Goal: Task Accomplishment & Management: Manage account settings

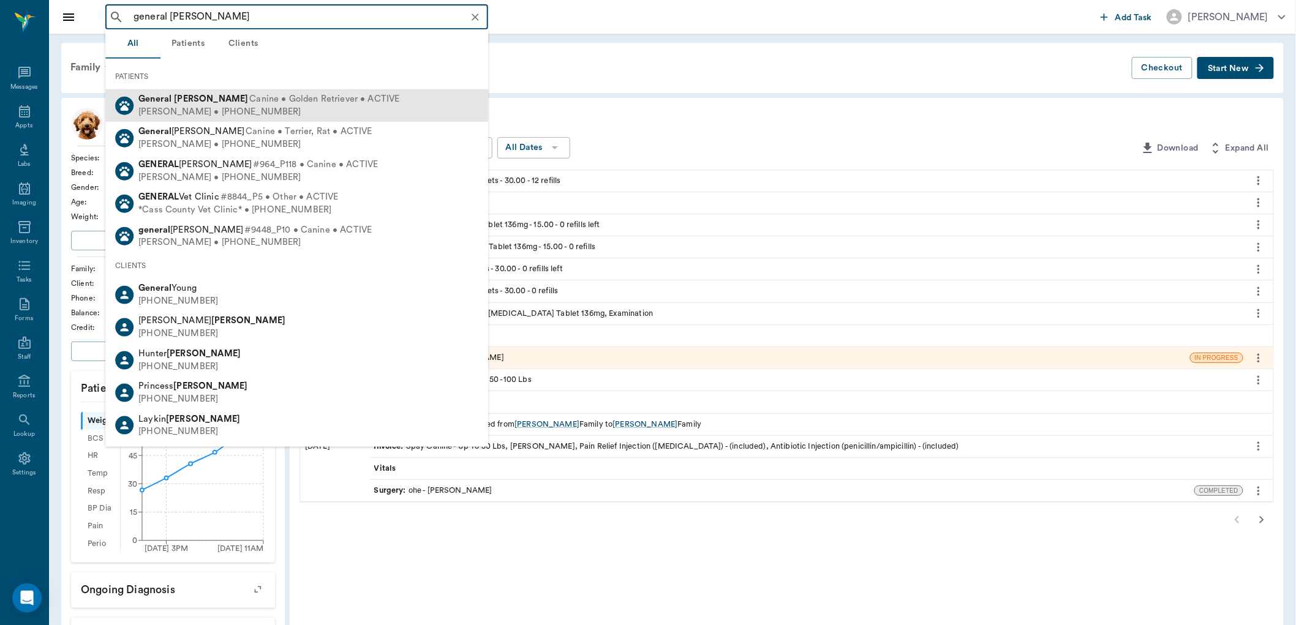
click at [156, 102] on b "General" at bounding box center [154, 98] width 33 height 9
type input "general [PERSON_NAME]"
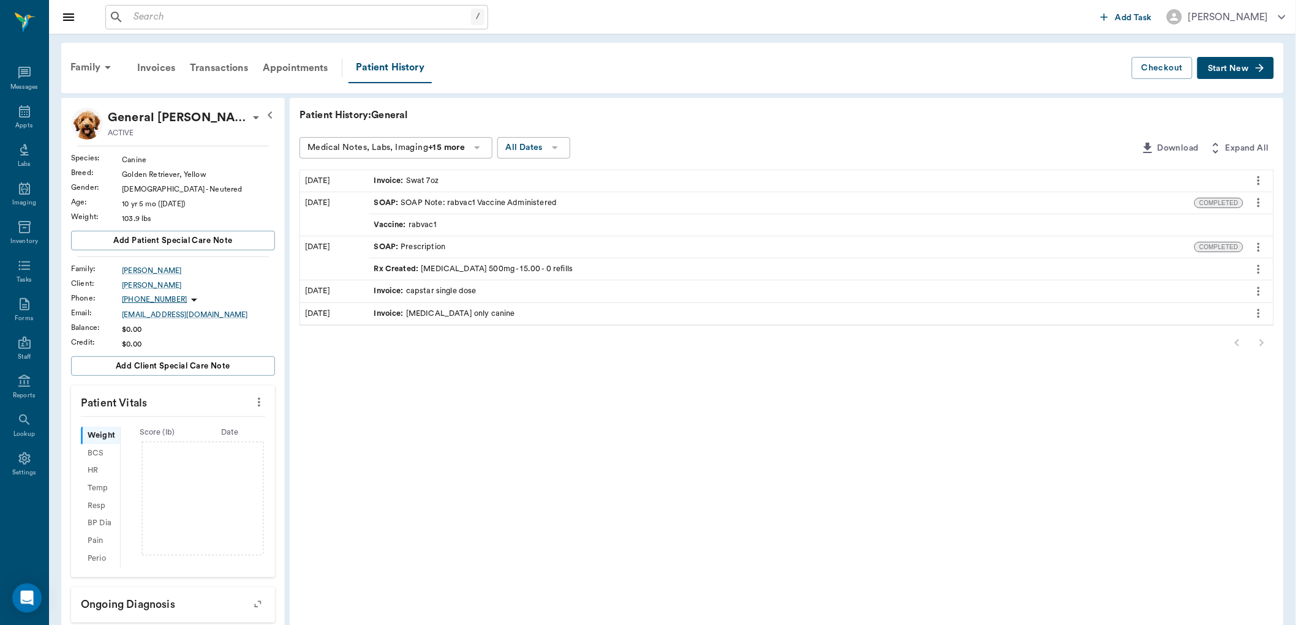
click at [1216, 69] on span "Start New" at bounding box center [1228, 69] width 41 height 0
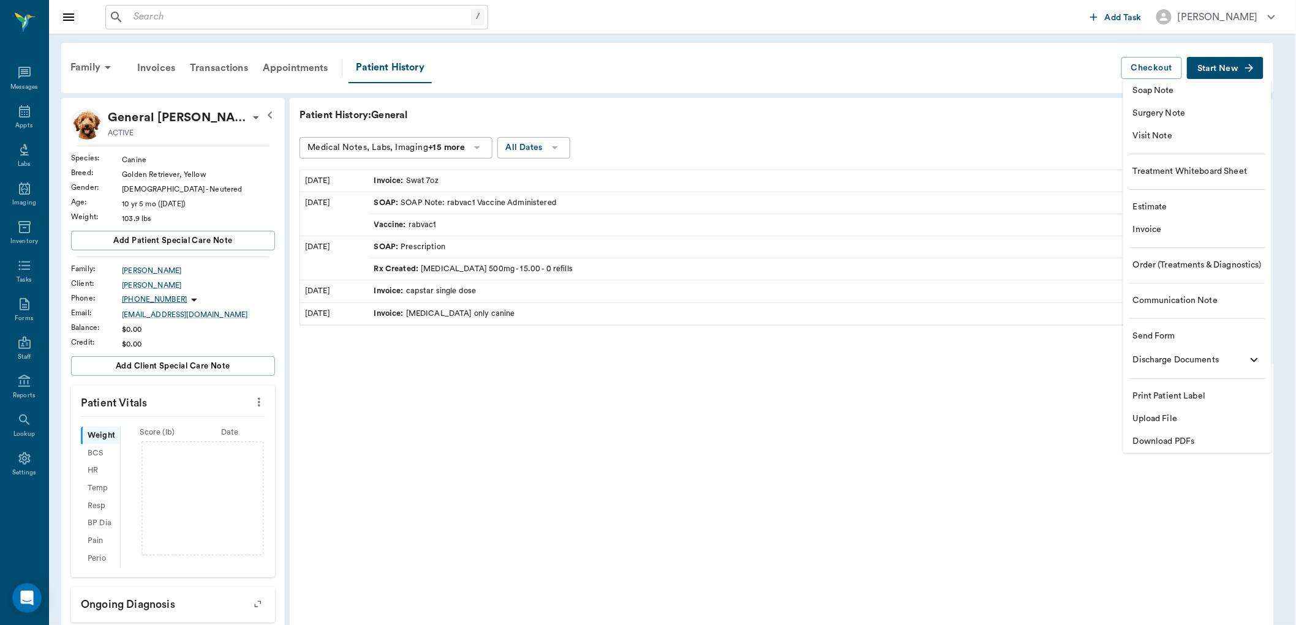
click at [1154, 135] on span "Visit Note" at bounding box center [1197, 136] width 129 height 13
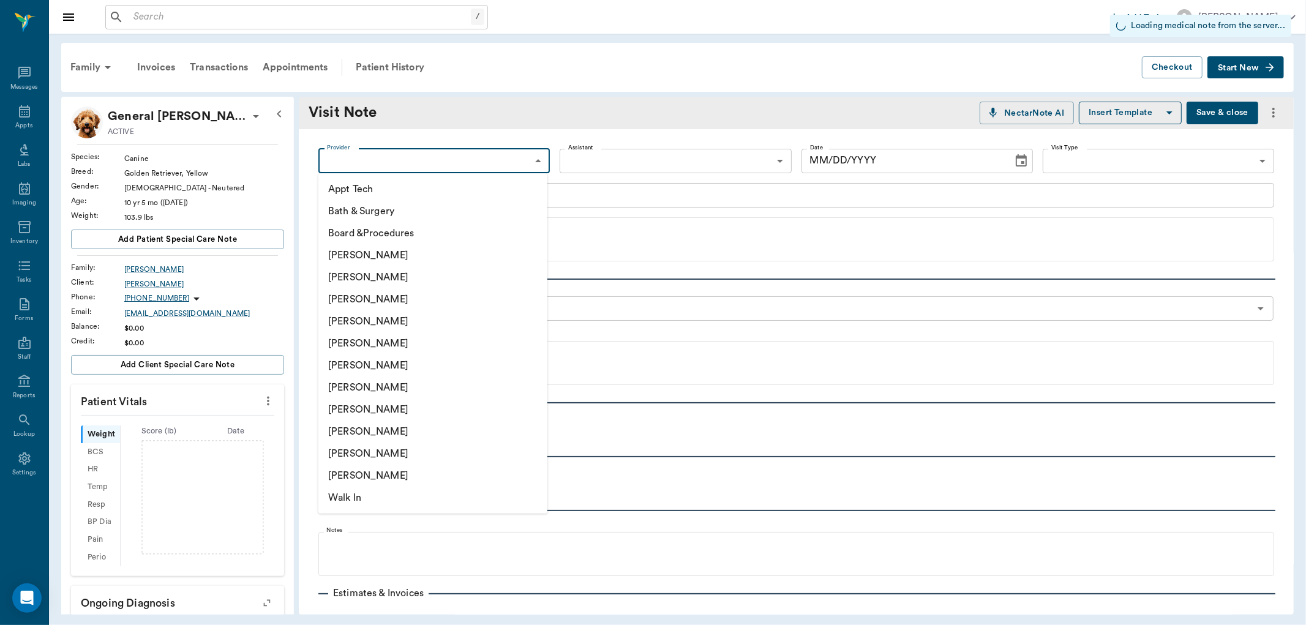
click at [348, 168] on body "/ ​ Add Task [PERSON_NAME] Nectar Messages Appts Labs Imaging Inventory Tasks F…" at bounding box center [653, 312] width 1306 height 625
type input "[DATE]"
click at [372, 427] on li "[PERSON_NAME]" at bounding box center [432, 432] width 229 height 22
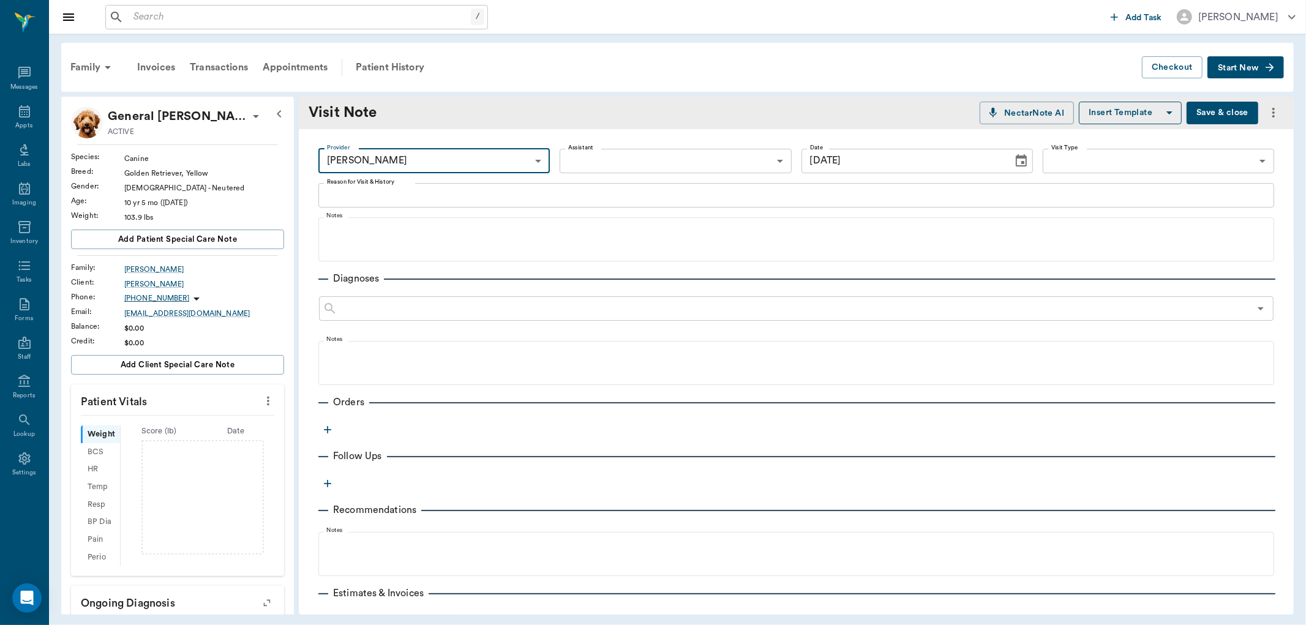
click at [356, 198] on li "Bath & Surgery" at bounding box center [433, 195] width 172 height 12
type input "63ec2f075fda476ae8351a4a"
click at [348, 203] on div "x Reason for Visit & History" at bounding box center [796, 195] width 956 height 24
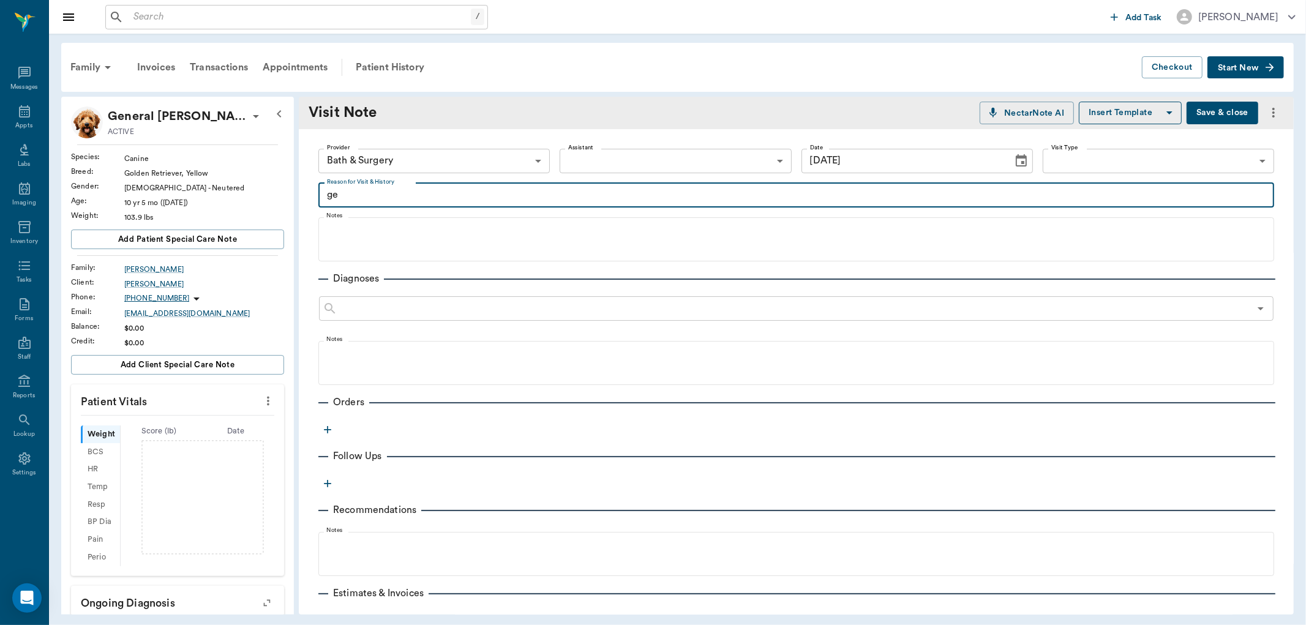
type textarea "g"
type textarea "Client is picking up antibiotics until appointment on 10/13"
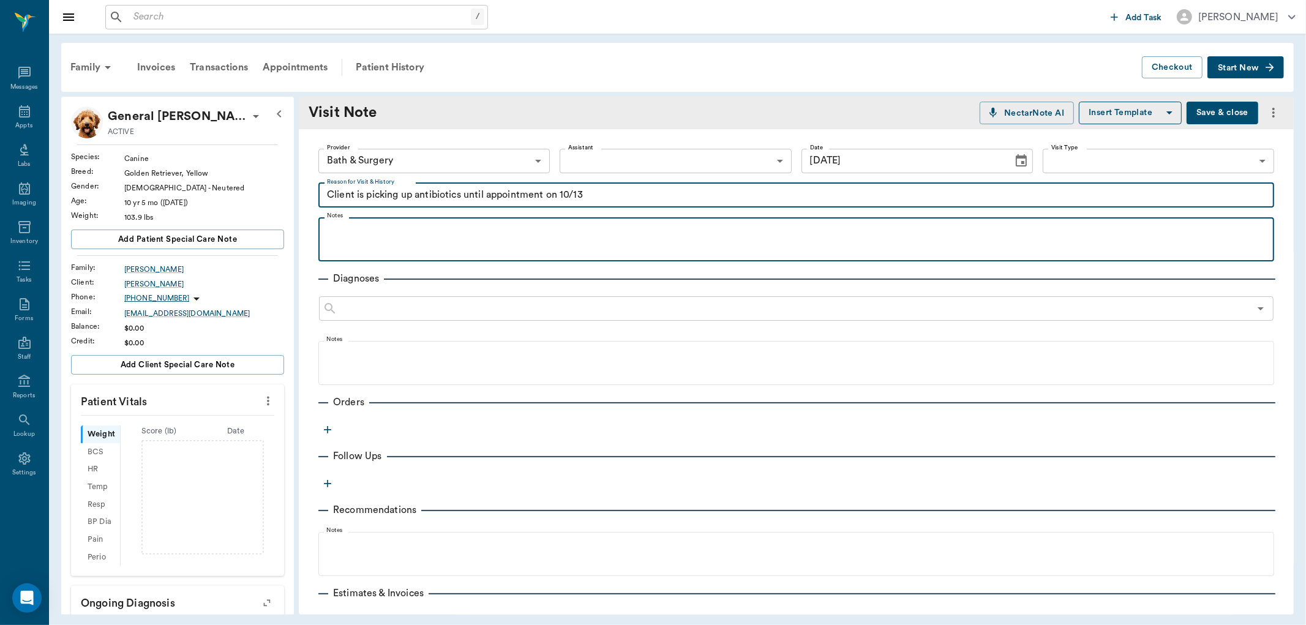
click at [339, 228] on p at bounding box center [797, 231] width 944 height 15
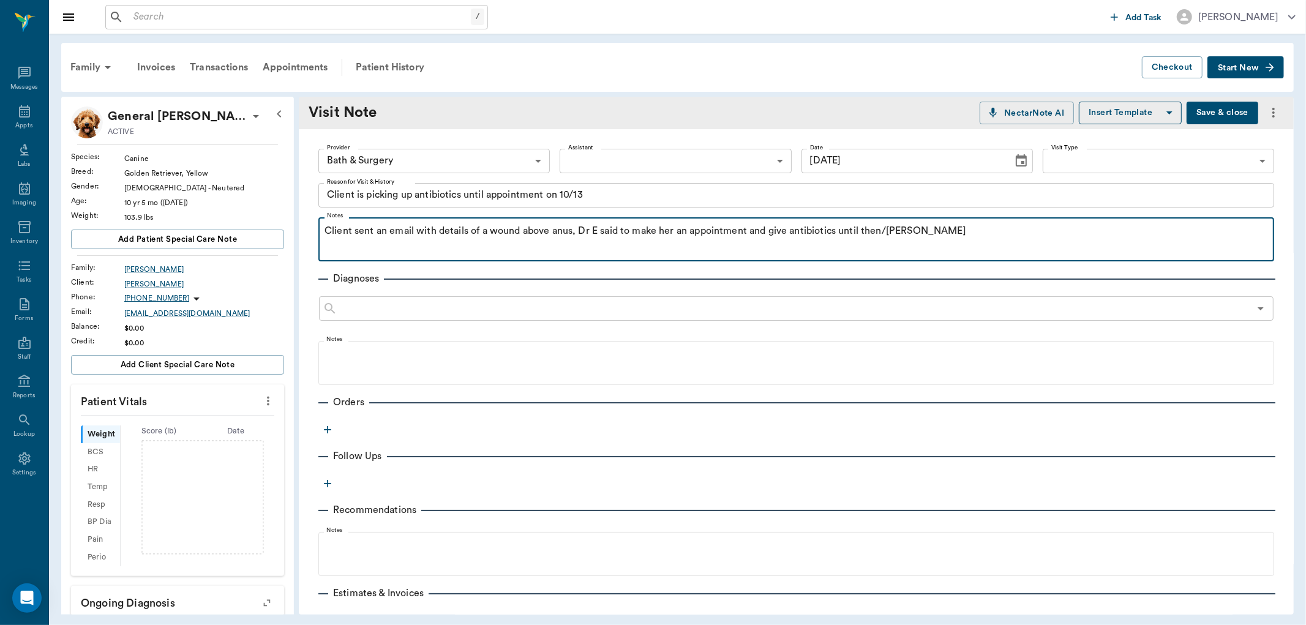
click at [588, 230] on p "Client sent an email with details of a wound above anus, Dr E said to make her …" at bounding box center [797, 231] width 944 height 15
click at [962, 243] on div "Client sent an email with details of a wound above anus, Dr. E said to make her…" at bounding box center [797, 239] width 944 height 31
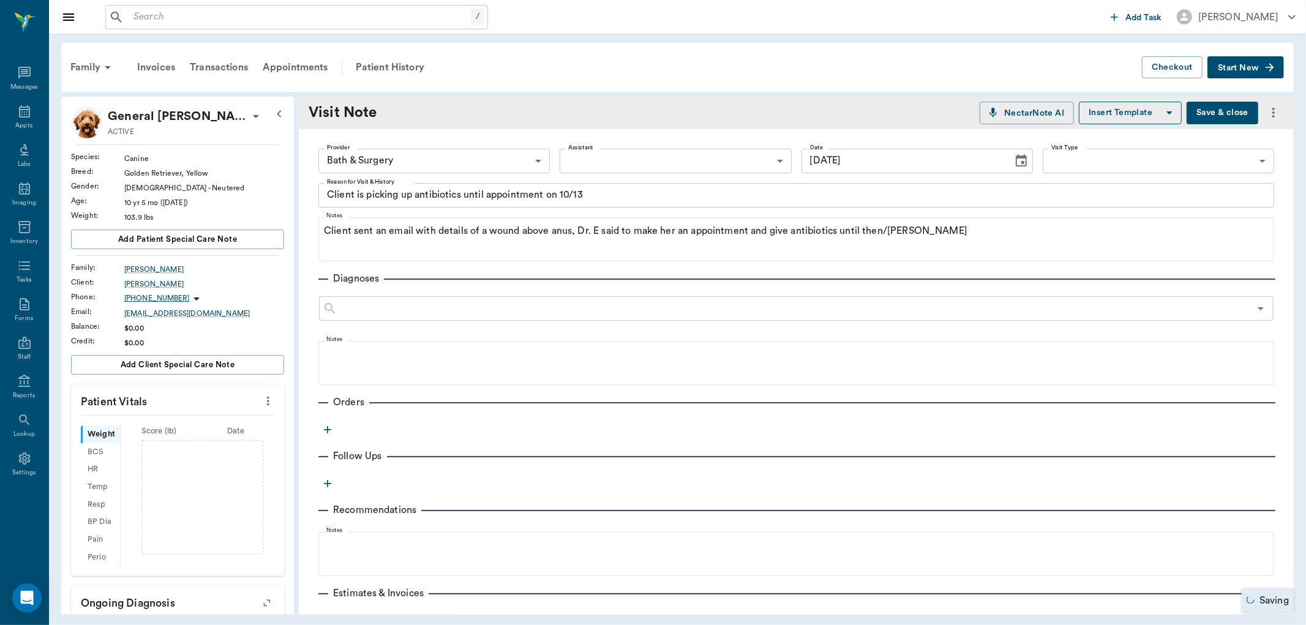
click at [326, 427] on icon "button" at bounding box center [328, 430] width 12 height 12
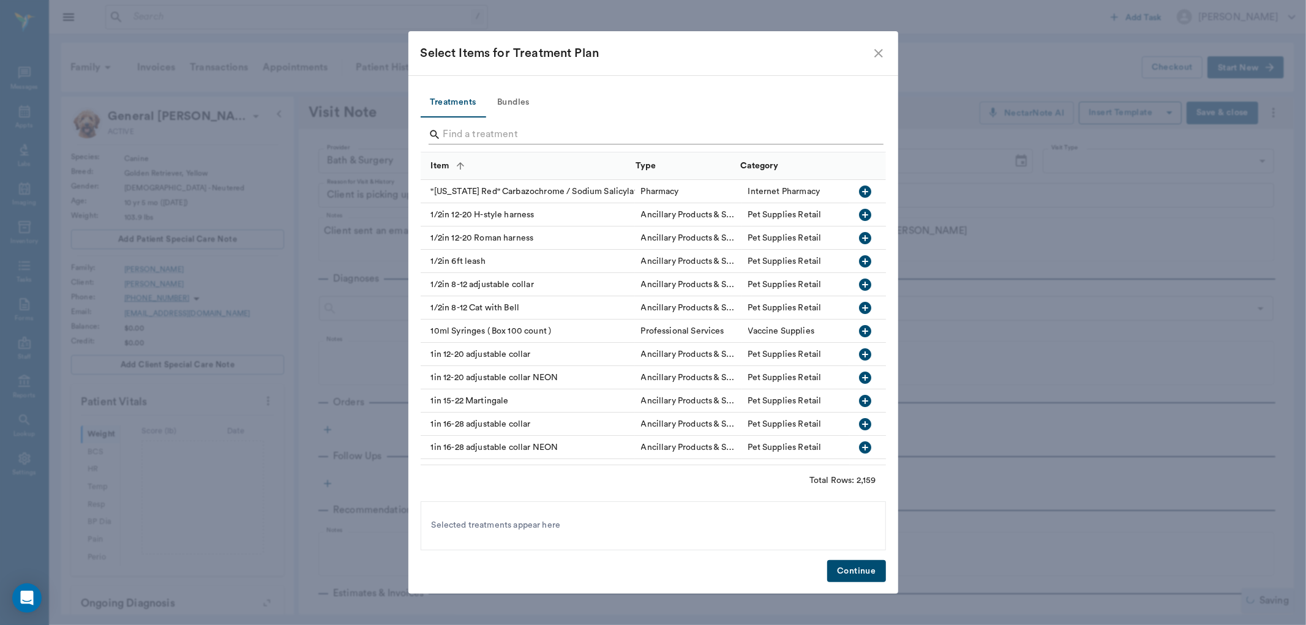
click at [455, 136] on input "Search" at bounding box center [654, 135] width 422 height 20
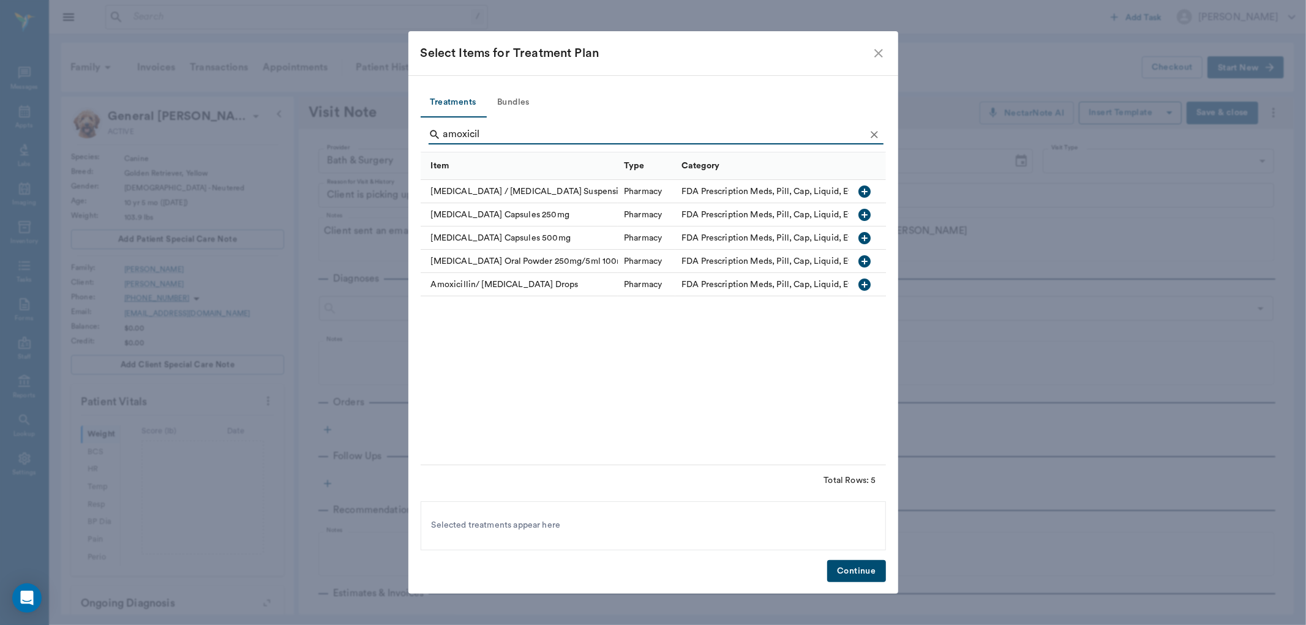
type input "amoxicil"
click at [865, 236] on icon "button" at bounding box center [865, 238] width 15 height 15
click at [856, 573] on button "Continue" at bounding box center [856, 571] width 58 height 23
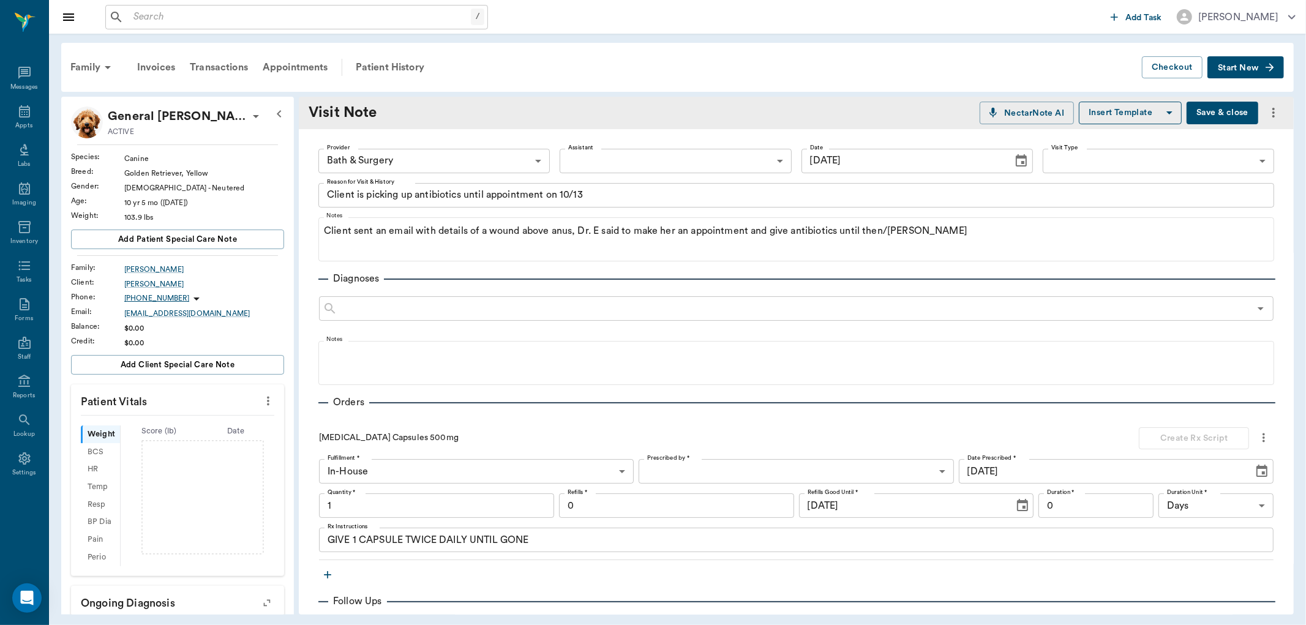
click at [664, 470] on body "/ ​ Add Task Dr. Bert Ellsworth Nectar Messages Appts Labs Imaging Inventory Ta…" at bounding box center [653, 312] width 1306 height 625
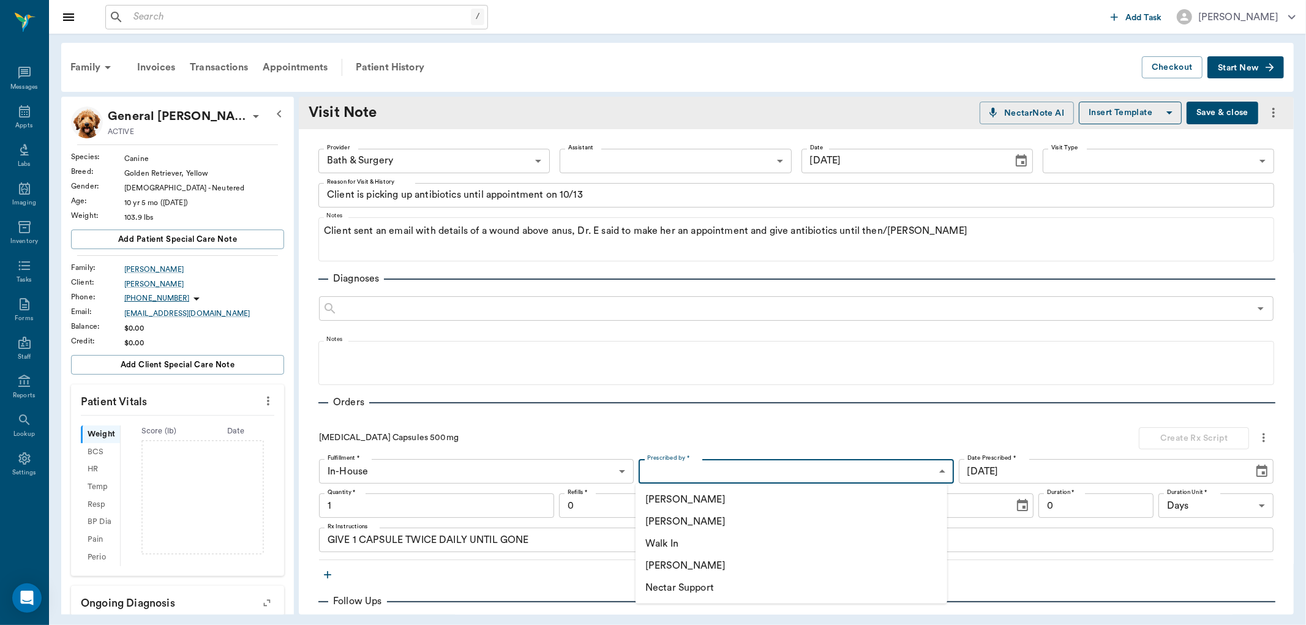
click at [665, 521] on li "[PERSON_NAME]" at bounding box center [792, 522] width 312 height 22
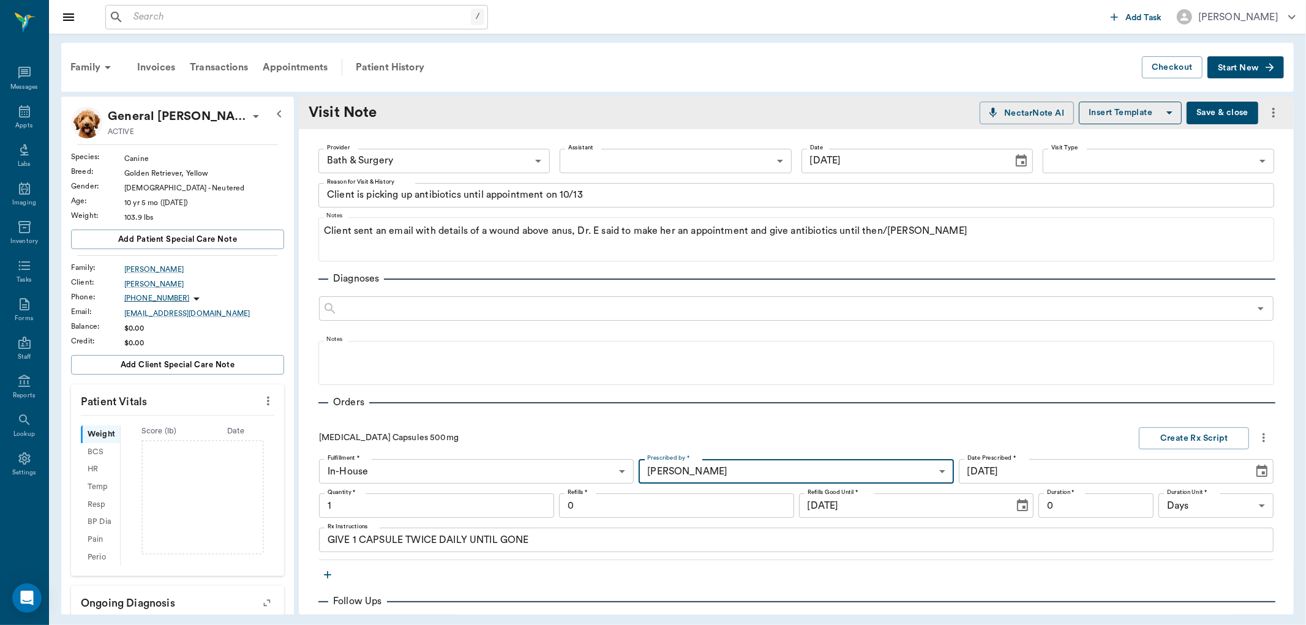
type input "63ec2f075fda476ae8351a4d"
click at [335, 511] on div at bounding box center [653, 312] width 1306 height 625
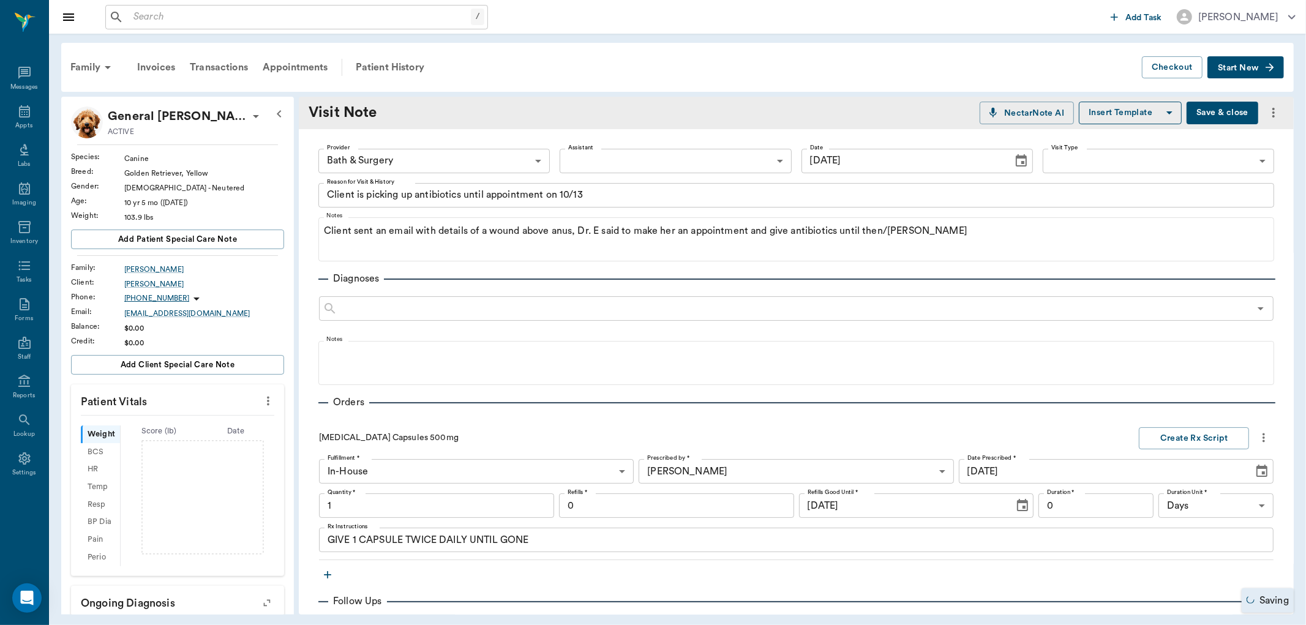
click at [339, 505] on div at bounding box center [653, 312] width 1306 height 625
click at [341, 505] on input "1" at bounding box center [436, 506] width 235 height 24
type input "40"
click at [1064, 506] on input "0" at bounding box center [1096, 506] width 115 height 24
type input "20"
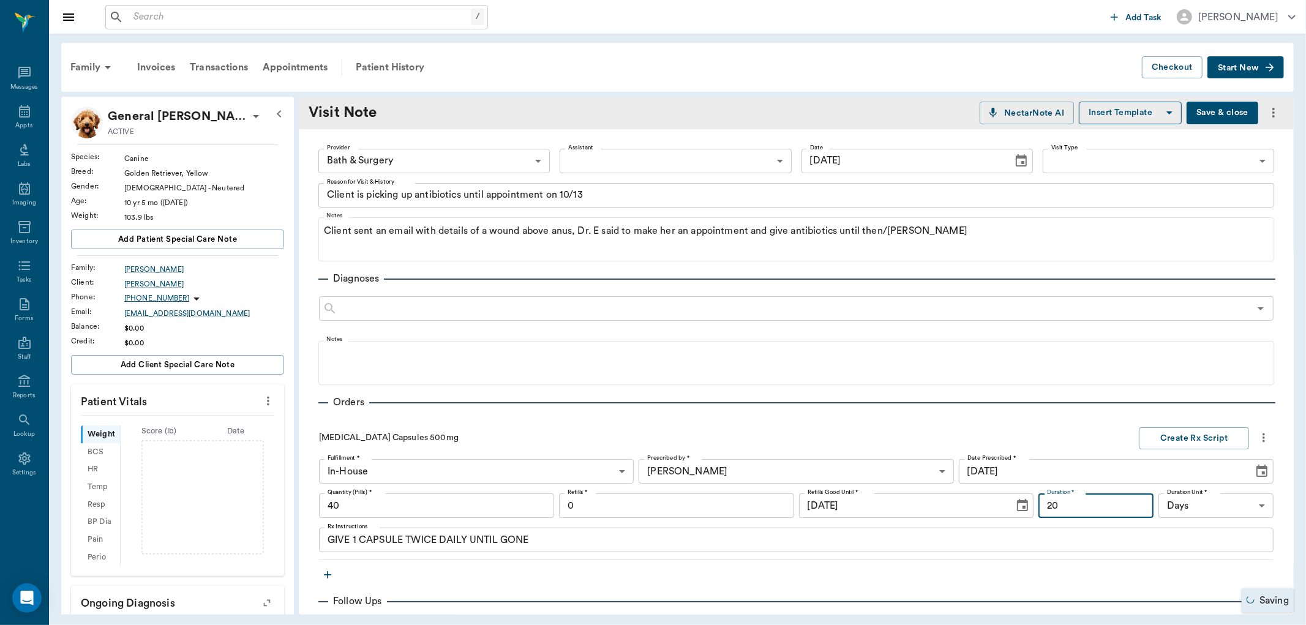
type input "40.00"
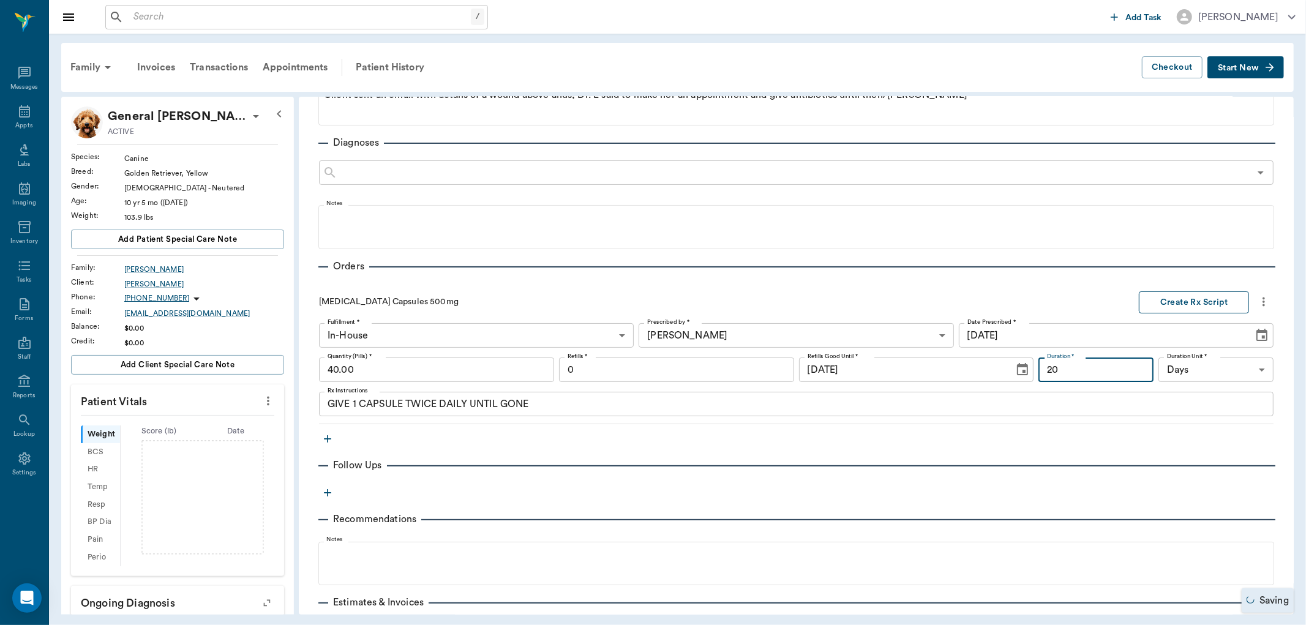
type input "20"
click at [1171, 301] on button "Create Rx Script" at bounding box center [1194, 303] width 110 height 23
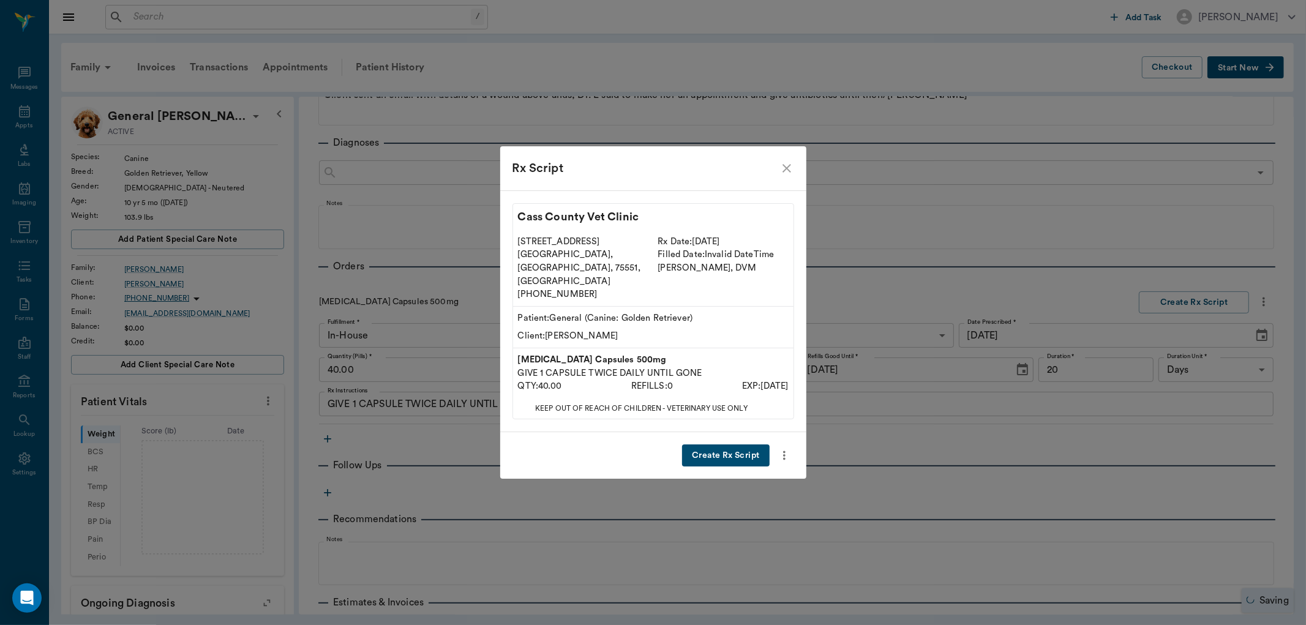
click at [723, 445] on button "Create Rx Script" at bounding box center [725, 456] width 87 height 23
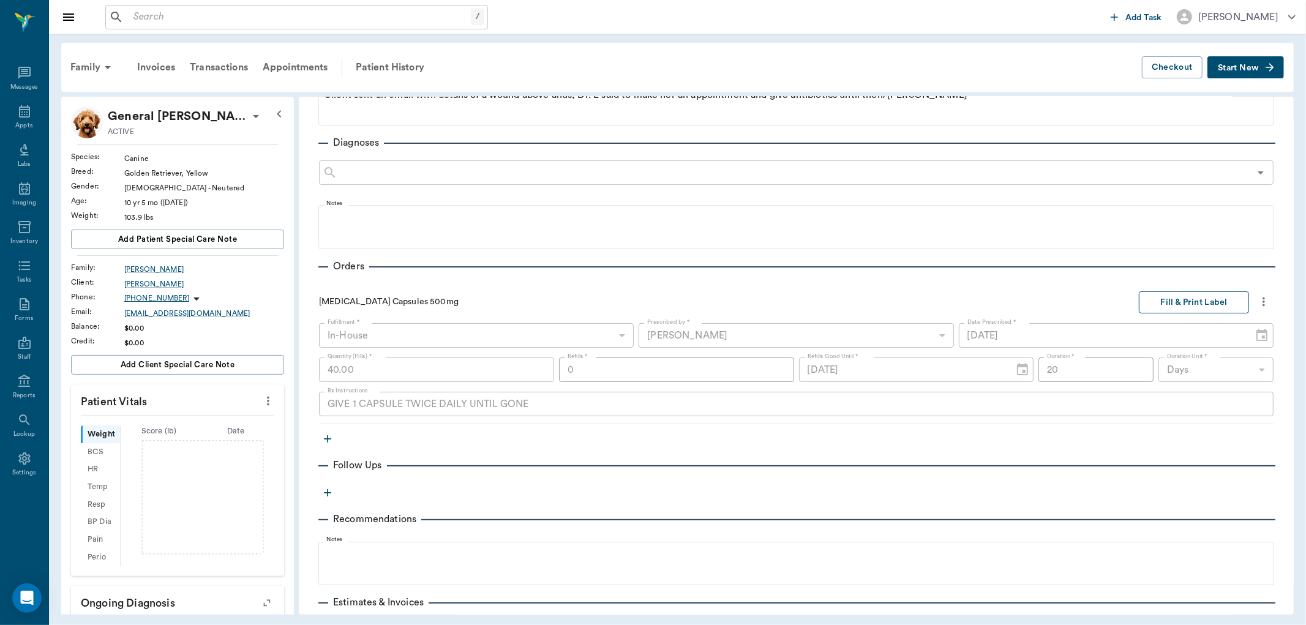
click at [1186, 298] on button "Fill & Print Label" at bounding box center [1194, 303] width 110 height 23
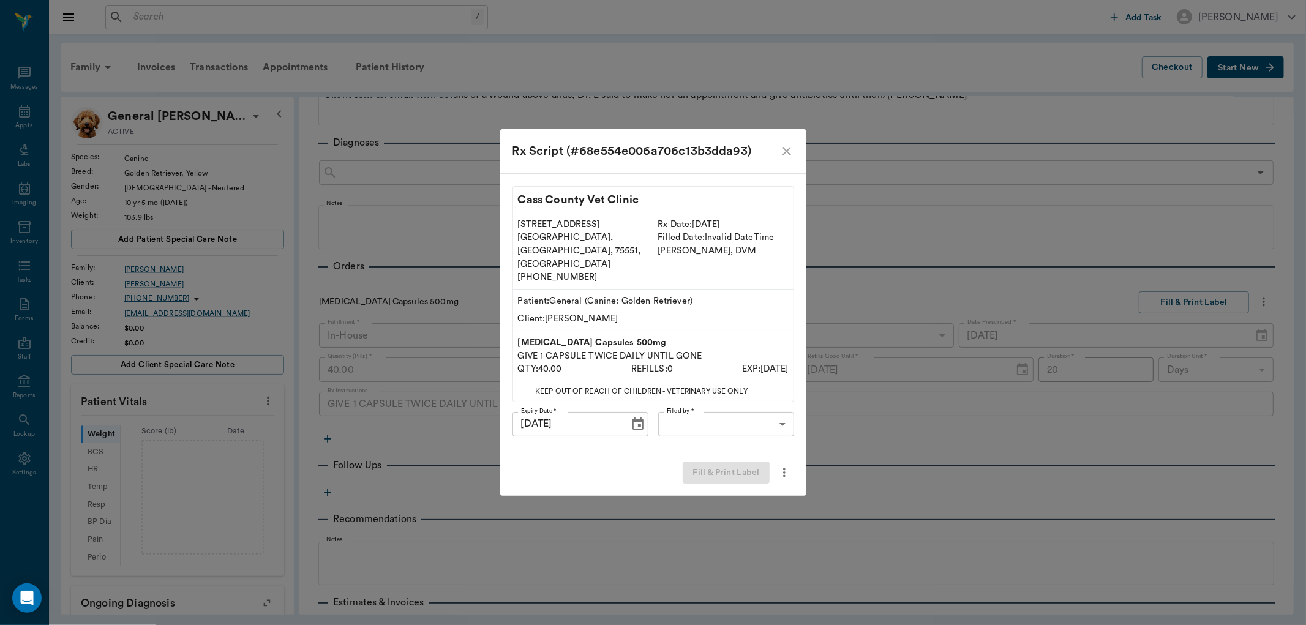
click at [701, 413] on body "/ ​ Add Task Dr. Bert Ellsworth Nectar Messages Appts Labs Imaging Inventory Ta…" at bounding box center [653, 312] width 1306 height 625
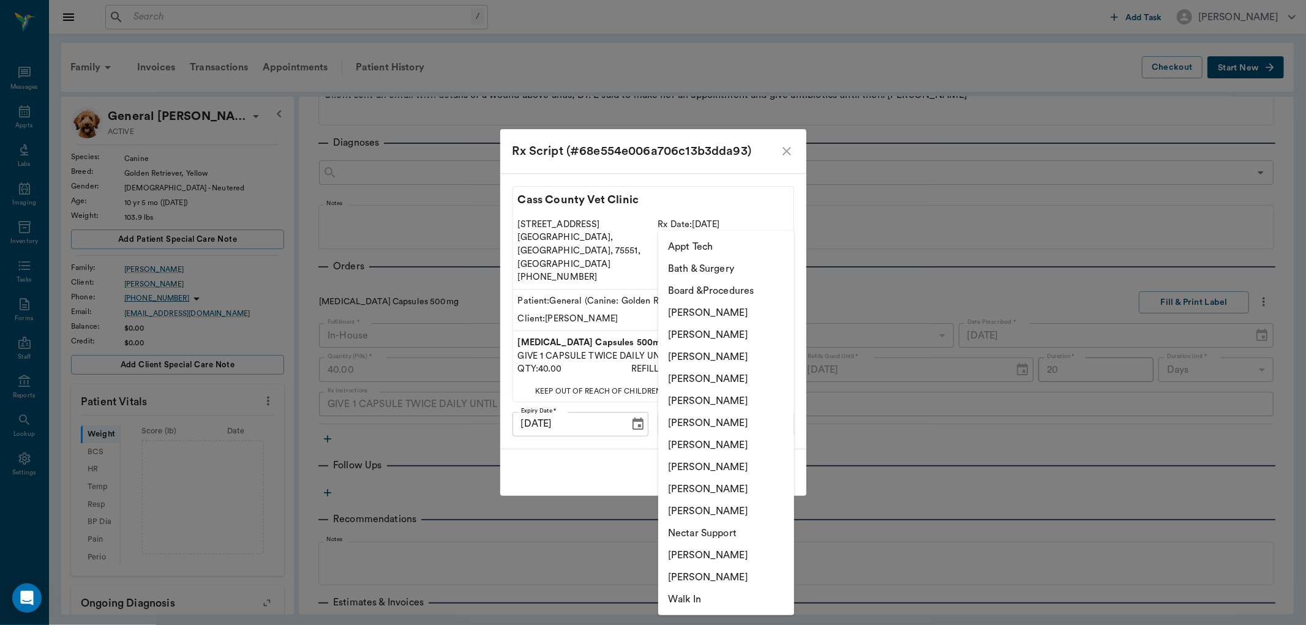
click at [715, 487] on li "Lisa Taylor" at bounding box center [726, 489] width 136 height 22
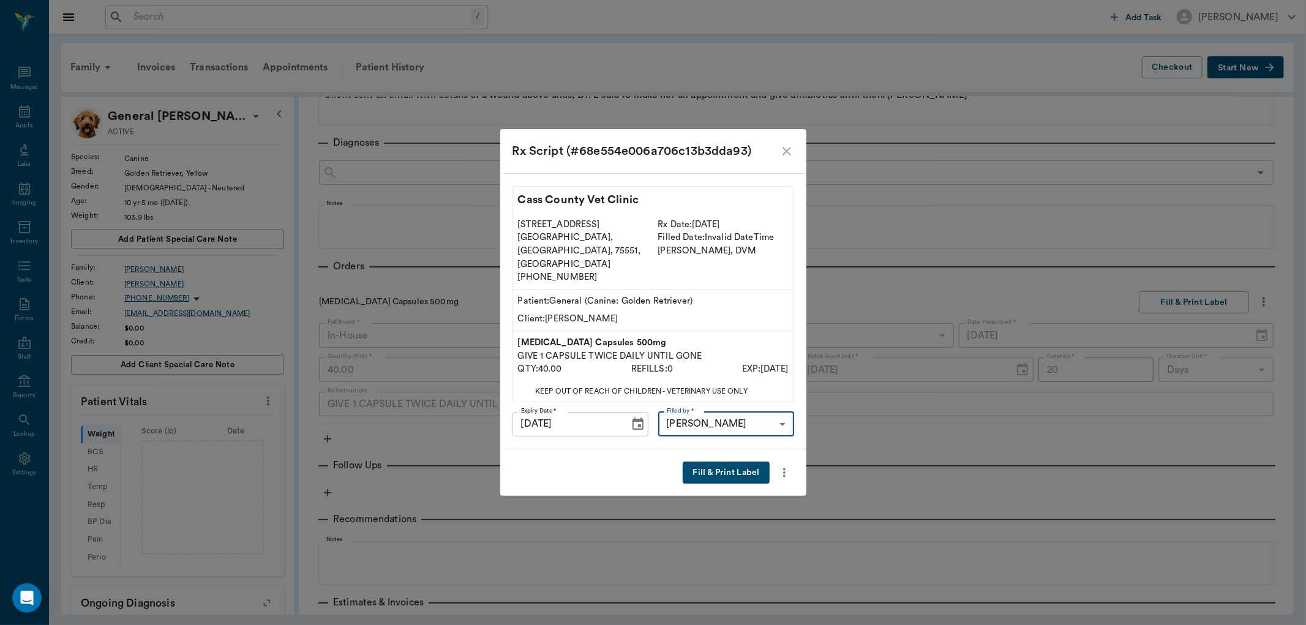
type input "63ec2ede52e12b0ba117d0d7"
click at [727, 461] on li "Lisa Taylor" at bounding box center [727, 460] width 102 height 12
click at [436, 424] on div "Rx Script (#68e554e006a706c13b3dda93) Cass County Vet Clinic 102 E. Pinecrest D…" at bounding box center [653, 312] width 1306 height 625
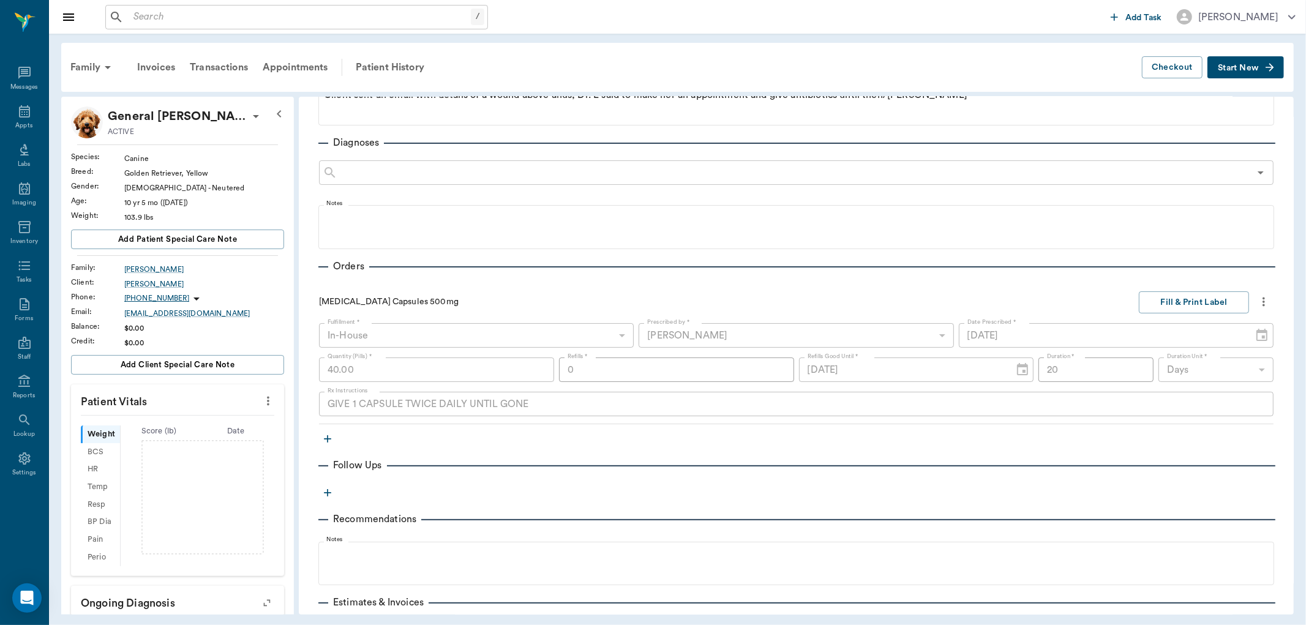
click at [328, 438] on icon "button" at bounding box center [327, 438] width 7 height 7
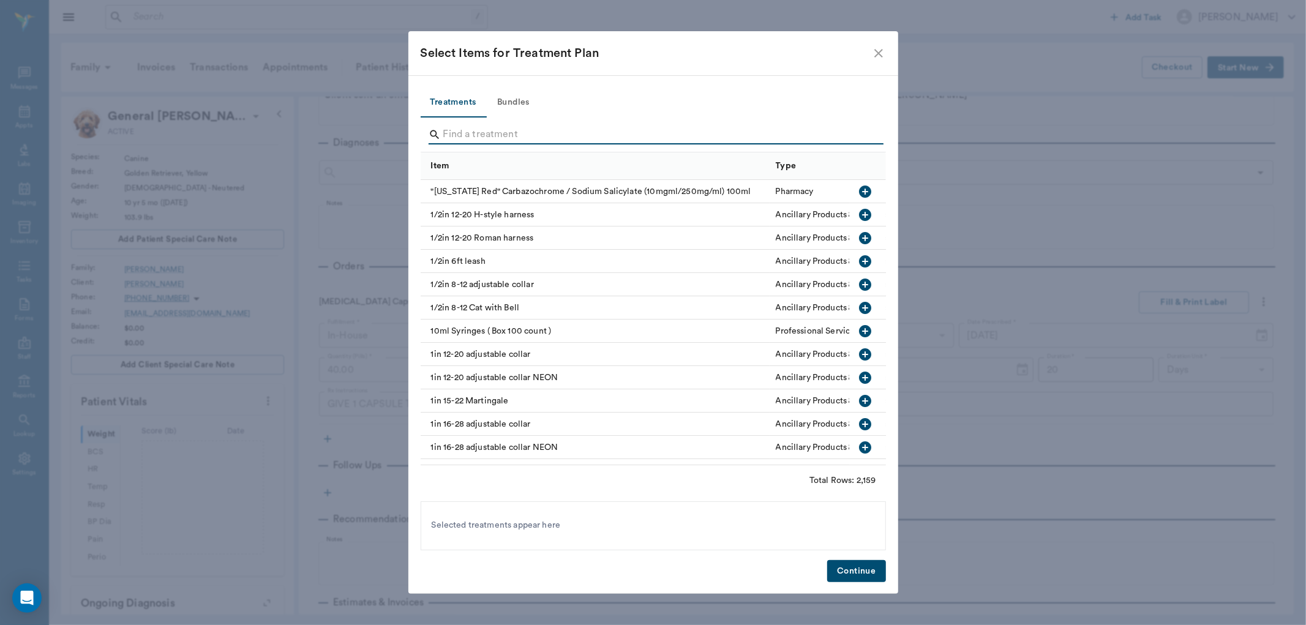
click at [484, 139] on input "Search" at bounding box center [654, 135] width 422 height 20
type input "melox"
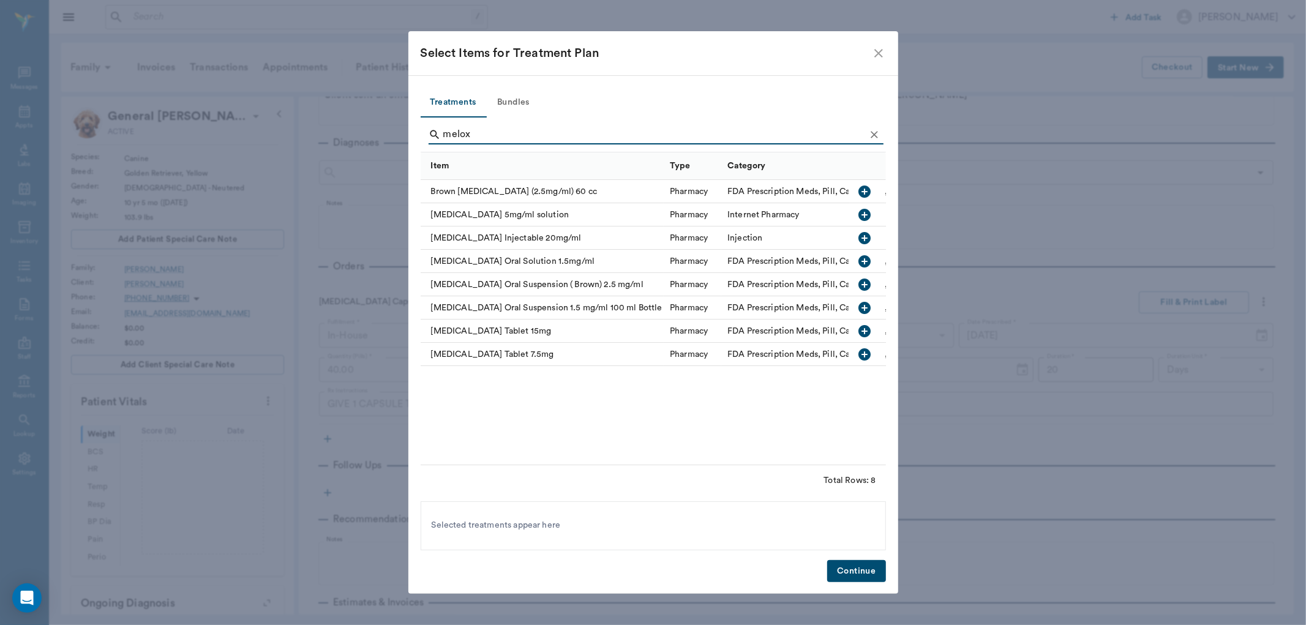
click at [867, 355] on icon "button" at bounding box center [865, 354] width 12 height 12
click at [853, 573] on button "Continue" at bounding box center [856, 571] width 58 height 23
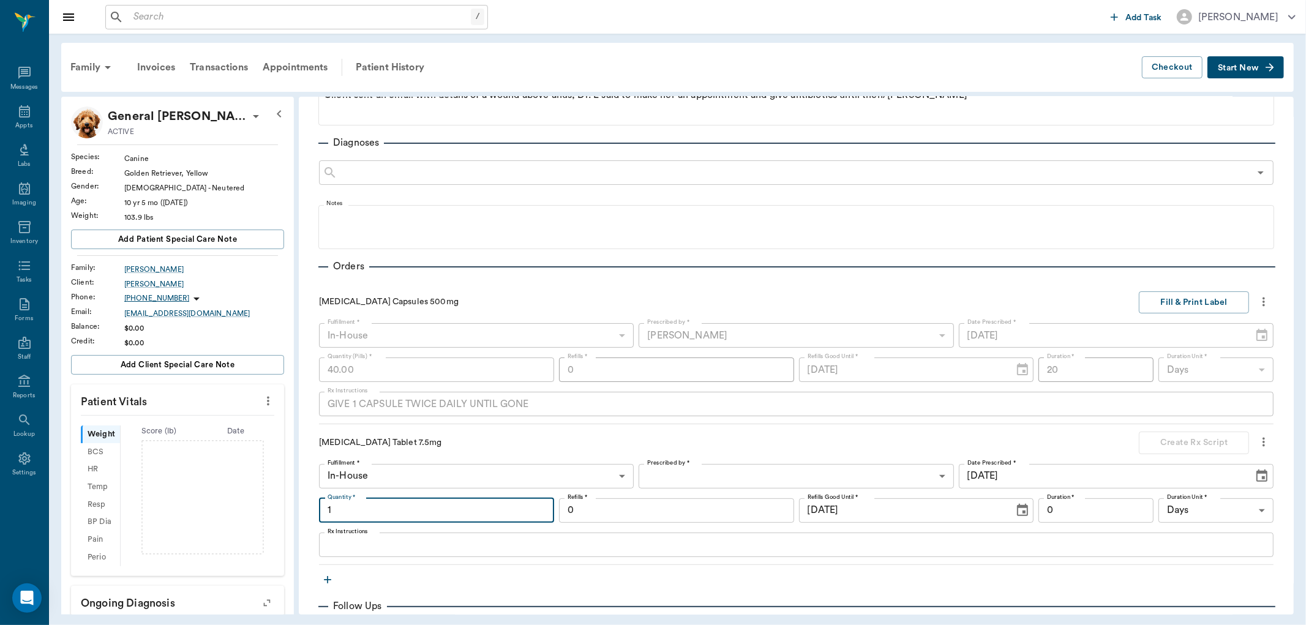
click at [397, 518] on input "1" at bounding box center [436, 511] width 235 height 24
type input "21"
click at [675, 467] on body "/ ​ Add Task Dr. Bert Ellsworth Nectar Messages Appts Labs Imaging Inventory Ta…" at bounding box center [653, 312] width 1306 height 625
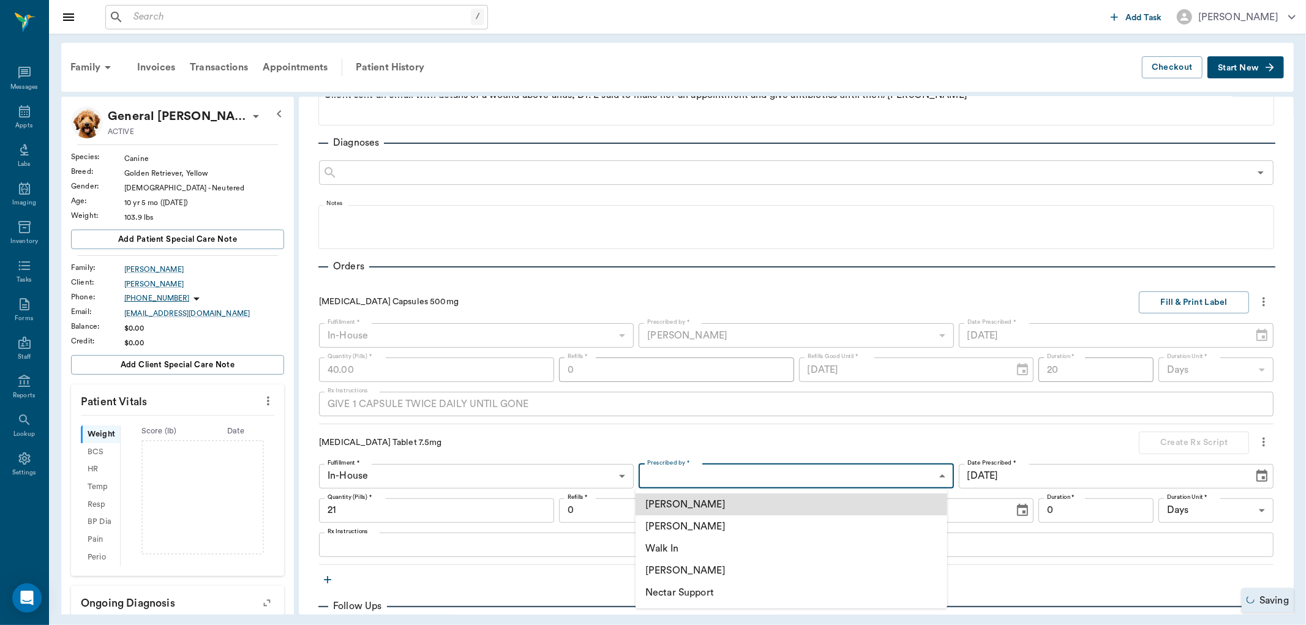
click at [670, 523] on li "[PERSON_NAME]" at bounding box center [792, 527] width 312 height 22
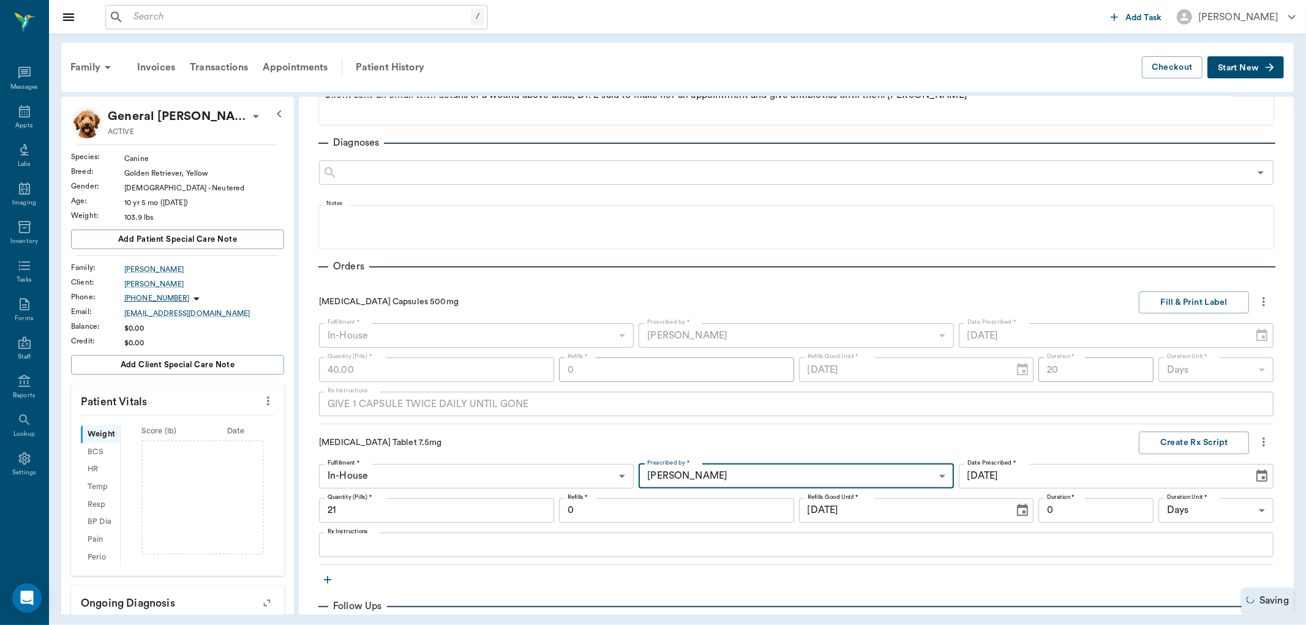
type input "63ec2f075fda476ae8351a4d"
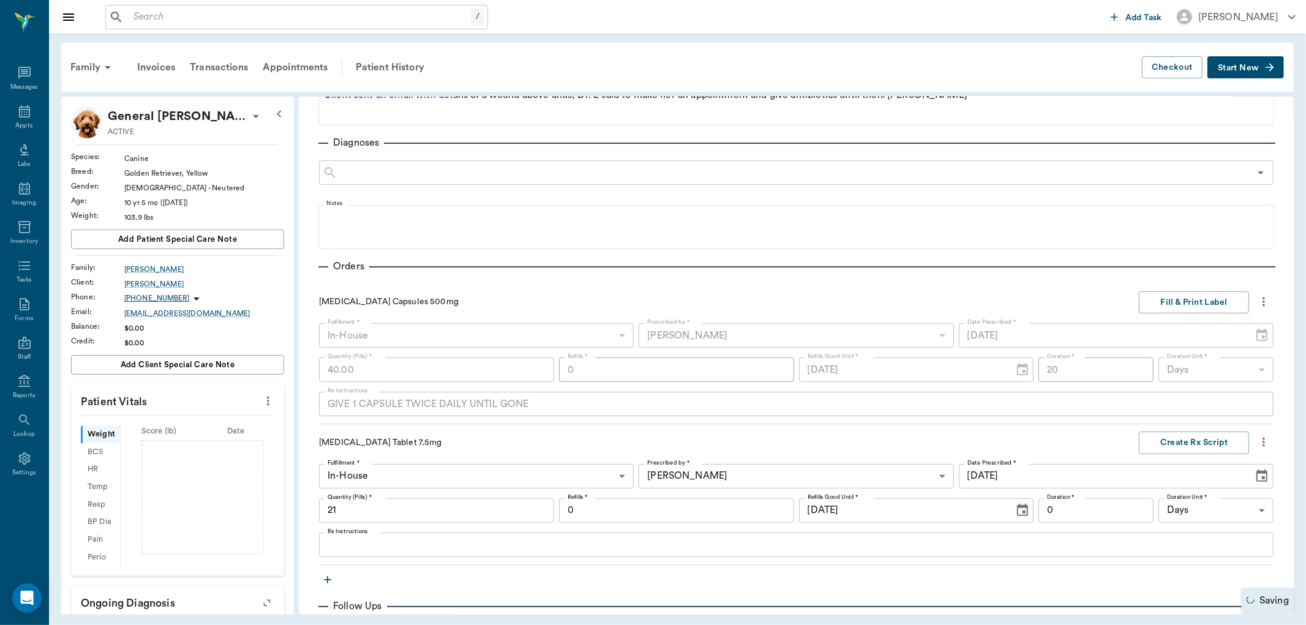
click at [405, 550] on div at bounding box center [653, 312] width 1306 height 625
click at [403, 541] on div at bounding box center [653, 312] width 1306 height 625
click at [347, 544] on div at bounding box center [653, 312] width 1306 height 625
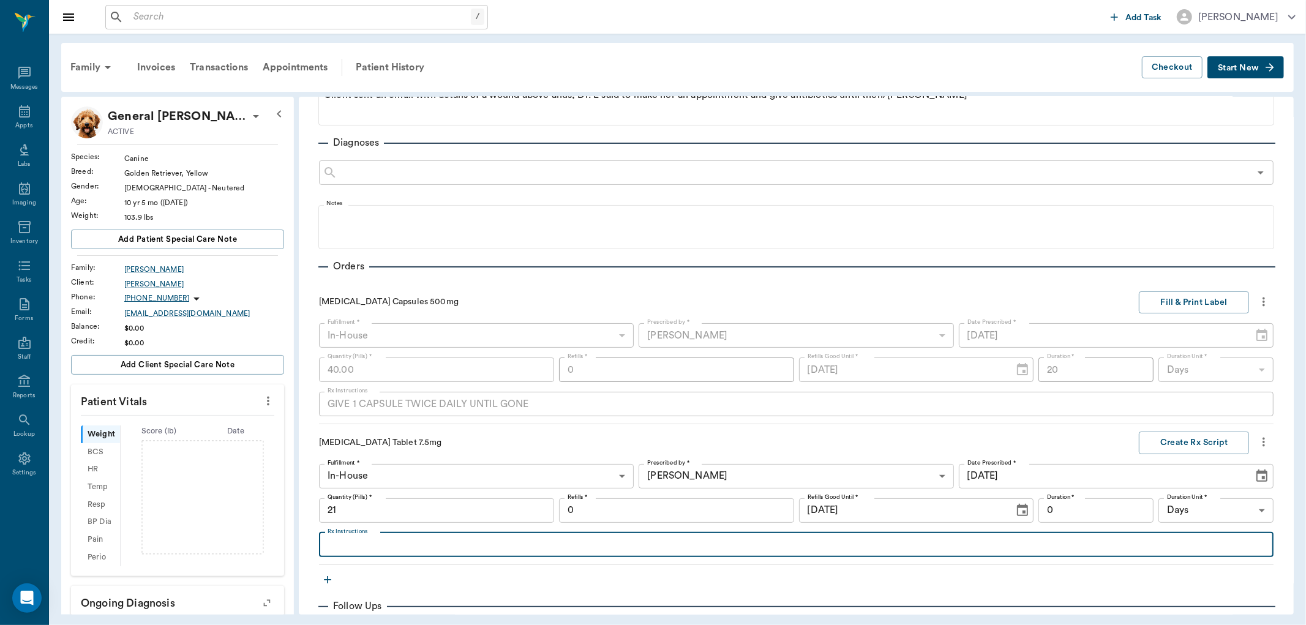
click at [347, 544] on textarea "Rx Instructions" at bounding box center [797, 545] width 938 height 14
type textarea "give"
type input "21.00"
type textarea "g"
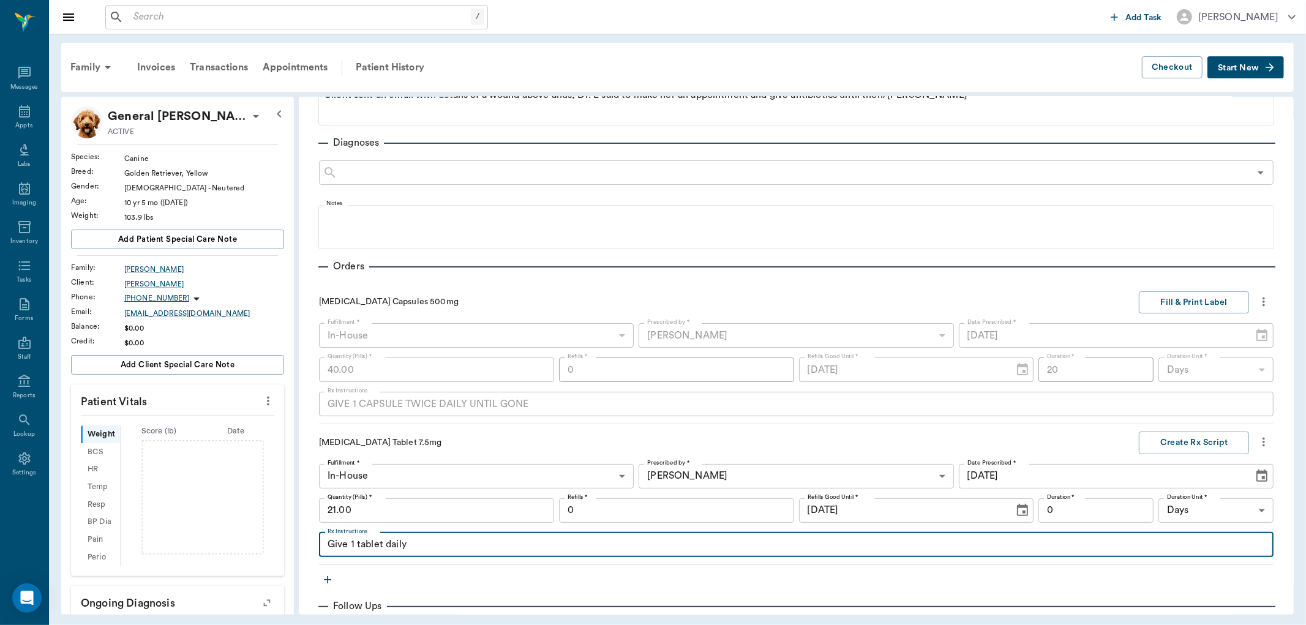
type textarea "Give 1 tablet daily"
click at [1102, 514] on input "0" at bounding box center [1096, 511] width 115 height 24
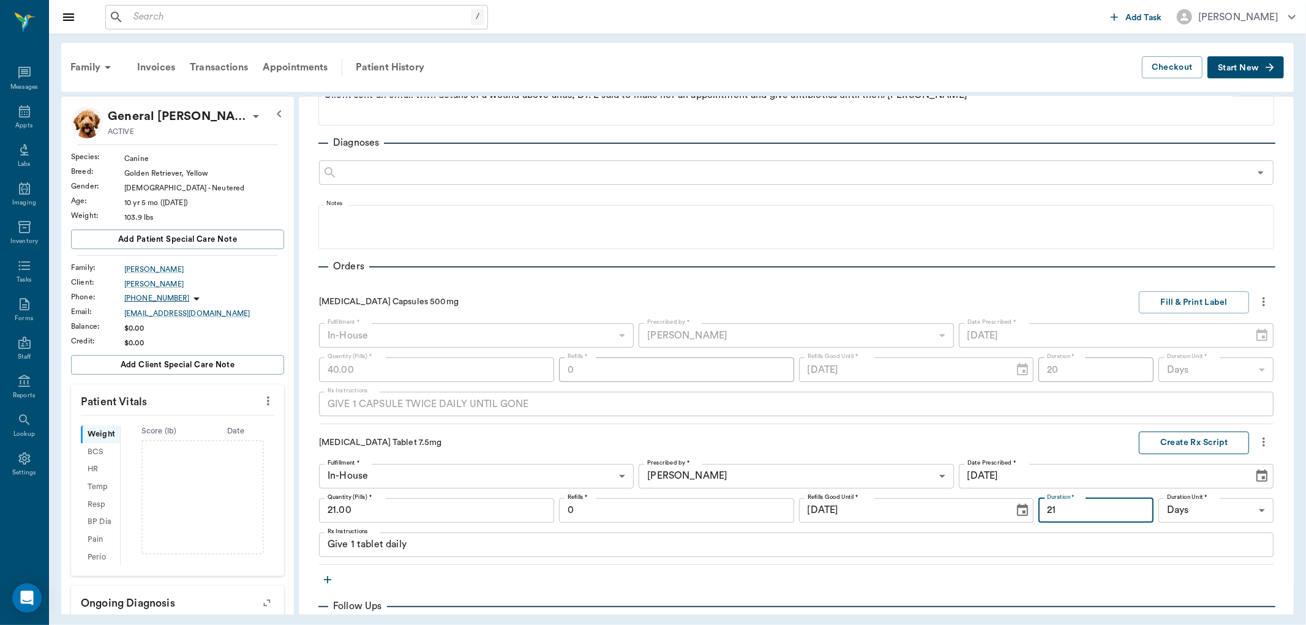
type input "21"
click at [1172, 443] on button "Create Rx Script" at bounding box center [1194, 443] width 110 height 23
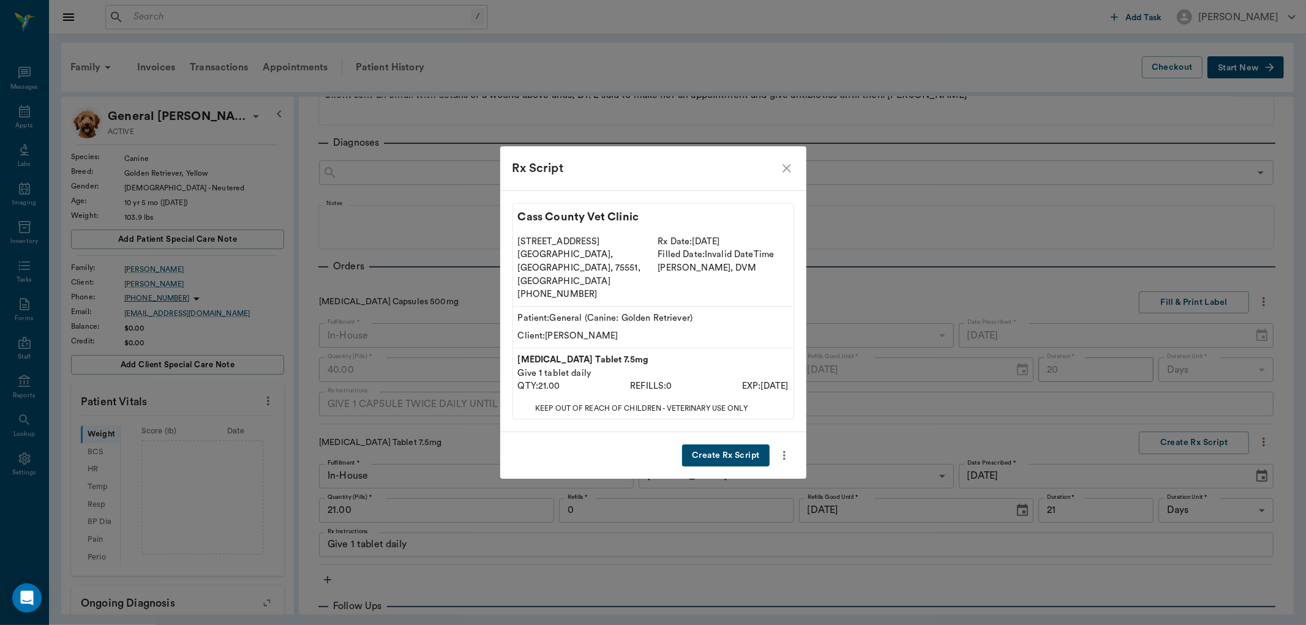
click at [723, 445] on button "Create Rx Script" at bounding box center [725, 456] width 87 height 23
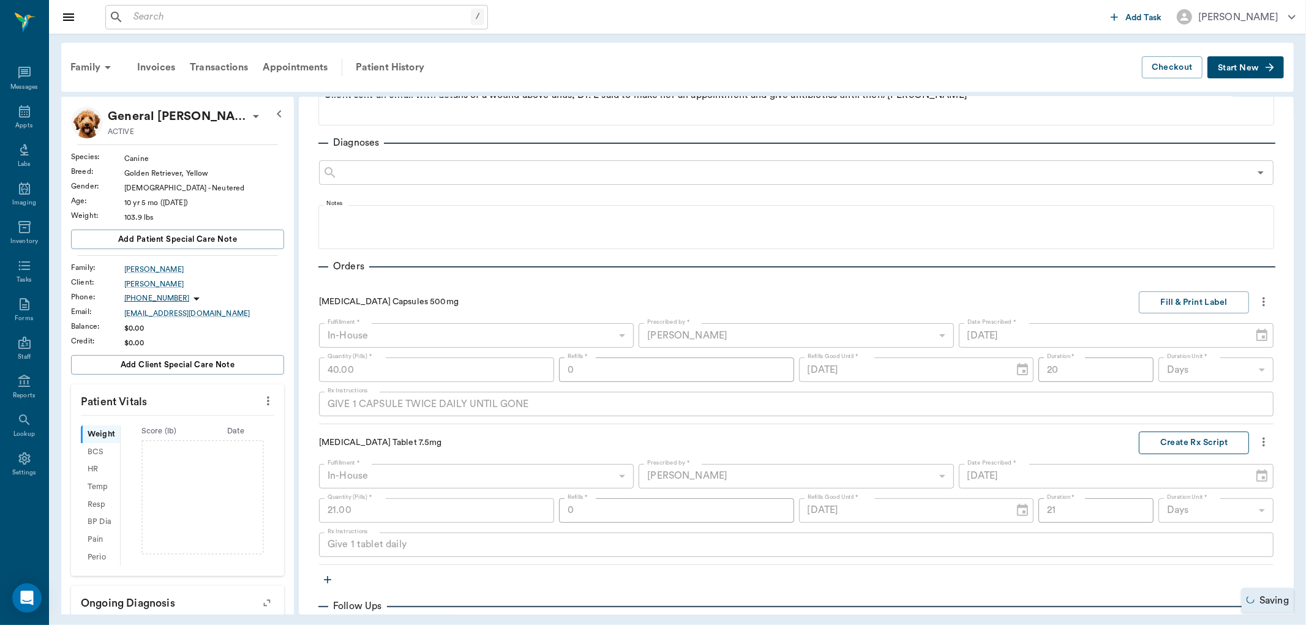
click at [1181, 446] on button "Create Rx Script" at bounding box center [1194, 443] width 110 height 23
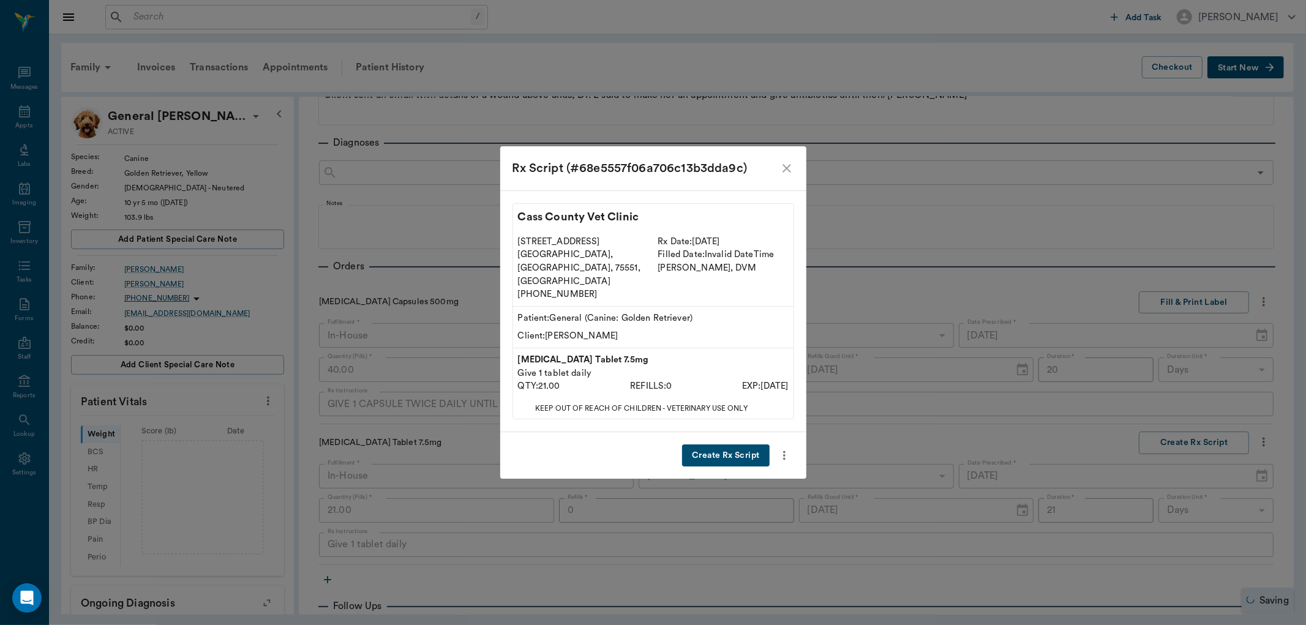
click at [740, 445] on button "Create Rx Script" at bounding box center [725, 456] width 87 height 23
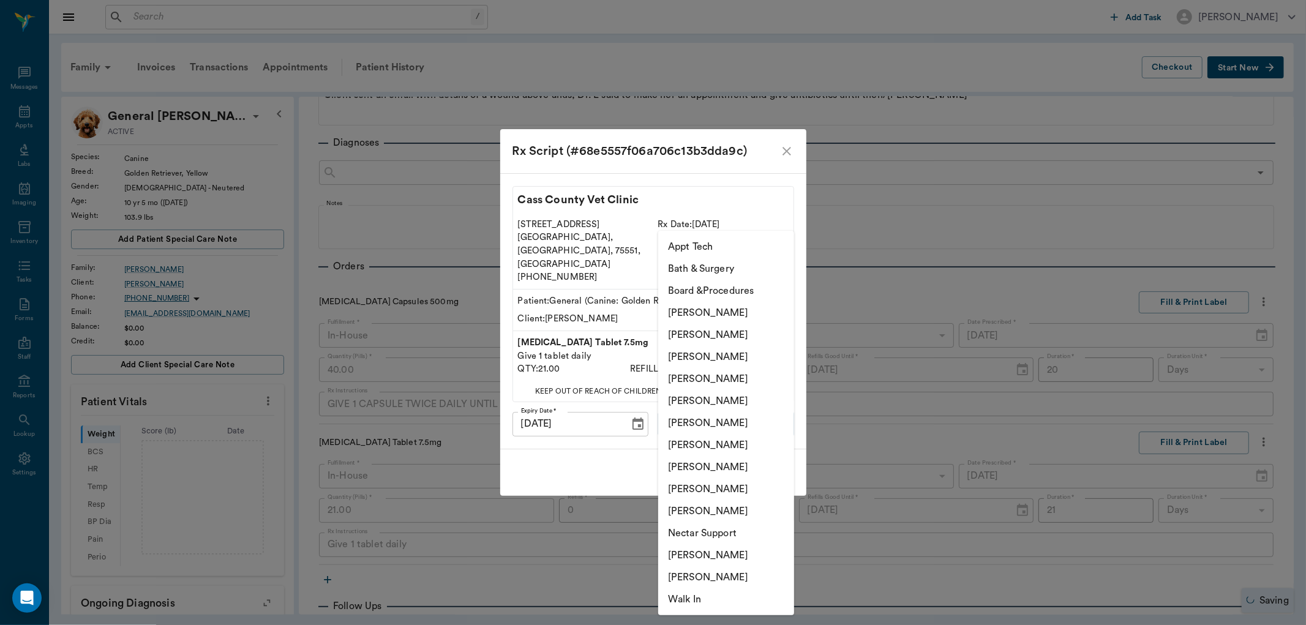
click at [754, 413] on body "/ ​ Add Task Dr. Bert Ellsworth Nectar Messages Appts Labs Imaging Inventory Ta…" at bounding box center [653, 312] width 1306 height 625
click at [732, 377] on li "[PERSON_NAME]" at bounding box center [726, 379] width 136 height 22
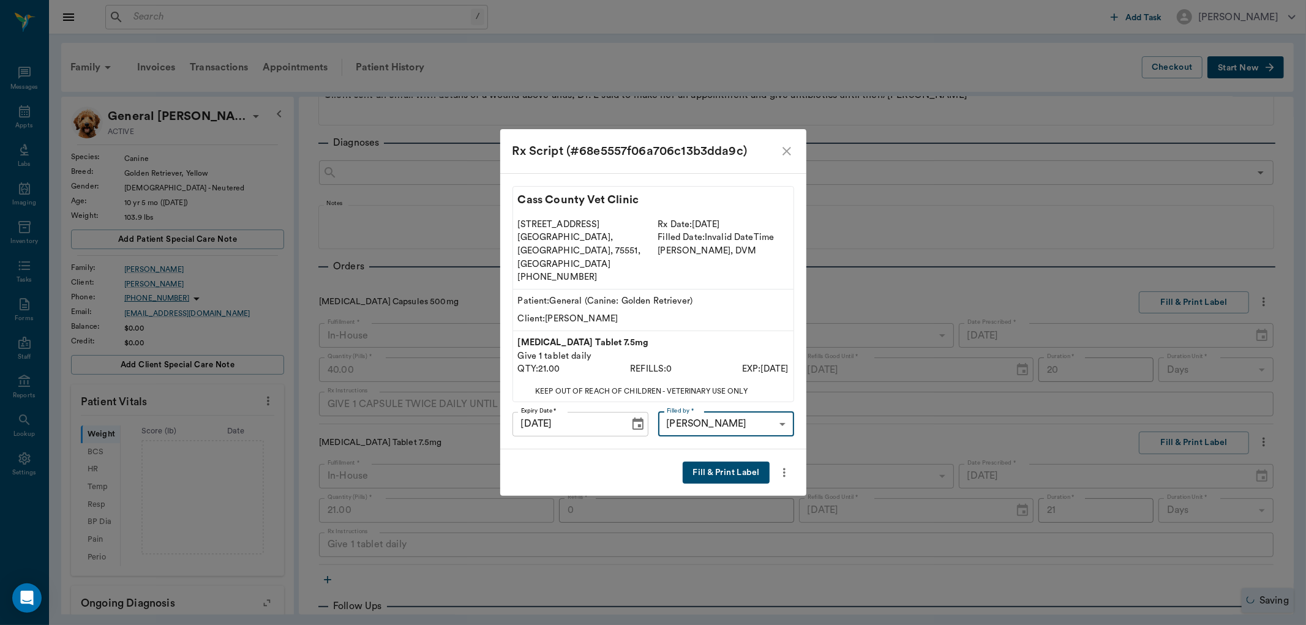
click at [714, 459] on li "Lisa Taylor" at bounding box center [727, 460] width 102 height 12
type input "63ec2ede52e12b0ba117d0d7"
click at [713, 456] on li "Lisa Taylor" at bounding box center [727, 460] width 102 height 12
click at [721, 462] on button "Fill & Print Label" at bounding box center [726, 473] width 86 height 23
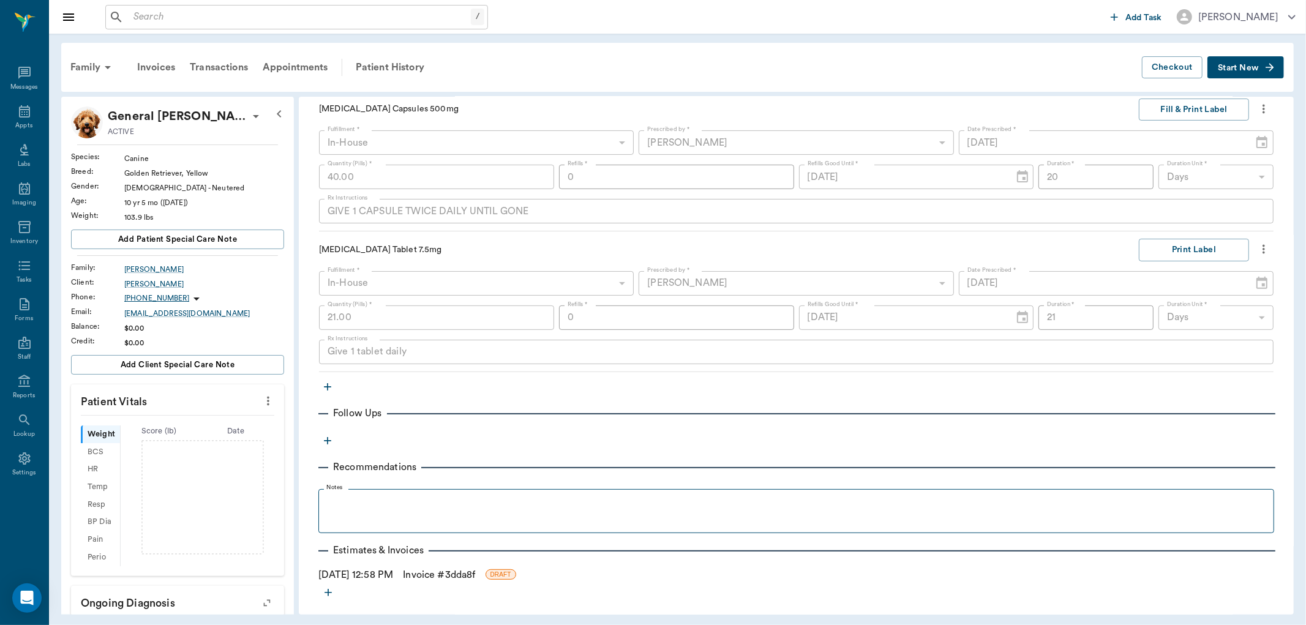
scroll to position [395, 0]
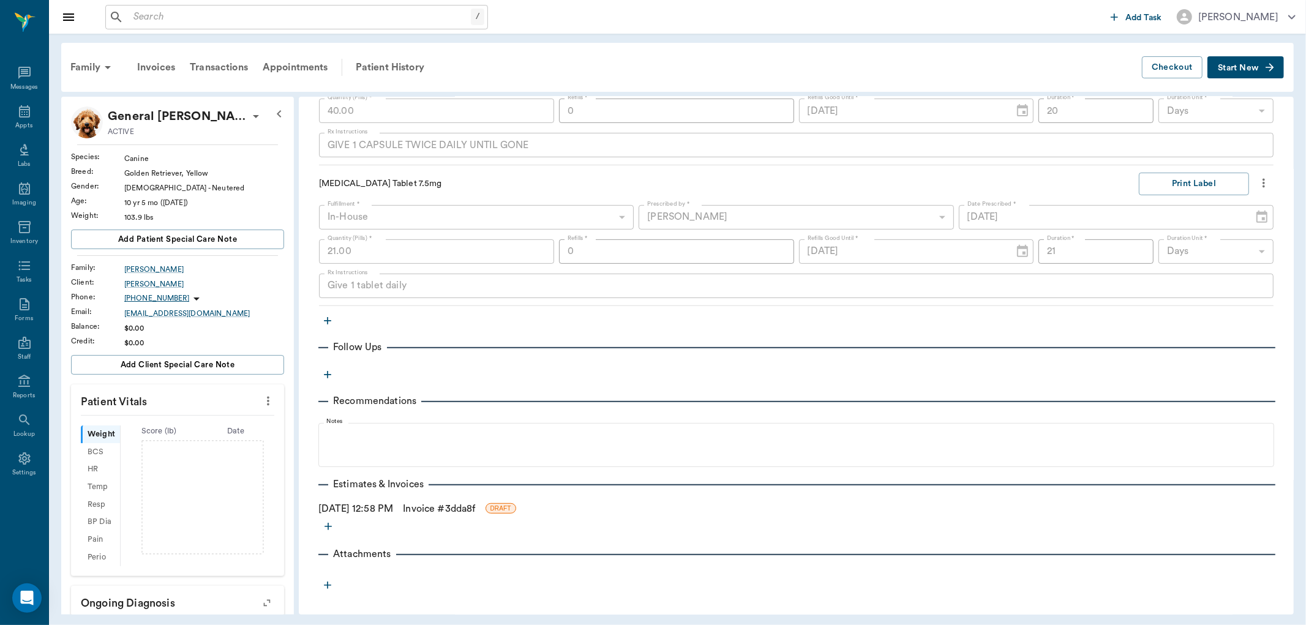
click at [325, 320] on icon "button" at bounding box center [328, 321] width 12 height 12
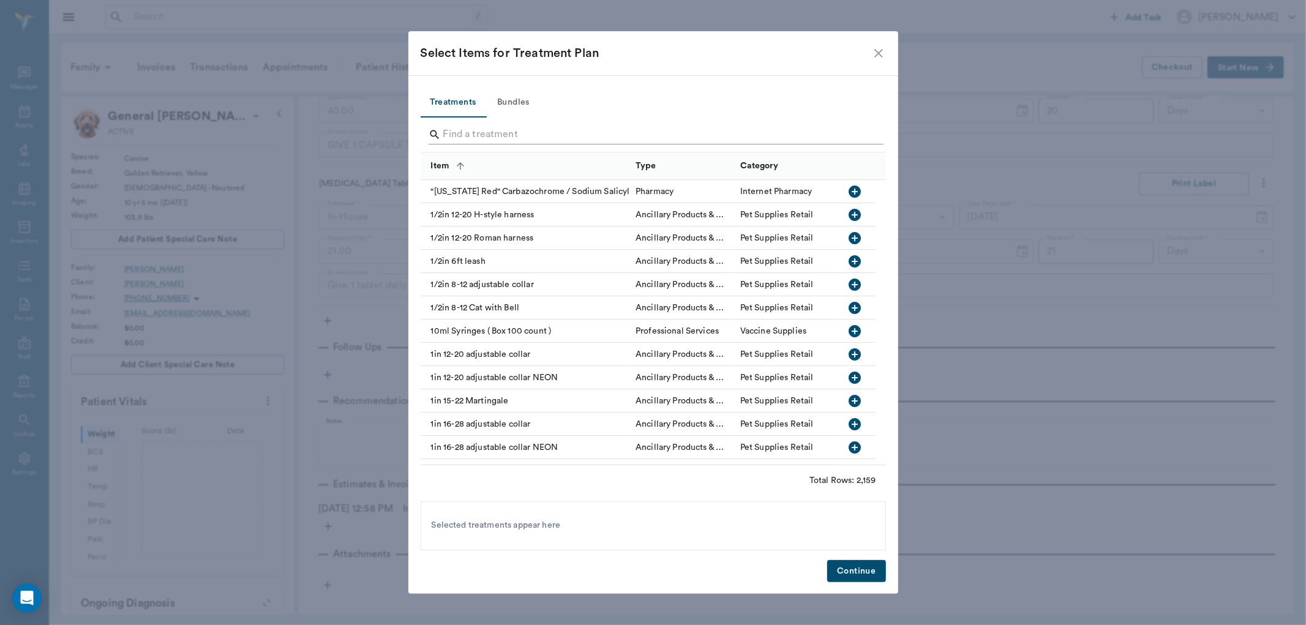
click at [470, 132] on input "Search" at bounding box center [654, 135] width 422 height 20
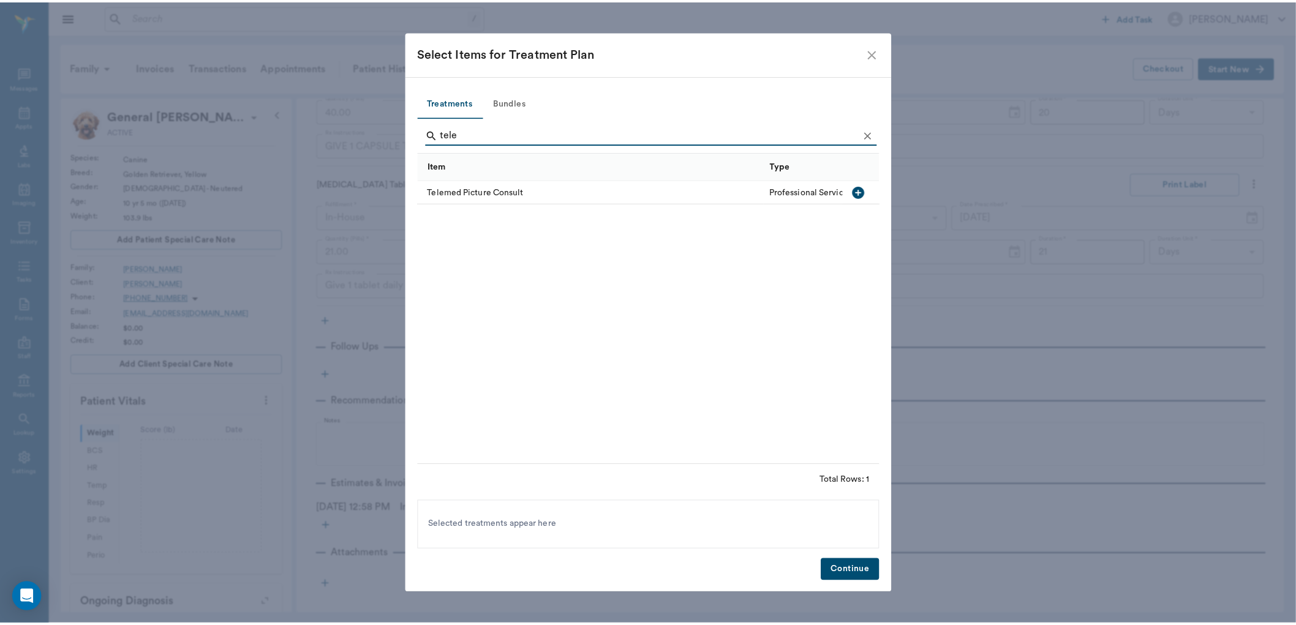
scroll to position [0, 0]
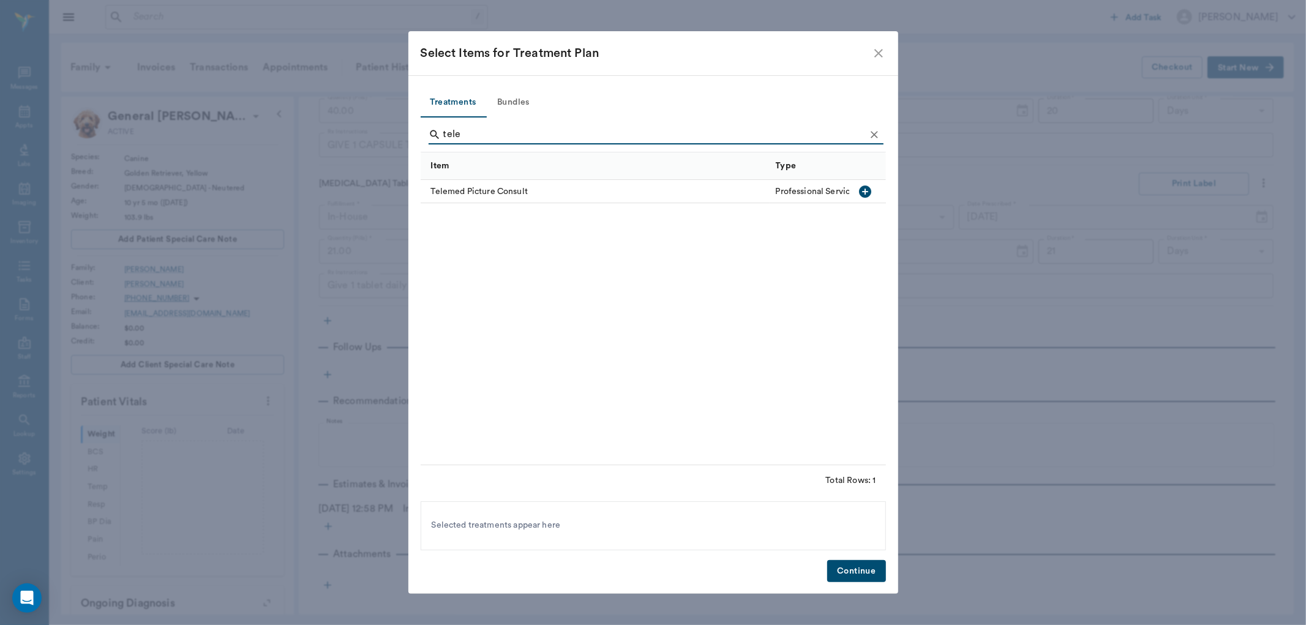
type input "tele"
click at [865, 192] on icon "button" at bounding box center [865, 191] width 15 height 15
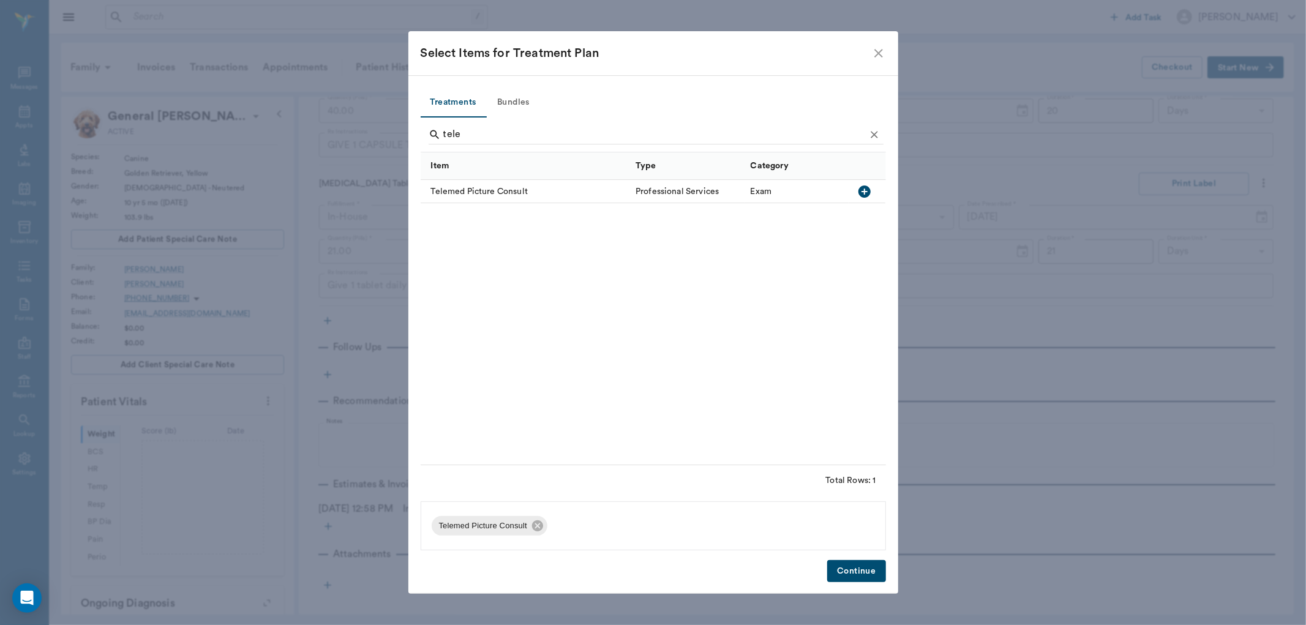
click at [840, 572] on button "Continue" at bounding box center [856, 571] width 58 height 23
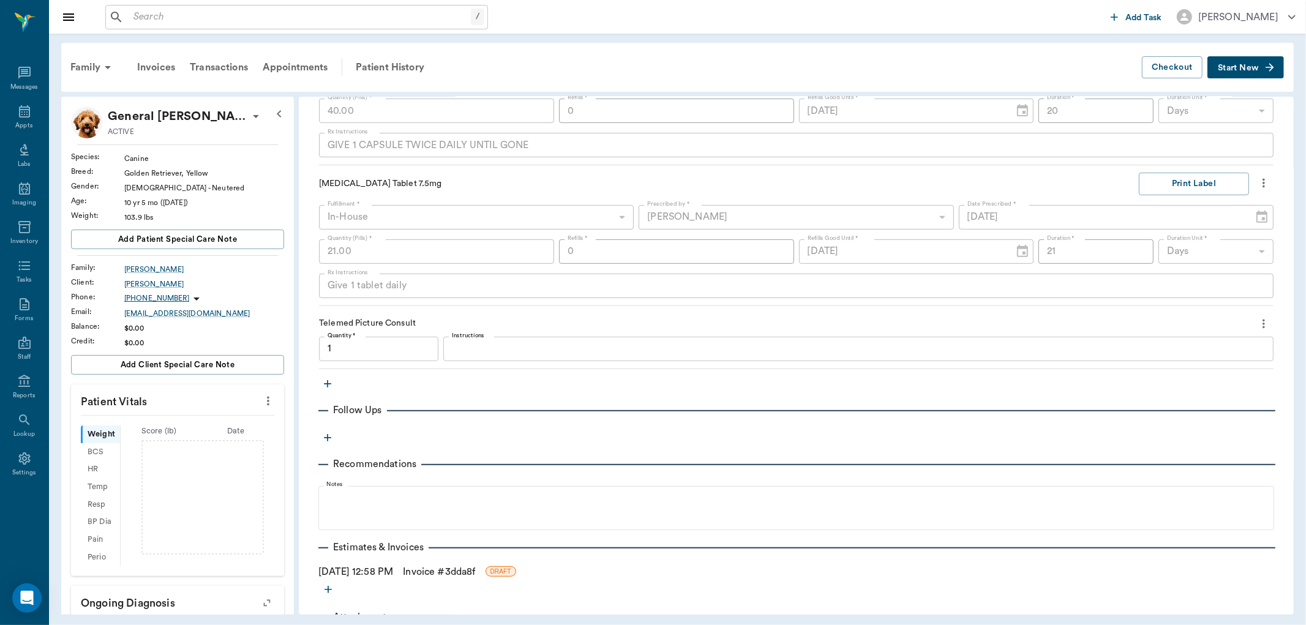
click at [437, 570] on link "Invoice # 3dda8f" at bounding box center [439, 572] width 72 height 15
type input "1.00"
click at [438, 572] on link "Invoice # 3dda8f" at bounding box center [439, 572] width 72 height 15
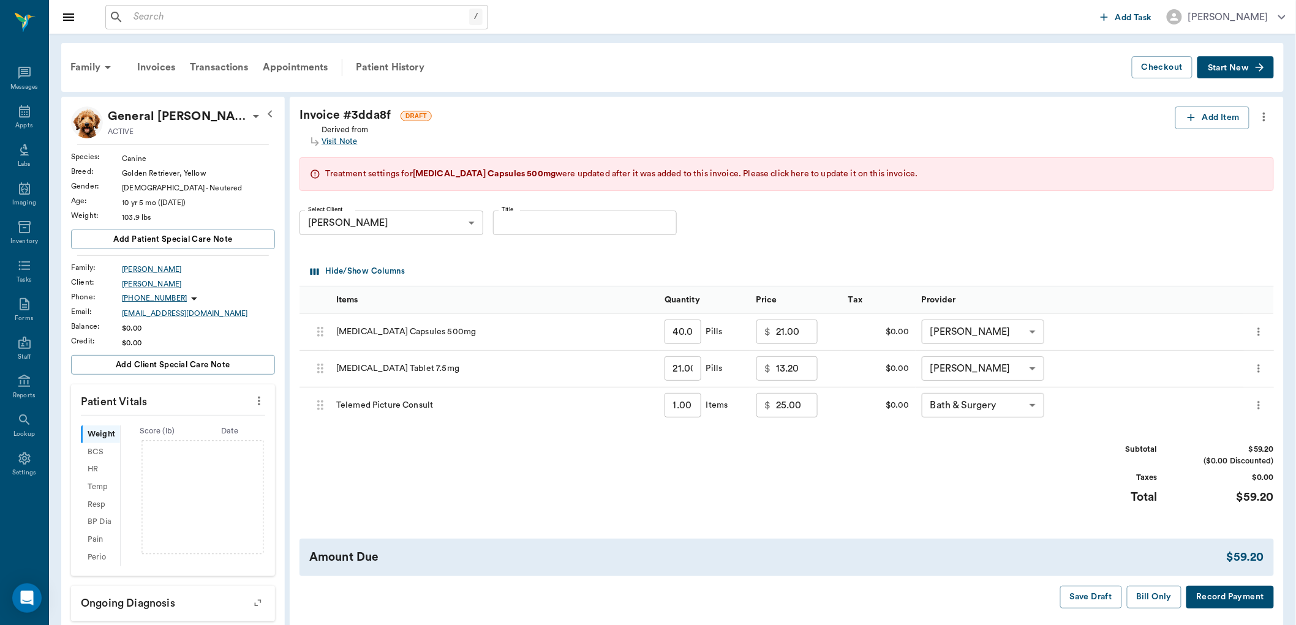
click at [756, 170] on span "Please click here to update it on this invoice." at bounding box center [831, 174] width 175 height 9
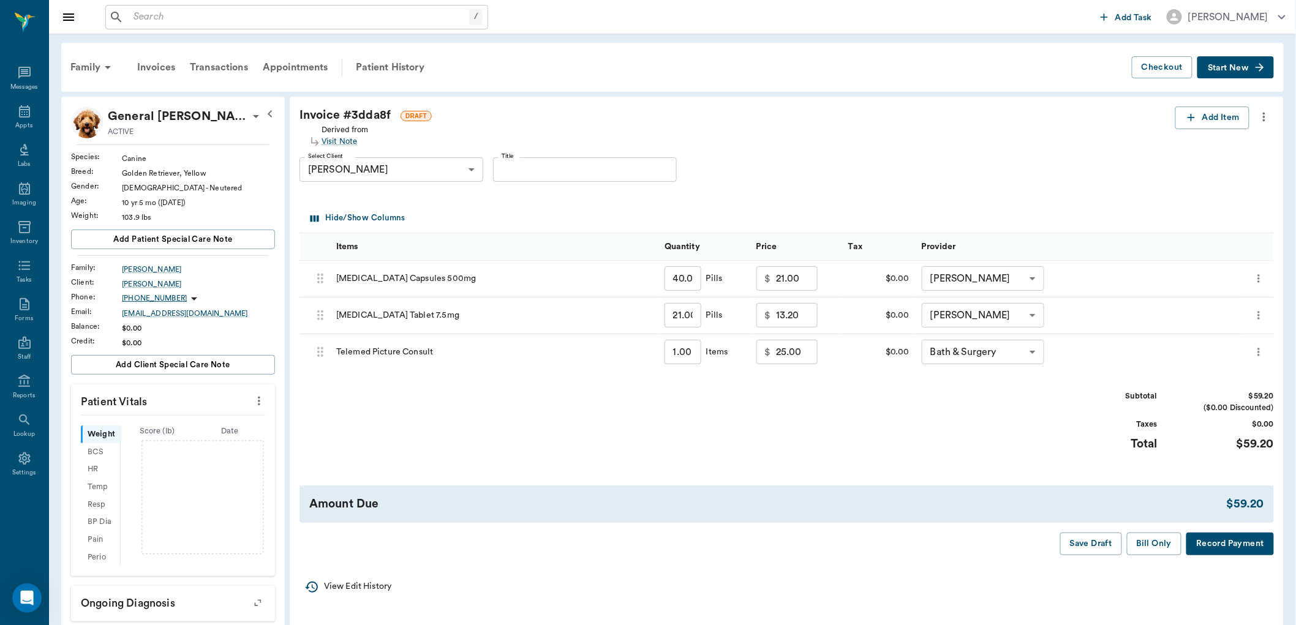
click at [788, 355] on input "25.00" at bounding box center [797, 352] width 42 height 24
type input "20.00"
click at [1030, 344] on body "/ ​ Add Task Dr. Bert Ellsworth Nectar Messages Appts Labs Imaging Inventory Ta…" at bounding box center [648, 456] width 1296 height 913
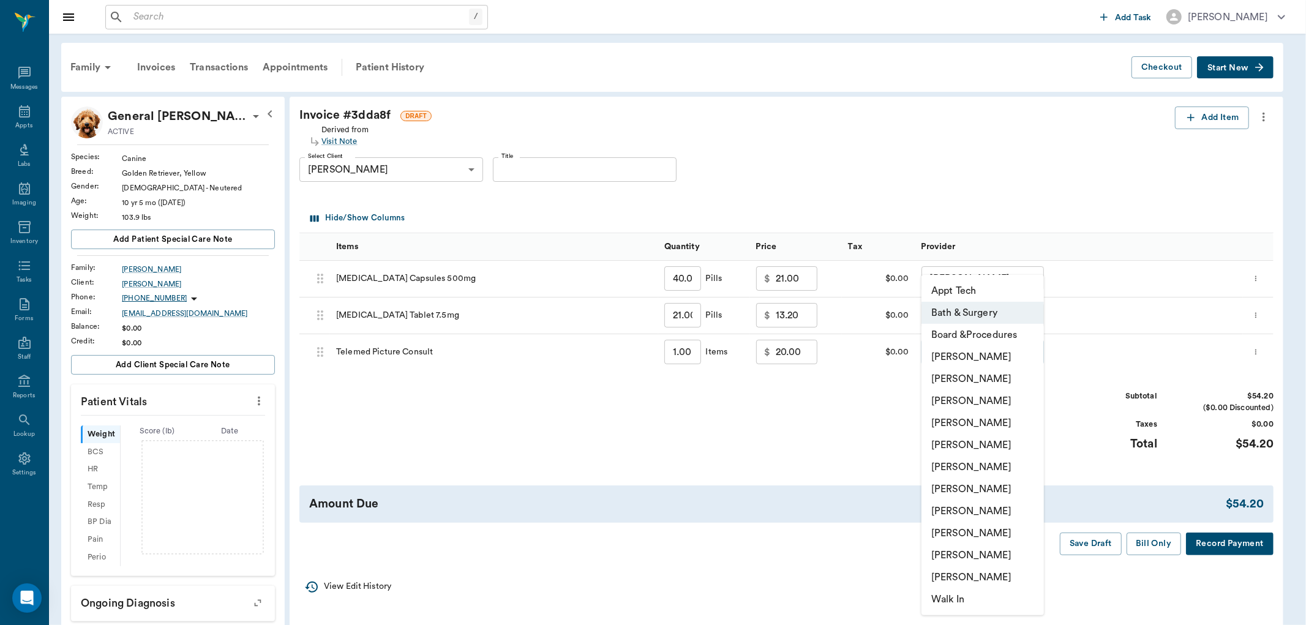
click at [975, 415] on li "[PERSON_NAME]" at bounding box center [983, 423] width 122 height 22
type input "none-63ec2f075fda476ae8351a4d"
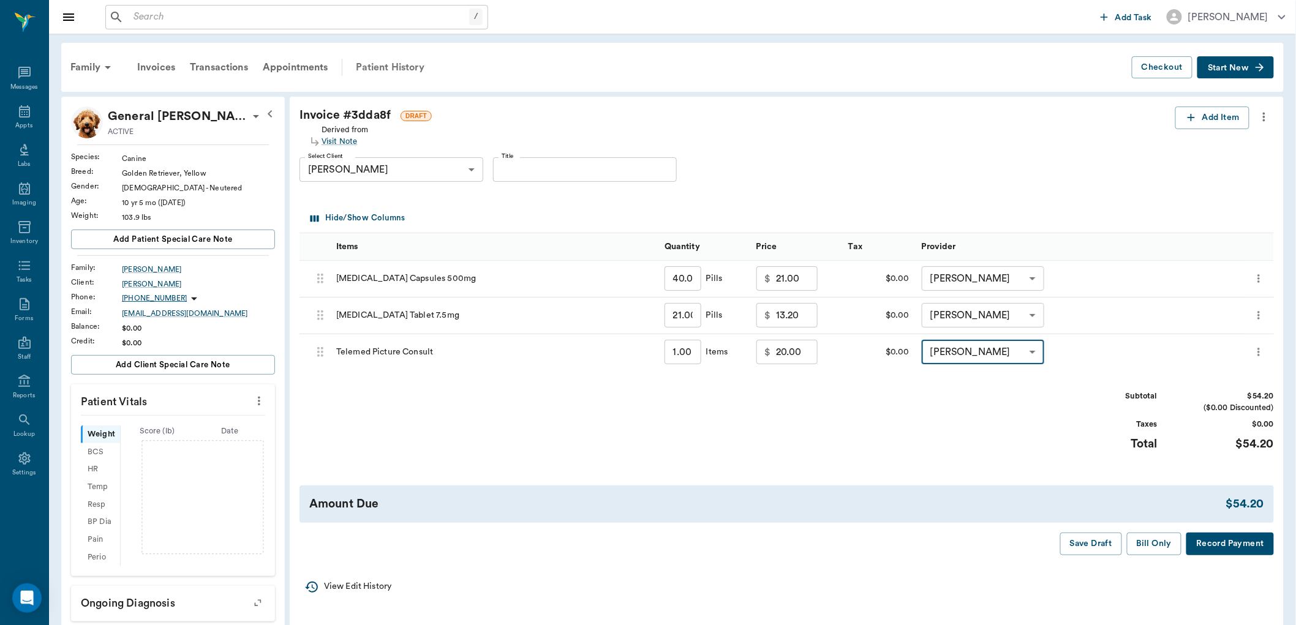
click at [399, 69] on div "Patient History" at bounding box center [389, 67] width 83 height 29
click at [1086, 554] on button "Save Draft" at bounding box center [1091, 544] width 62 height 23
click at [1153, 546] on button "Bill Only" at bounding box center [1154, 544] width 55 height 23
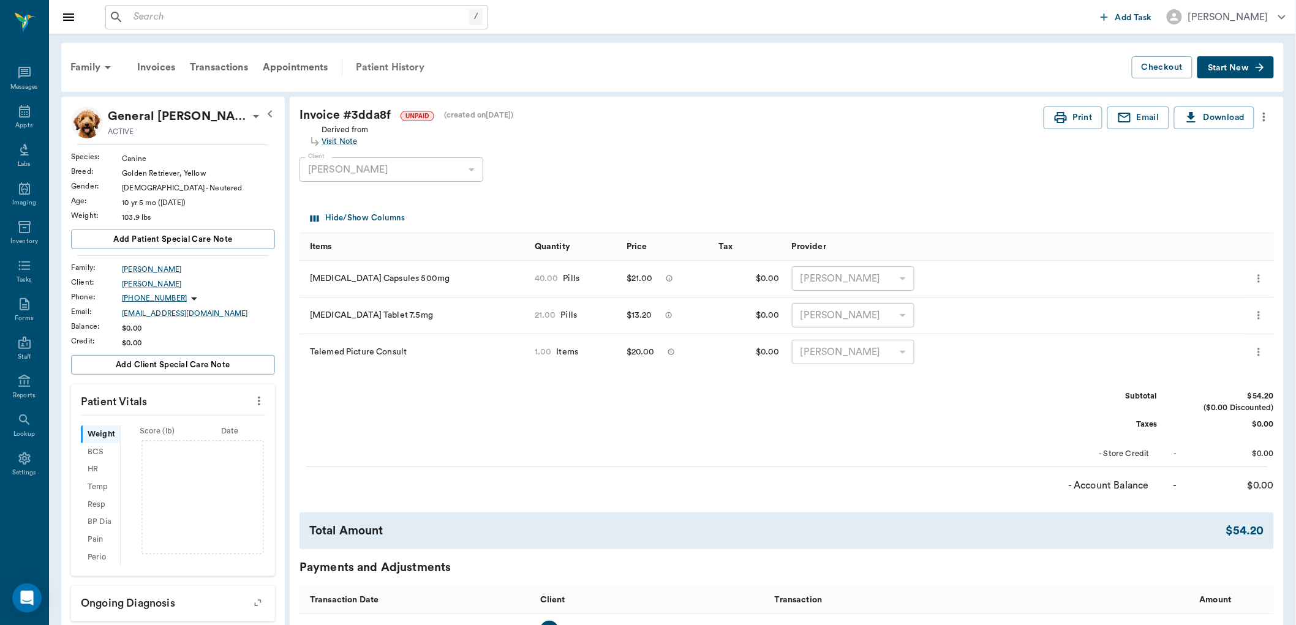
click at [401, 62] on div "Patient History" at bounding box center [389, 67] width 83 height 29
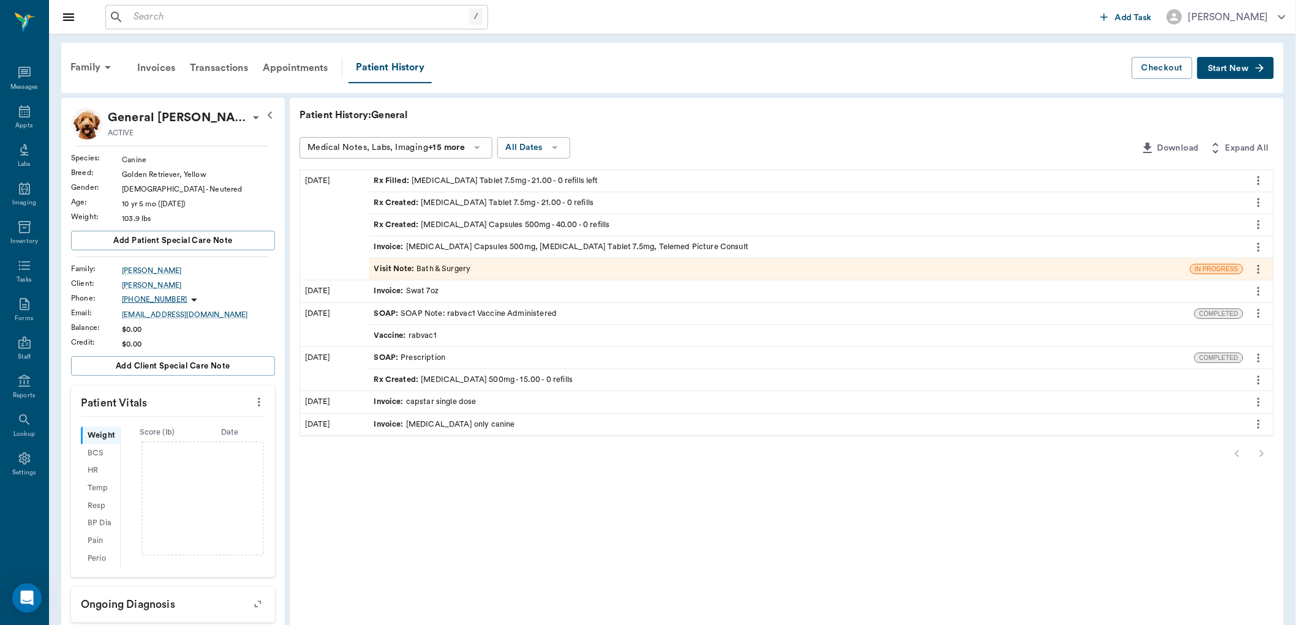
click at [487, 276] on div "Visit Note : Bath & Surgery" at bounding box center [779, 268] width 821 height 21
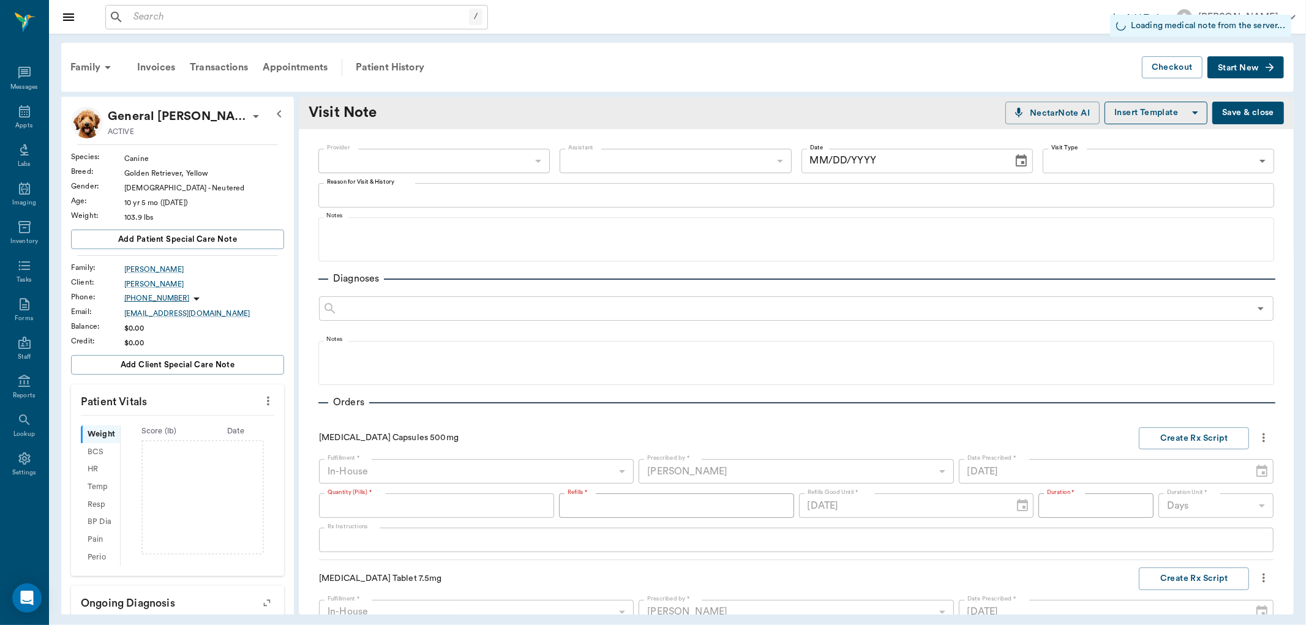
type input "63ec2f075fda476ae8351a4a"
type input "[DATE]"
type textarea "Client is picking up antibiotics until appointment on 10/13"
type input "40.00"
type input "0"
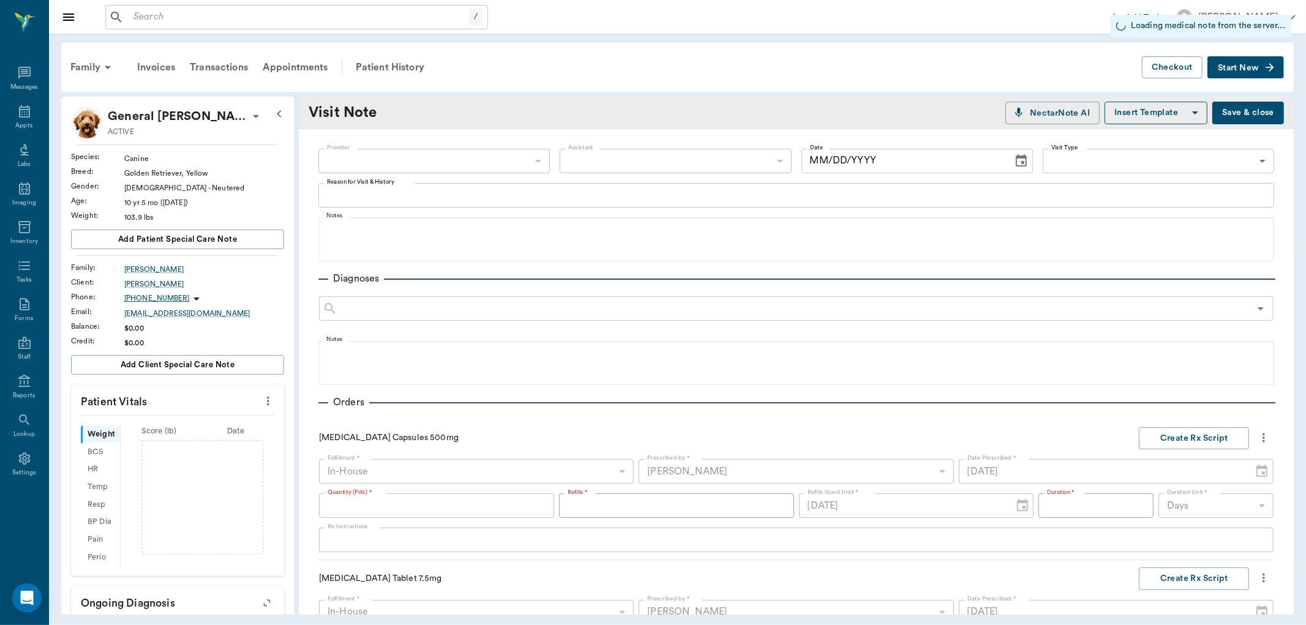
type input "20"
type textarea "GIVE 1 CAPSULE TWICE DAILY UNTIL GONE"
type input "21.00"
type input "0"
type input "21"
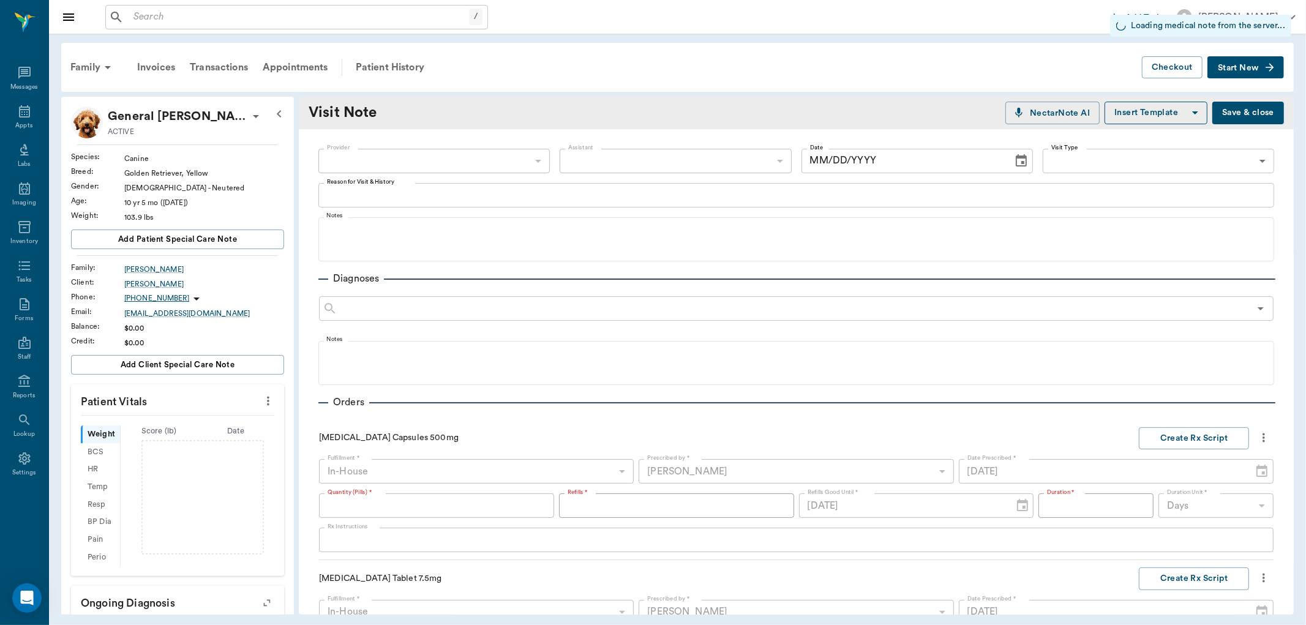
type textarea "Give 1 tablet daily"
type input "1.00"
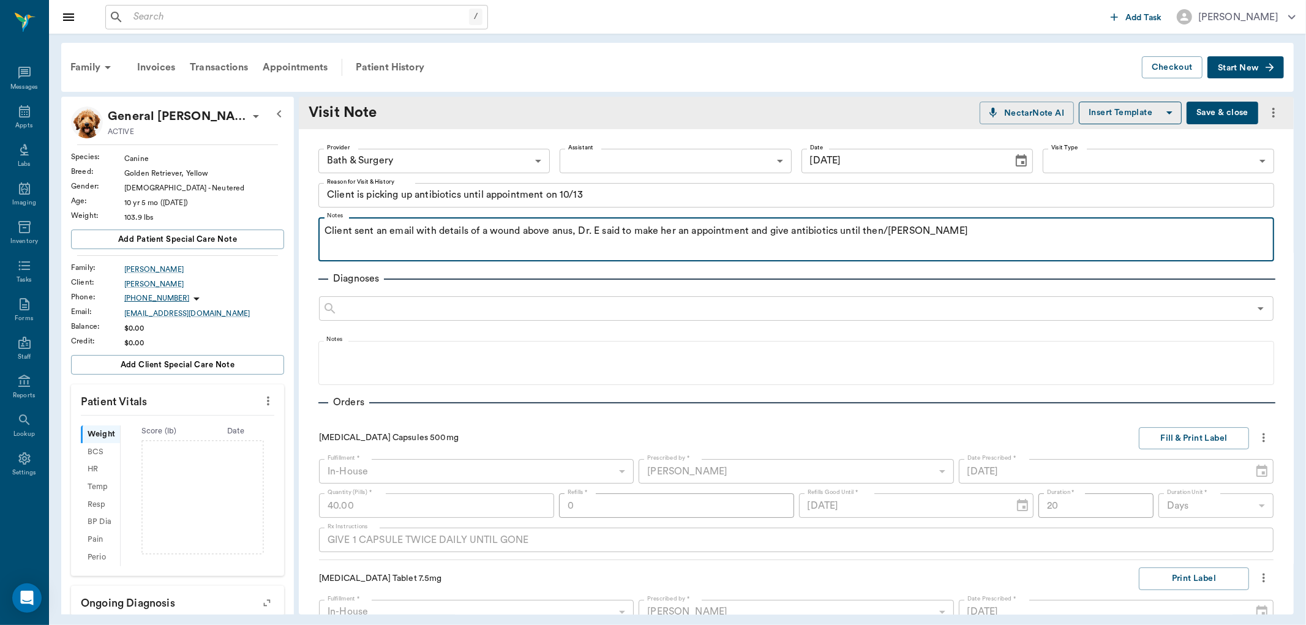
click at [573, 233] on p "Client sent an email with details of a wound above anus, Dr. E said to make her…" at bounding box center [797, 231] width 944 height 15
click at [576, 233] on p "Client sent an email with details of a wound above anus, Dr. E said to make her…" at bounding box center [797, 231] width 944 height 15
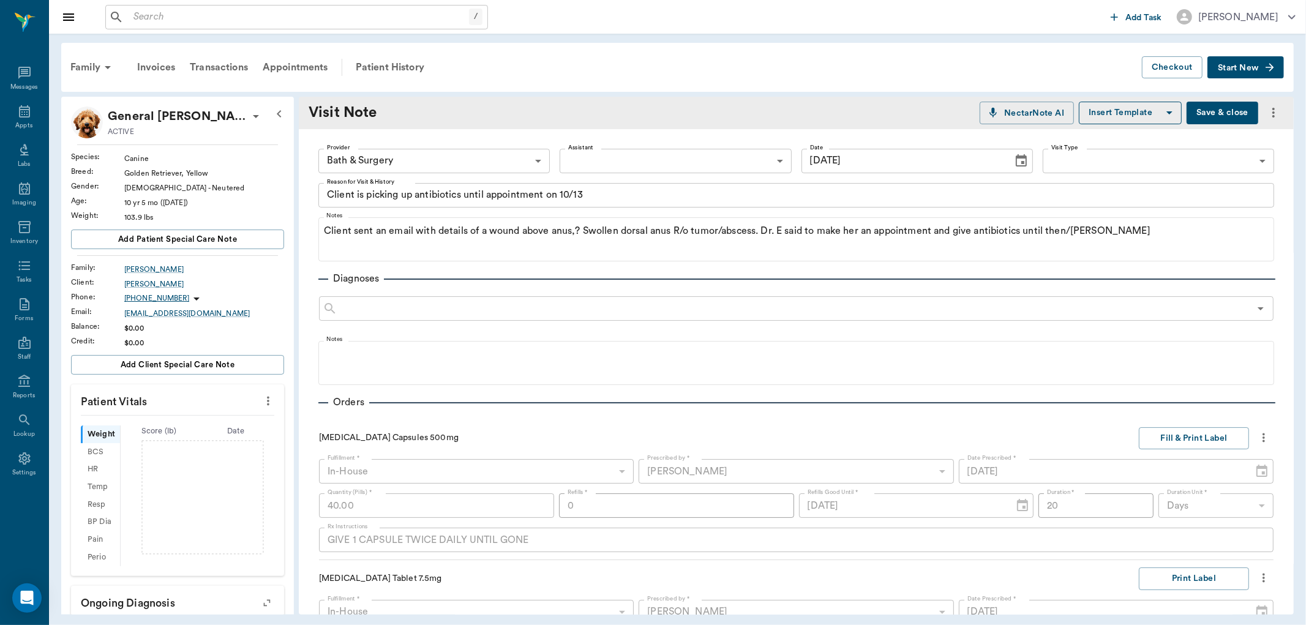
click at [1207, 108] on button "Save & close" at bounding box center [1223, 113] width 72 height 23
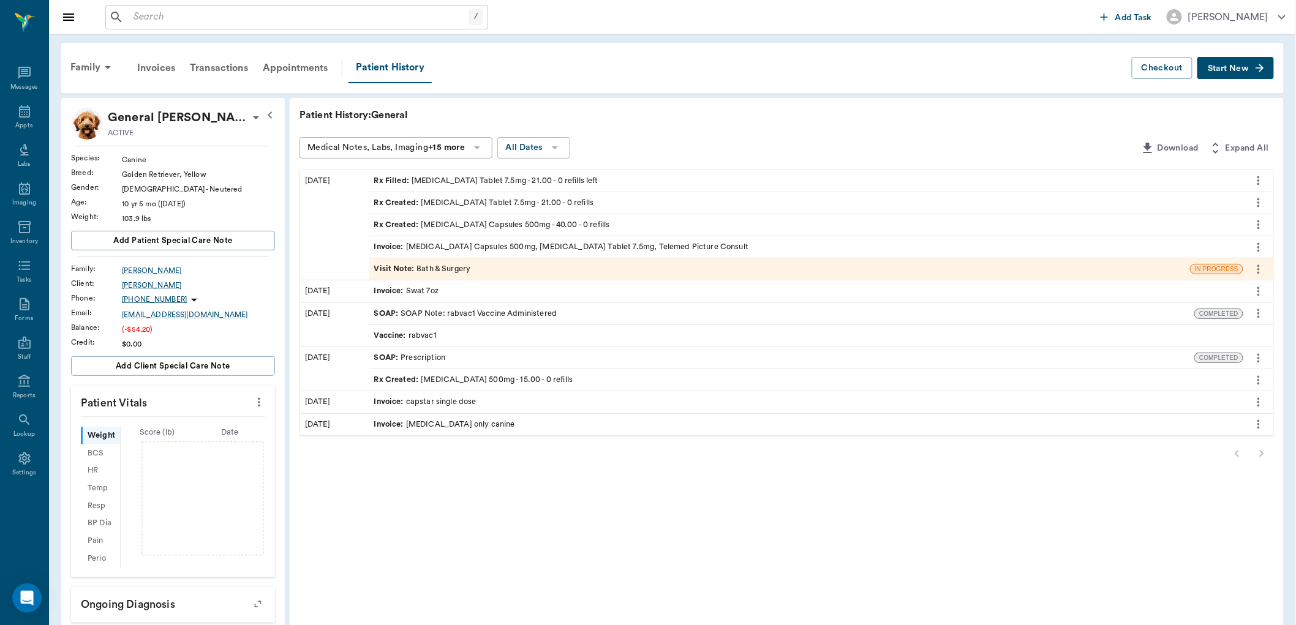
click at [472, 225] on div "Rx Created : Amoxicillin Capsules 500mg - 40.00 - 0 refills" at bounding box center [492, 225] width 236 height 12
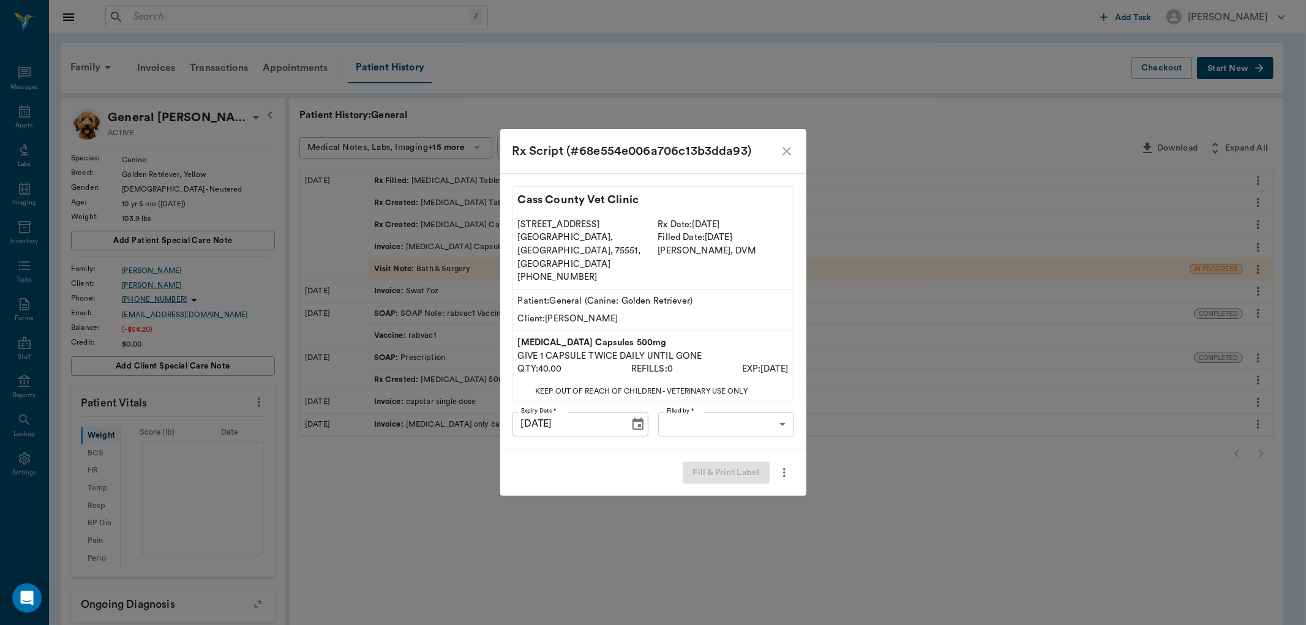
click at [786, 156] on icon "close" at bounding box center [787, 151] width 9 height 9
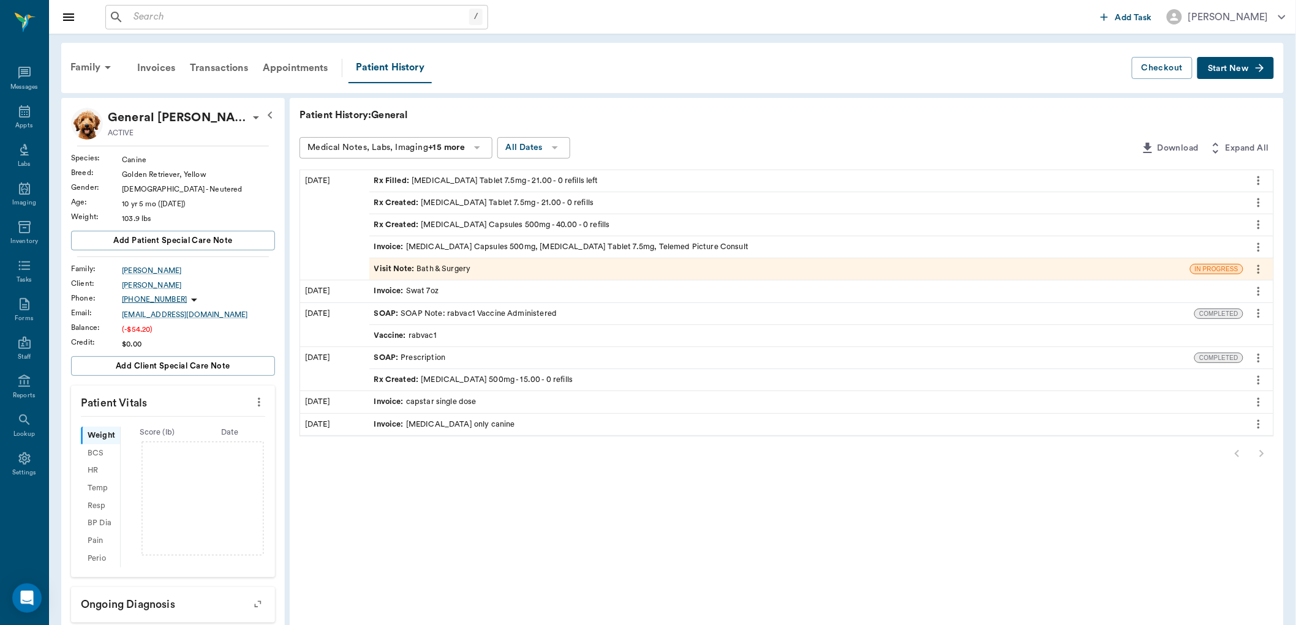
click at [406, 266] on span "Visit Note :" at bounding box center [395, 269] width 43 height 12
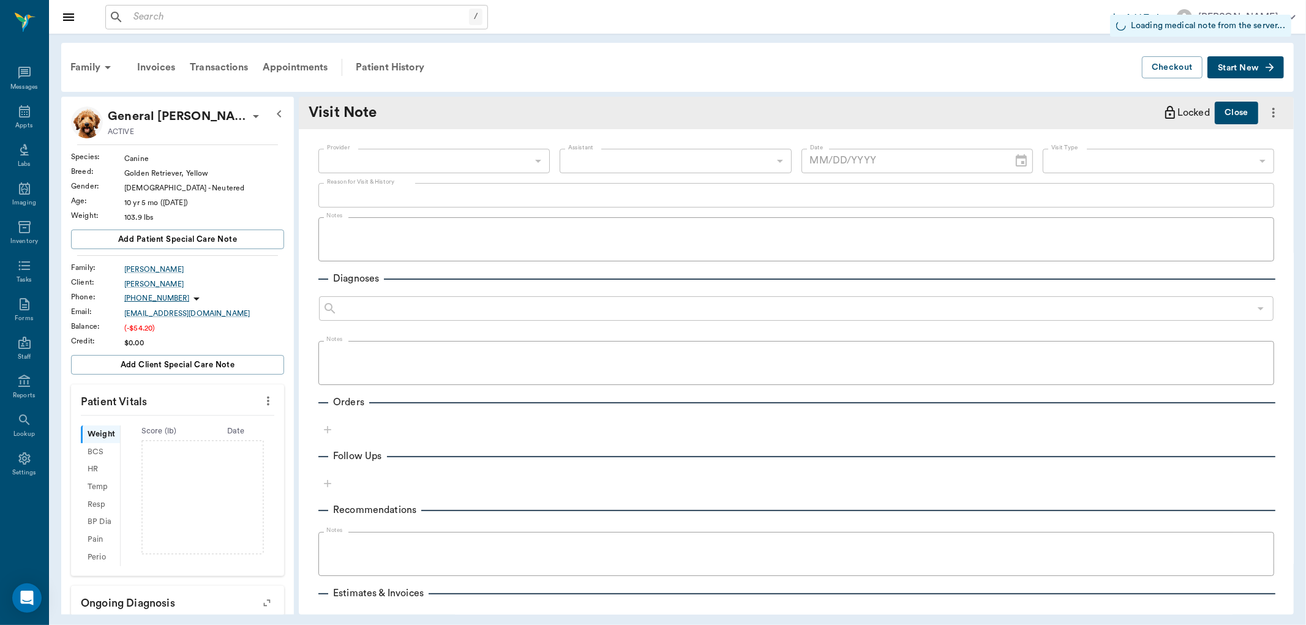
type input "63ec2f075fda476ae8351a4a"
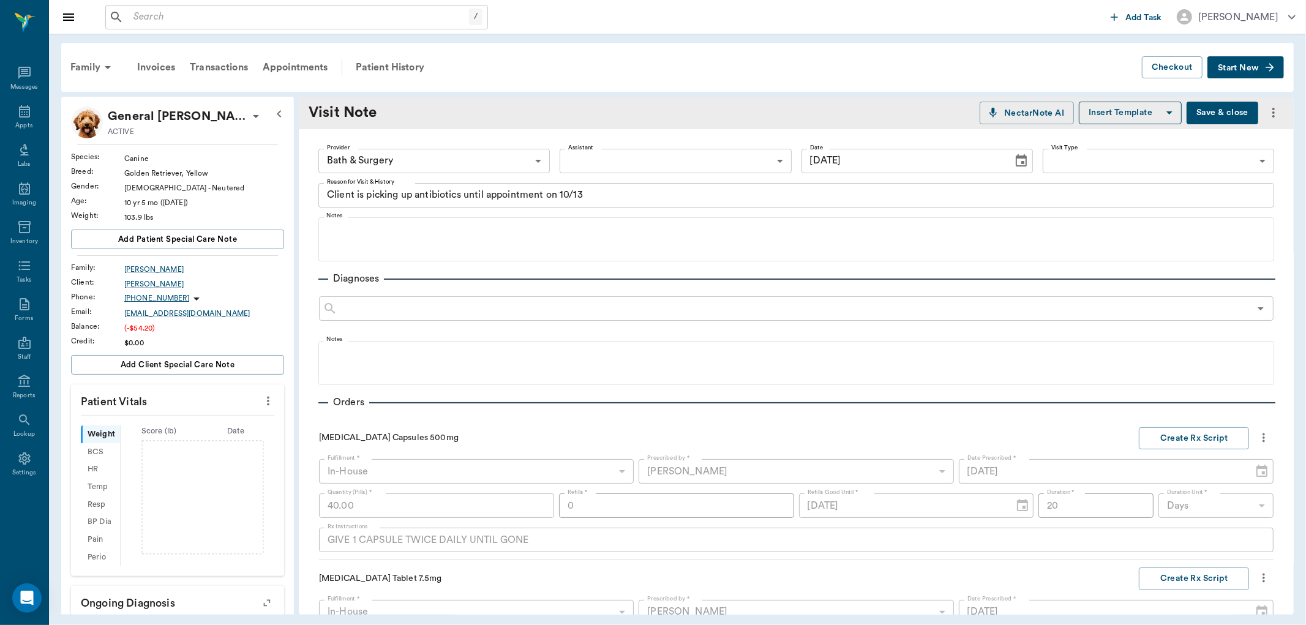
type input "[DATE]"
type textarea "Client is picking up antibiotics until appointment on 10/13"
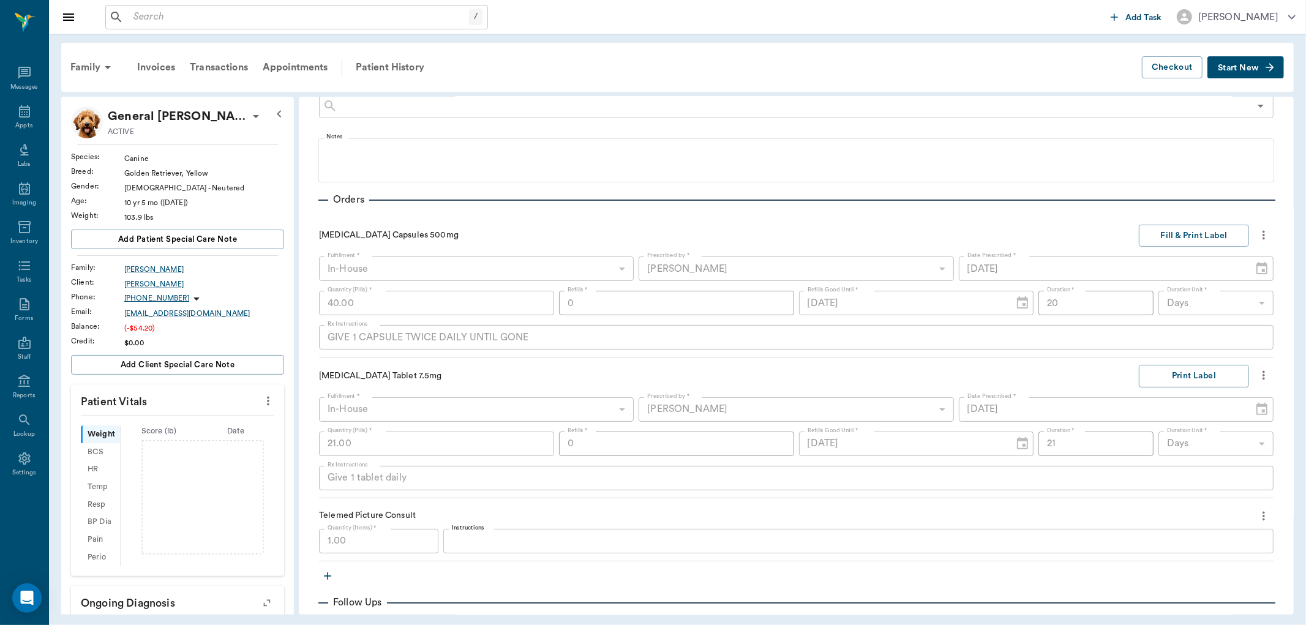
scroll to position [204, 0]
click at [1180, 229] on button "Fill & Print Label" at bounding box center [1194, 235] width 110 height 23
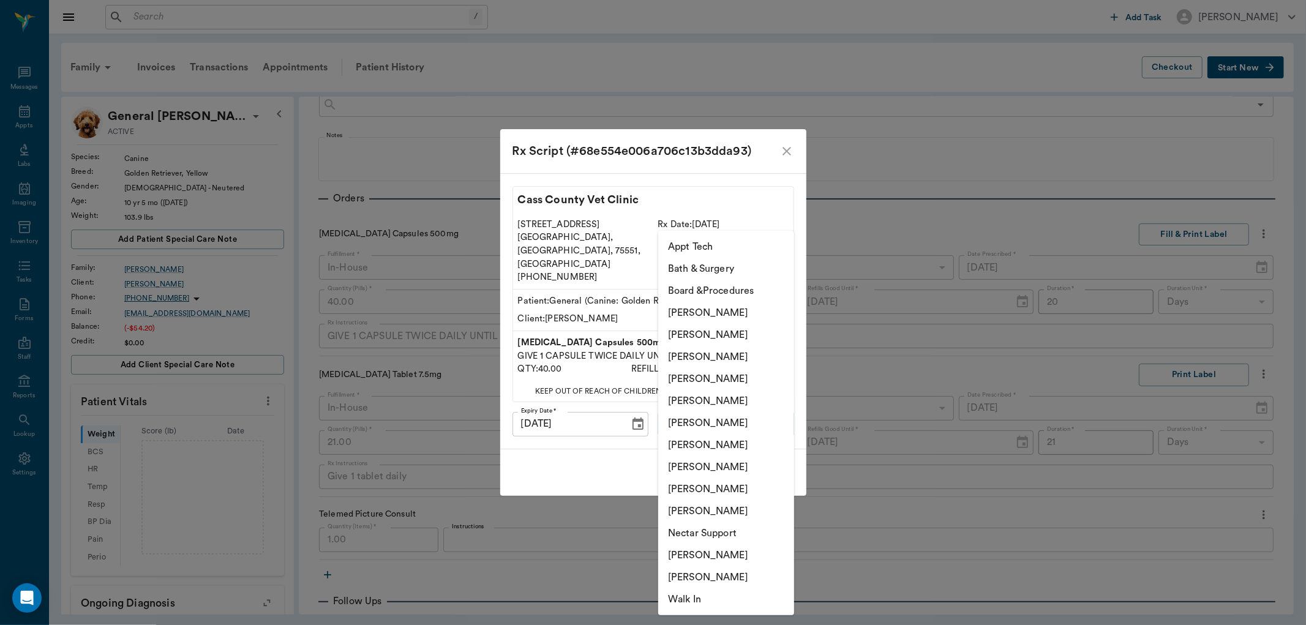
click at [701, 413] on body "/ ​ Add Task Dr. Bert Ellsworth Nectar Messages Appts Labs Imaging Inventory Ta…" at bounding box center [653, 312] width 1306 height 625
drag, startPoint x: 702, startPoint y: 489, endPoint x: 709, endPoint y: 488, distance: 7.5
click at [702, 489] on li "Lisa Taylor" at bounding box center [726, 489] width 136 height 22
type input "63ec2ede52e12b0ba117d0d7"
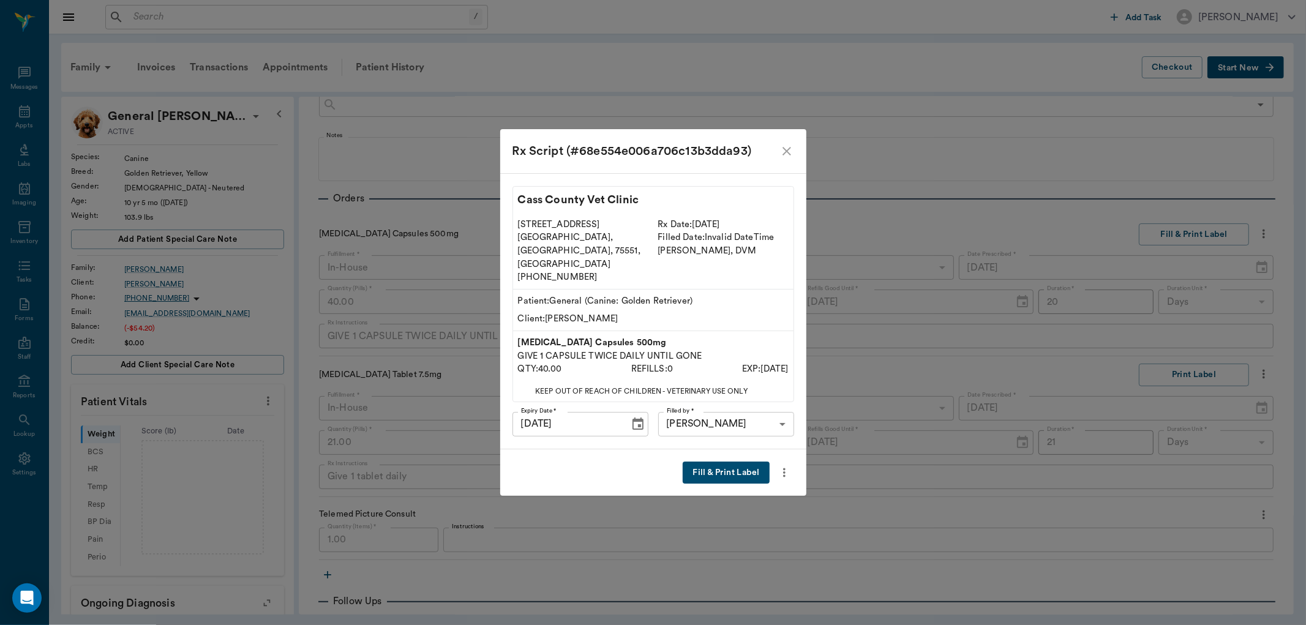
click at [730, 462] on button "Fill & Print Label" at bounding box center [726, 473] width 86 height 23
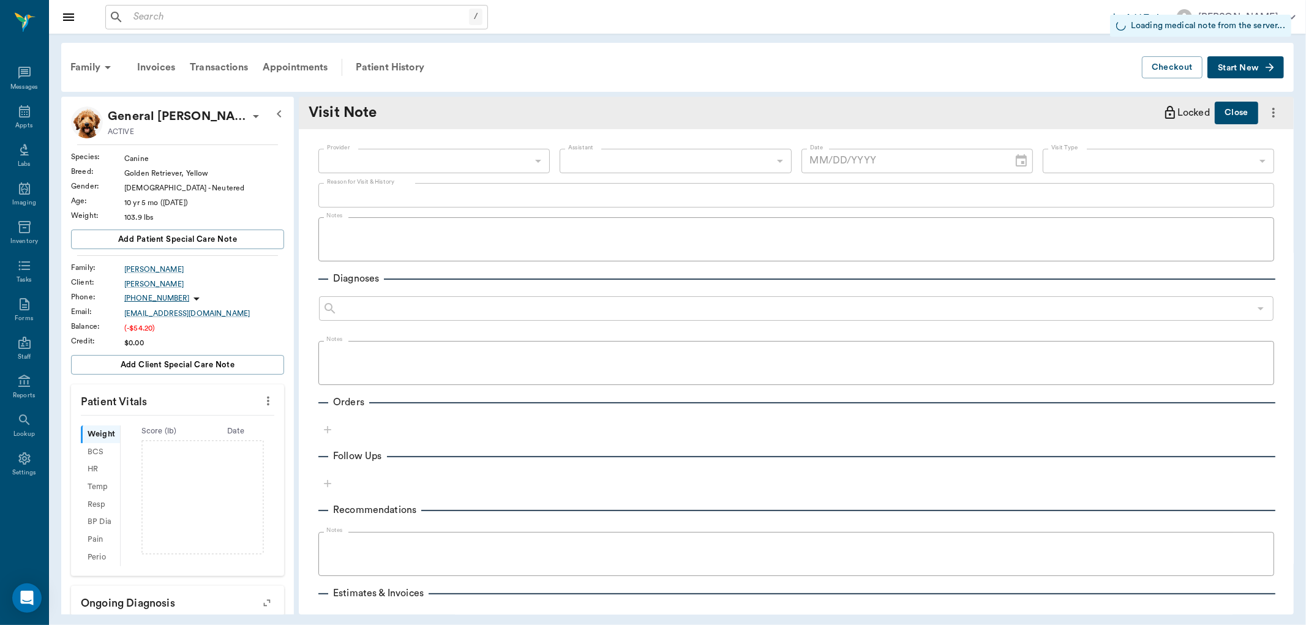
type input "63ec2f075fda476ae8351a4a"
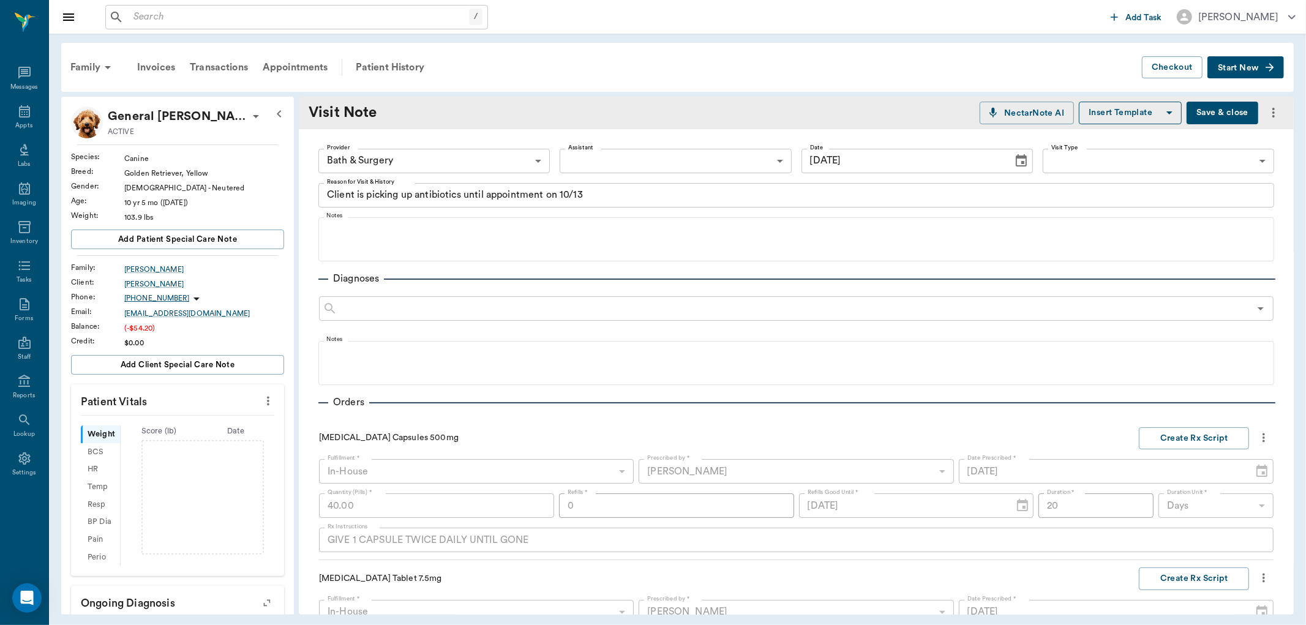
type input "[DATE]"
type textarea "Client is picking up antibiotics until appointment on 10/13"
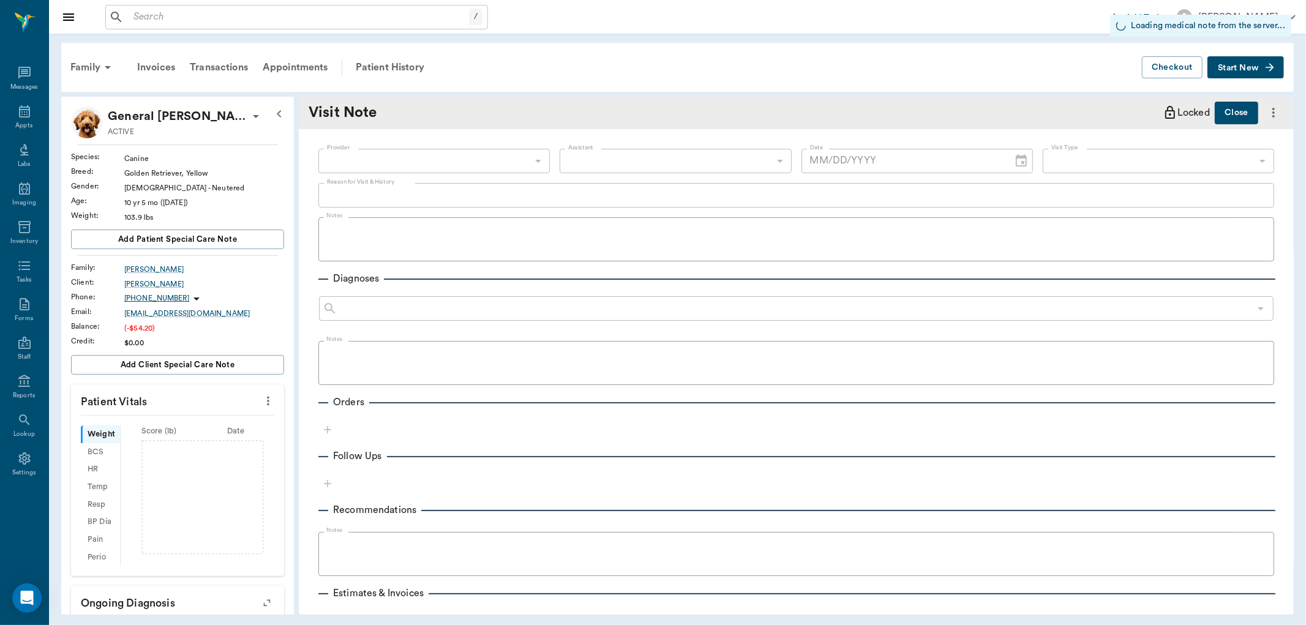
type input "63ec2f075fda476ae8351a4a"
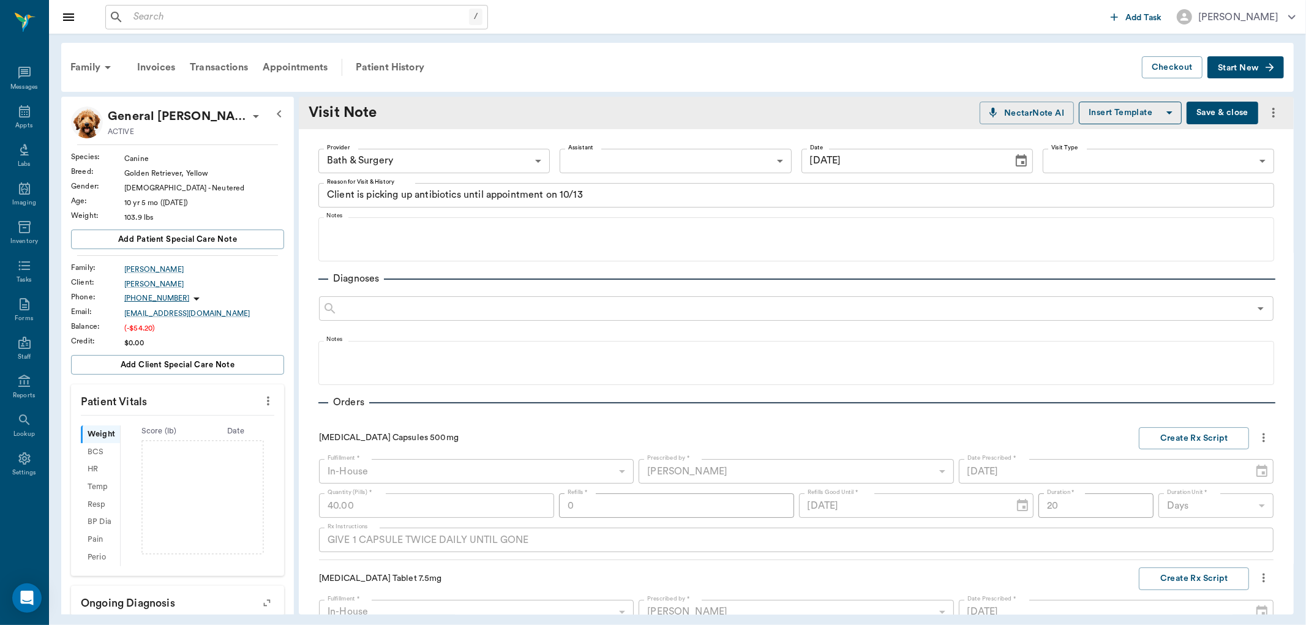
type input "[DATE]"
type textarea "Client is picking up antibiotics until appointment on 10/13"
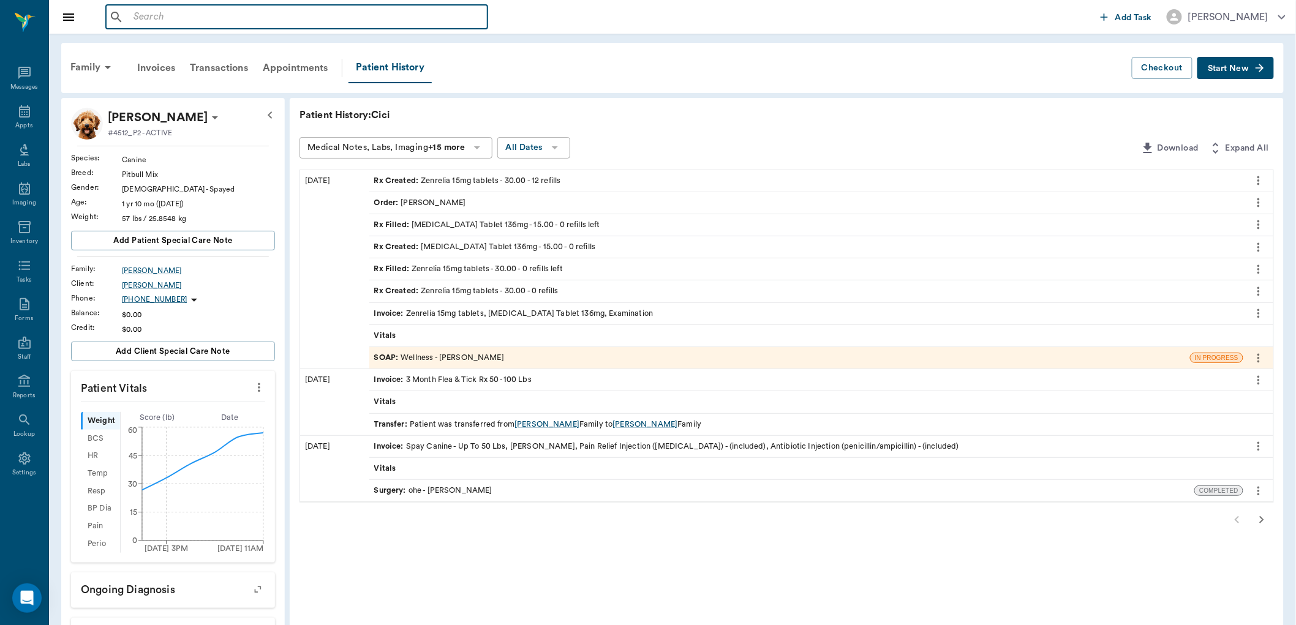
click at [146, 15] on input "text" at bounding box center [306, 17] width 354 height 17
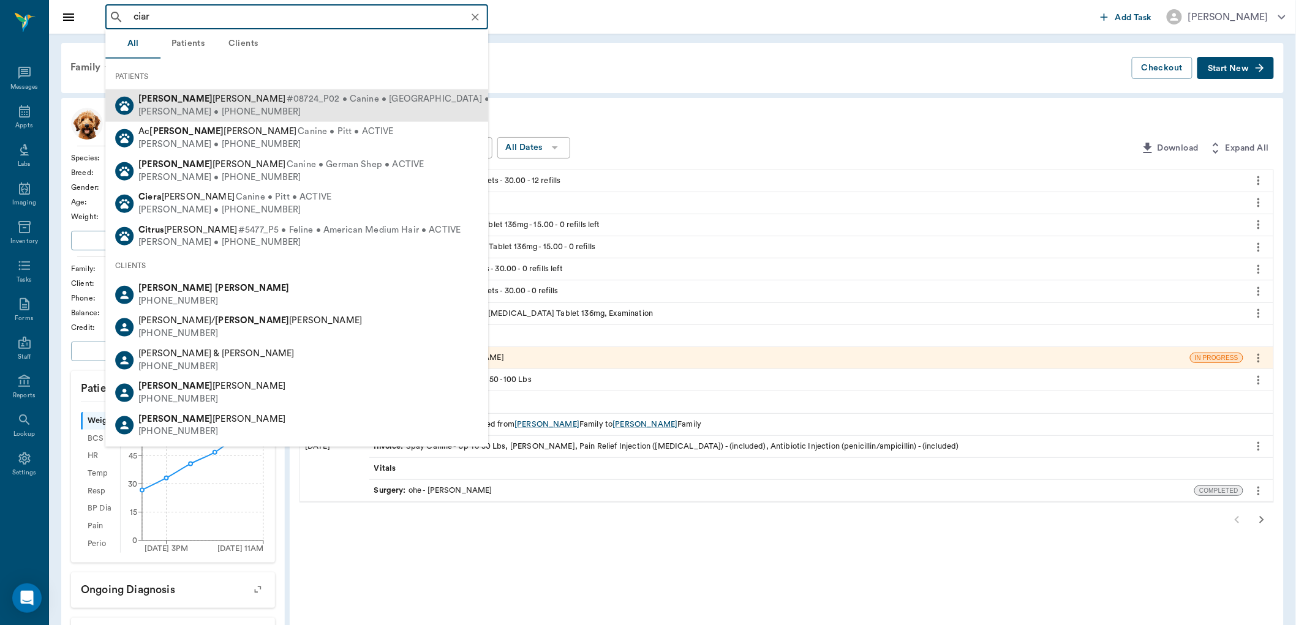
click at [166, 111] on div "Lynda Dykes • (903) 650-6945" at bounding box center [330, 111] width 385 height 13
type input "ciar"
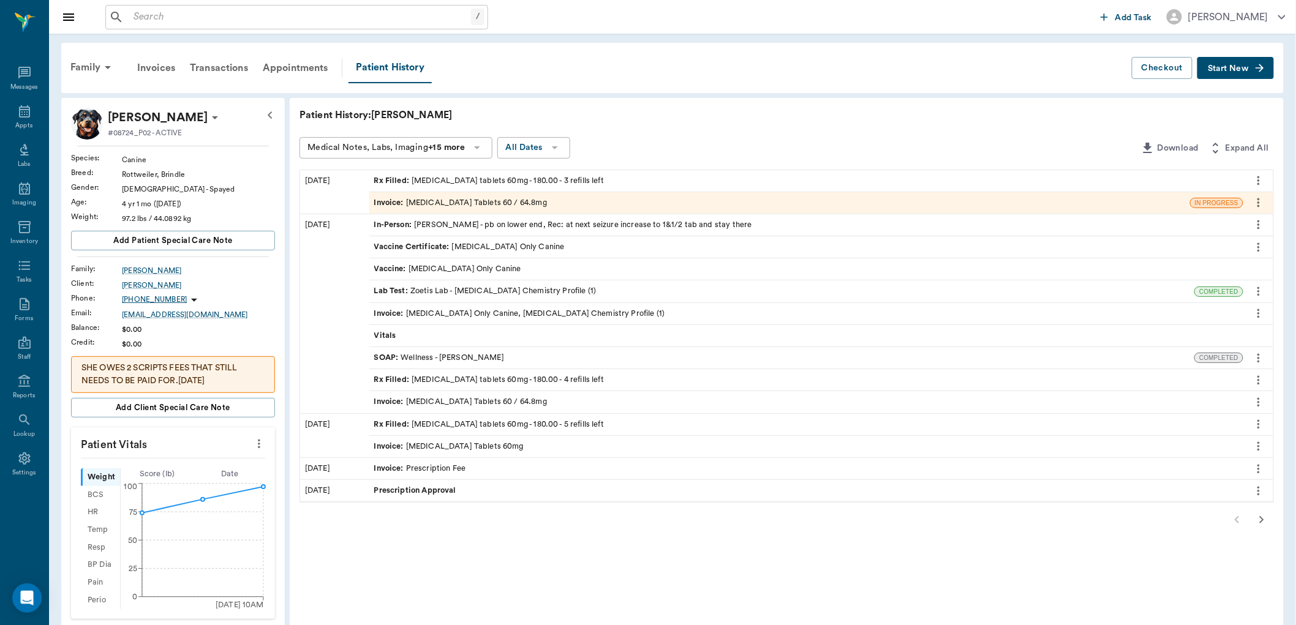
click at [388, 200] on span "Invoice :" at bounding box center [390, 203] width 32 height 12
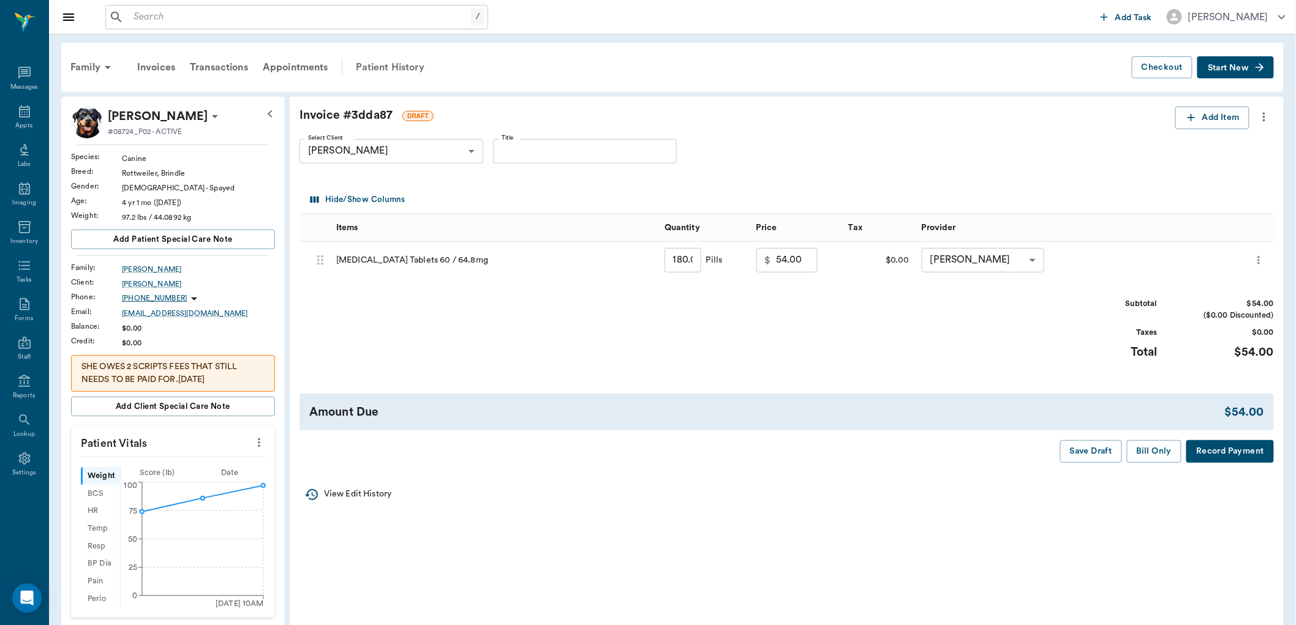
click at [392, 69] on div "Patient History" at bounding box center [389, 67] width 83 height 29
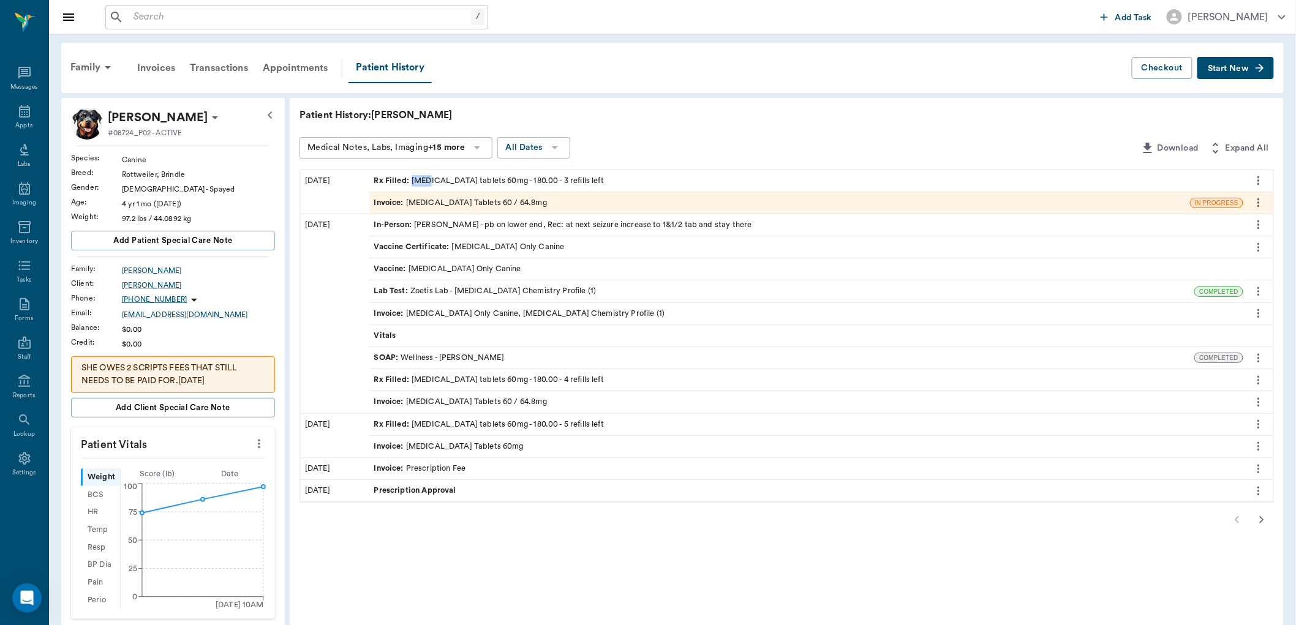
click at [427, 175] on div "Rx Filled : phenobarbital tablets 60mg - 180.00 - 3 refills left" at bounding box center [489, 181] width 230 height 12
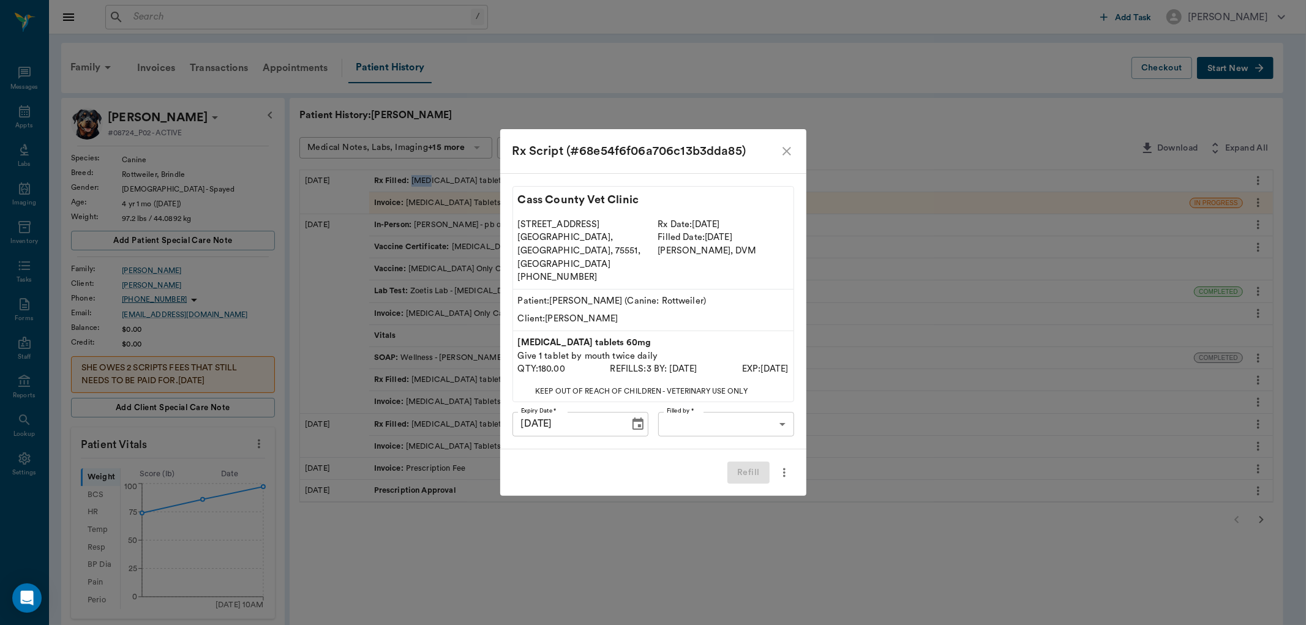
click at [690, 406] on body "/ ​ Add Task Dr. Bert Ellsworth Nectar Messages Appts Labs Imaging Inventory Ta…" at bounding box center [653, 489] width 1306 height 979
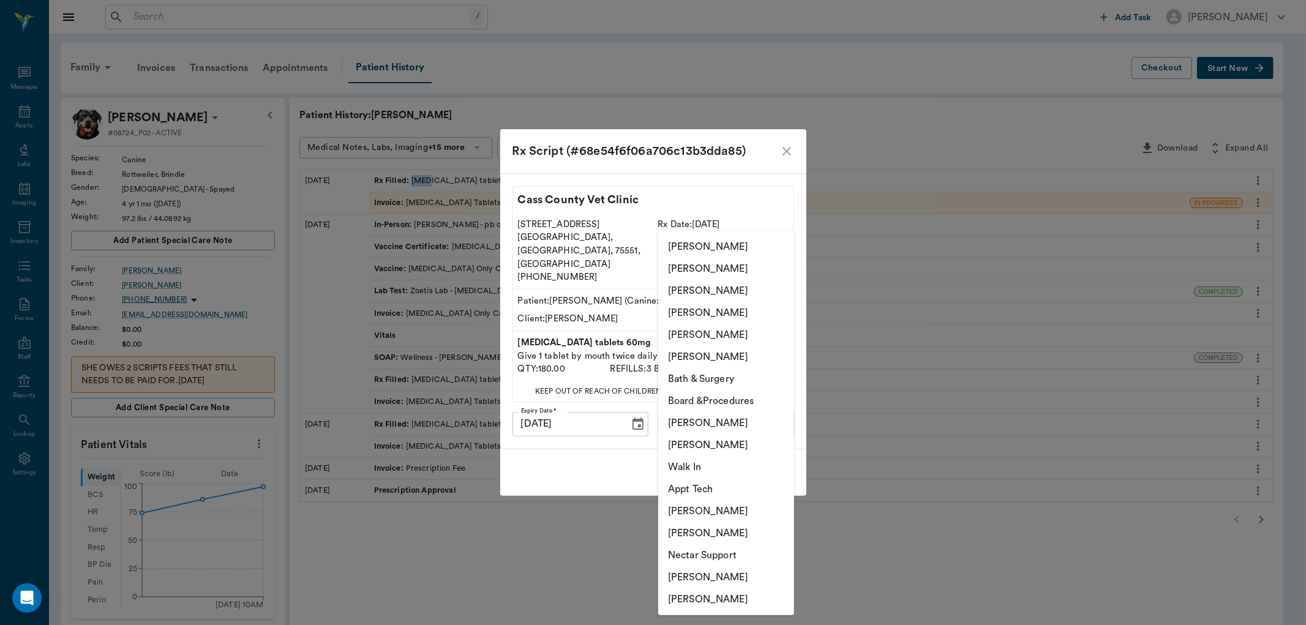
click at [694, 421] on li "Lisa Taylor" at bounding box center [726, 423] width 136 height 22
type input "63ec2ede52e12b0ba117d0d7"
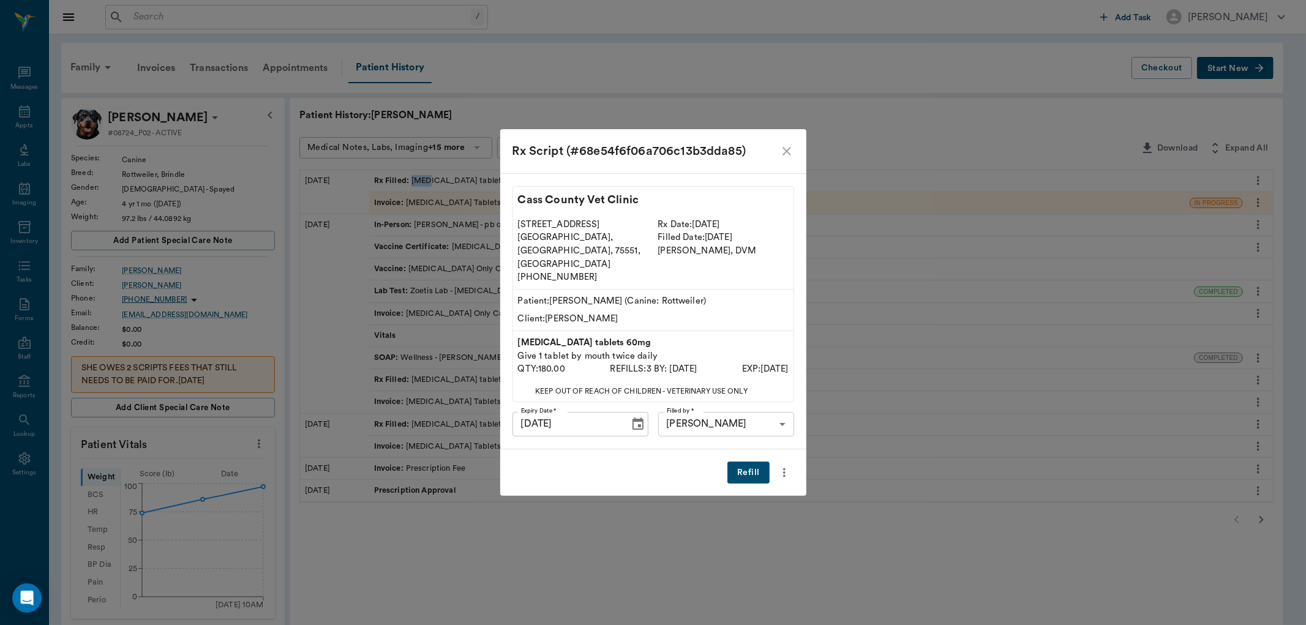
click at [757, 462] on button "Refill" at bounding box center [749, 473] width 42 height 23
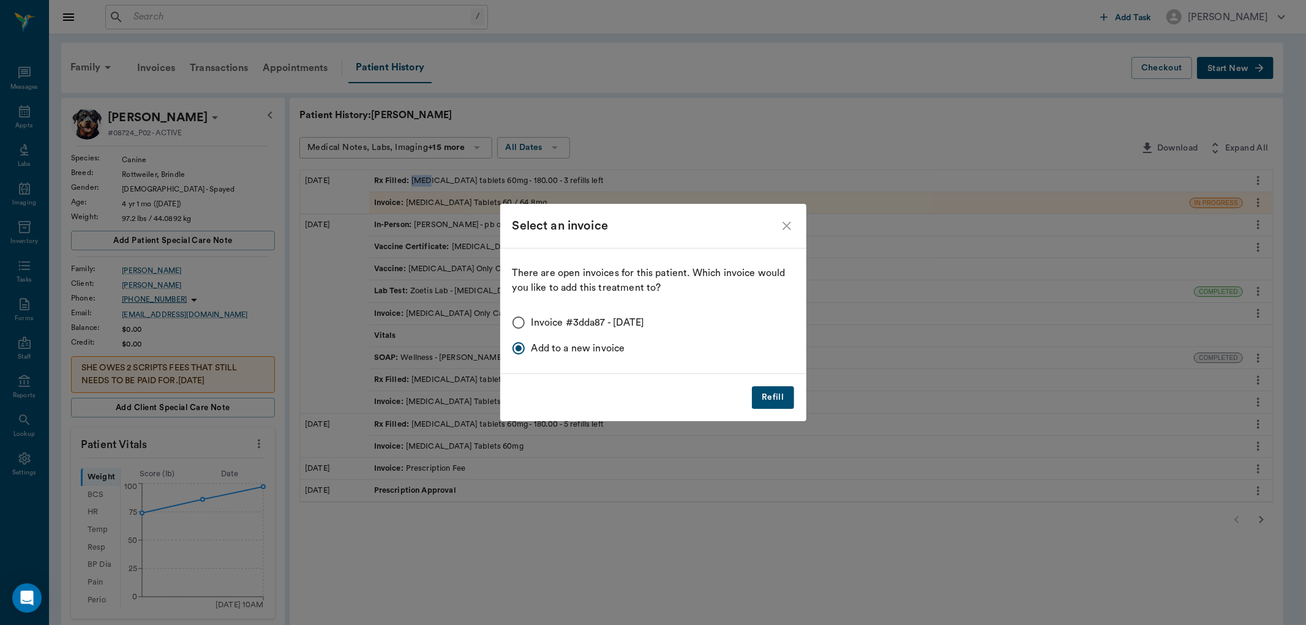
click at [788, 227] on icon "close" at bounding box center [787, 226] width 9 height 9
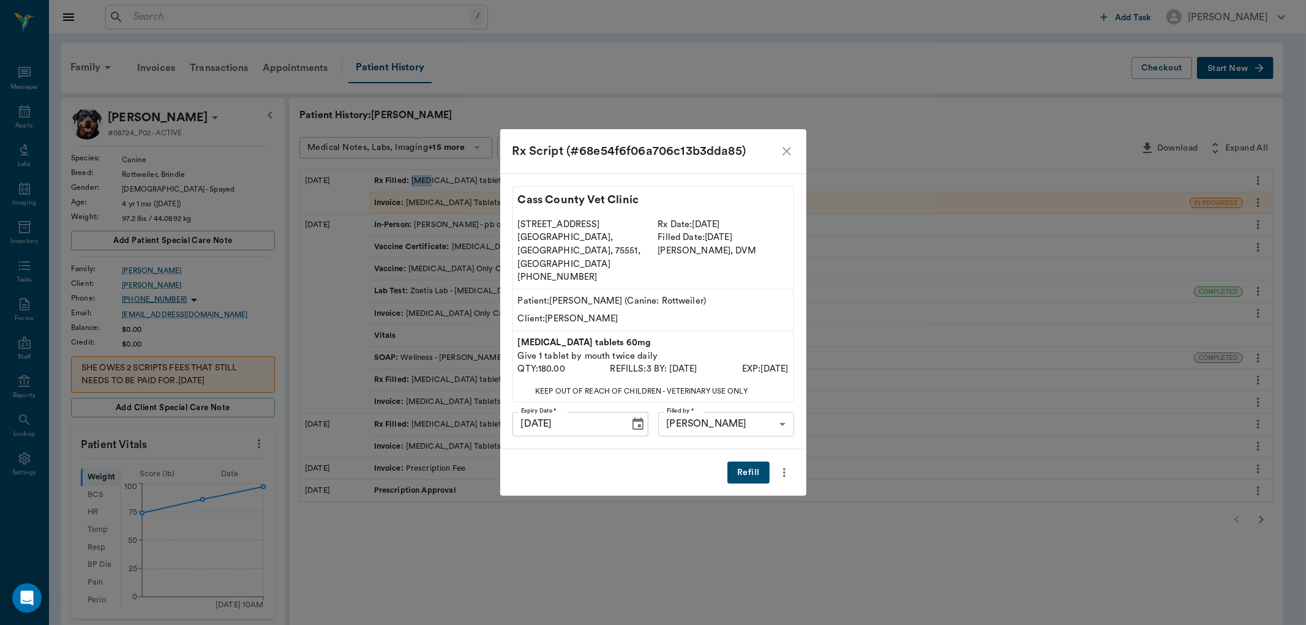
click at [786, 159] on icon "close" at bounding box center [787, 151] width 15 height 15
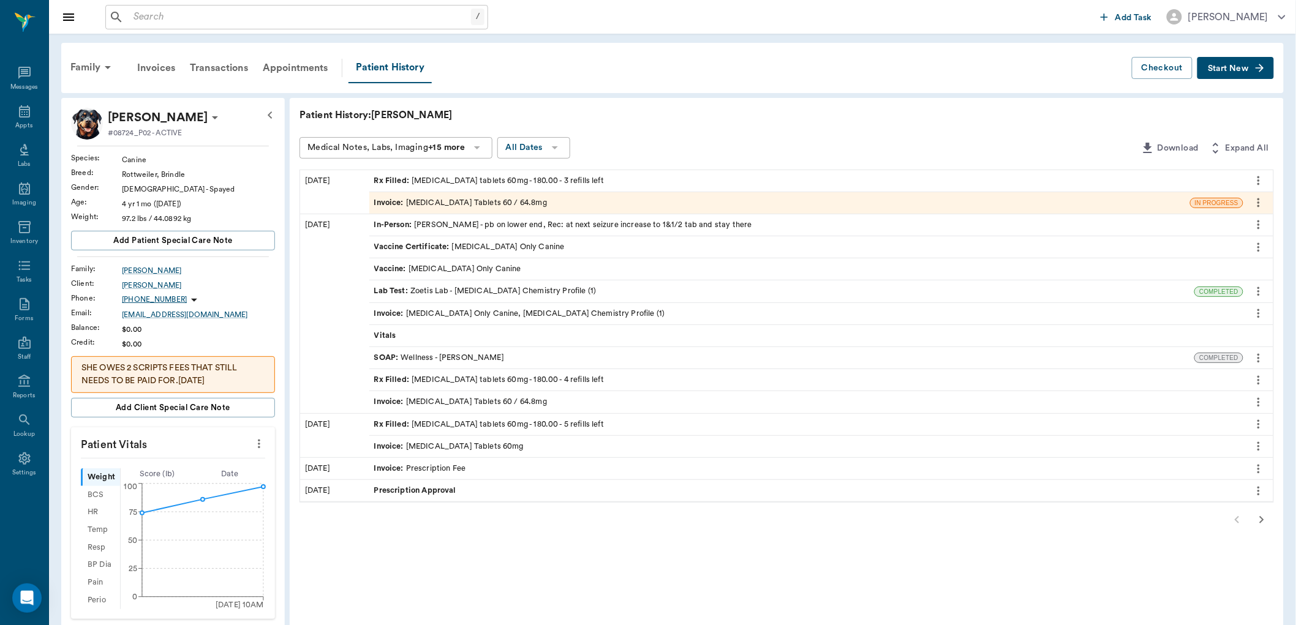
click at [687, 135] on div "Patient History: Ciara Medical Notes, Labs, Imaging +15 more All Dates Download…" at bounding box center [787, 531] width 994 height 867
click at [387, 203] on span "Invoice :" at bounding box center [390, 203] width 32 height 12
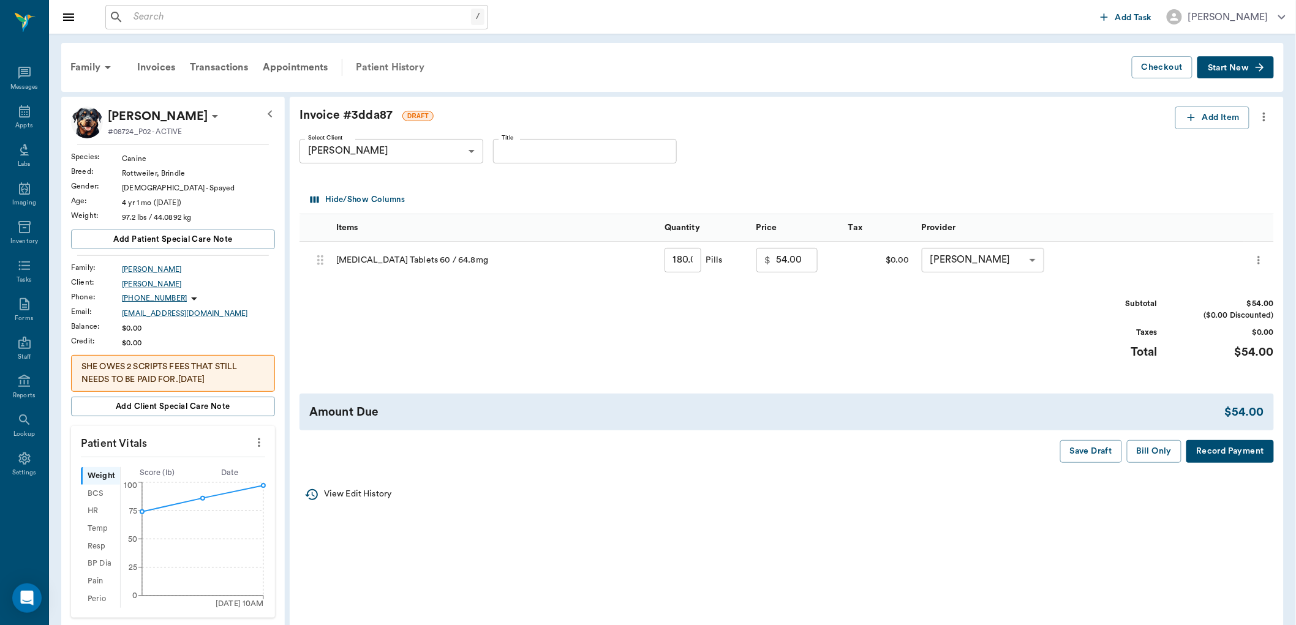
click at [381, 64] on div "Patient History" at bounding box center [389, 67] width 83 height 29
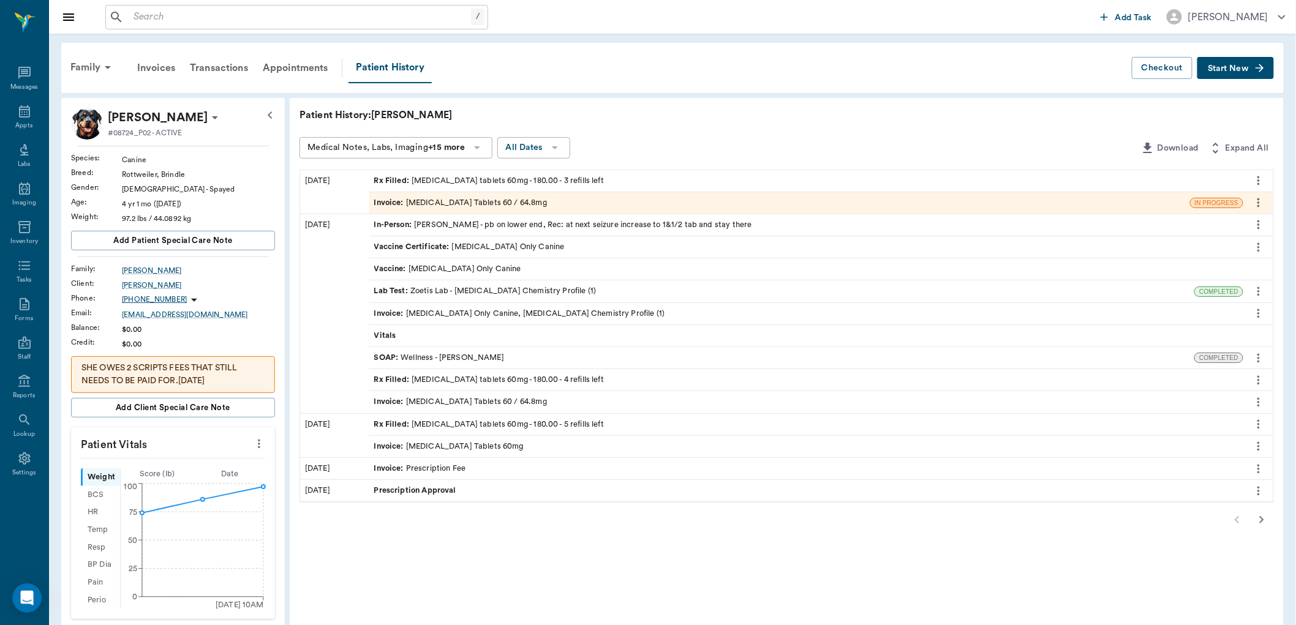
click at [426, 178] on div "Rx Filled : phenobarbital tablets 60mg - 180.00 - 3 refills left" at bounding box center [489, 181] width 230 height 12
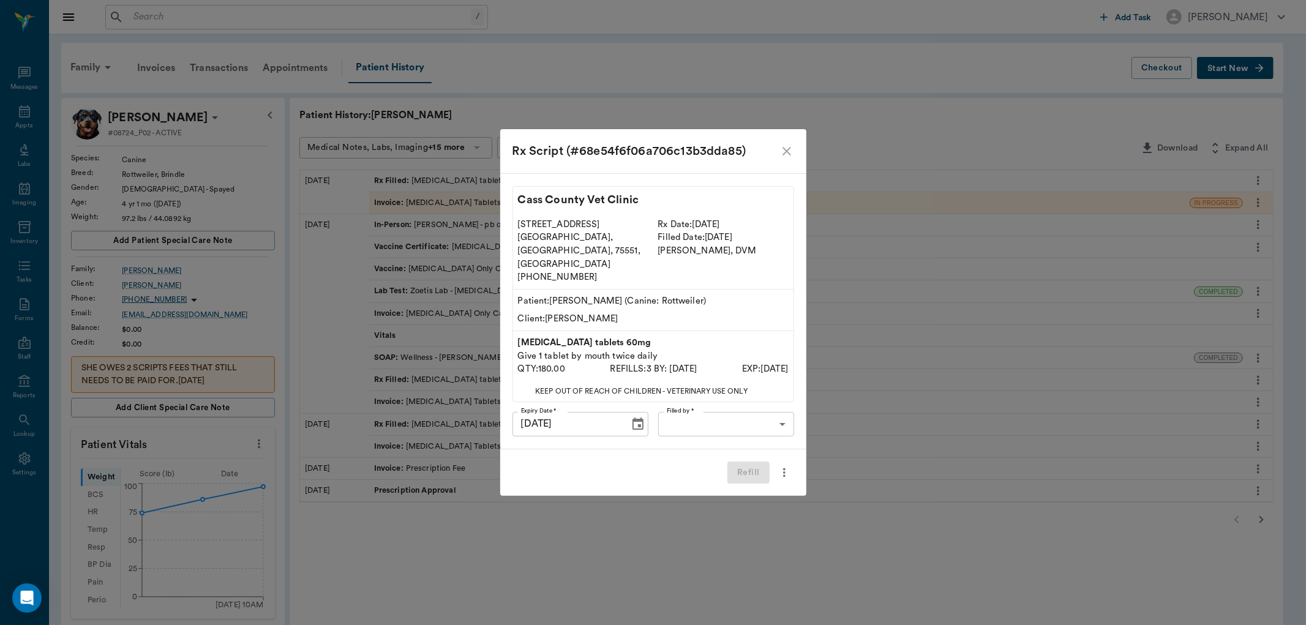
click at [785, 159] on icon "close" at bounding box center [787, 151] width 15 height 15
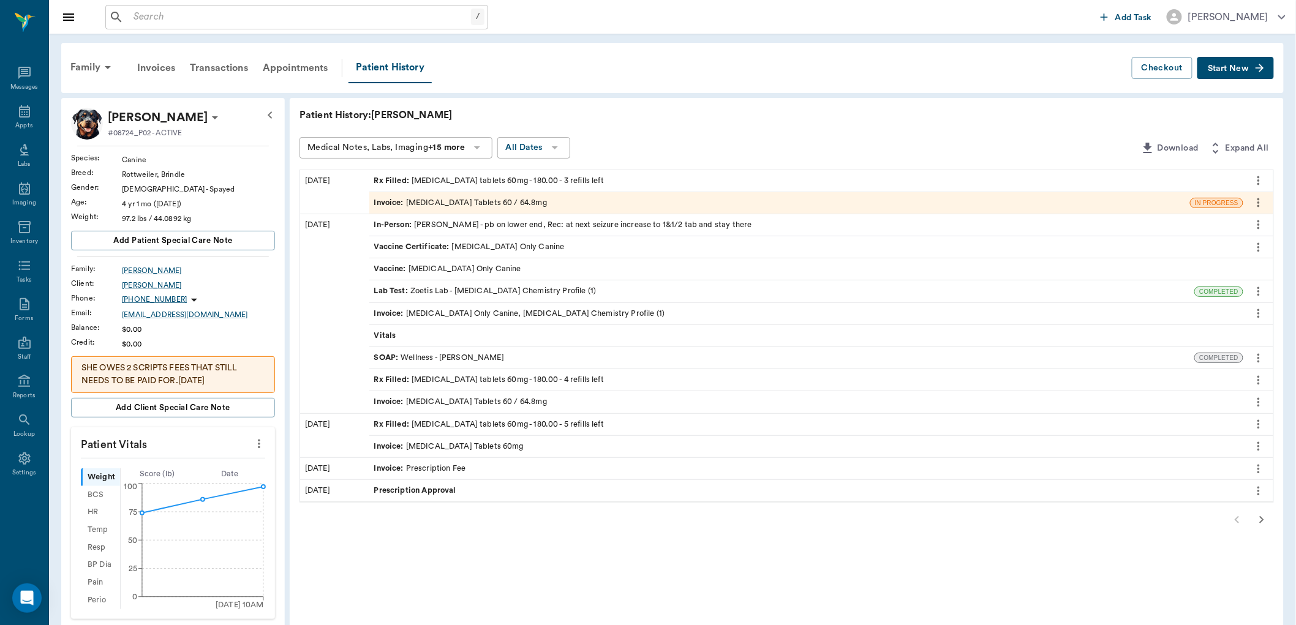
click at [1256, 176] on icon "more" at bounding box center [1258, 180] width 13 height 15
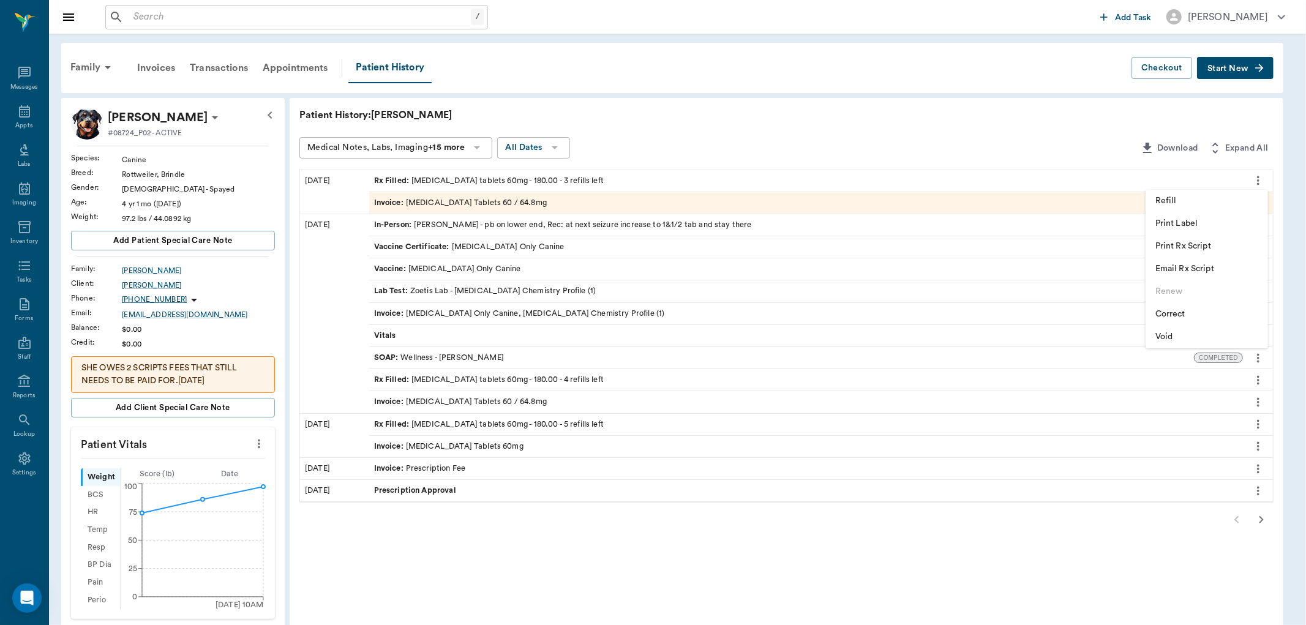
click at [1175, 223] on span "Print Label" at bounding box center [1207, 223] width 103 height 13
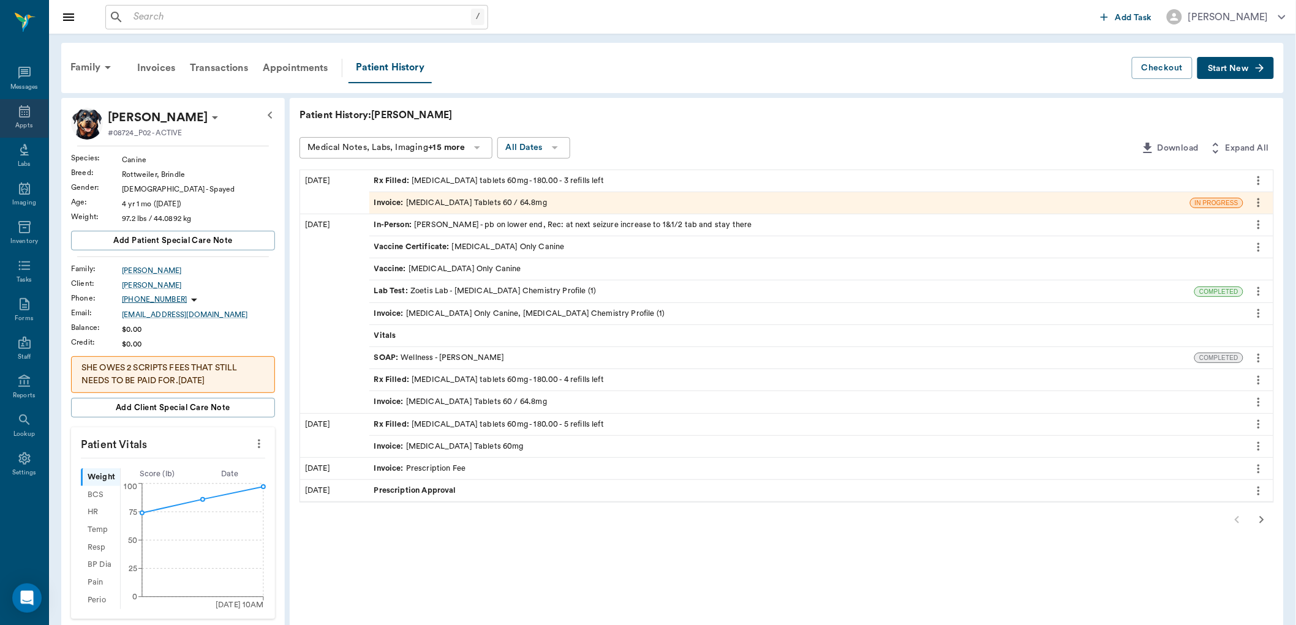
click at [32, 105] on div "Appts" at bounding box center [24, 118] width 48 height 39
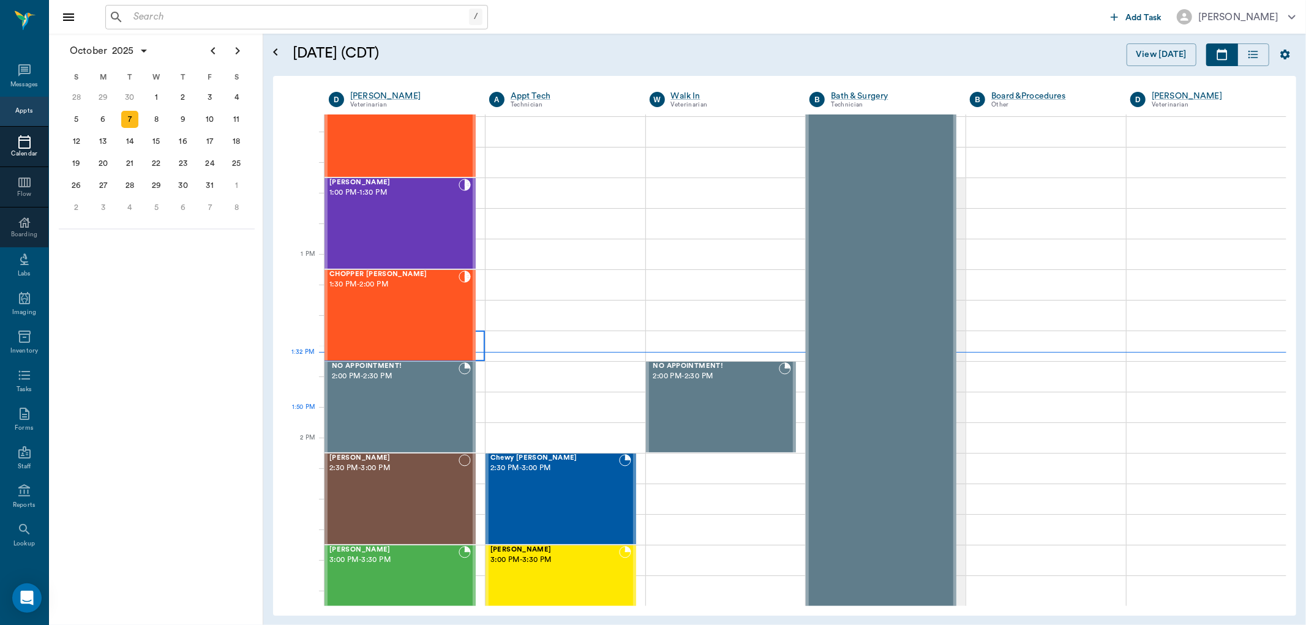
scroll to position [783, 0]
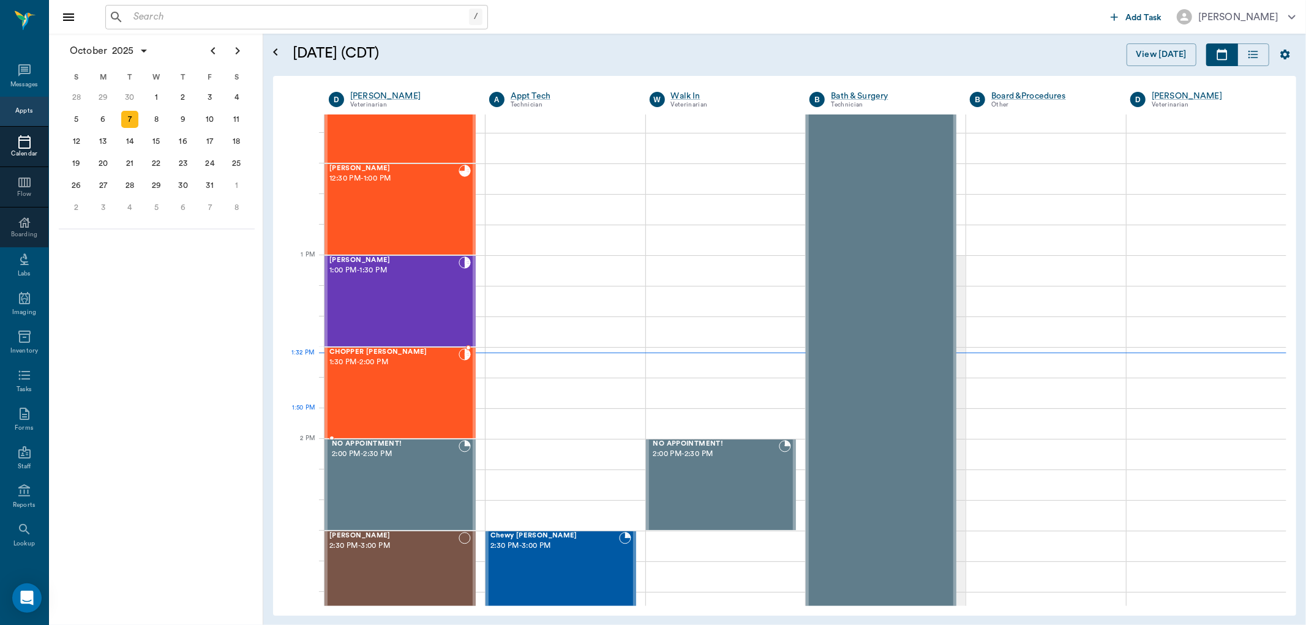
click at [435, 413] on div "CHOPPER Cabaniss 1:30 PM - 2:00 PM" at bounding box center [393, 392] width 129 height 89
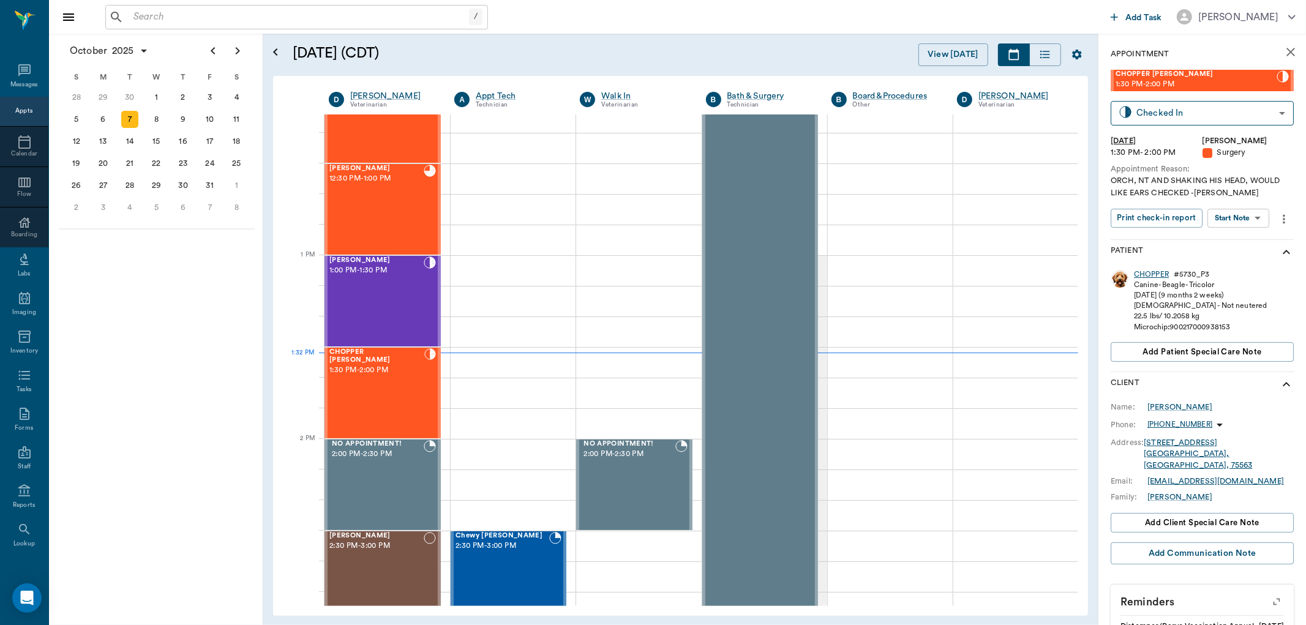
click at [1153, 269] on div "CHOPPER" at bounding box center [1151, 274] width 35 height 10
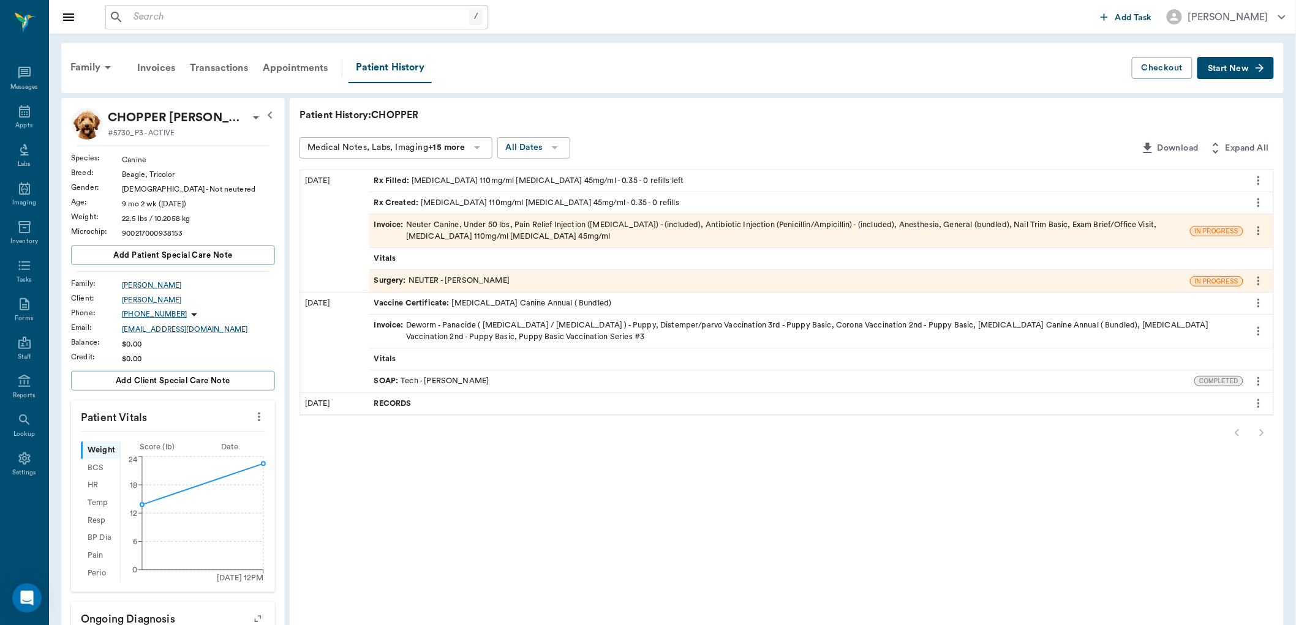
click at [505, 234] on div "Invoice : Neuter Canine, Under 50 lbs, Pain Relief Injection (meloxicam) - (inc…" at bounding box center [779, 230] width 811 height 23
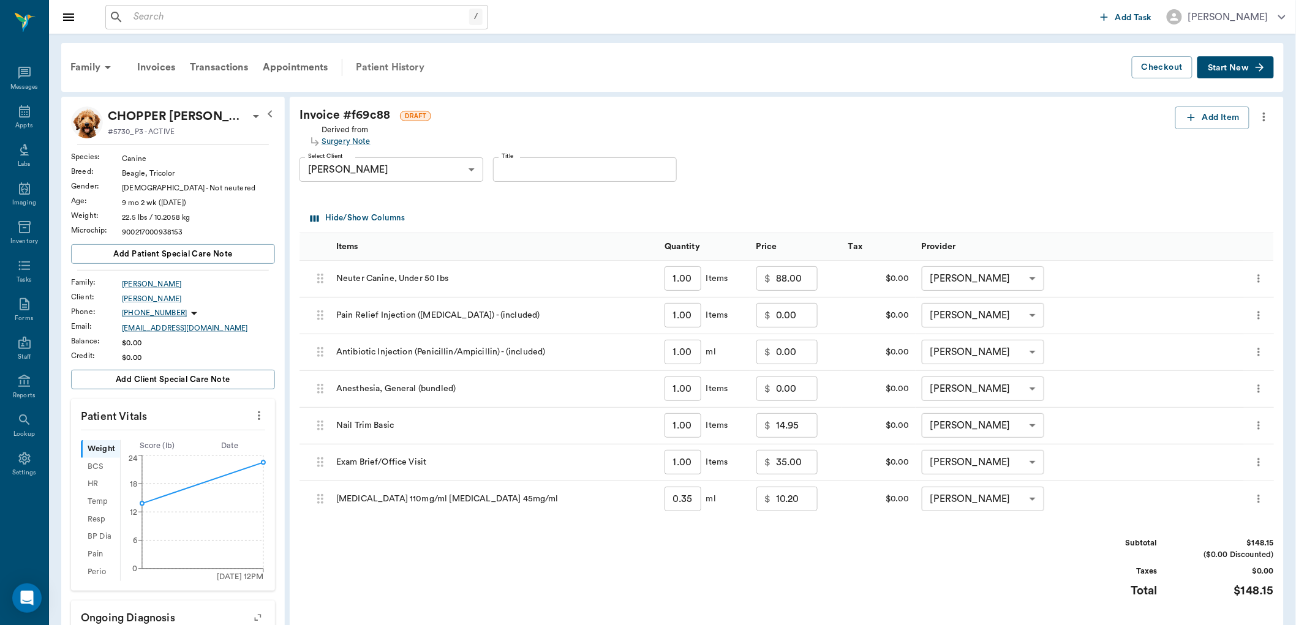
click at [390, 56] on div "Patient History" at bounding box center [389, 67] width 83 height 29
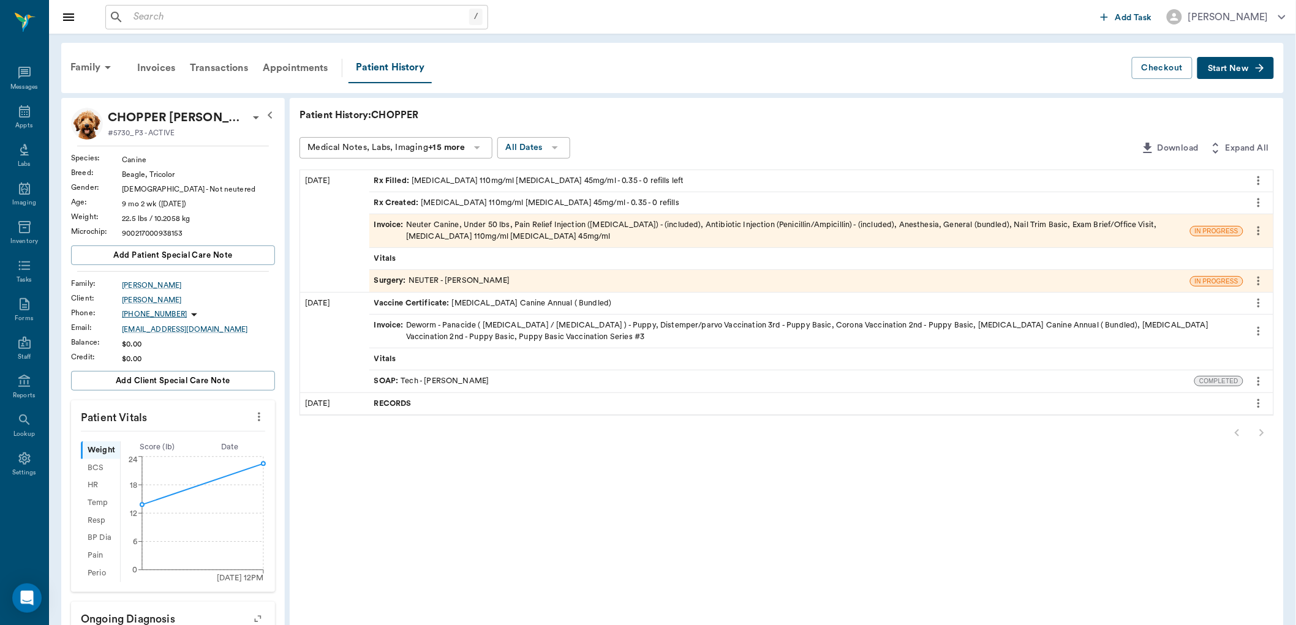
click at [478, 279] on div "Surgery : NEUTER - Dr. Bert Ellsworth" at bounding box center [442, 281] width 136 height 12
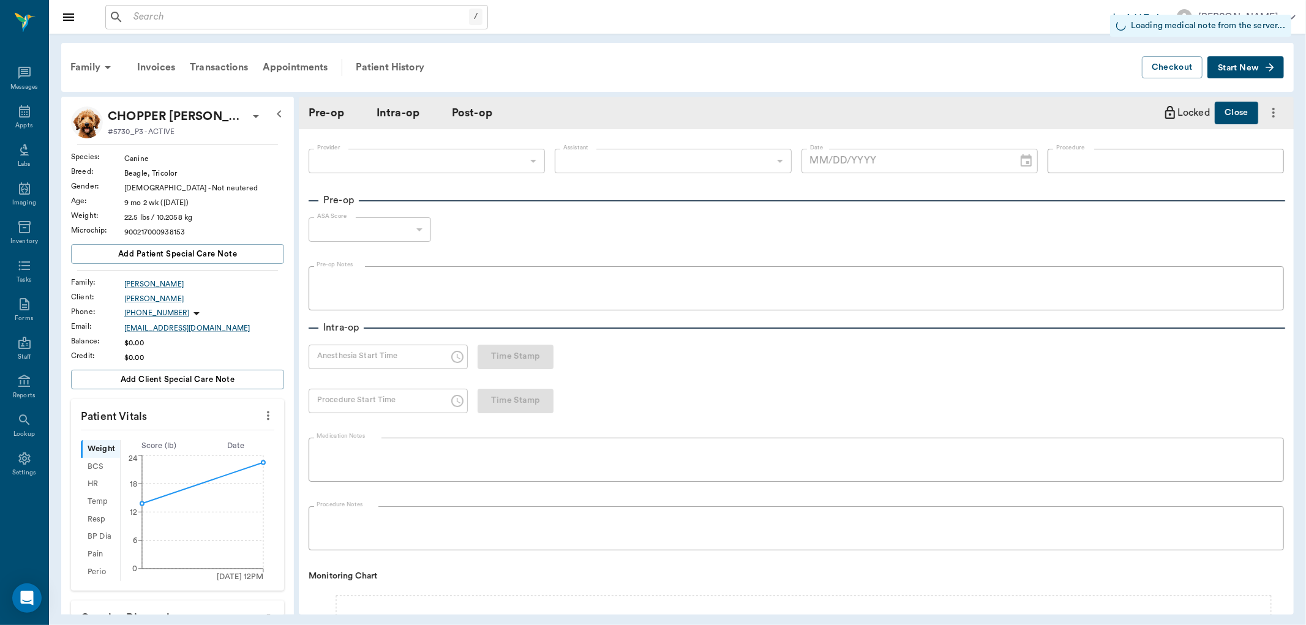
type input "63ec2f075fda476ae8351a4d"
type input "63ec2e7e52e12b0ba117b124"
type input "NEUTER"
type input "1"
radio input "true"
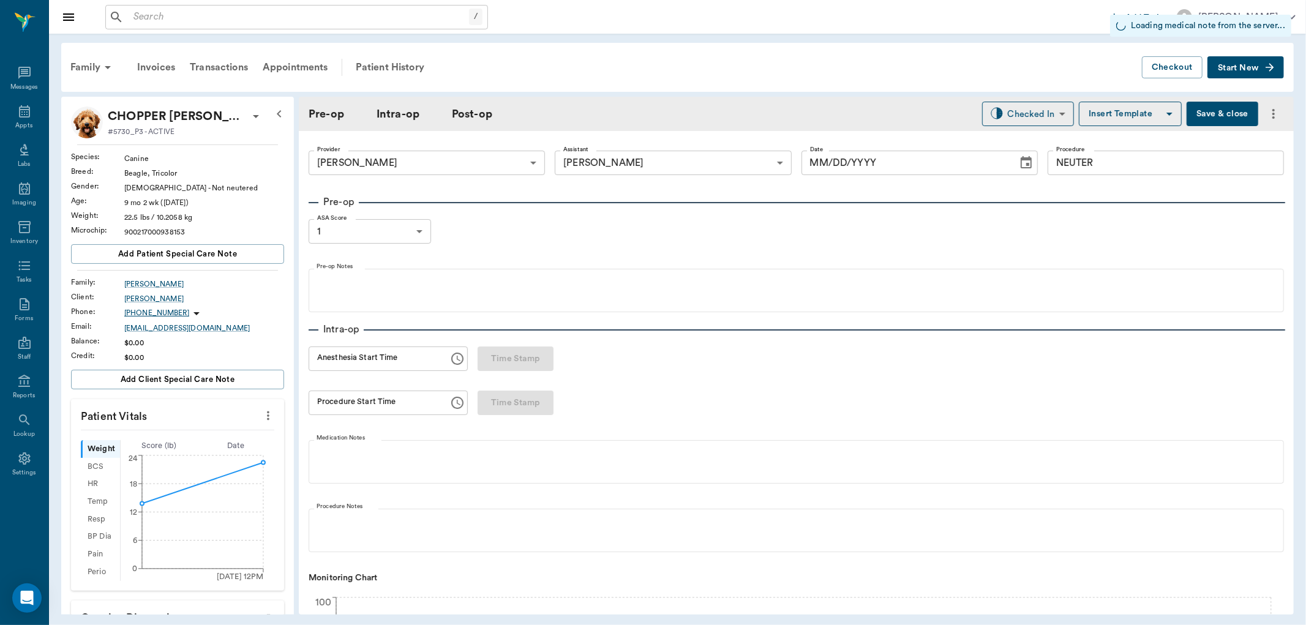
type input "[DATE]"
type input "01:07 PM"
type input "01:22 PM"
type input "1.00"
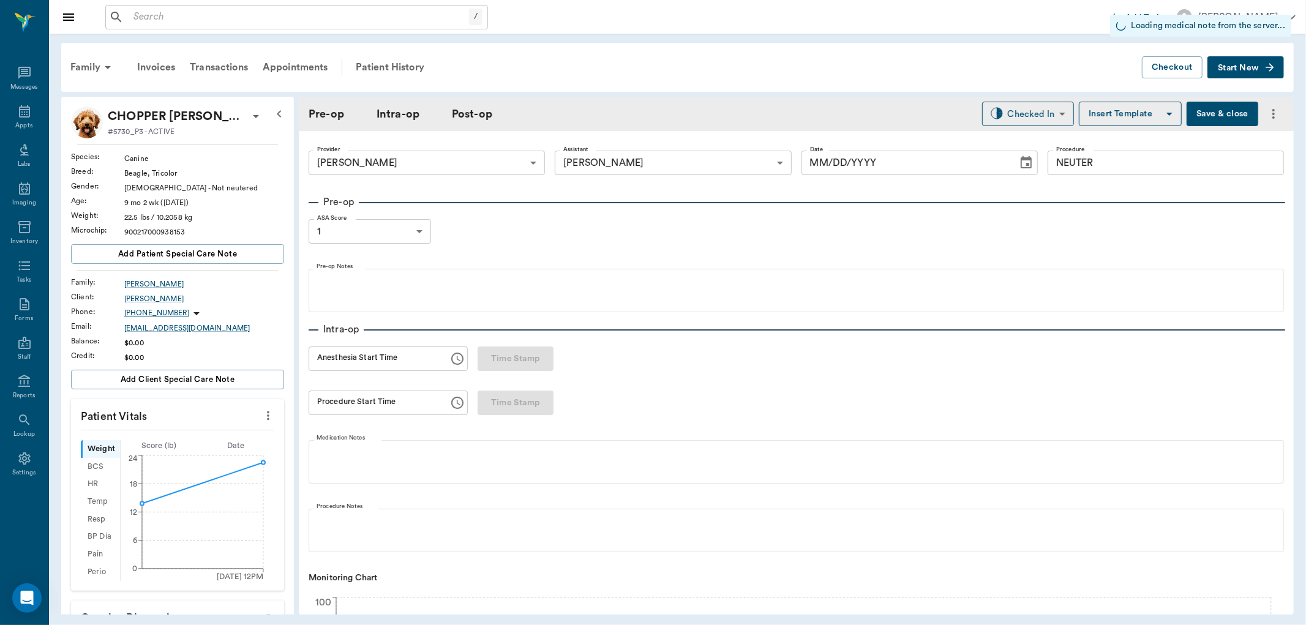
type input "1.00"
type input "0.35"
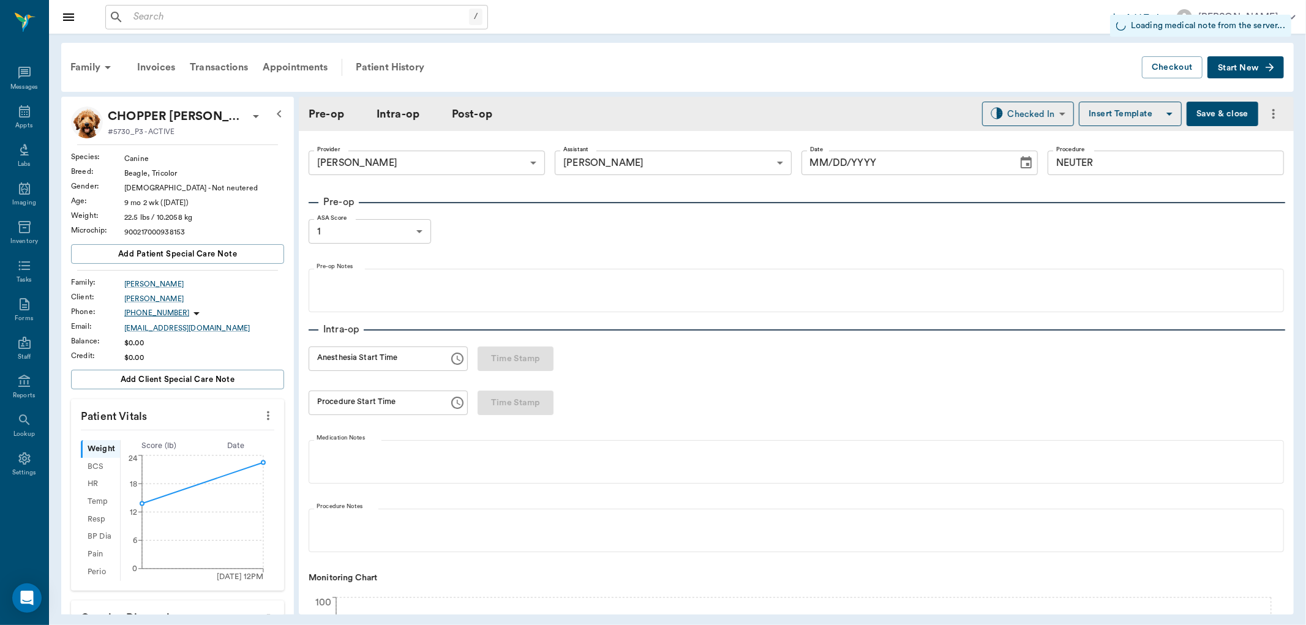
type input "0"
type input "7"
type textarea "GIVE ONE SYRINGE BY MOUTH 1X DAILY FOR ULCER PREVENTION."
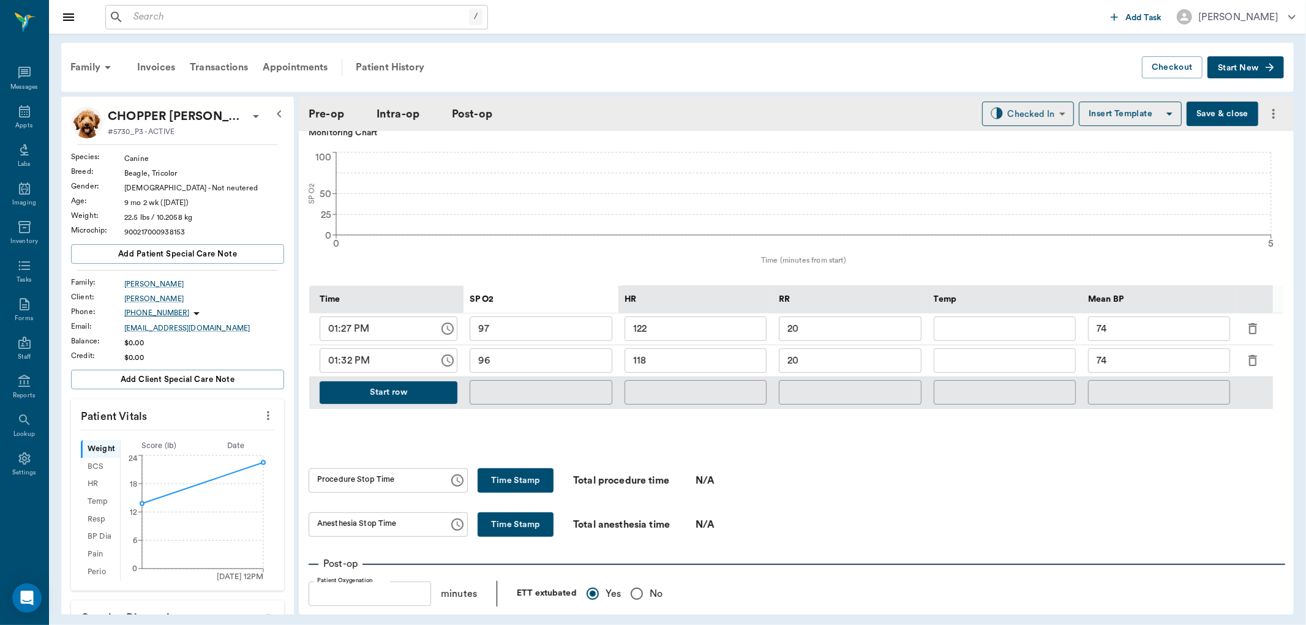
type input "97"
type input "122"
type input "20"
type input "74"
type input "96"
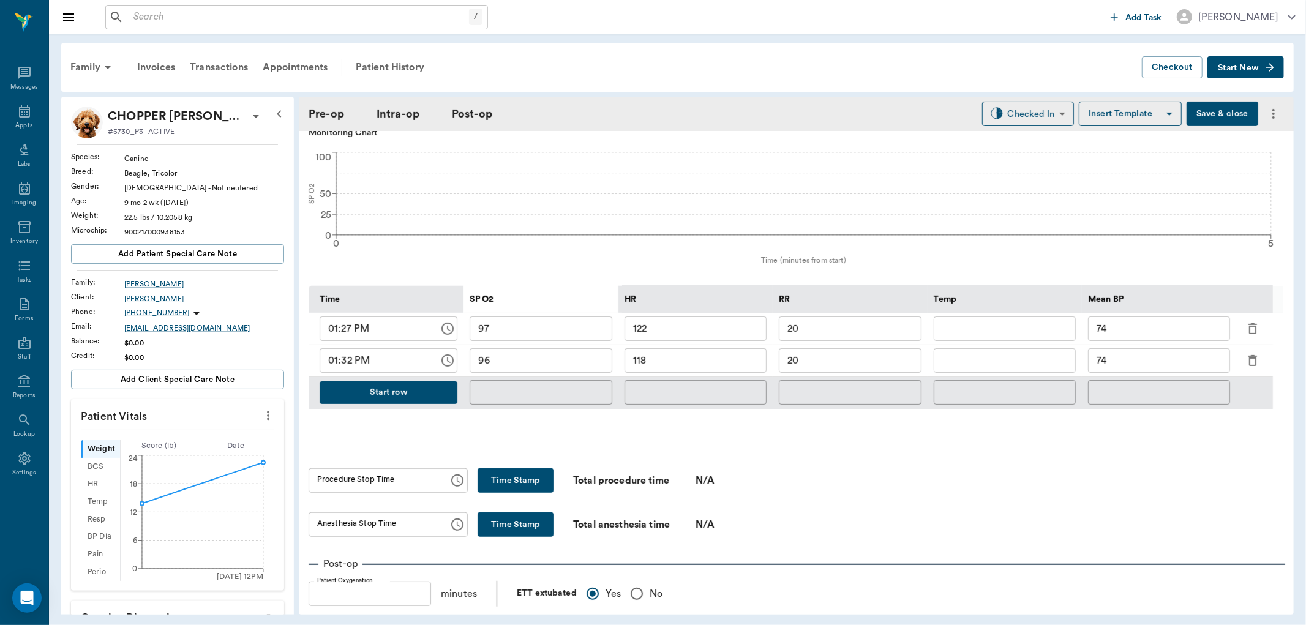
type input "118"
type input "20"
type input "74"
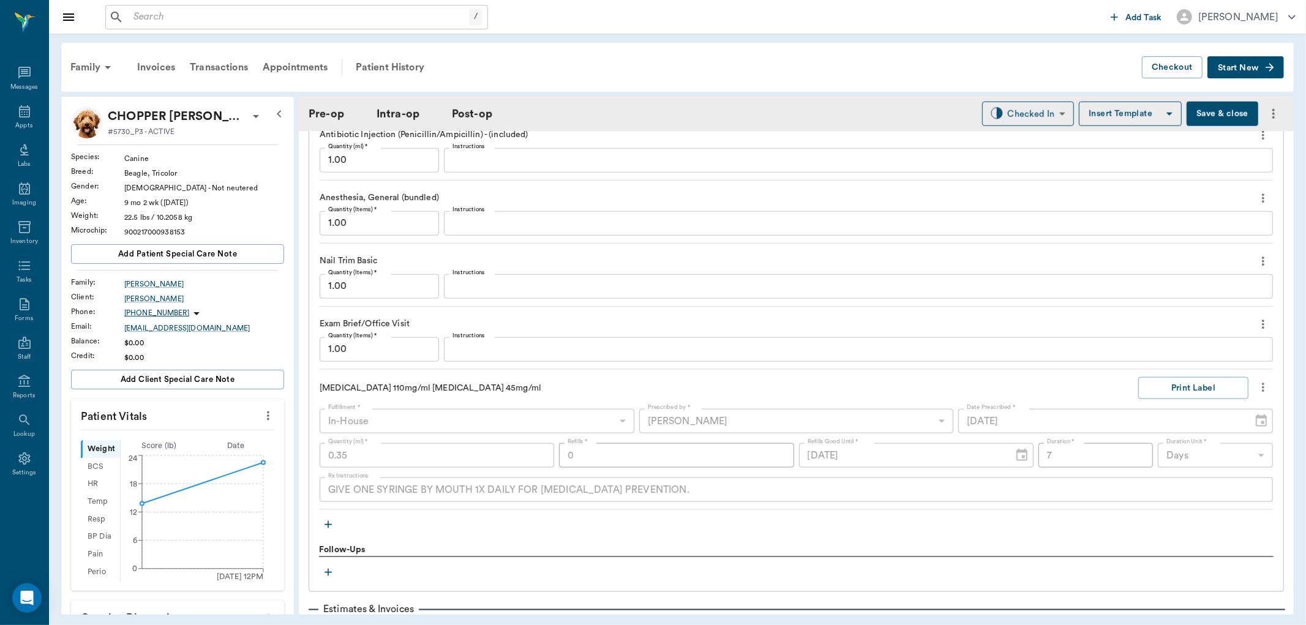
scroll to position [1307, 0]
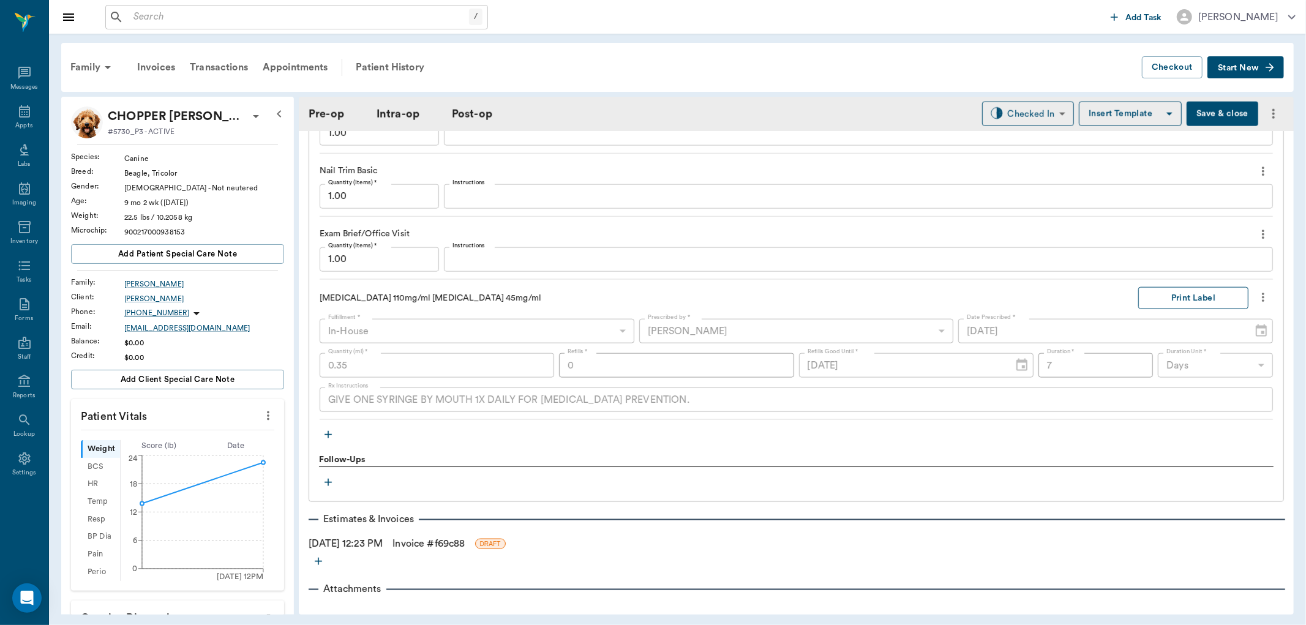
click at [1165, 285] on div "Neuter Canine, Under 50 lbs Quantity (Items) * 1.00 Quantity (Items) * Instruct…" at bounding box center [797, 160] width 954 height 519
click at [1165, 292] on button "Print Label" at bounding box center [1194, 298] width 110 height 23
click at [17, 118] on icon at bounding box center [24, 111] width 15 height 15
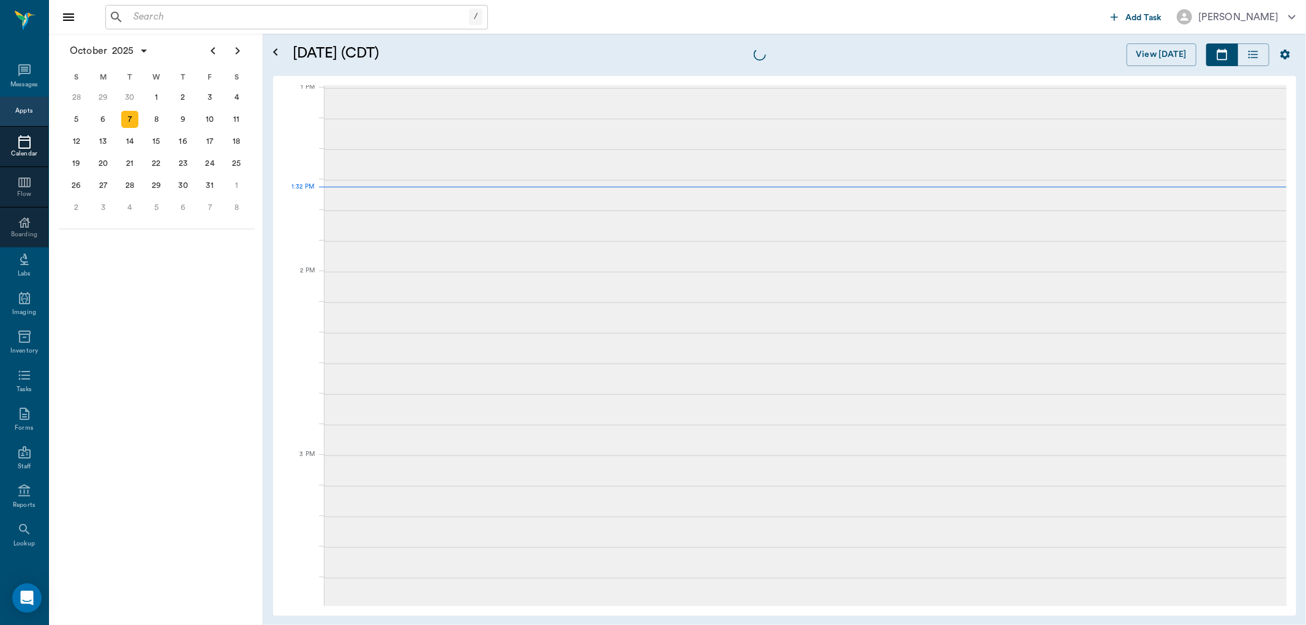
scroll to position [920, 0]
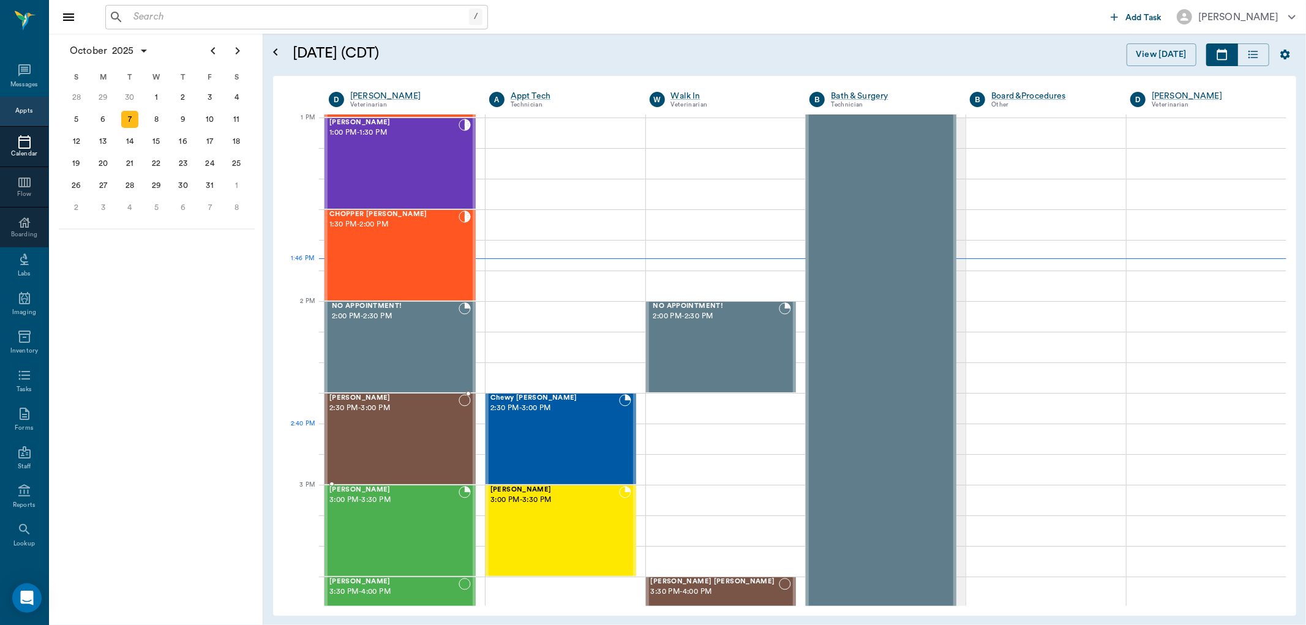
click at [408, 444] on div "Rusty Doss 2:30 PM - 3:00 PM" at bounding box center [393, 438] width 129 height 89
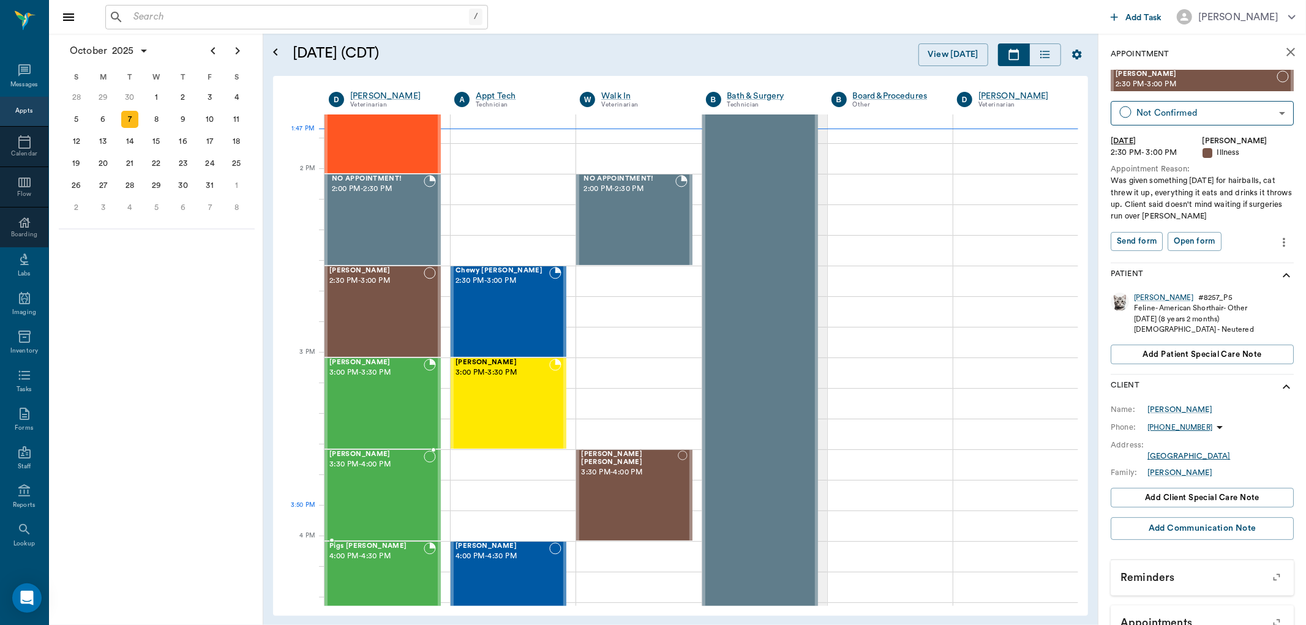
scroll to position [1056, 0]
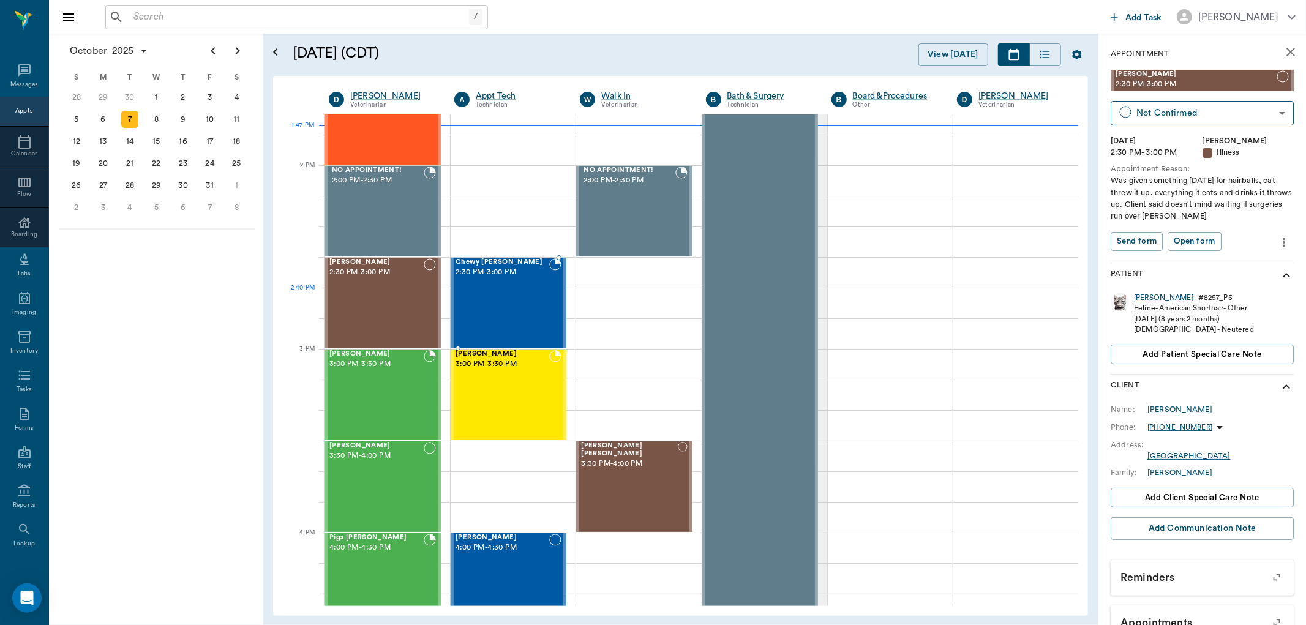
click at [510, 317] on div "Chewy McCasland 2:30 PM - 3:00 PM" at bounding box center [503, 302] width 94 height 89
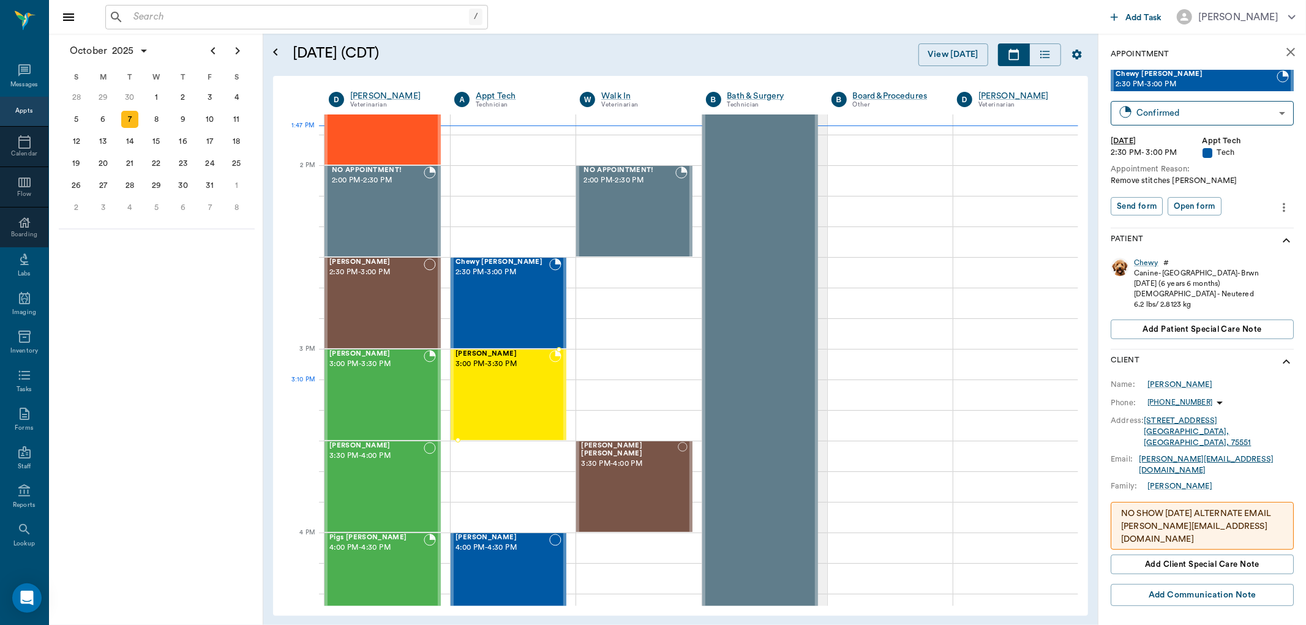
click at [480, 384] on div "Chewy Clark 3:00 PM - 3:30 PM" at bounding box center [503, 394] width 94 height 89
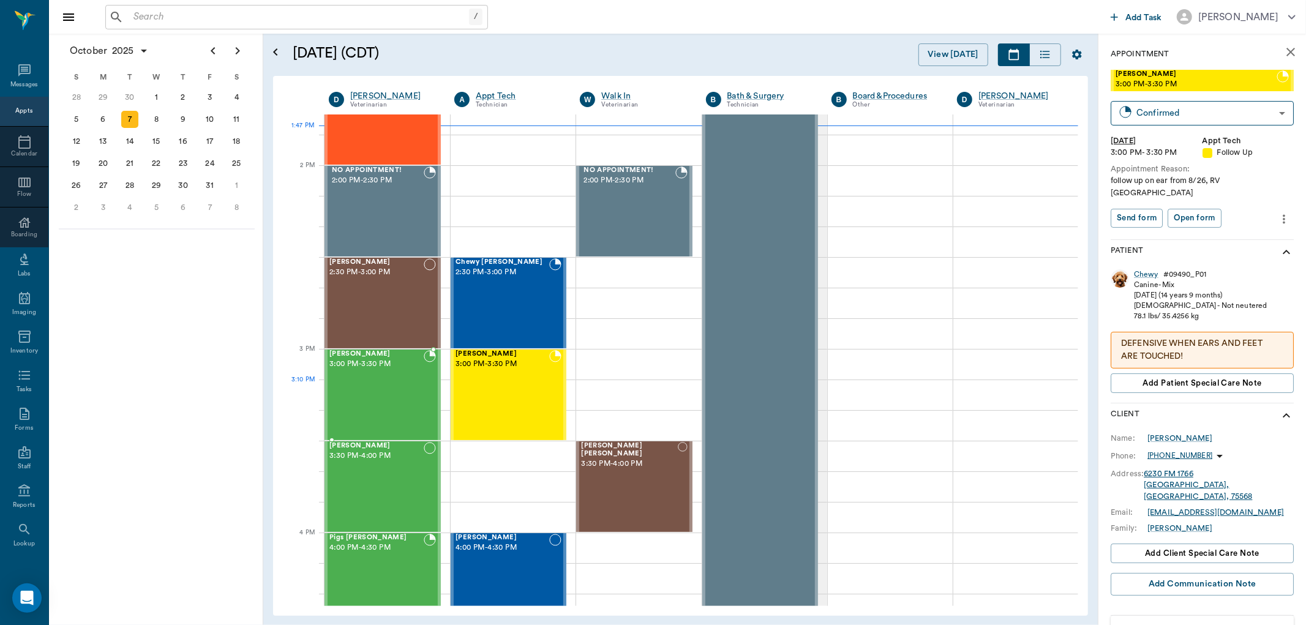
click at [376, 402] on div "Bob Stewart 3:00 PM - 3:30 PM" at bounding box center [376, 394] width 94 height 89
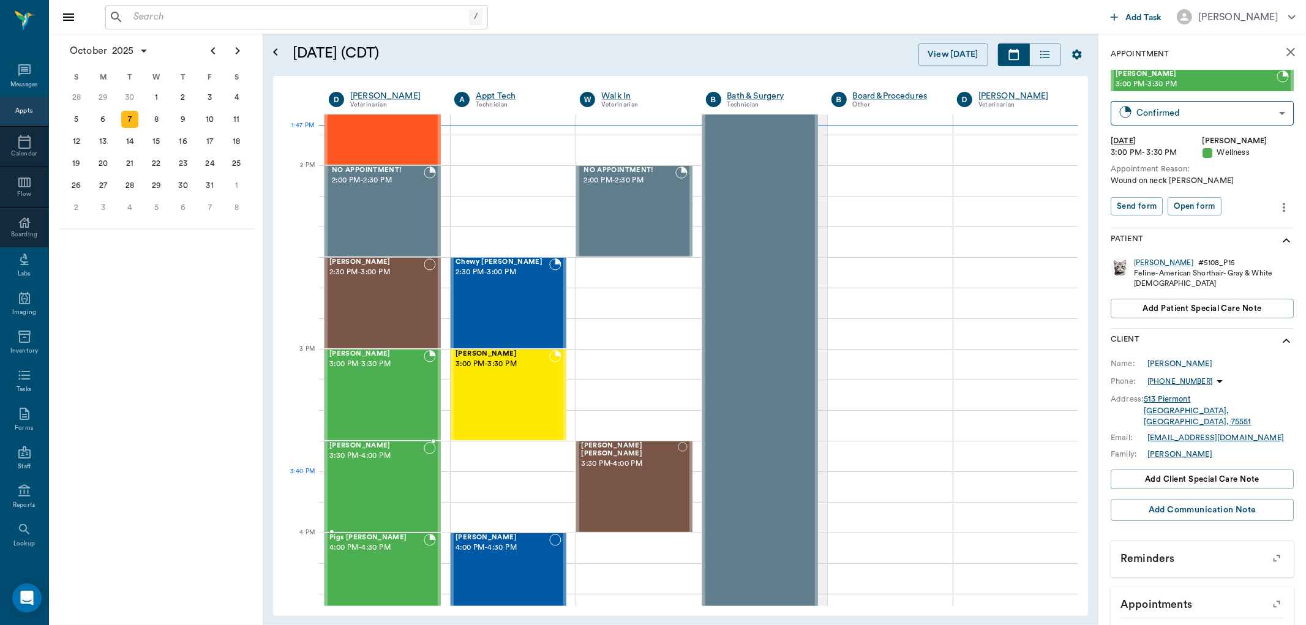
click at [371, 484] on div "Mila Ashmore 3:30 PM - 4:00 PM" at bounding box center [376, 486] width 94 height 89
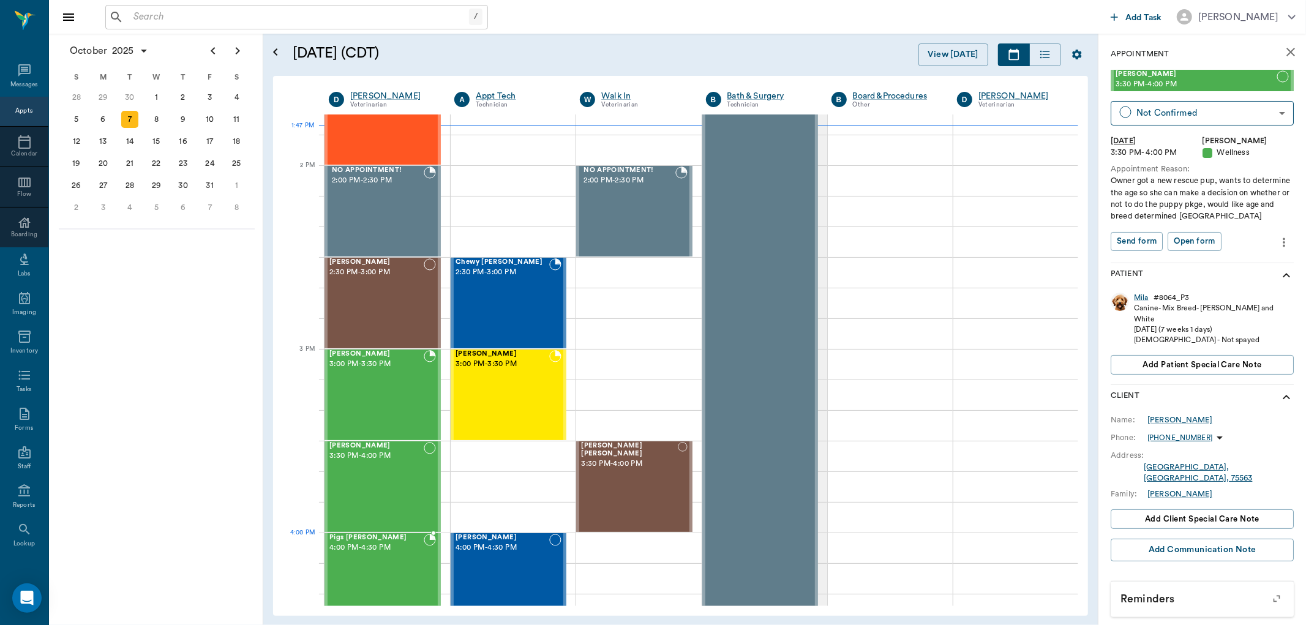
click at [358, 555] on div "Pigs Ingram 4:00 PM - 4:30 PM" at bounding box center [376, 578] width 94 height 89
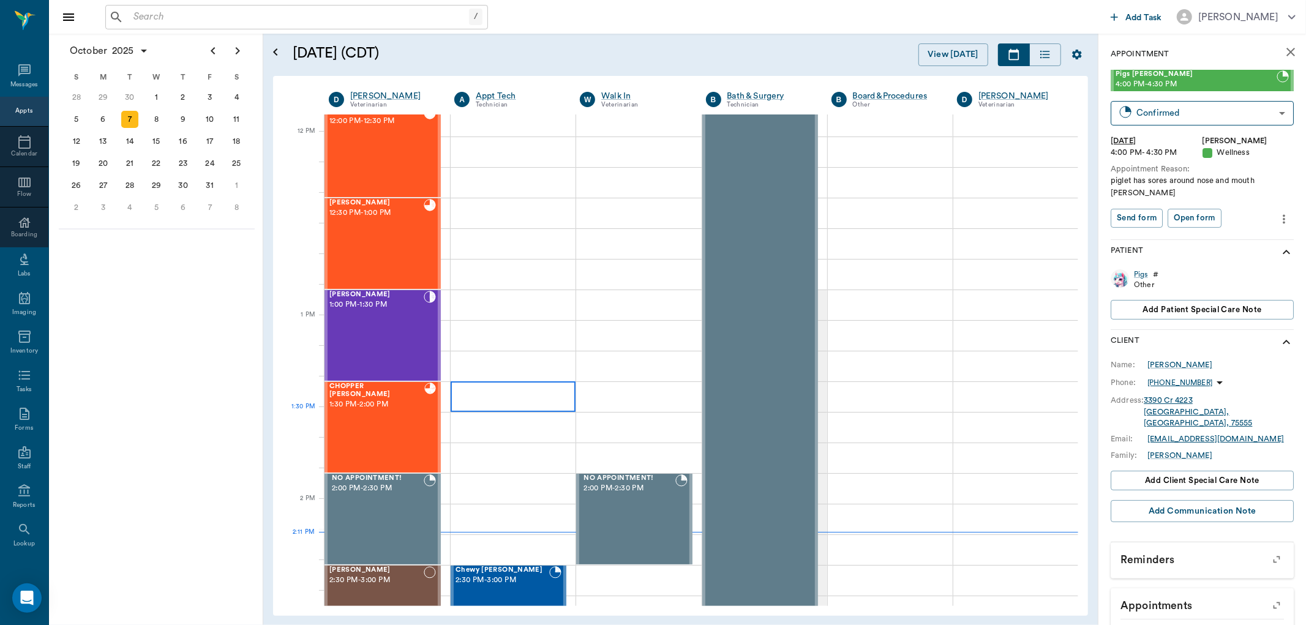
scroll to position [717, 0]
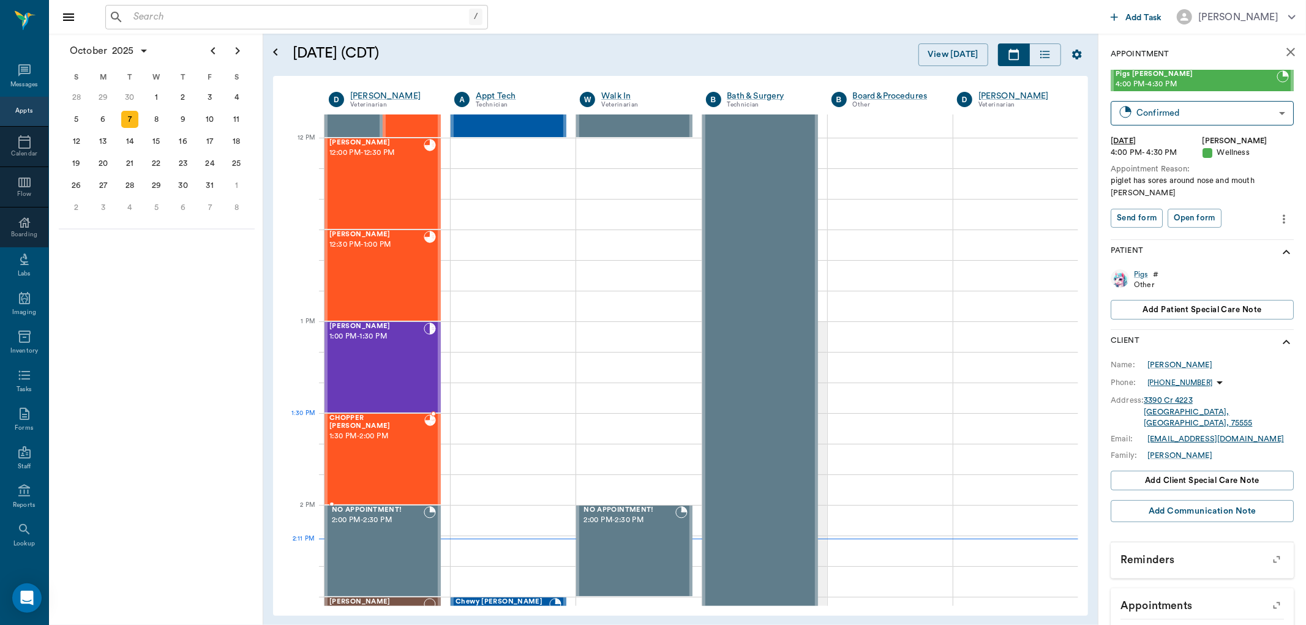
click at [411, 431] on span "1:30 PM - 2:00 PM" at bounding box center [376, 437] width 95 height 12
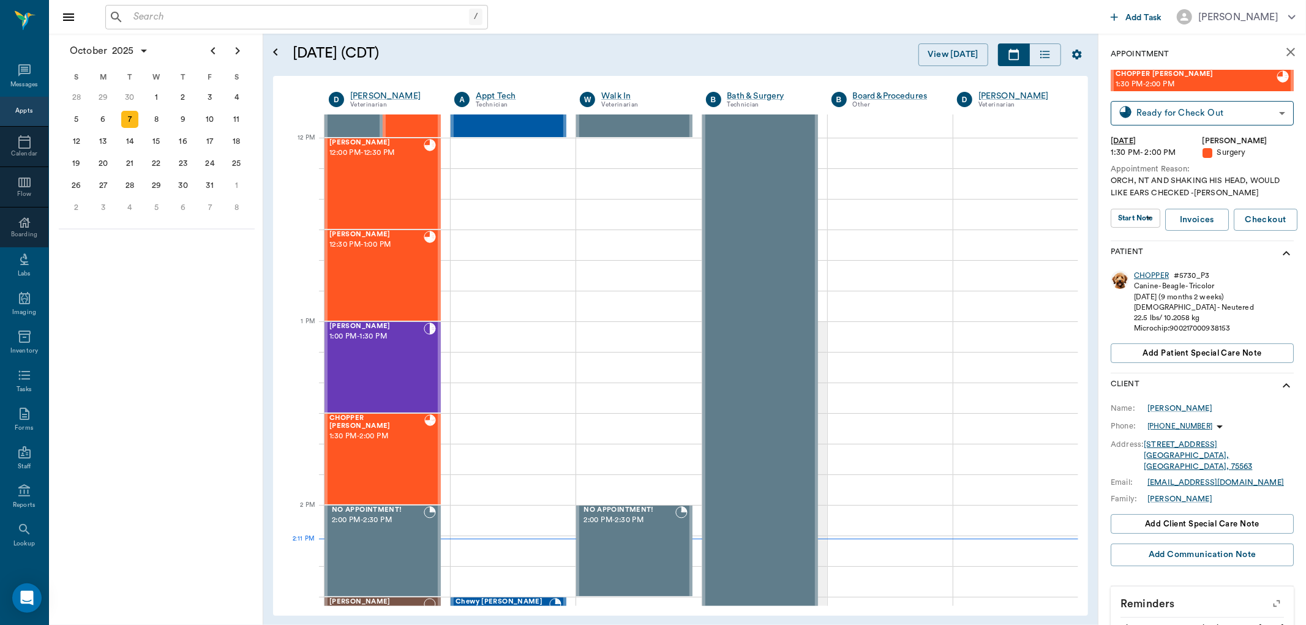
click at [1154, 271] on div "CHOPPER" at bounding box center [1151, 276] width 35 height 10
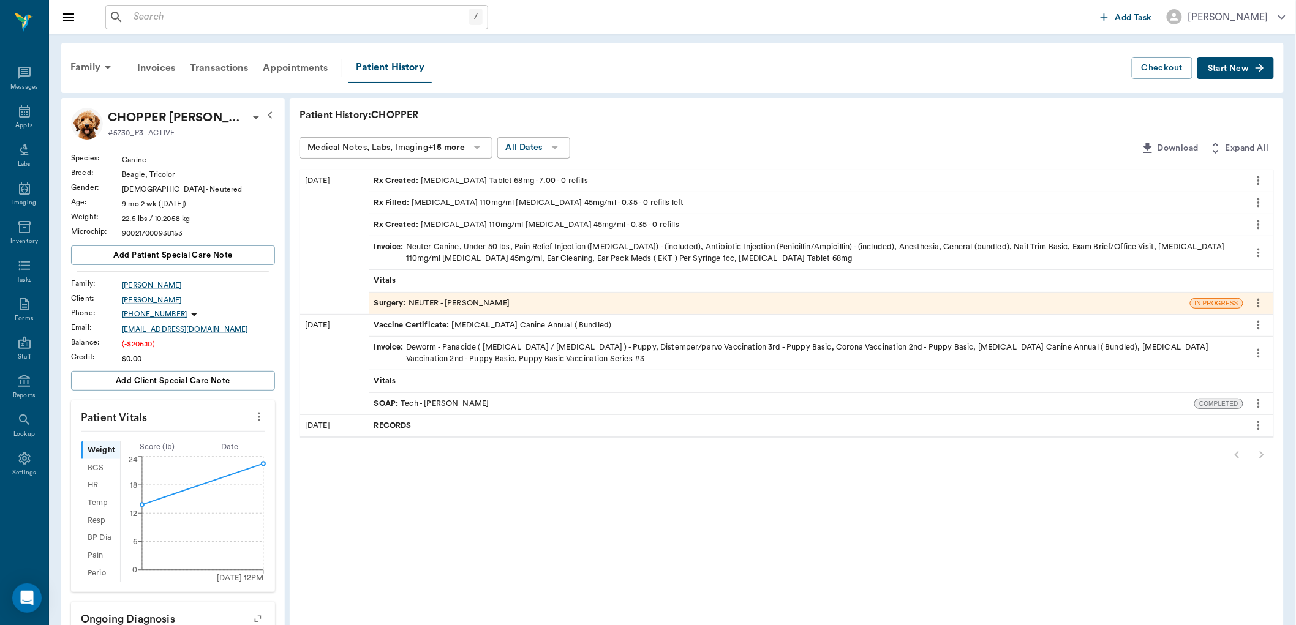
click at [431, 173] on div "Rx Created : Enrofloxacin Tablet 68mg - 7.00 - 0 refills" at bounding box center [806, 180] width 874 height 21
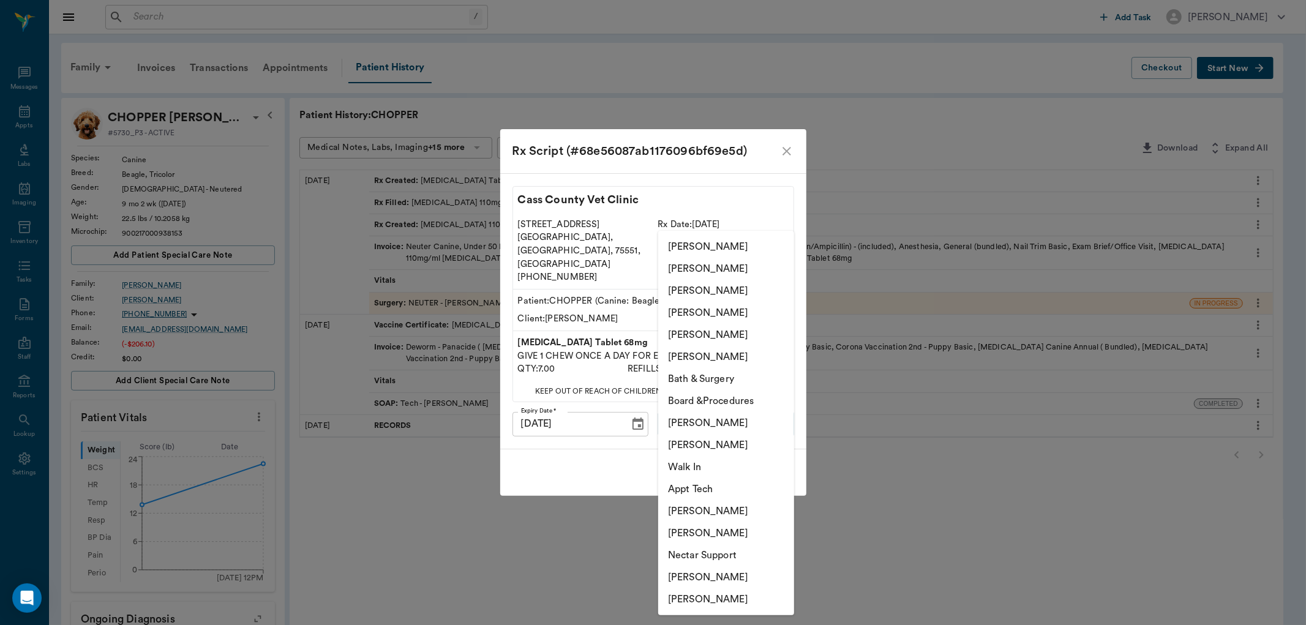
click at [680, 402] on body "/ ​ Add Task Dr. Bert Ellsworth Nectar Messages Appts Labs Imaging Inventory Ta…" at bounding box center [653, 476] width 1306 height 952
click at [697, 443] on li "Daniel Virnala" at bounding box center [726, 445] width 136 height 22
type input "642ef10e332a41444de2bad1"
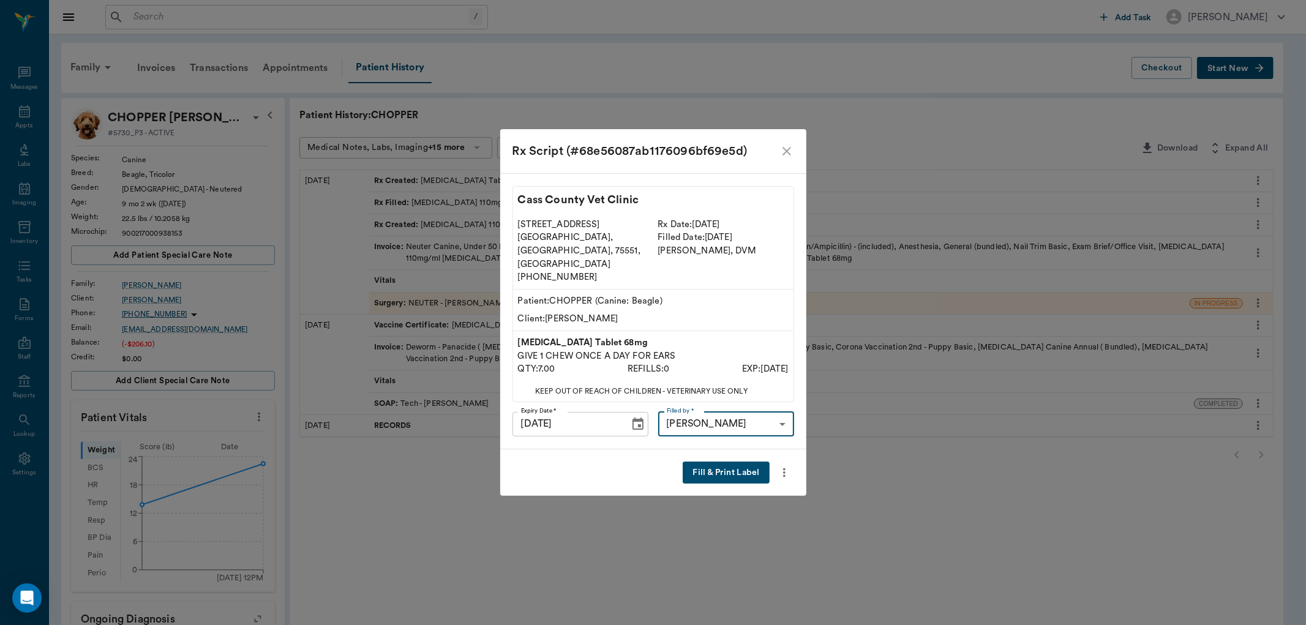
click at [721, 465] on button "Fill & Print Label" at bounding box center [726, 473] width 86 height 23
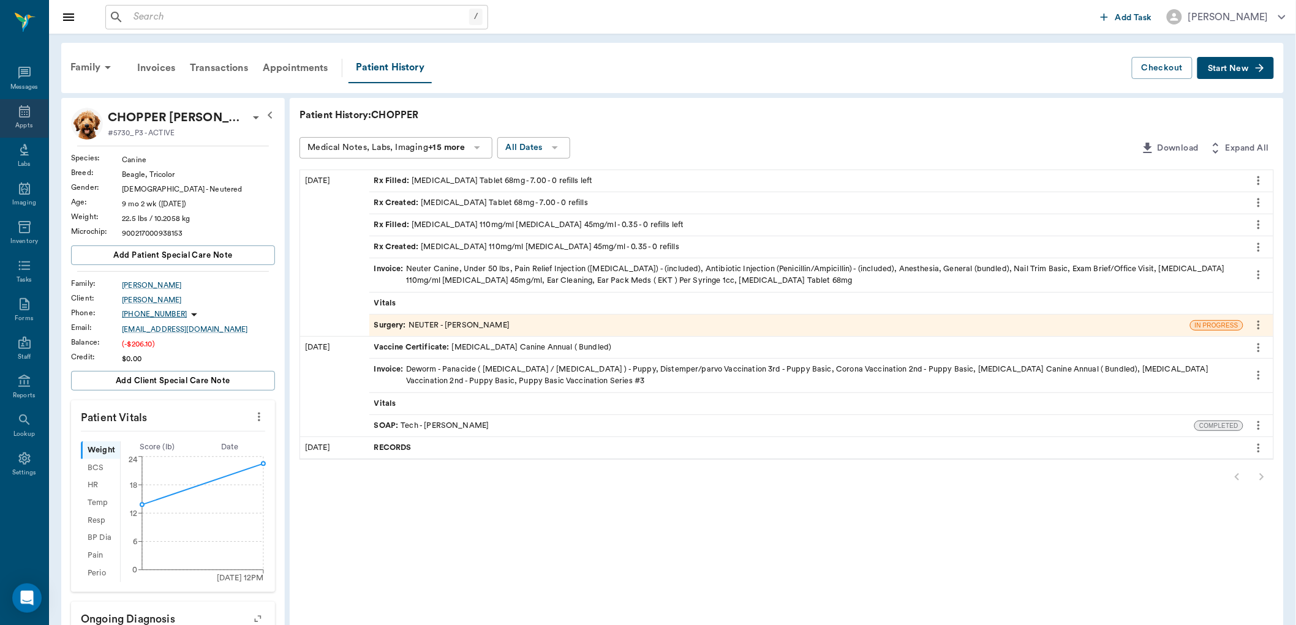
click at [17, 122] on div "Appts" at bounding box center [23, 125] width 17 height 9
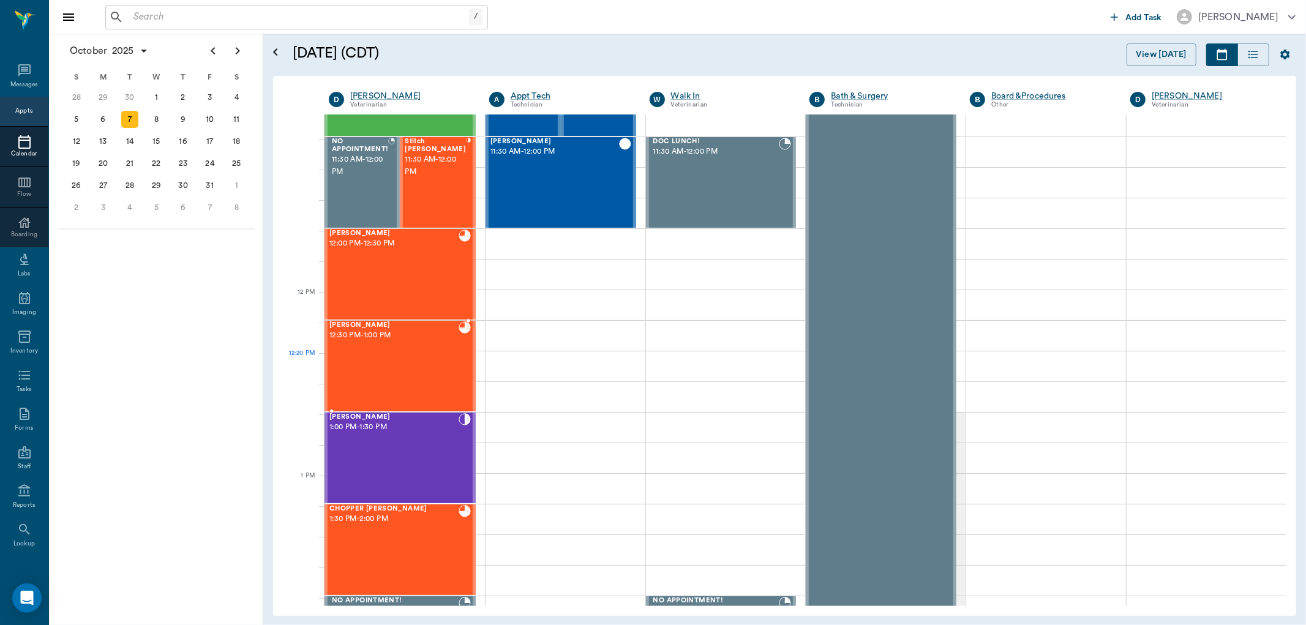
scroll to position [421, 0]
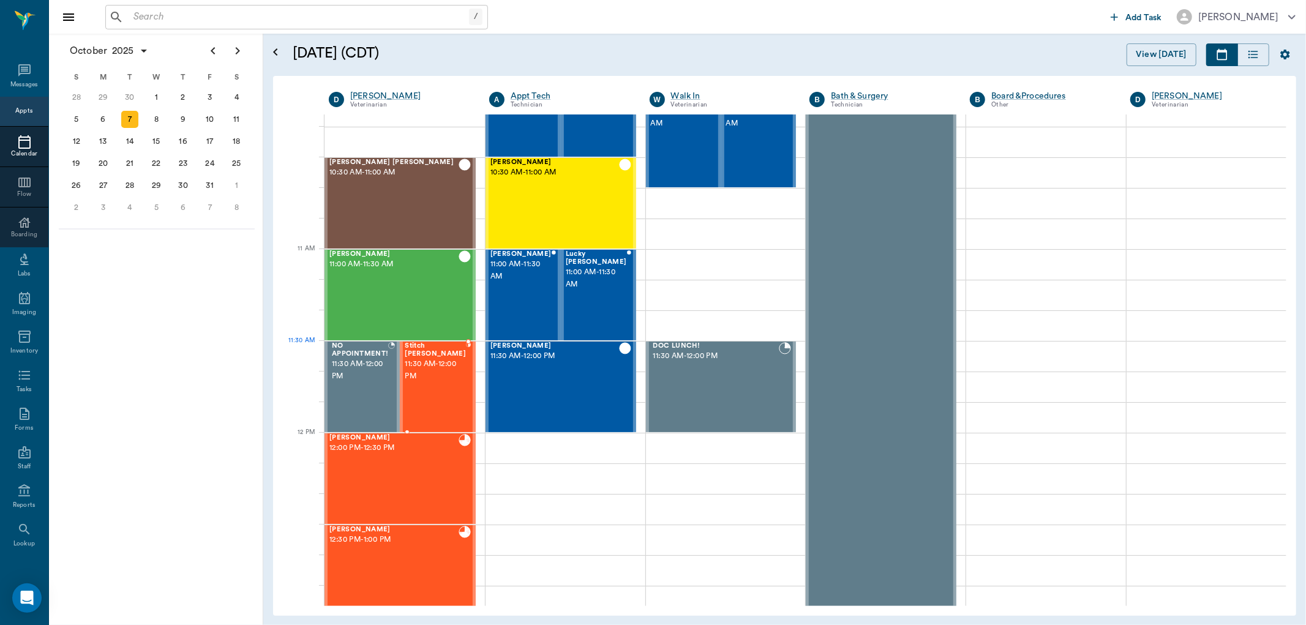
click at [432, 371] on span "11:30 AM - 12:00 PM" at bounding box center [435, 370] width 61 height 24
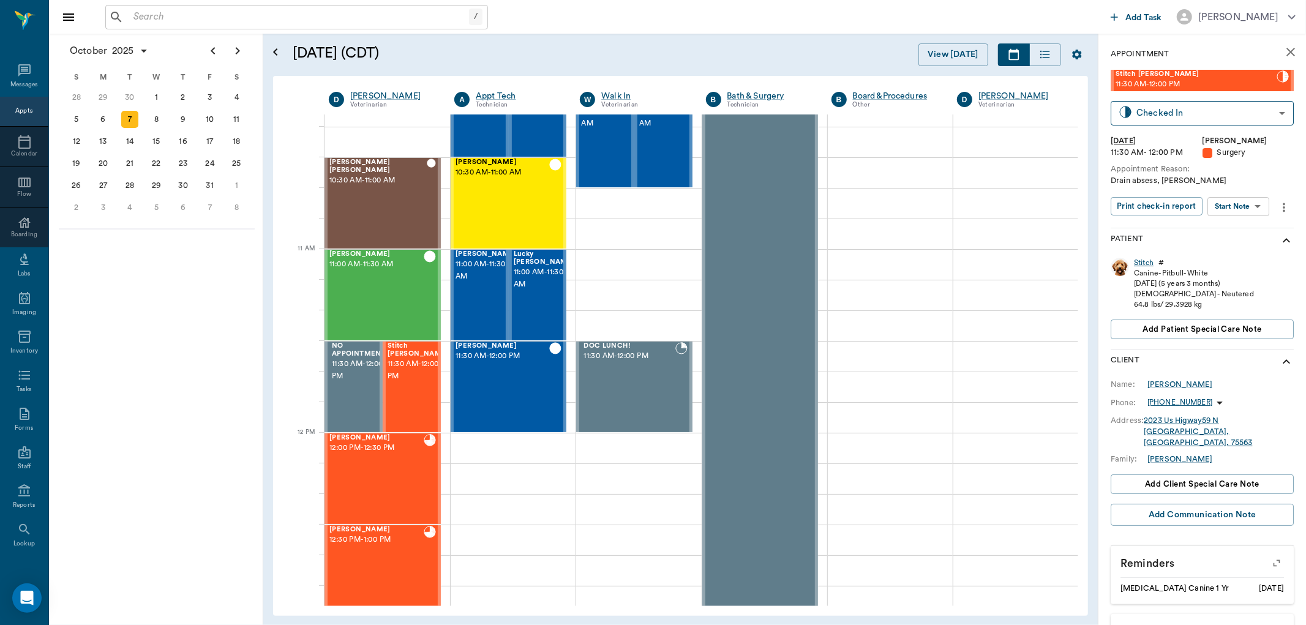
click at [1140, 264] on div "Stitch" at bounding box center [1144, 263] width 20 height 10
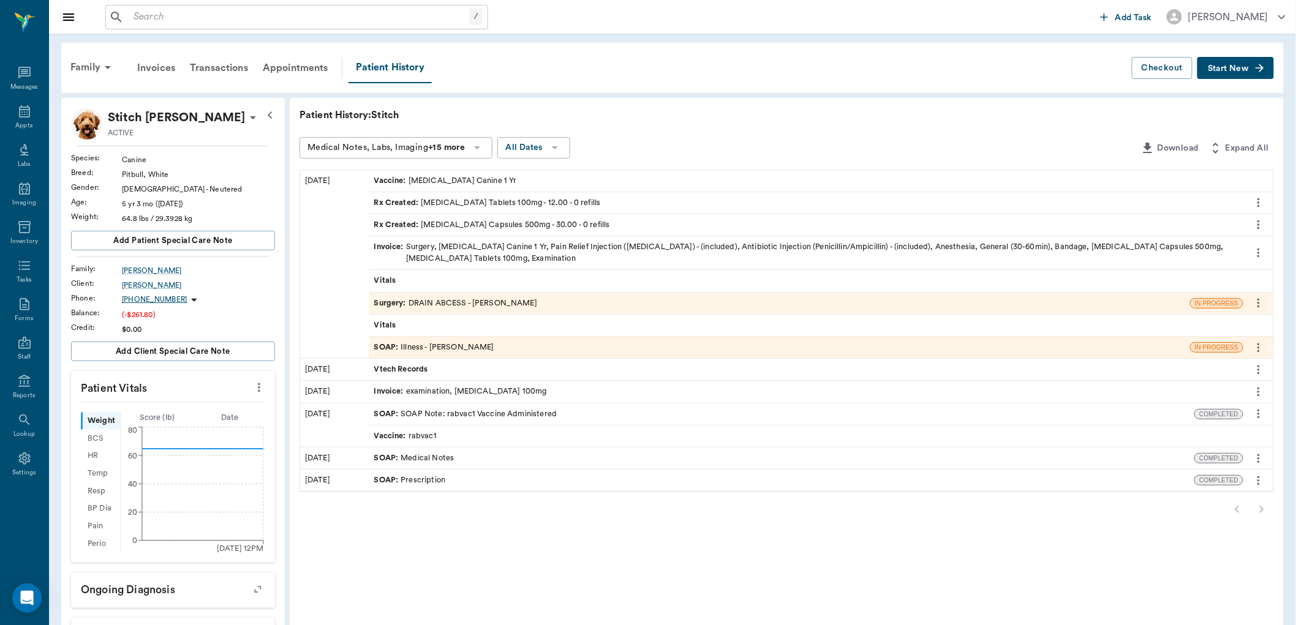
click at [411, 202] on span "Rx Created :" at bounding box center [397, 203] width 47 height 12
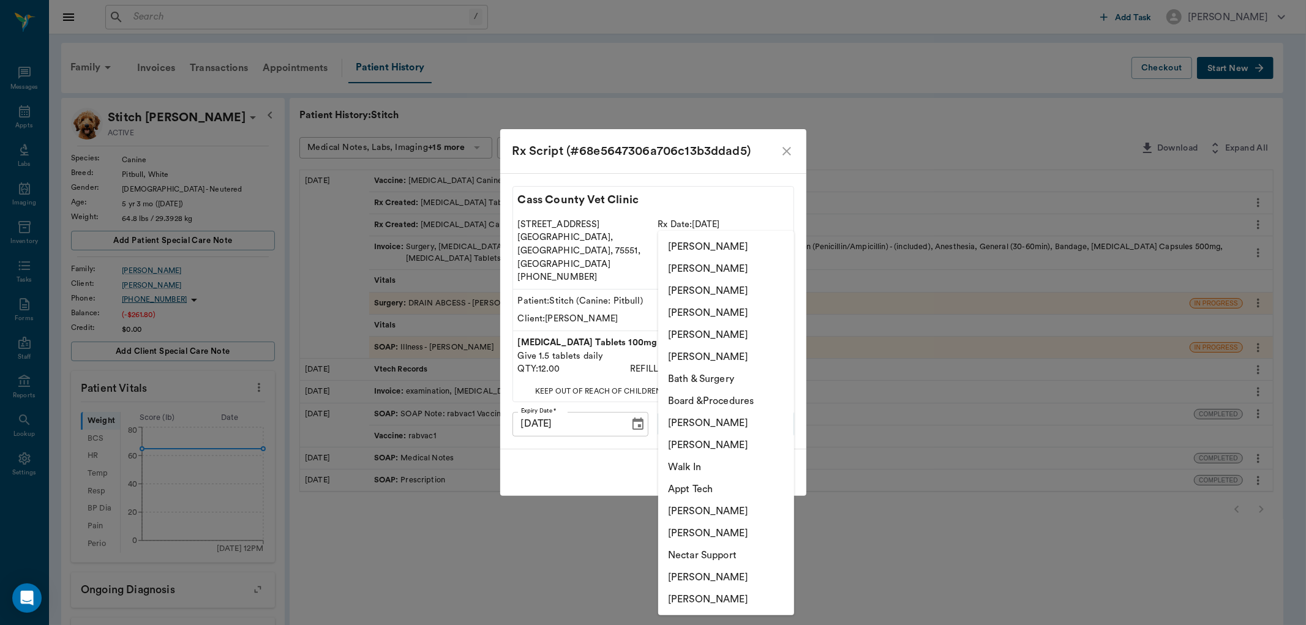
drag, startPoint x: 664, startPoint y: 408, endPoint x: 654, endPoint y: 352, distance: 57.9
click at [664, 408] on body "/ ​ Add Task Dr. Bert Ellsworth Nectar Messages Appts Labs Imaging Inventory Ta…" at bounding box center [653, 439] width 1306 height 878
click at [678, 290] on li "[PERSON_NAME]" at bounding box center [726, 291] width 136 height 22
type input "63ec2e7e52e12b0ba117b124"
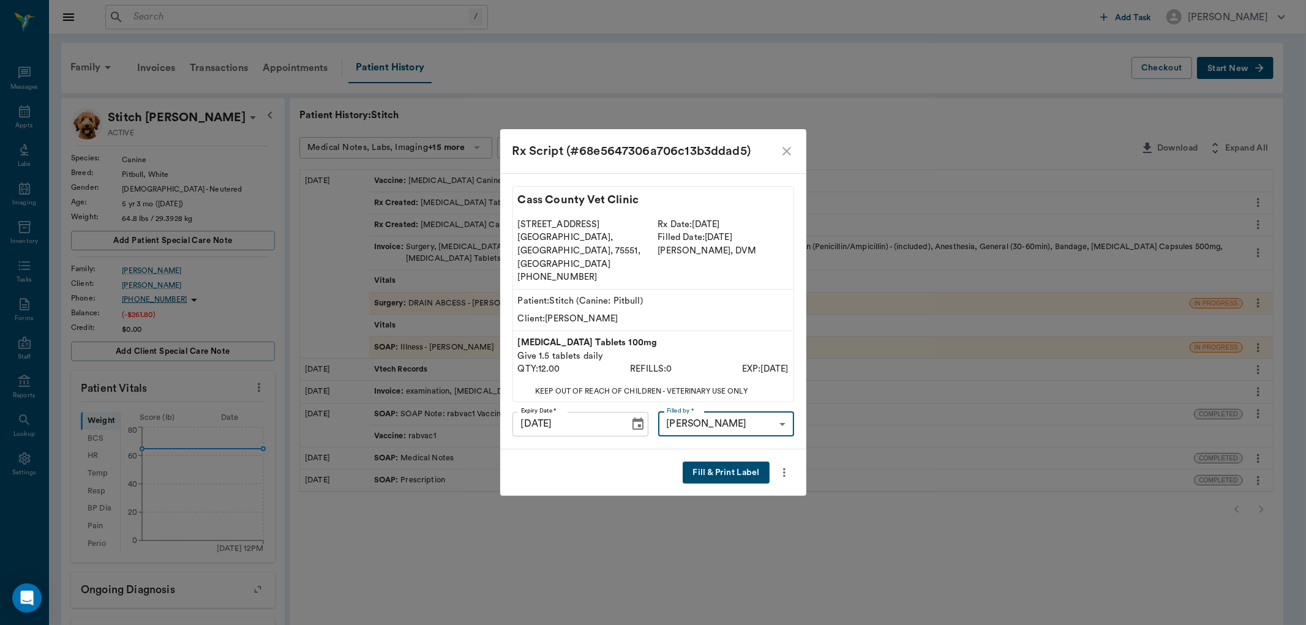
click at [713, 462] on button "Fill & Print Label" at bounding box center [726, 473] width 86 height 23
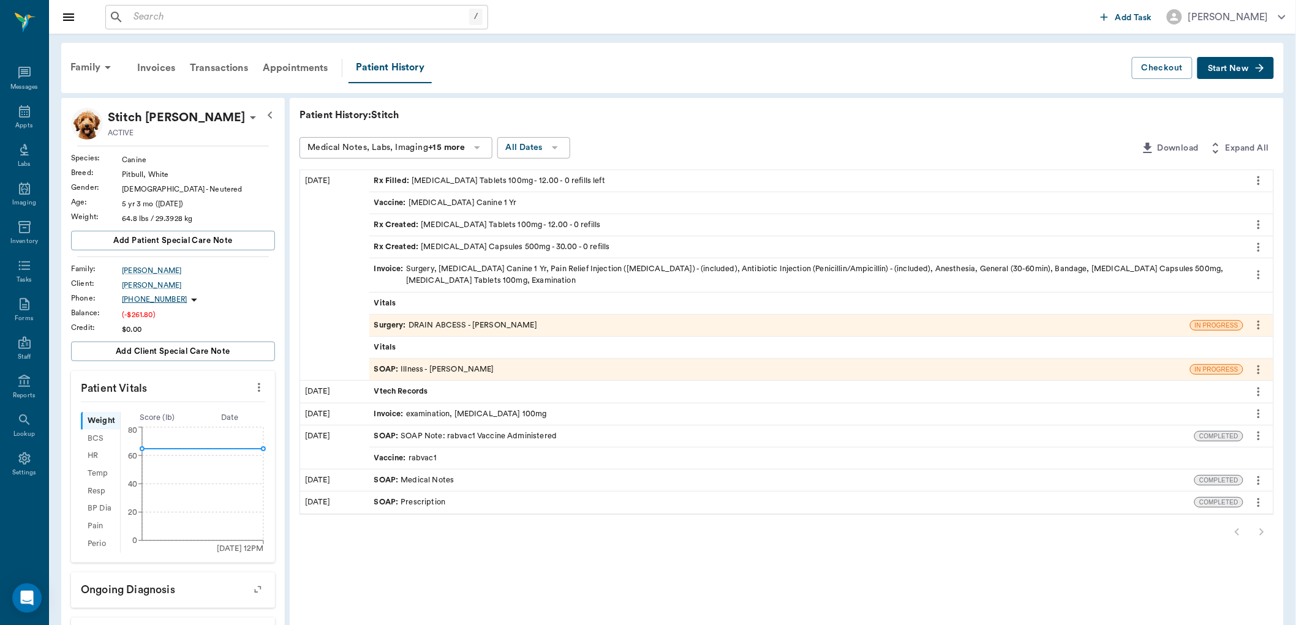
click at [430, 246] on div "Rx Created : Cephalexin Capsules 500mg - 30.00 - 0 refills" at bounding box center [492, 247] width 236 height 12
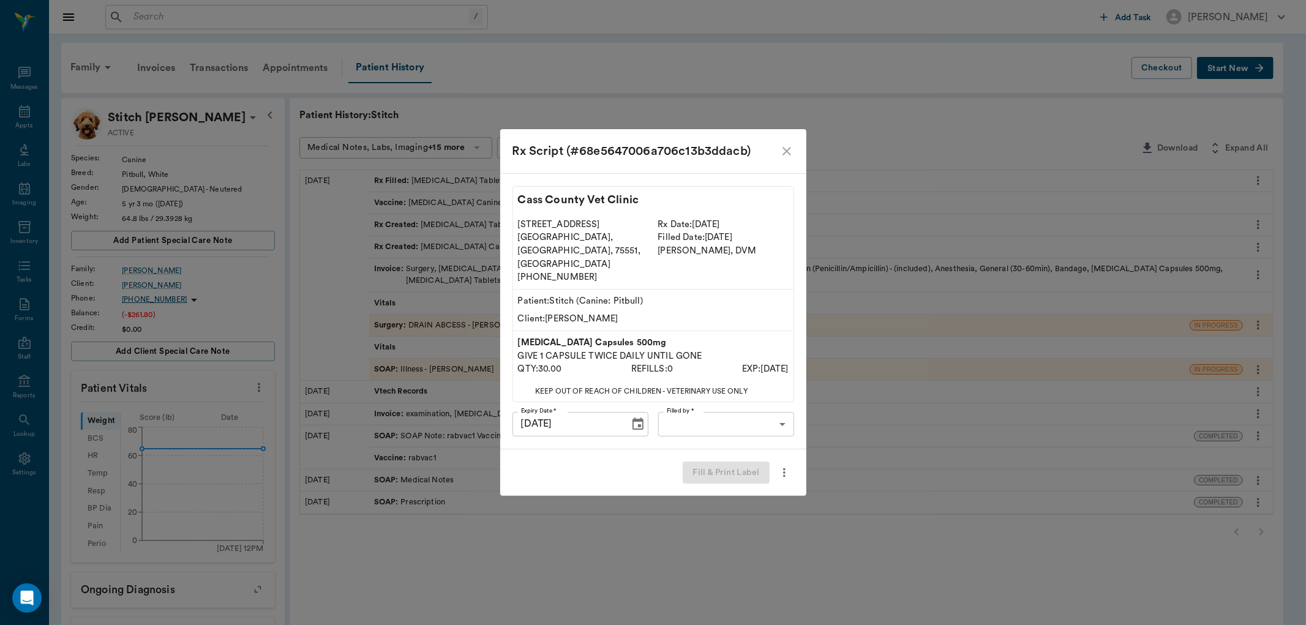
click at [682, 410] on body "/ ​ Add Task Dr. Bert Ellsworth Nectar Messages Appts Labs Imaging Inventory Ta…" at bounding box center [653, 439] width 1306 height 878
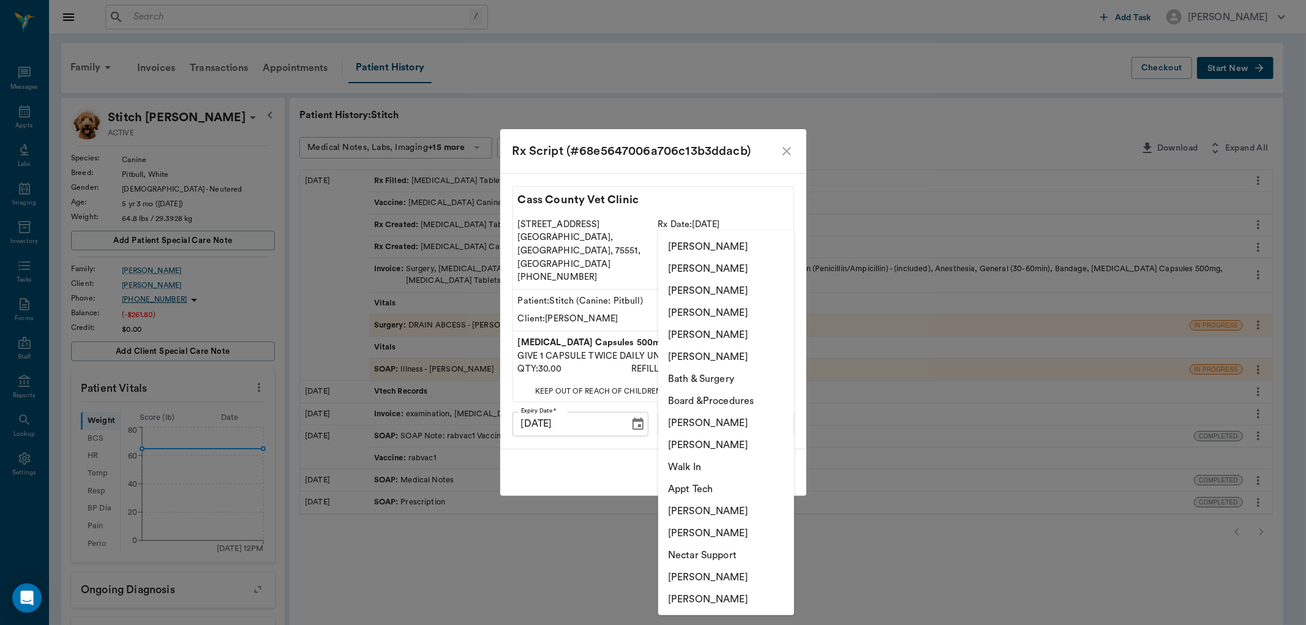
click at [697, 292] on li "[PERSON_NAME]" at bounding box center [726, 291] width 136 height 22
type input "63ec2e7e52e12b0ba117b124"
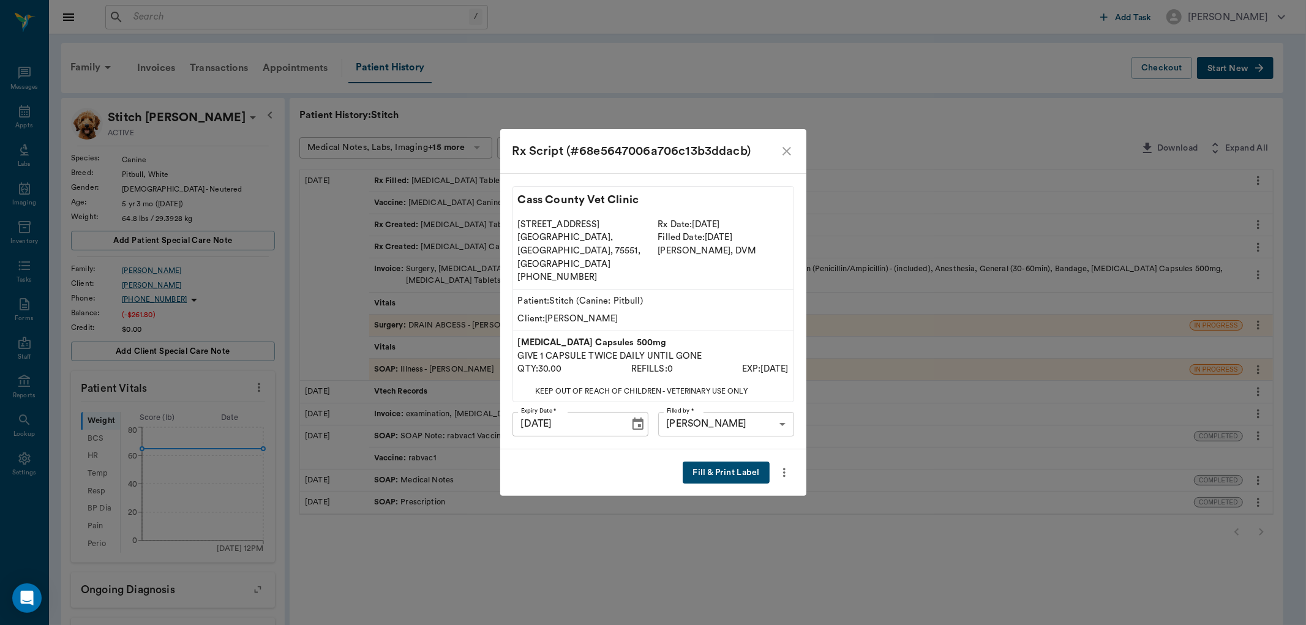
click at [709, 462] on button "Fill & Print Label" at bounding box center [726, 473] width 86 height 23
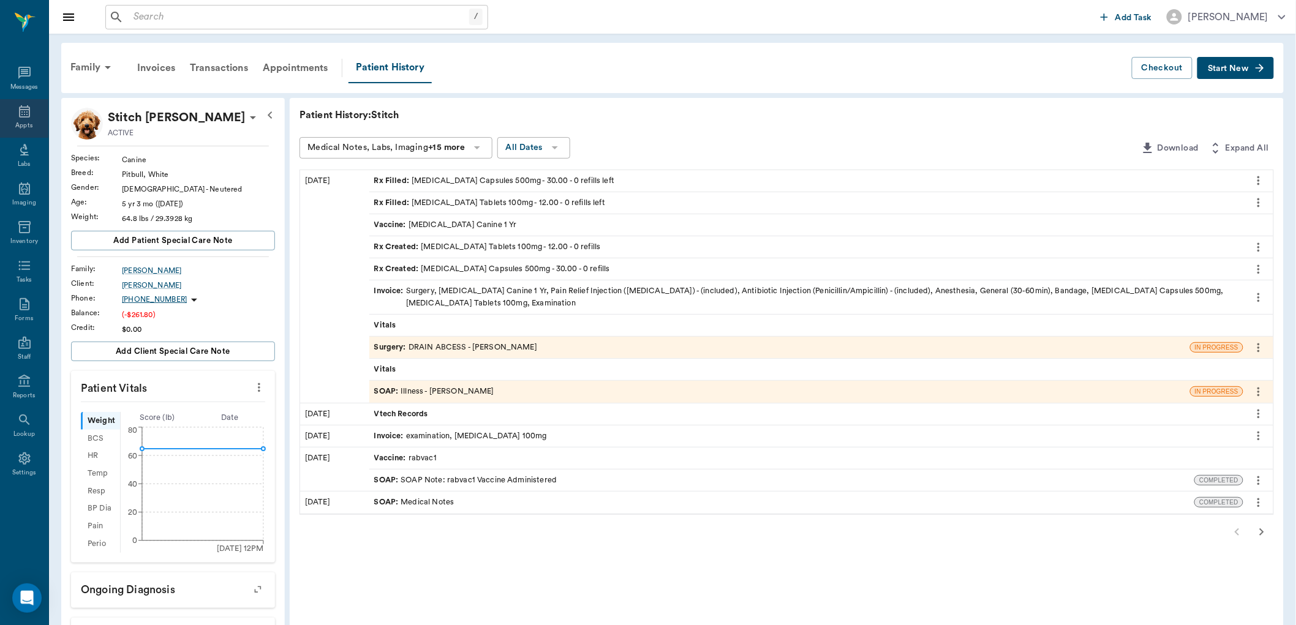
click at [37, 125] on div "Appts" at bounding box center [24, 118] width 48 height 39
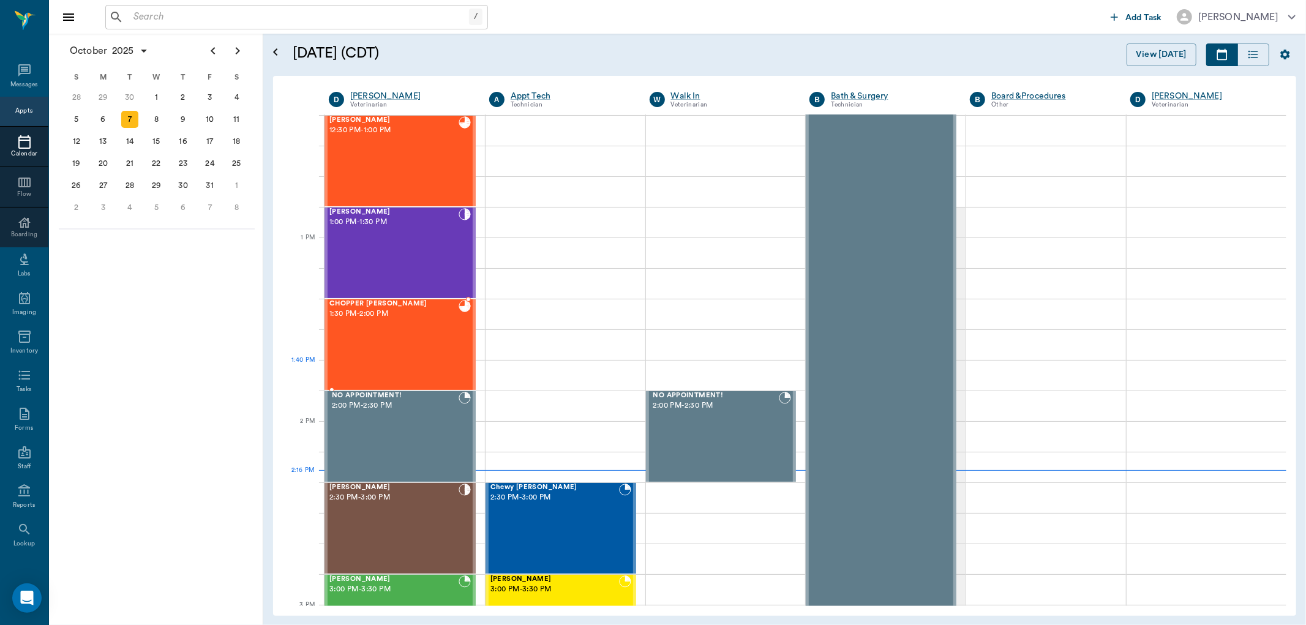
scroll to position [627, 0]
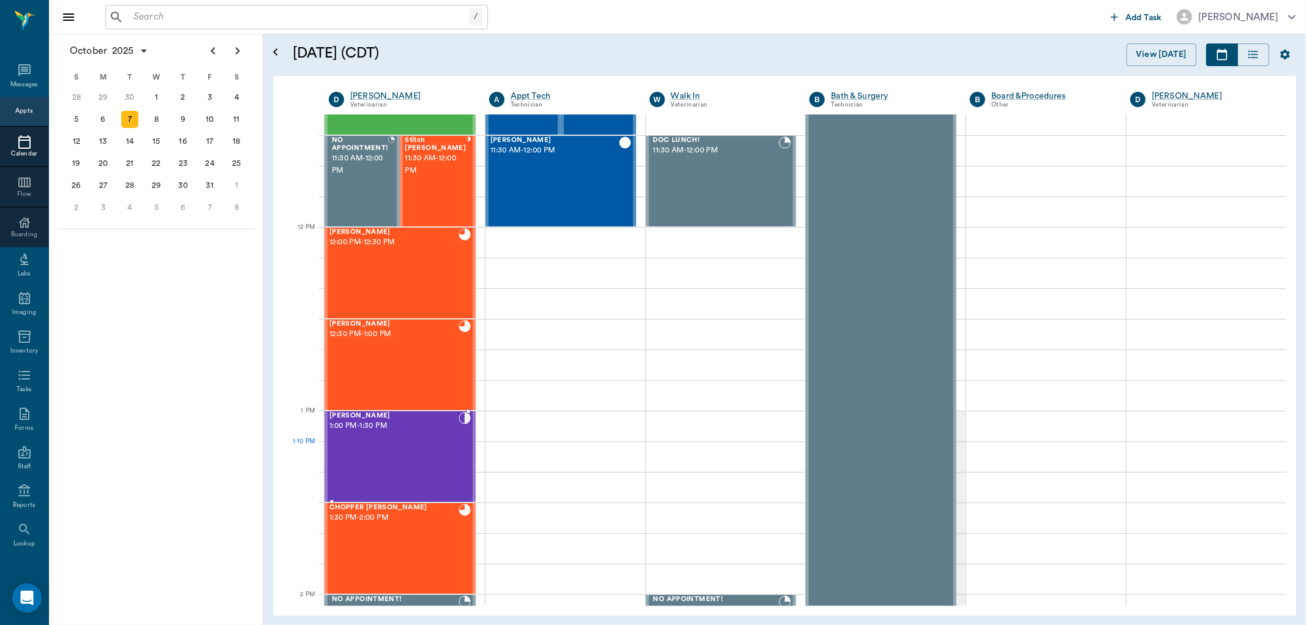
click at [396, 464] on div "Lb Vloedman 1:00 PM - 1:30 PM" at bounding box center [393, 456] width 129 height 89
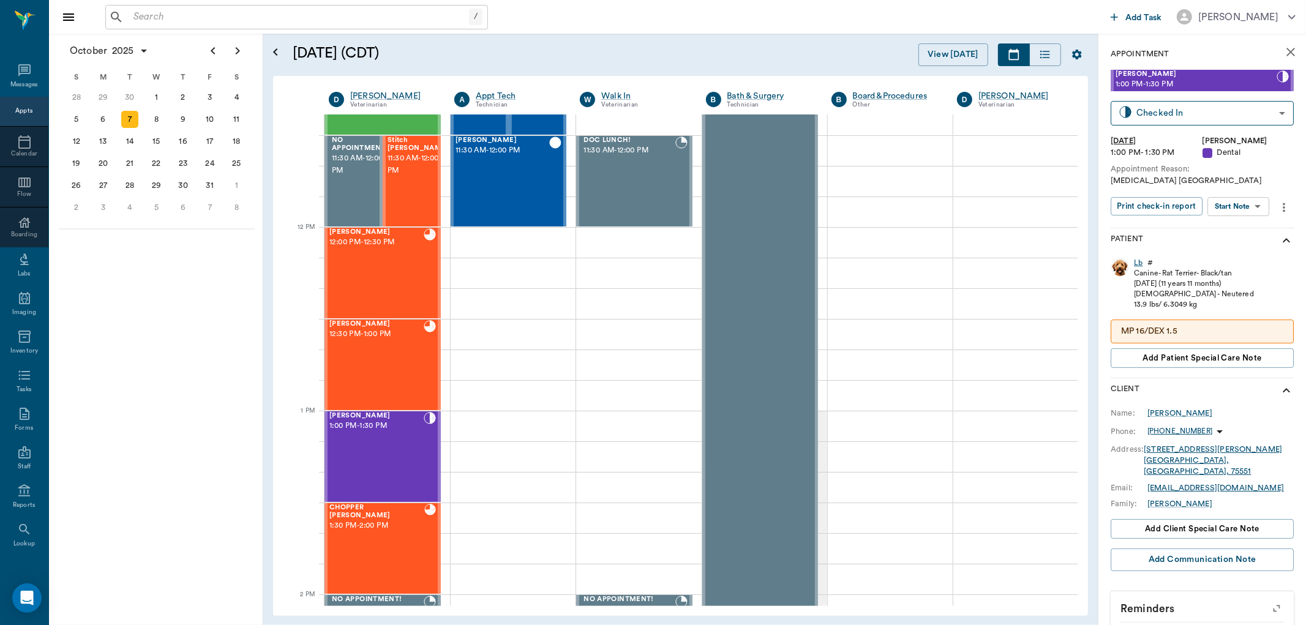
click at [1134, 264] on div "Lb" at bounding box center [1138, 263] width 9 height 10
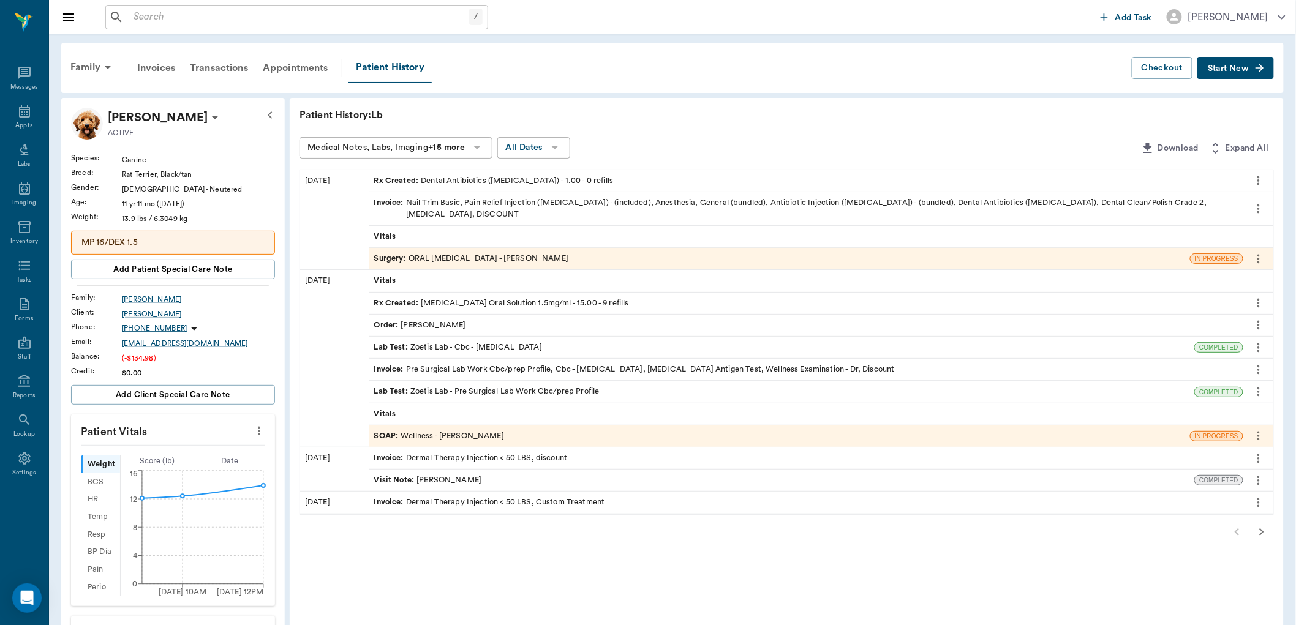
click at [459, 187] on div "Rx Created : Dental Antibiotics (Clindamycin) - 1.00 - 0 refills" at bounding box center [806, 180] width 874 height 21
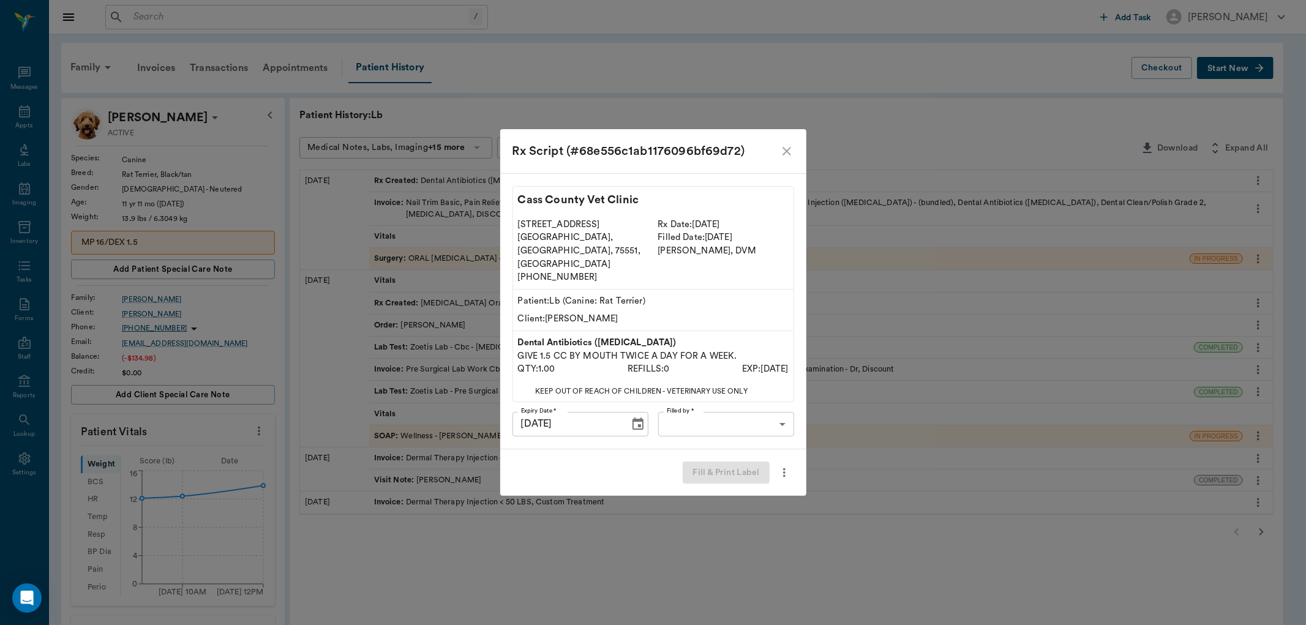
click at [726, 400] on body "/ ​ Add Task Dr. Bert Ellsworth Nectar Messages Appts Labs Imaging Inventory Ta…" at bounding box center [653, 516] width 1306 height 1032
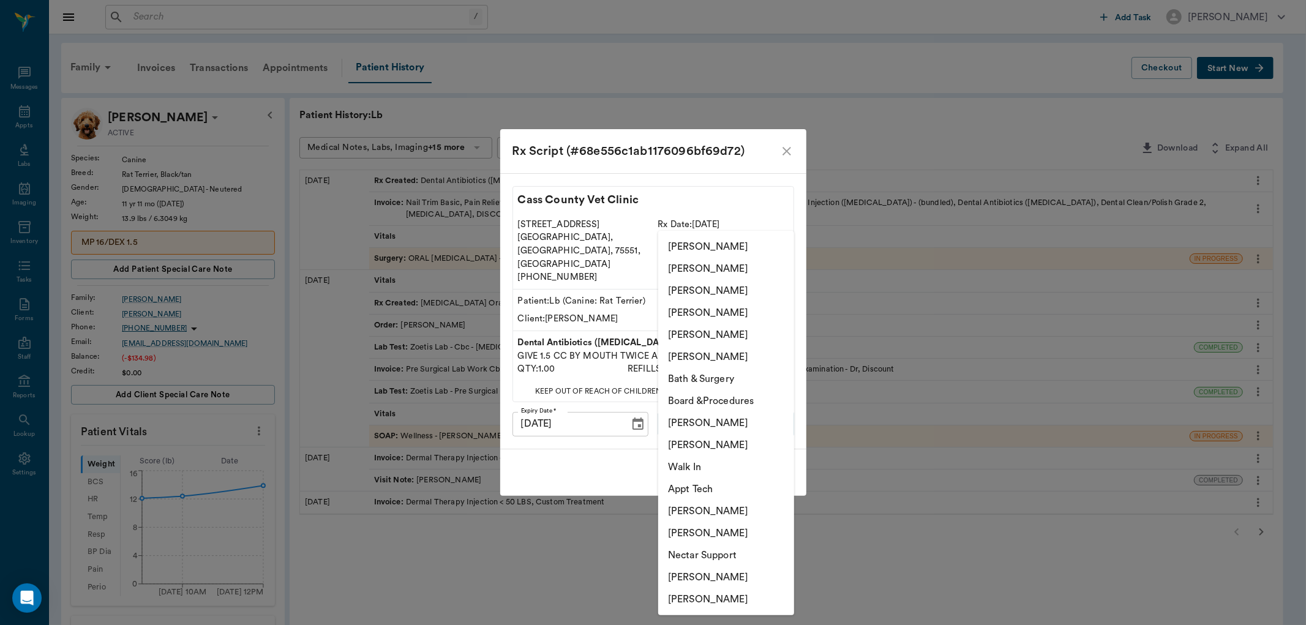
click at [707, 290] on li "[PERSON_NAME]" at bounding box center [726, 291] width 136 height 22
type input "63ec2e7e52e12b0ba117b124"
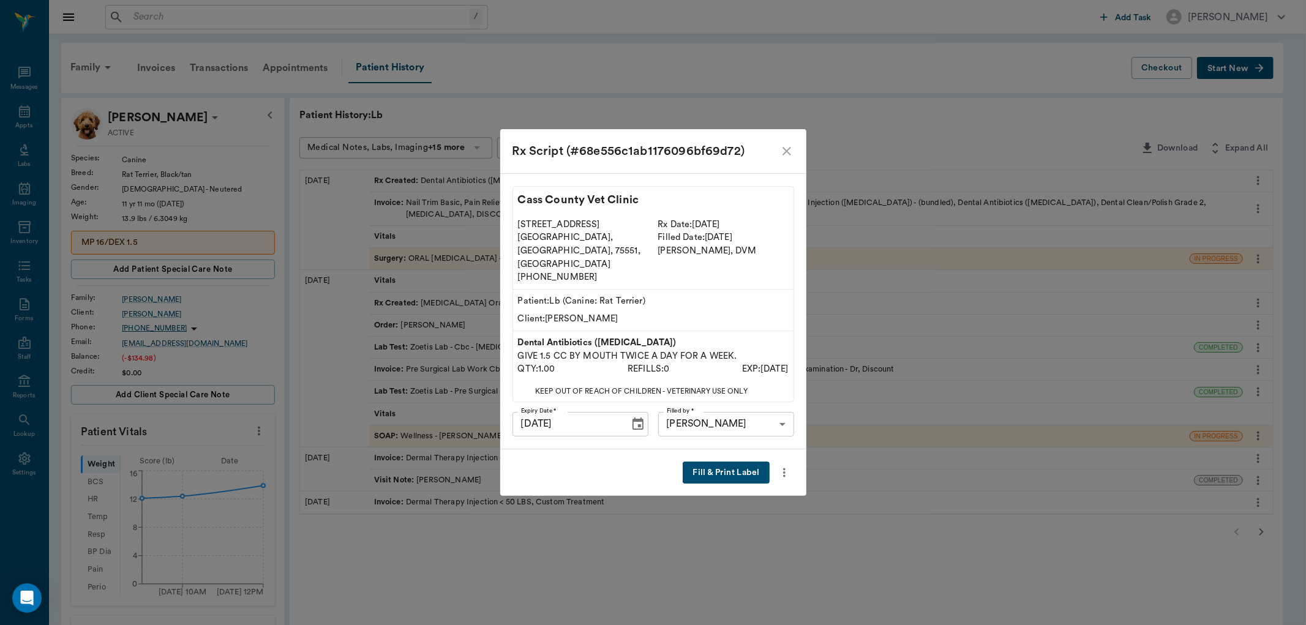
click at [715, 463] on button "Fill & Print Label" at bounding box center [726, 473] width 86 height 23
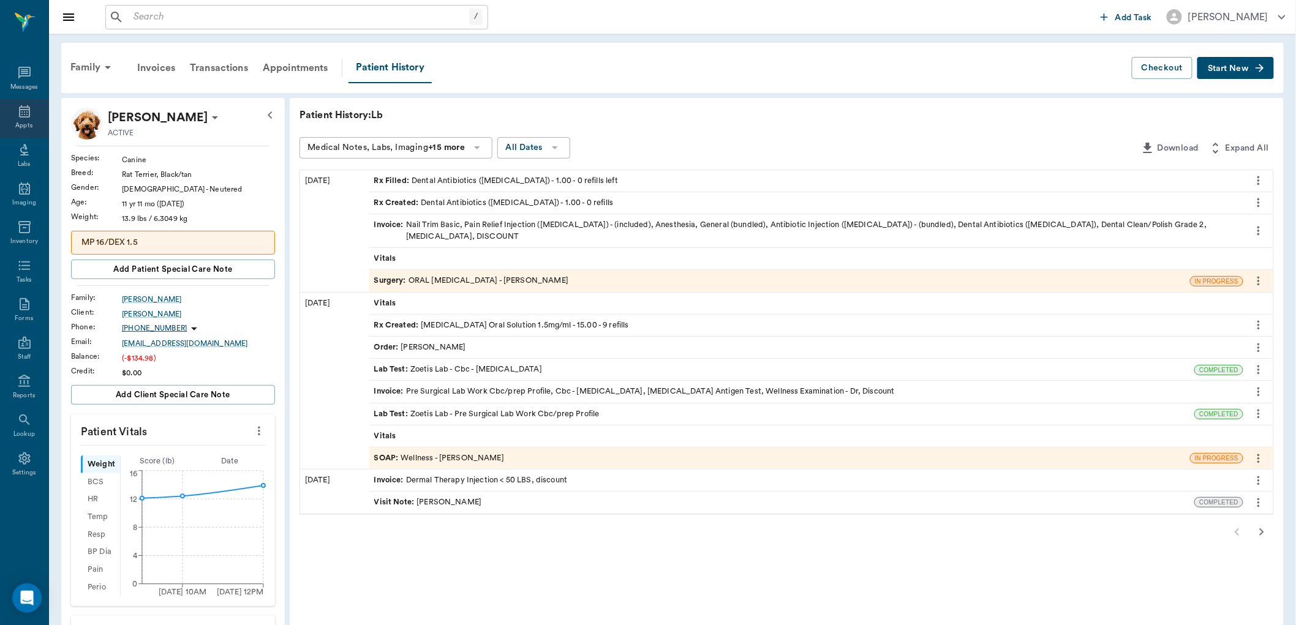
click at [34, 116] on div "Appts" at bounding box center [24, 118] width 48 height 39
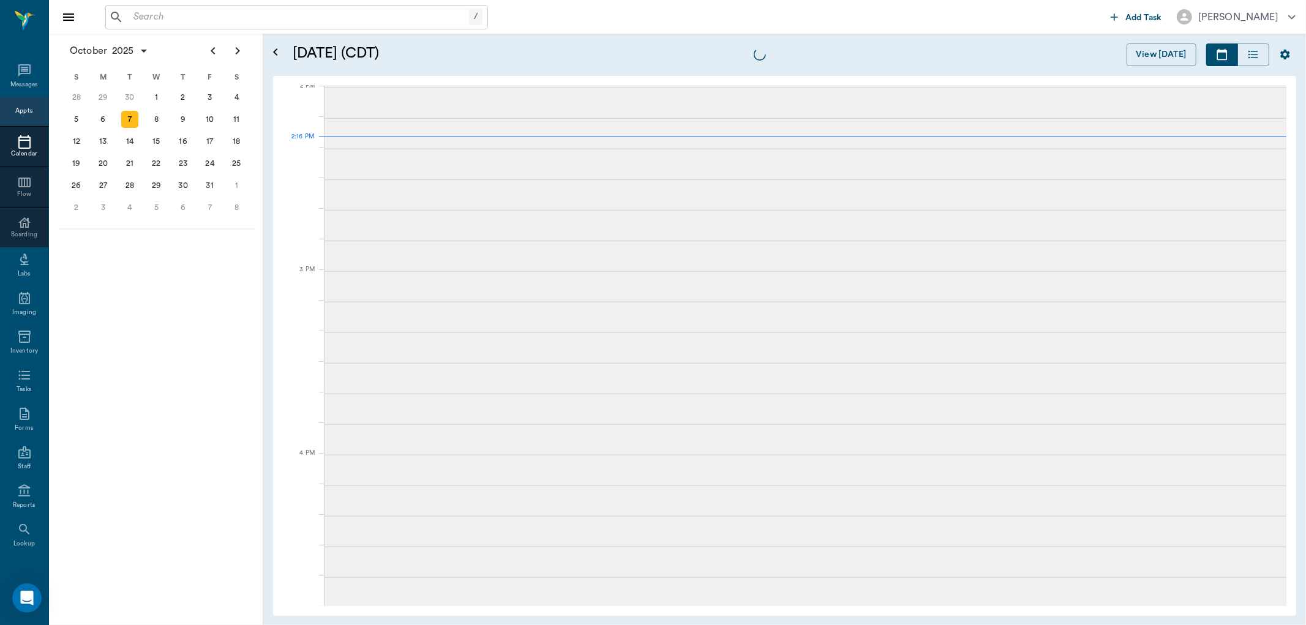
scroll to position [1105, 0]
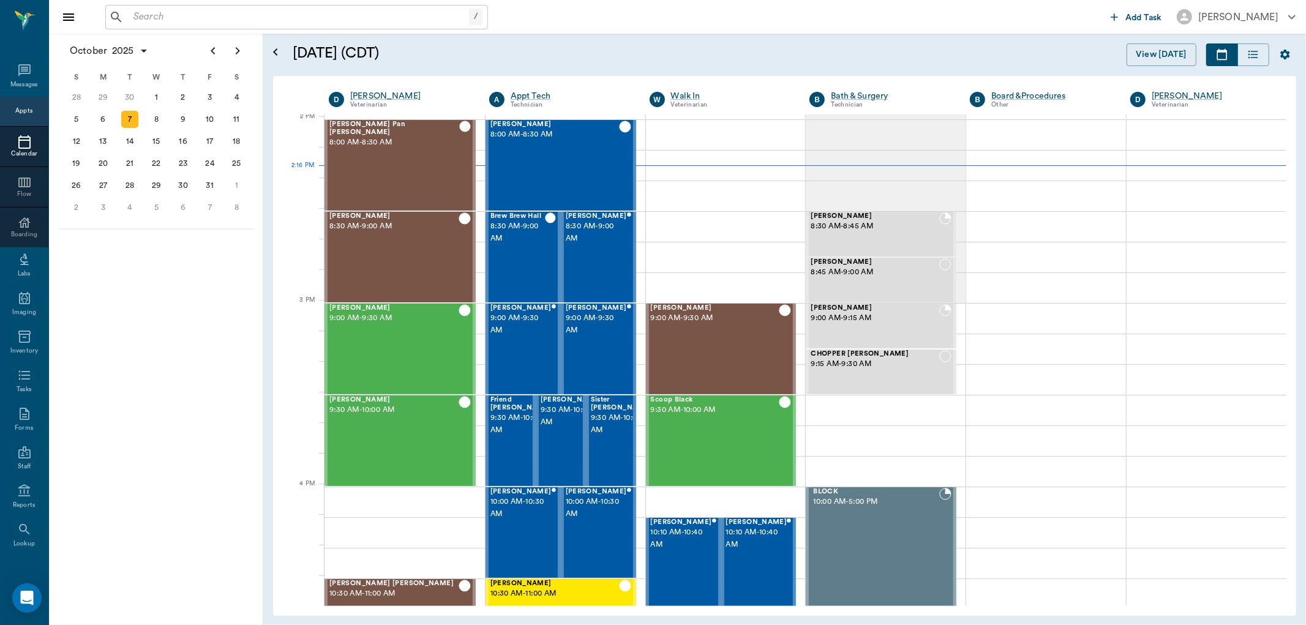
scroll to position [1105, 0]
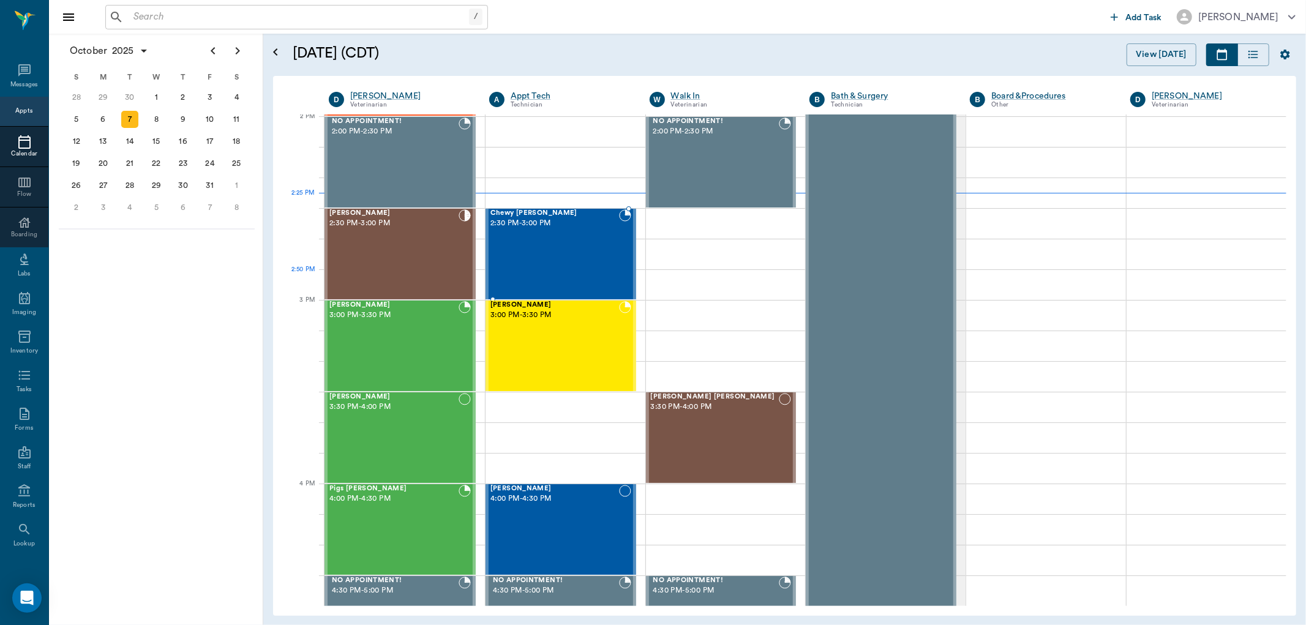
click at [523, 280] on div "Chewy McCasland 2:30 PM - 3:00 PM" at bounding box center [555, 253] width 129 height 89
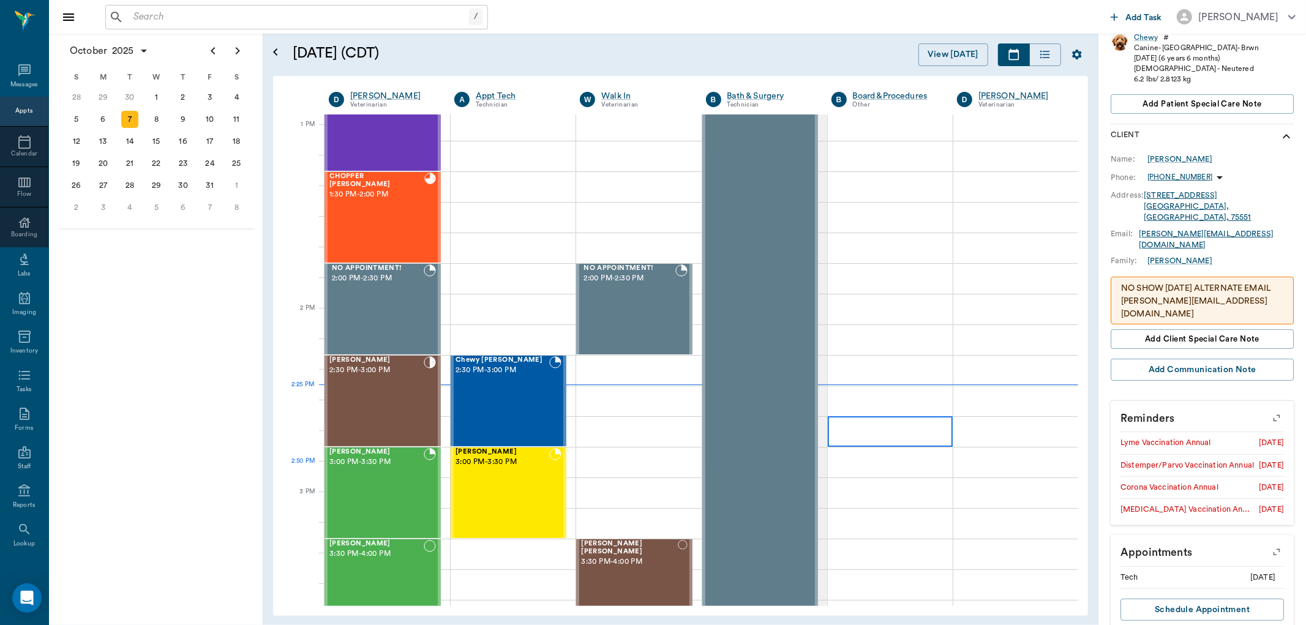
scroll to position [969, 0]
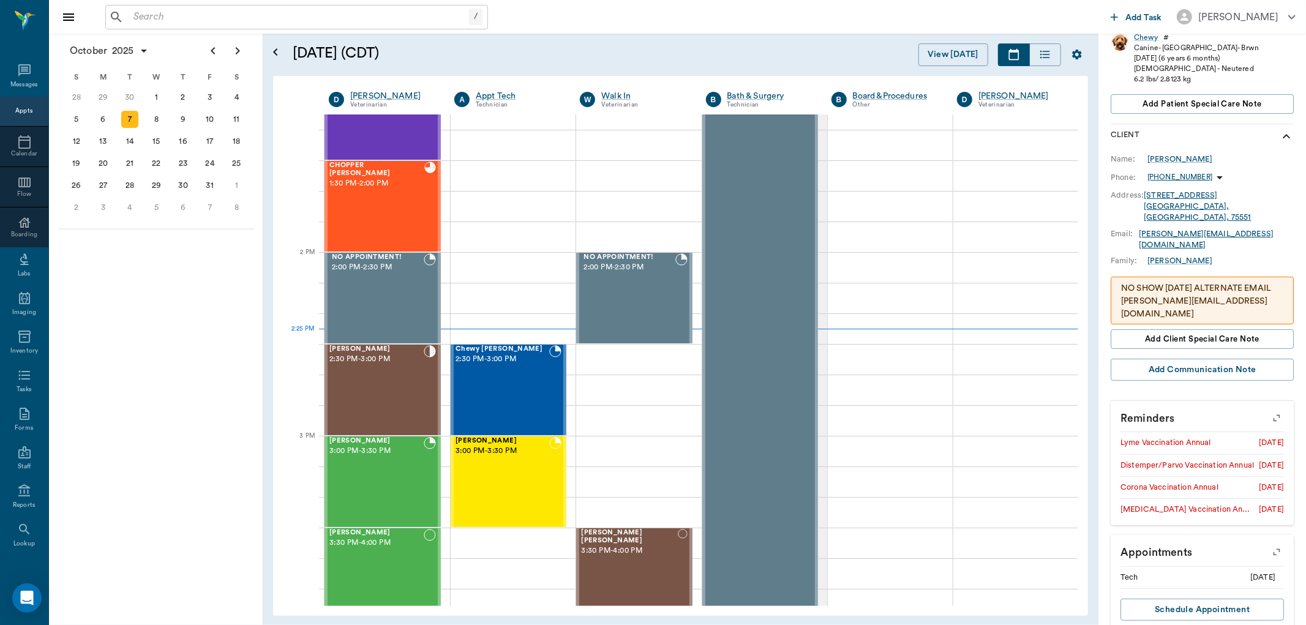
click at [168, 497] on div "October 2025 S M T W T F S 31 Sep 1 2 3 4 5 6 7 8 9 10 11 12 13 14 15 16 17 18 …" at bounding box center [156, 330] width 214 height 592
click at [388, 382] on div "Rusty Doss 2:30 PM - 3:00 PM" at bounding box center [376, 389] width 94 height 89
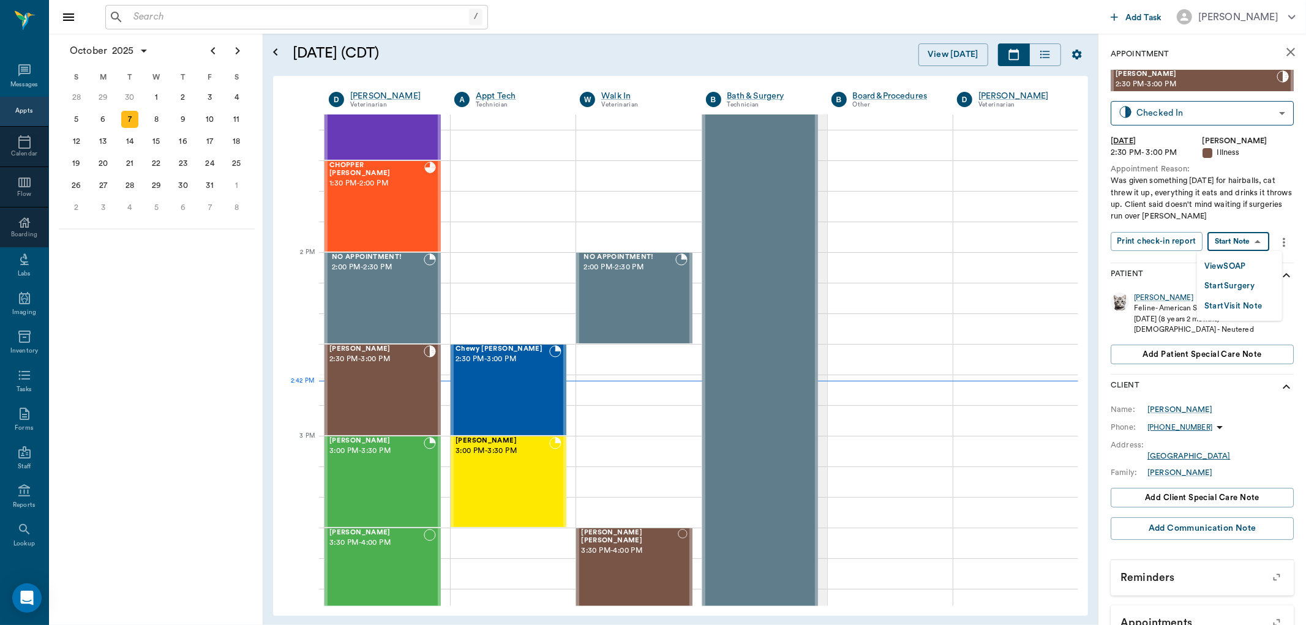
click at [1244, 235] on body "/ ​ Add Task Dr. Bert Ellsworth Nectar Messages Appts Calendar Flow Boarding La…" at bounding box center [653, 312] width 1306 height 625
click at [1226, 268] on button "View SOAP" at bounding box center [1226, 267] width 42 height 14
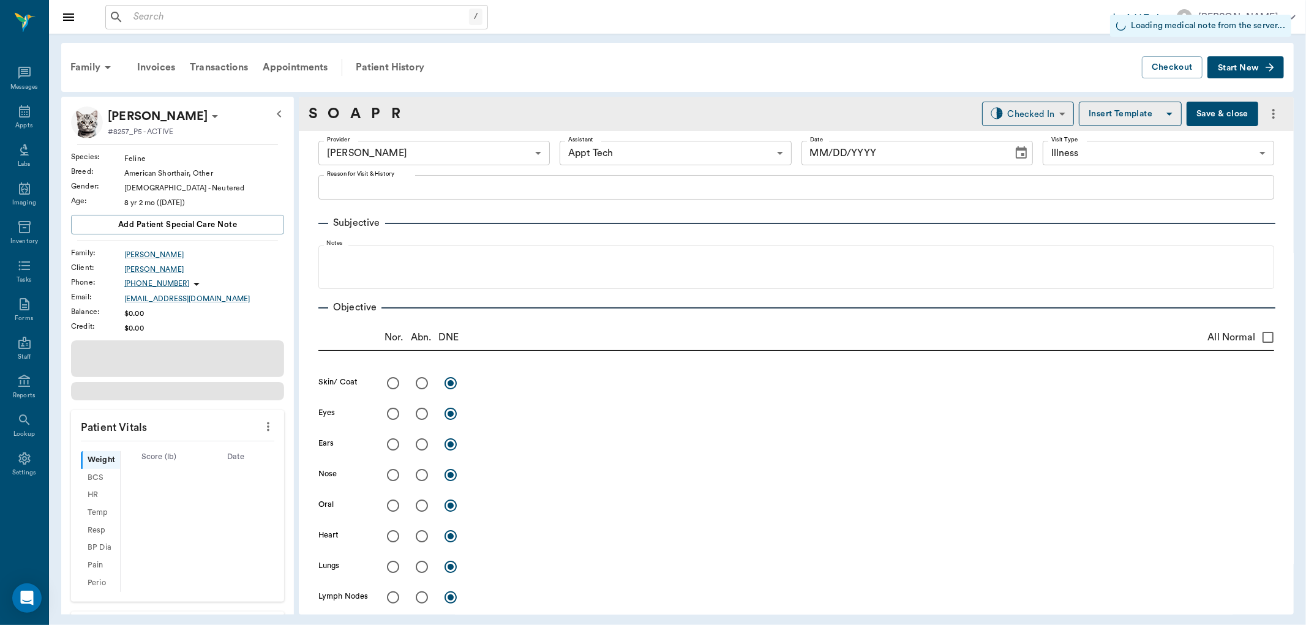
type input "63ec2f075fda476ae8351a4d"
type input "63ec2f075fda476ae8351a4c"
type input "65d2be4f46e3a538d89b8c15"
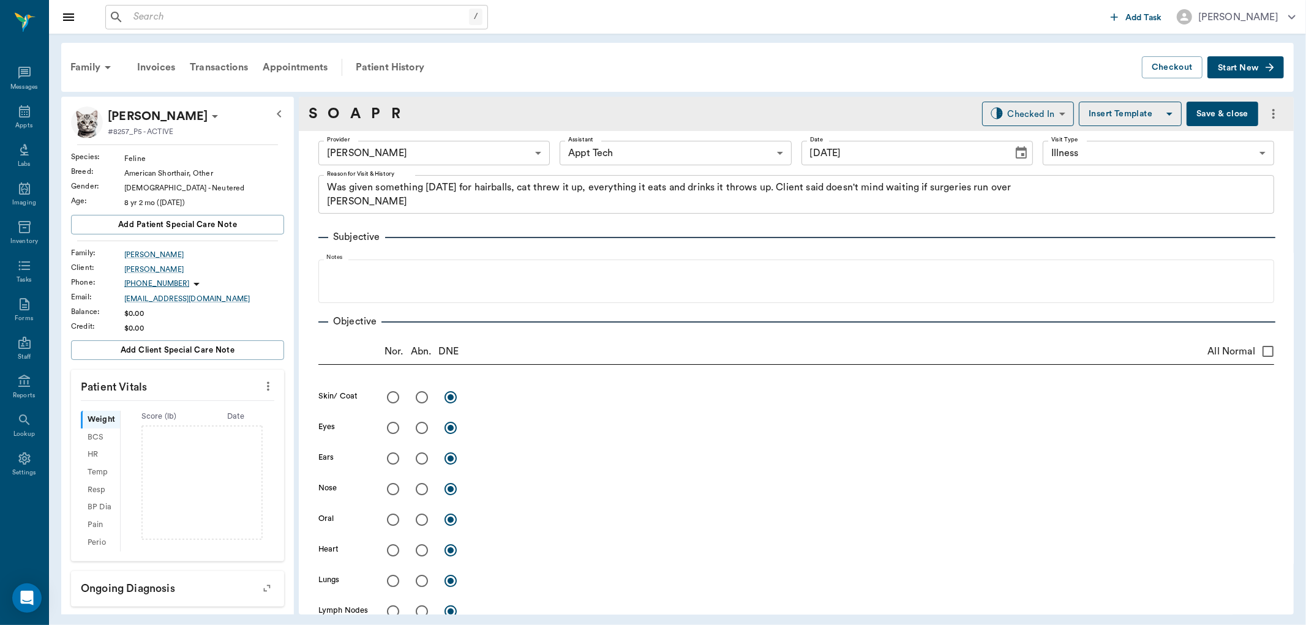
type input "[DATE]"
type textarea "Was given something yesterday for hairballs, cat threw it up, everything it eat…"
type input "1.00"
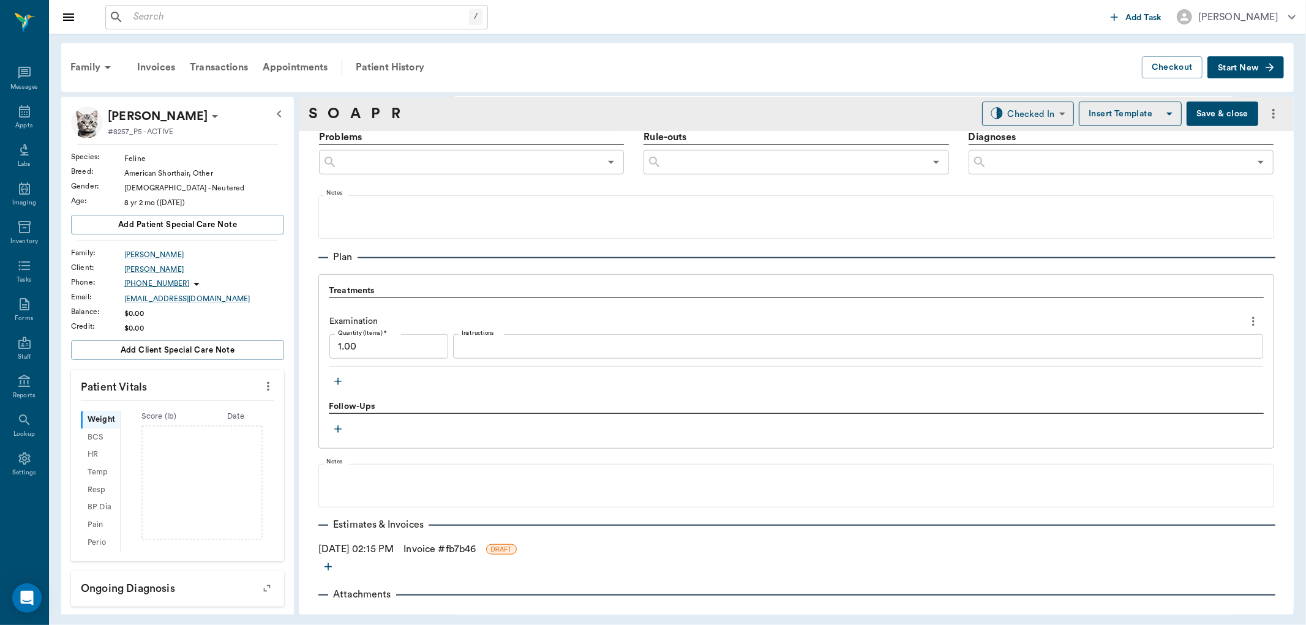
scroll to position [759, 0]
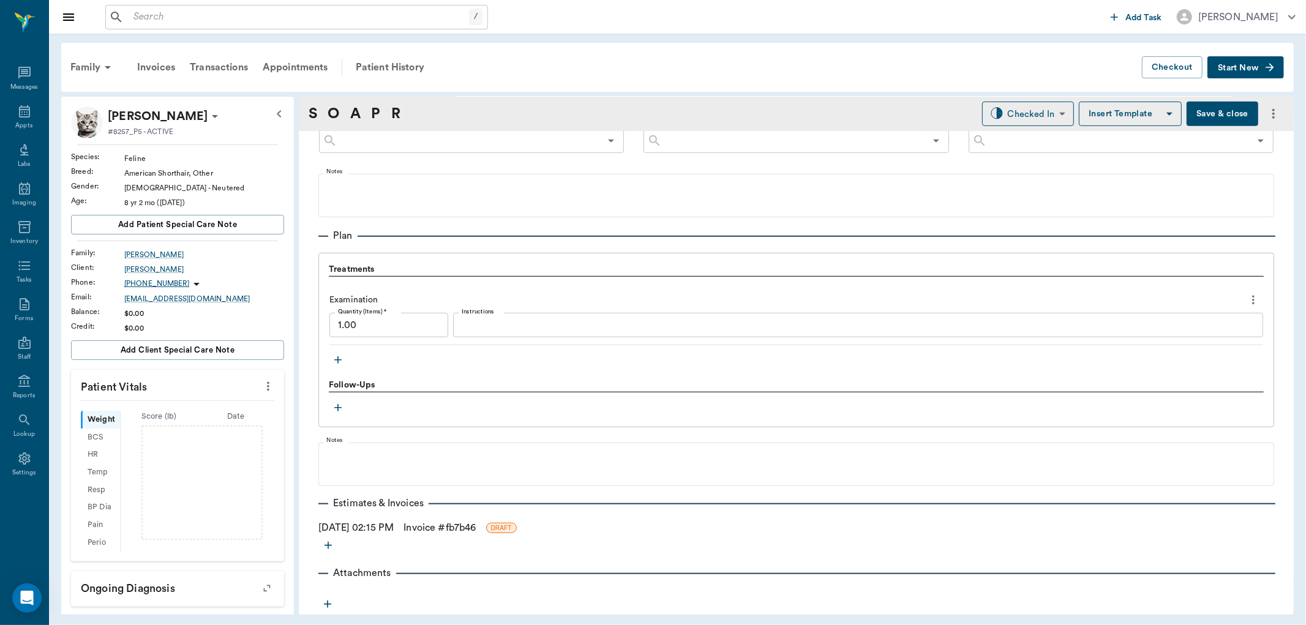
click at [339, 356] on icon "button" at bounding box center [338, 360] width 12 height 12
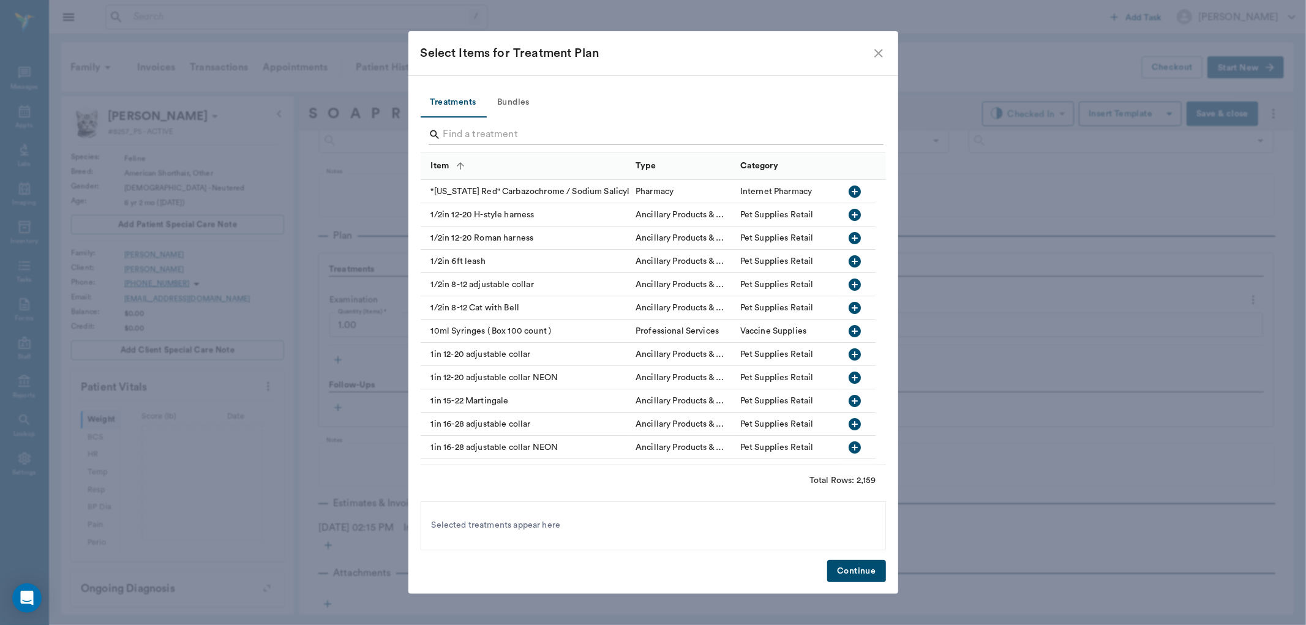
click at [469, 138] on input "Search" at bounding box center [654, 135] width 422 height 20
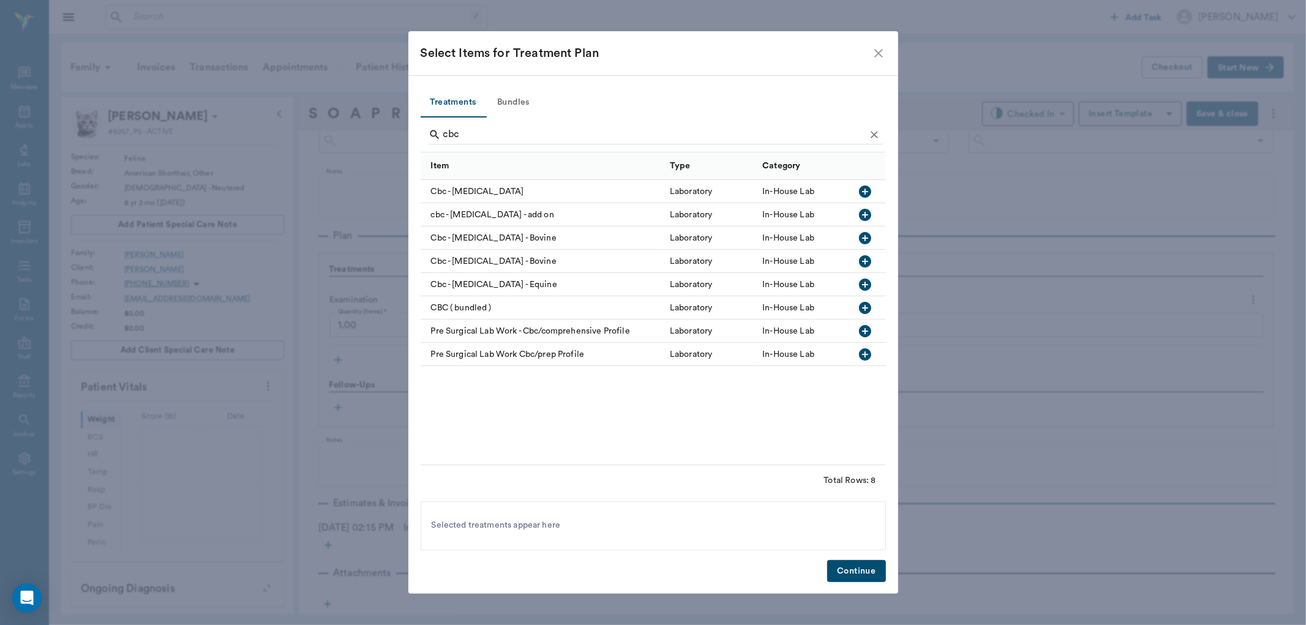
drag, startPoint x: 864, startPoint y: 214, endPoint x: 811, endPoint y: 203, distance: 53.9
click at [862, 215] on icon "button" at bounding box center [865, 215] width 15 height 15
type input "c"
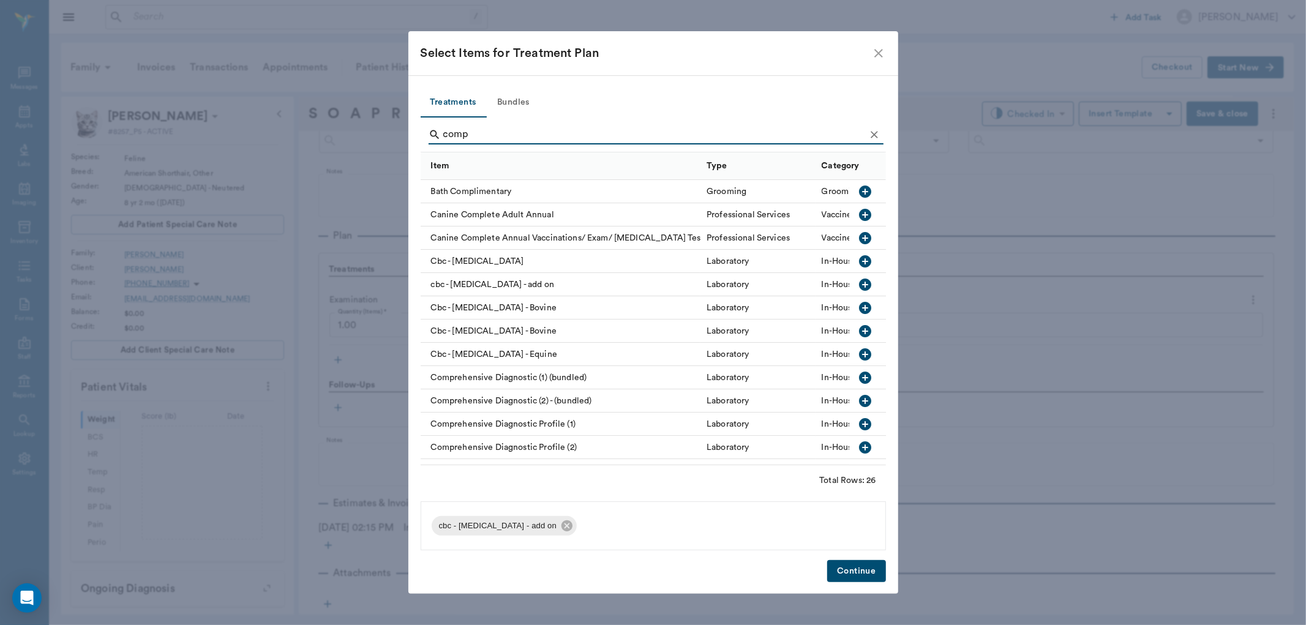
type input "comp"
click at [858, 423] on icon "button" at bounding box center [865, 424] width 15 height 15
click at [854, 573] on button "Continue" at bounding box center [856, 571] width 58 height 23
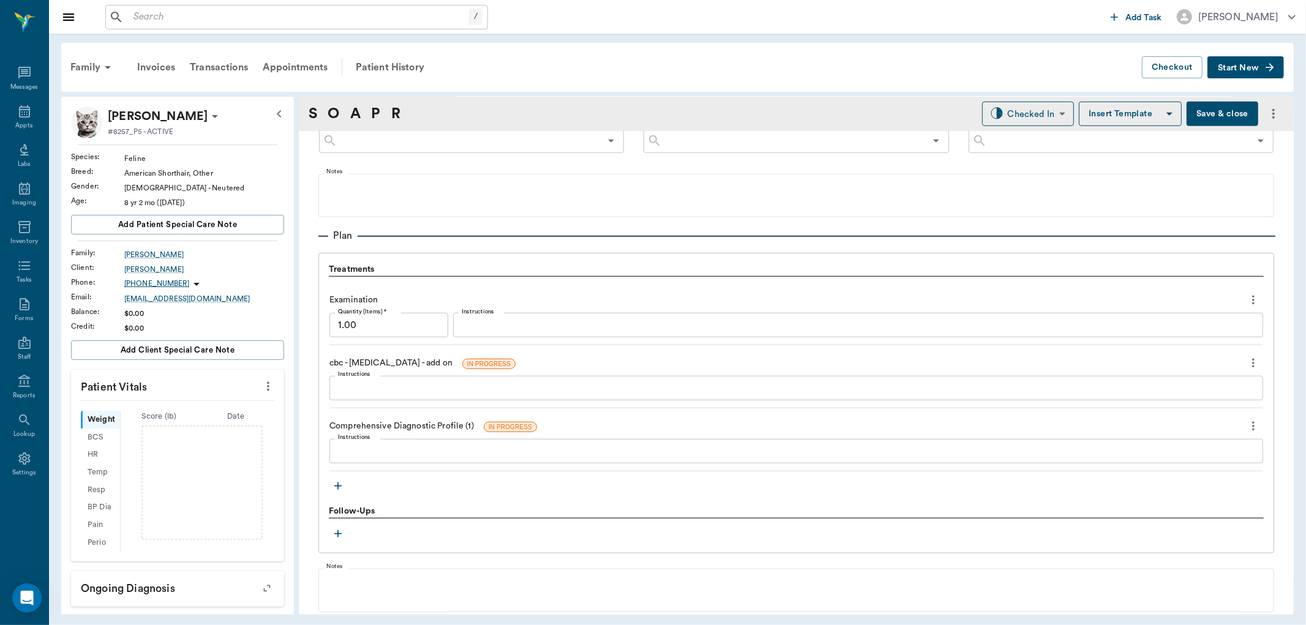
click at [341, 485] on icon "button" at bounding box center [338, 486] width 12 height 12
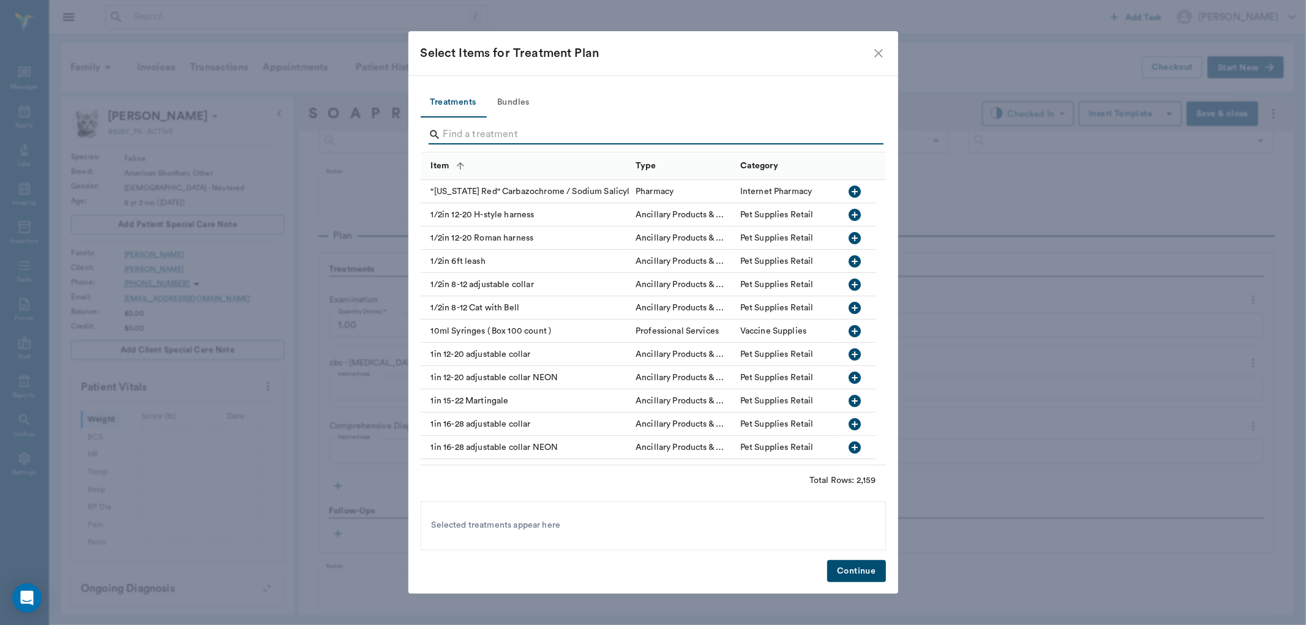
click at [464, 131] on input "Search" at bounding box center [654, 135] width 422 height 20
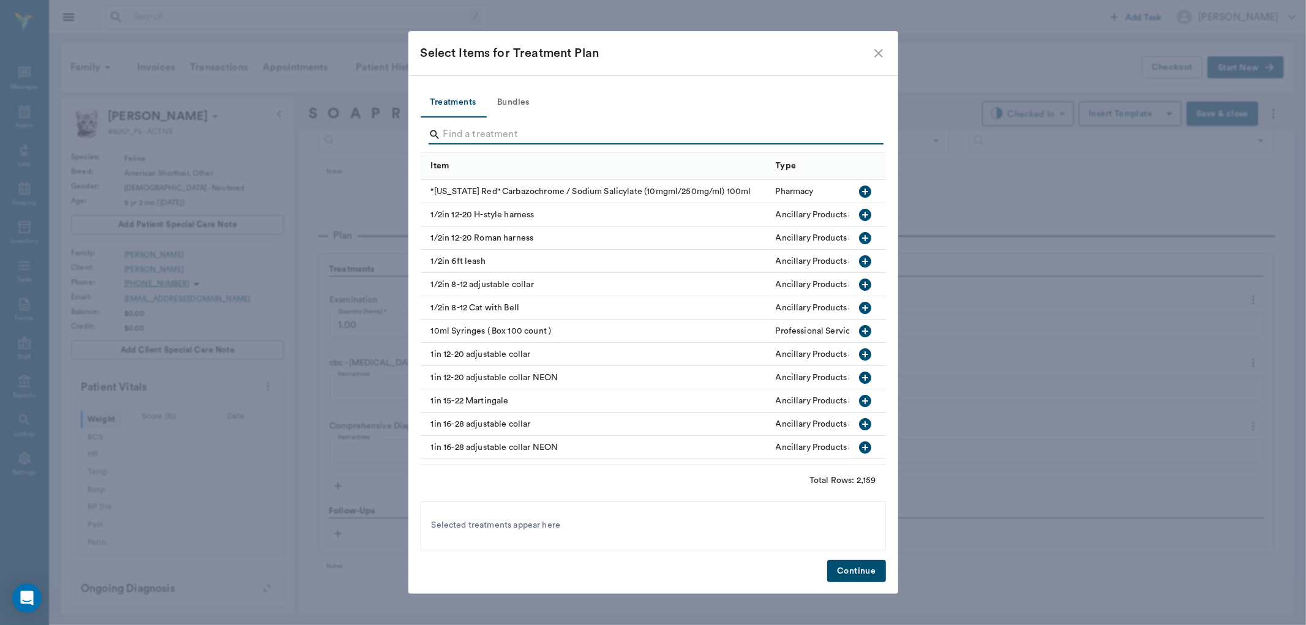
click at [470, 130] on input "Search" at bounding box center [654, 135] width 422 height 20
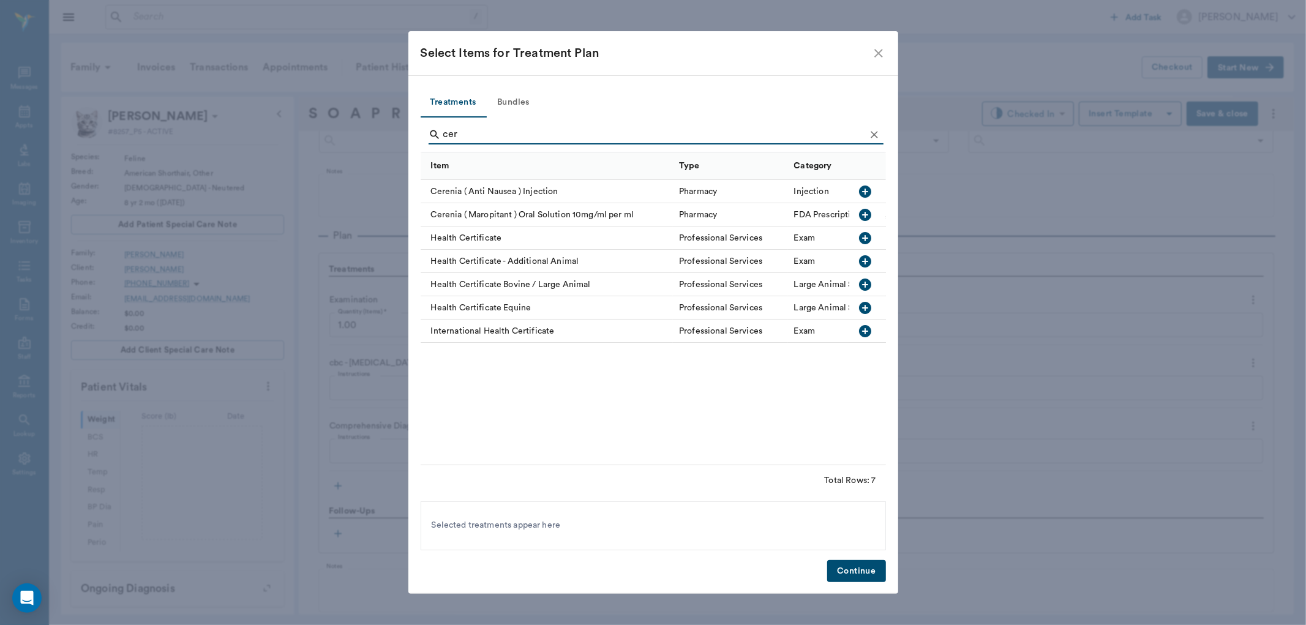
type input "cer"
drag, startPoint x: 861, startPoint y: 210, endPoint x: 859, endPoint y: 491, distance: 281.1
click at [862, 211] on icon "button" at bounding box center [865, 215] width 12 height 12
click at [860, 565] on button "Continue" at bounding box center [856, 571] width 58 height 23
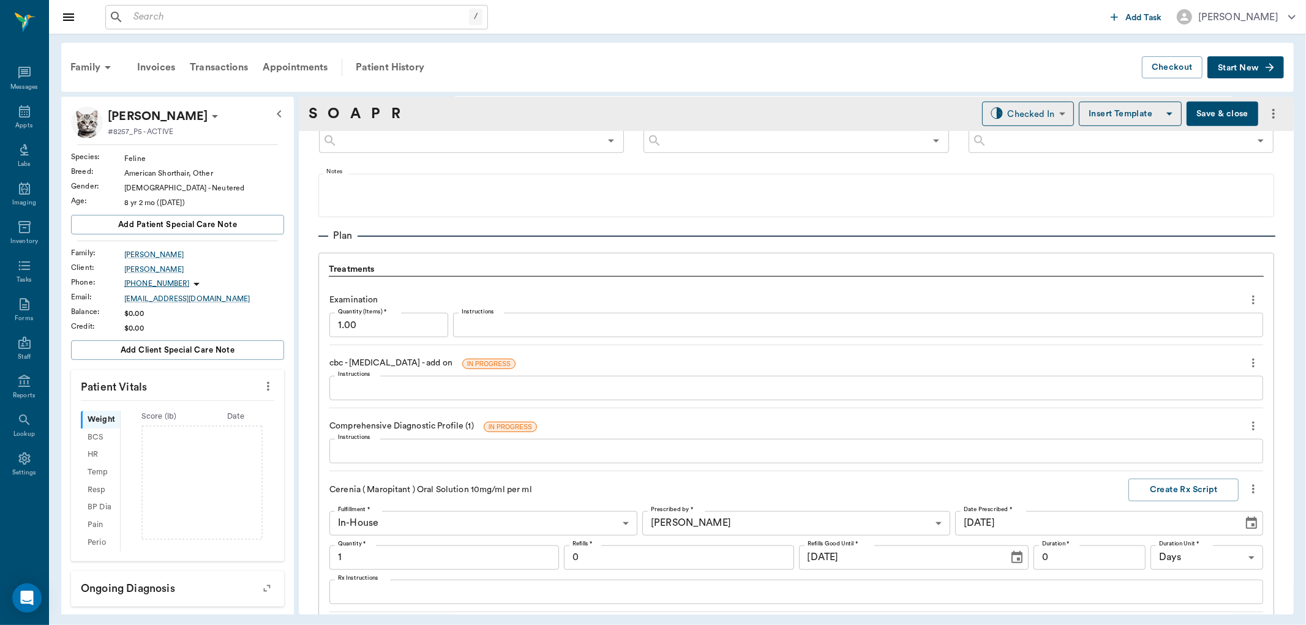
scroll to position [1031, 0]
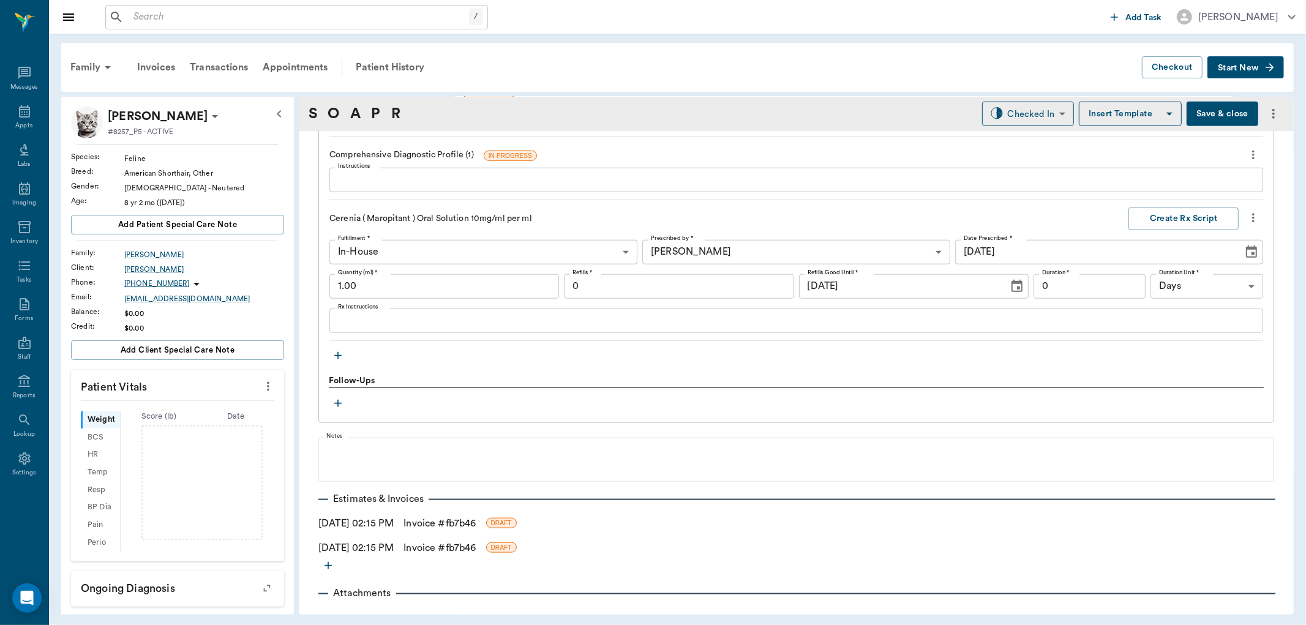
click at [371, 284] on input "1.00" at bounding box center [444, 286] width 230 height 24
click at [336, 320] on div "x Rx Instructions" at bounding box center [796, 321] width 934 height 24
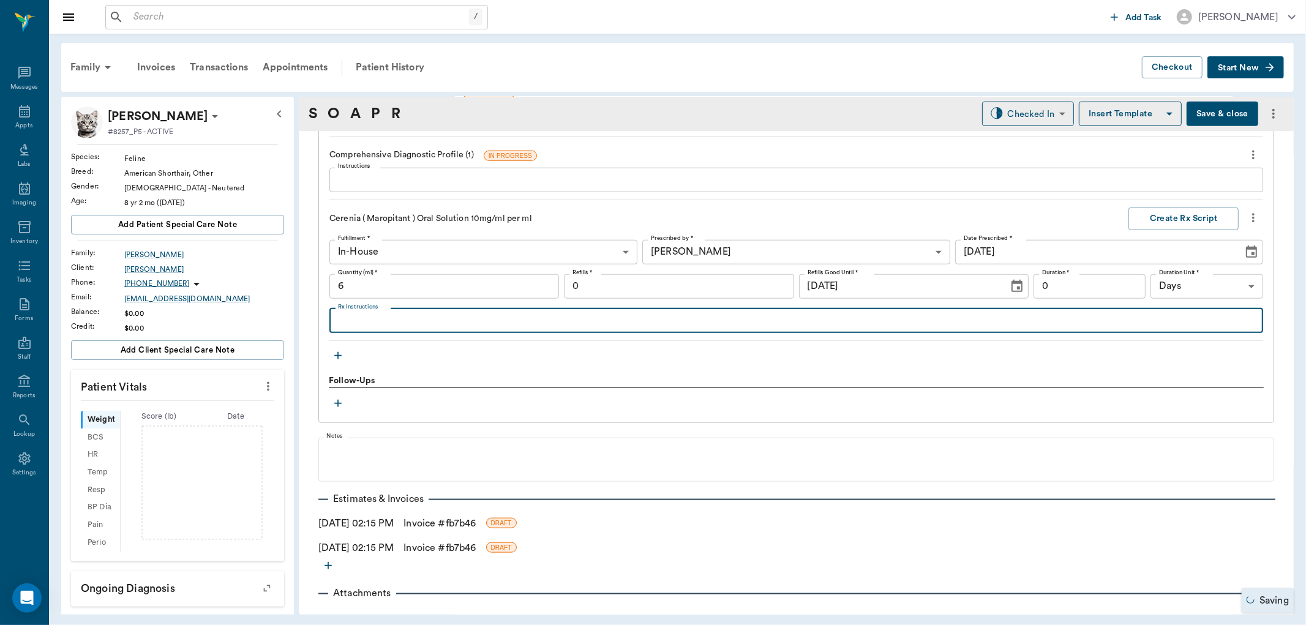
type input "6.00"
click at [338, 320] on textarea "Rx Instructions" at bounding box center [796, 321] width 917 height 14
type textarea "give 1.2cc by mouth once a day"
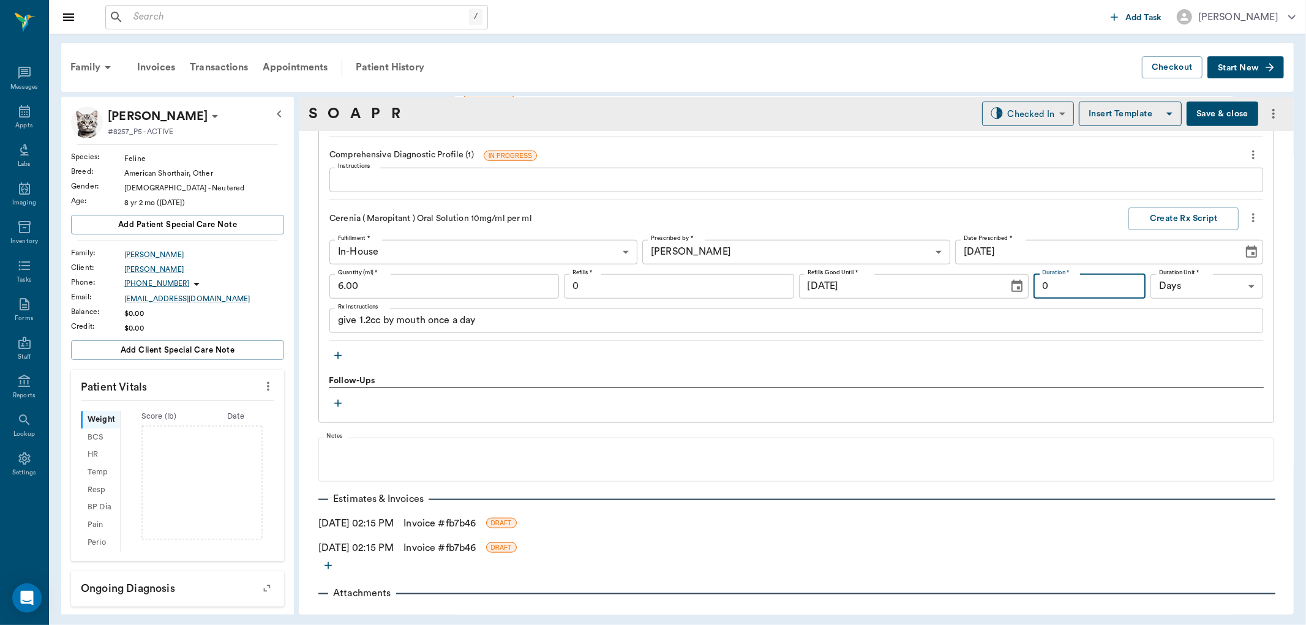
click at [1079, 280] on input "0" at bounding box center [1090, 286] width 113 height 24
type input "5"
click at [1154, 202] on div "Examination Quantity (Items) * 1.00 Quantity (Items) * Instructions x Instructi…" at bounding box center [796, 176] width 934 height 330
click at [1153, 217] on button "Create Rx Script" at bounding box center [1184, 219] width 110 height 23
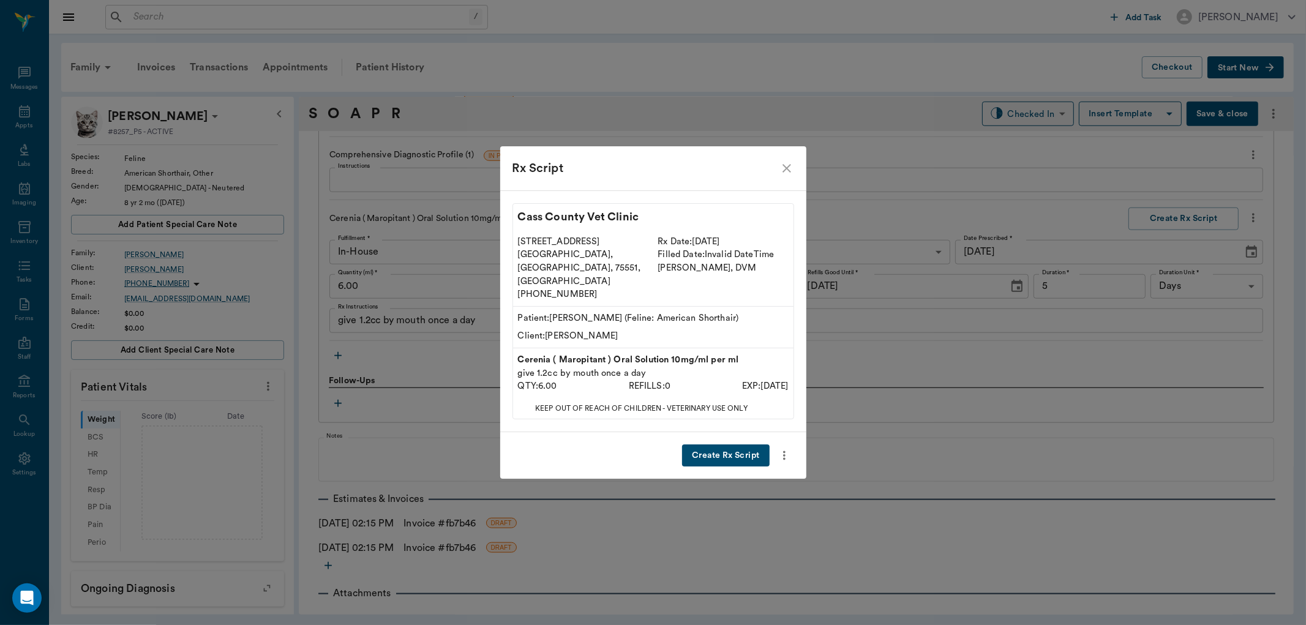
click at [742, 445] on button "Create Rx Script" at bounding box center [725, 456] width 87 height 23
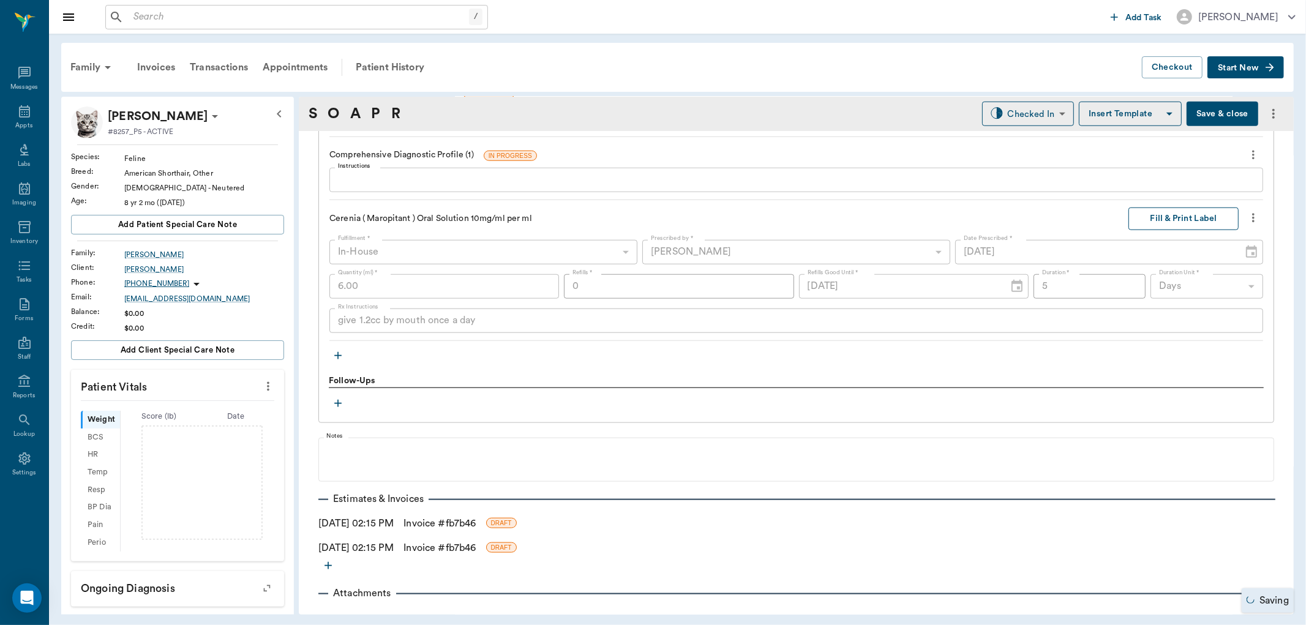
click at [1155, 221] on button "Fill & Print Label" at bounding box center [1184, 219] width 110 height 23
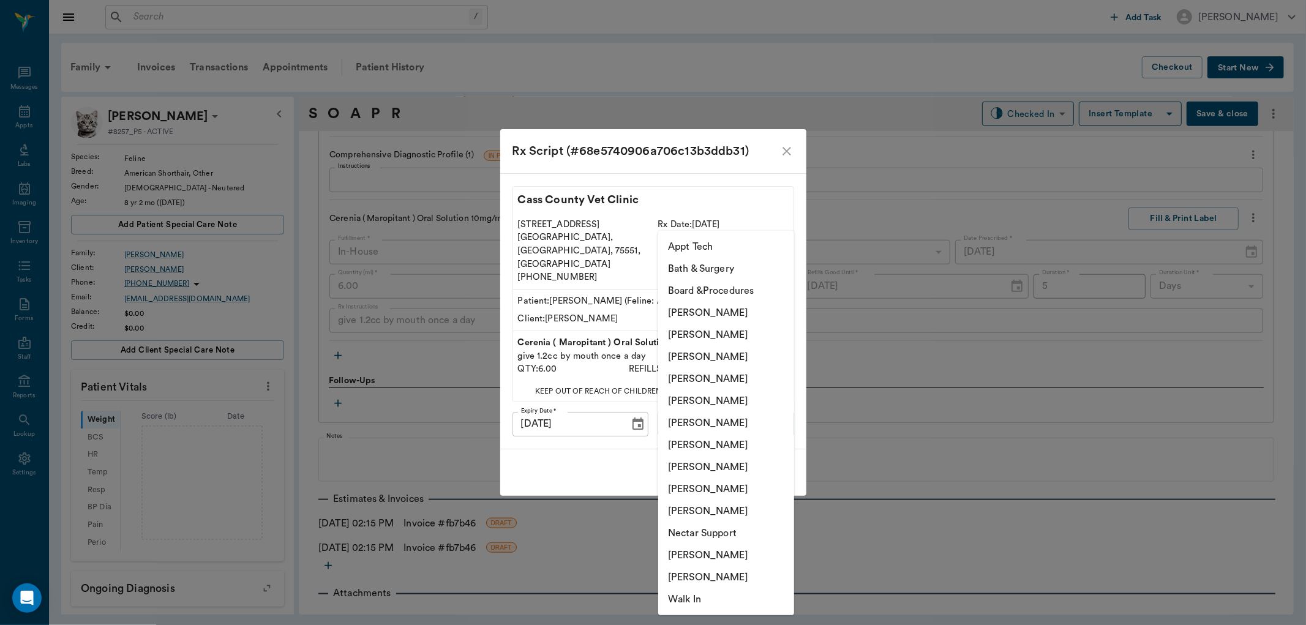
click at [734, 399] on body "/ ​ Add Task Dr. Bert Ellsworth Nectar Messages Appts Labs Imaging Inventory Ta…" at bounding box center [653, 312] width 1306 height 625
click at [725, 470] on li "[PERSON_NAME]" at bounding box center [726, 467] width 136 height 22
type input "63ec2e7e52e12b0ba117b124"
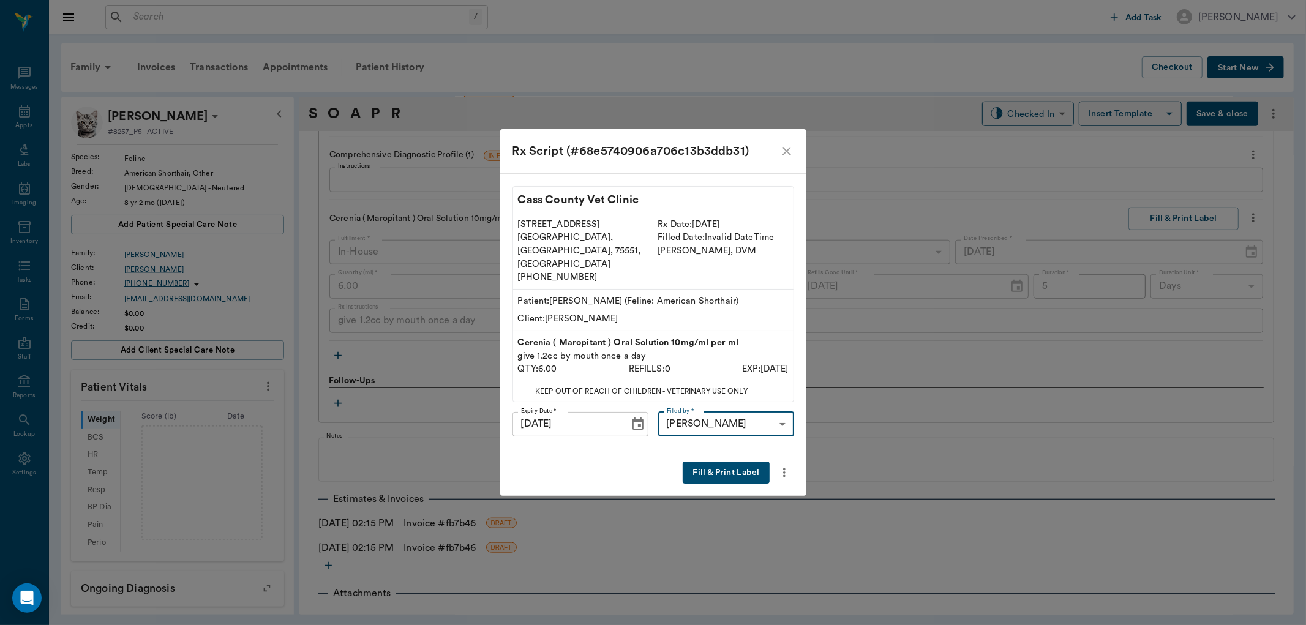
click at [740, 462] on button "Fill & Print Label" at bounding box center [726, 473] width 86 height 23
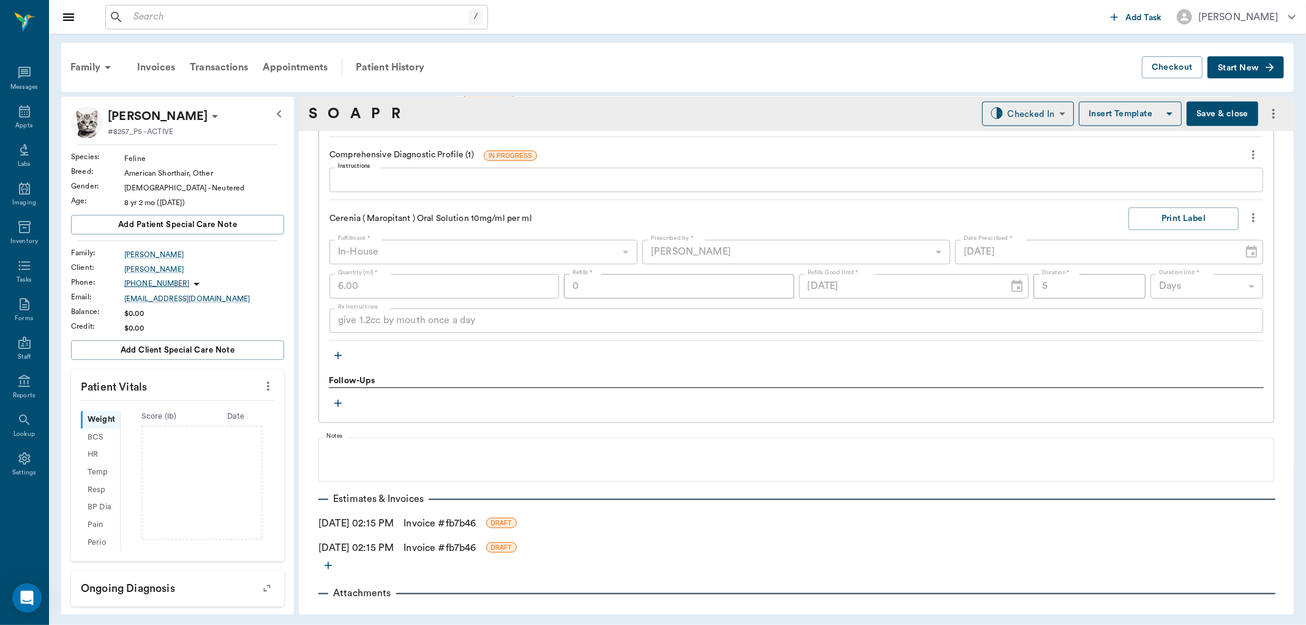
click at [338, 355] on icon "button" at bounding box center [337, 355] width 7 height 7
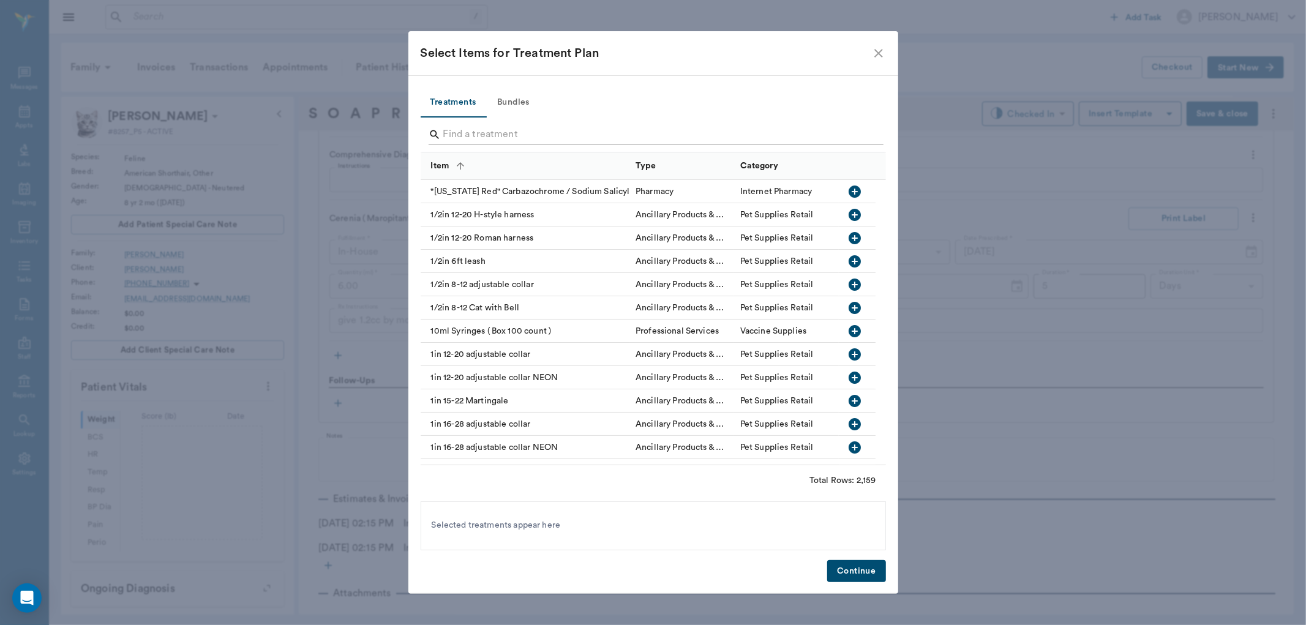
click at [460, 137] on input "Search" at bounding box center [654, 135] width 422 height 20
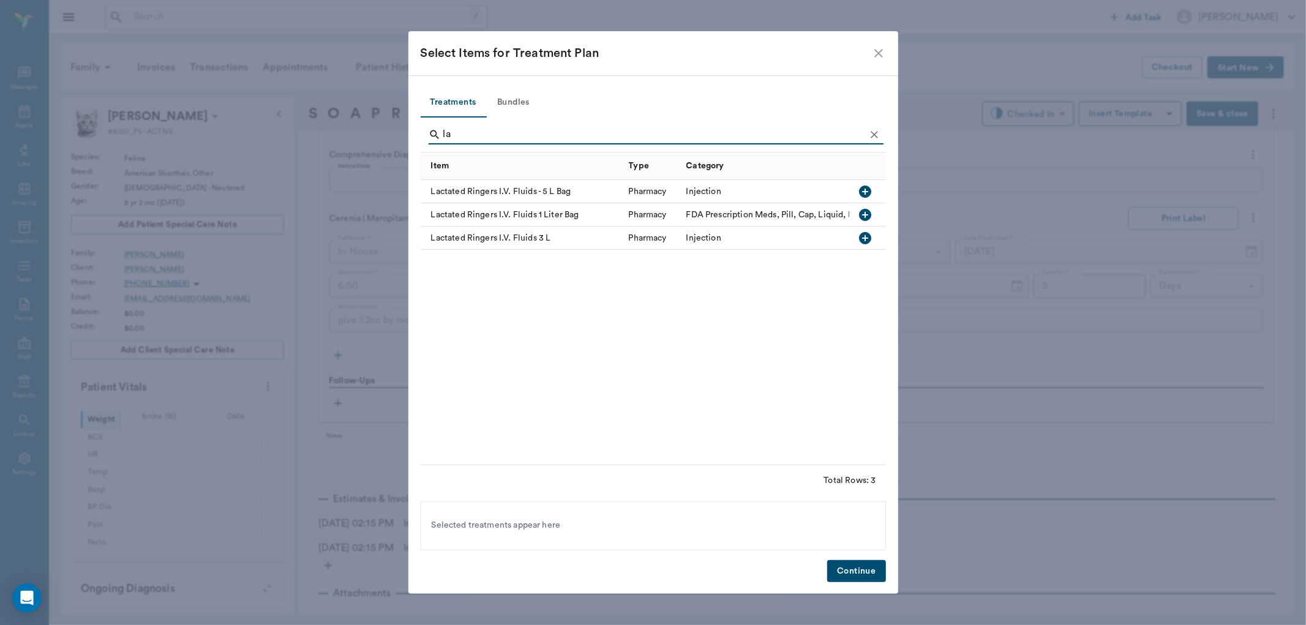
type input "l"
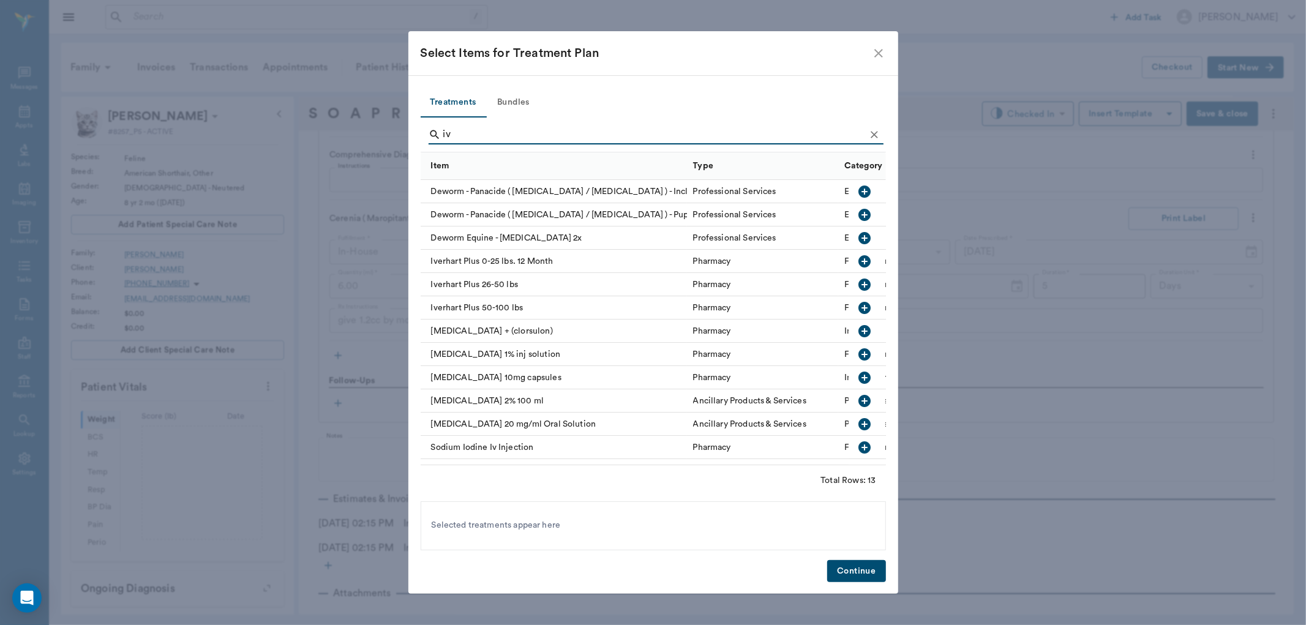
type input "i"
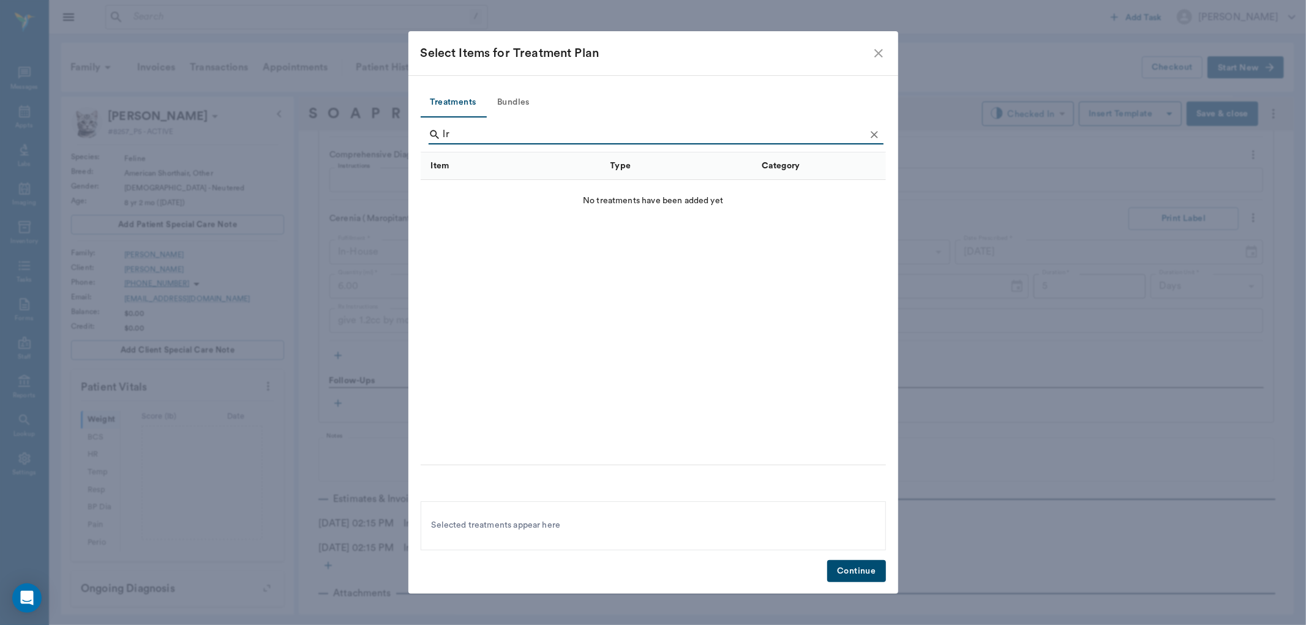
type input "l"
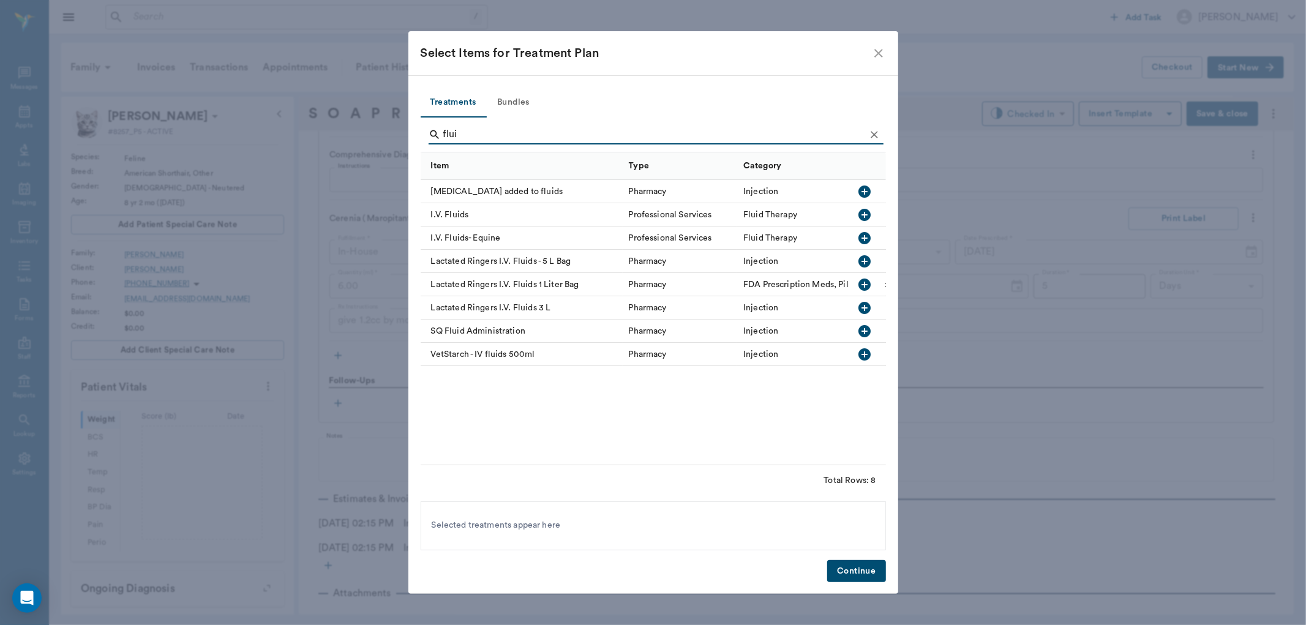
type input "flui"
click at [870, 211] on icon "button" at bounding box center [865, 215] width 12 height 12
click at [868, 563] on button "Continue" at bounding box center [856, 571] width 58 height 23
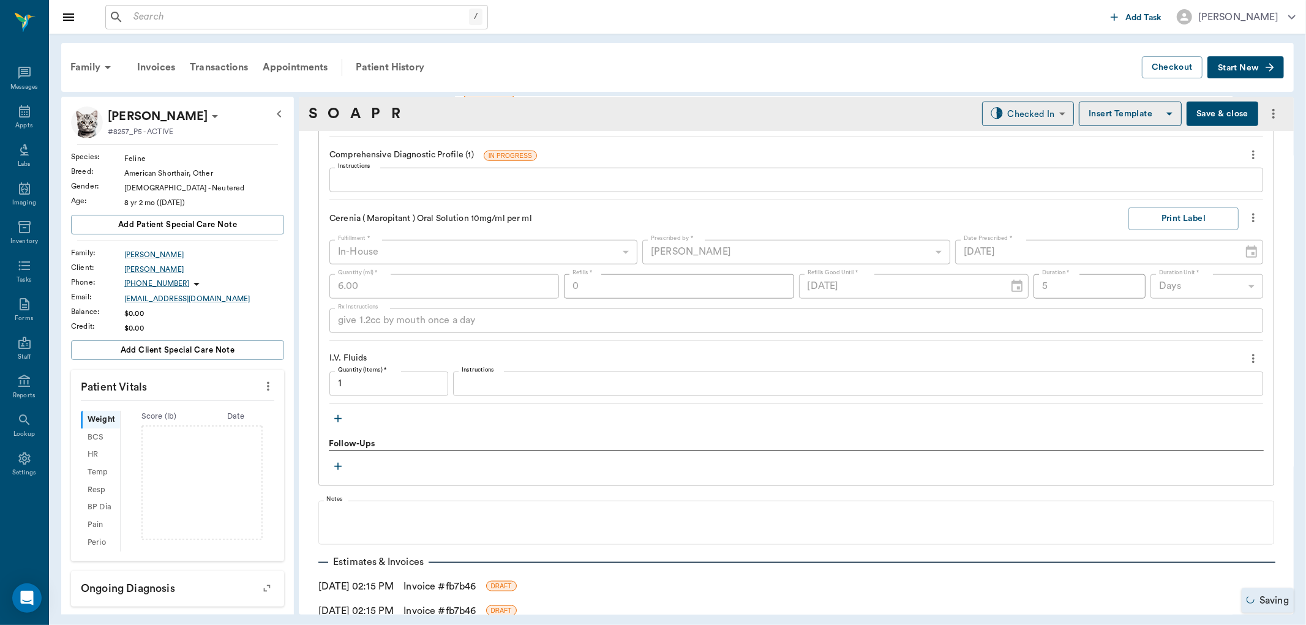
type input "1.00"
click at [341, 415] on icon "button" at bounding box center [338, 419] width 12 height 12
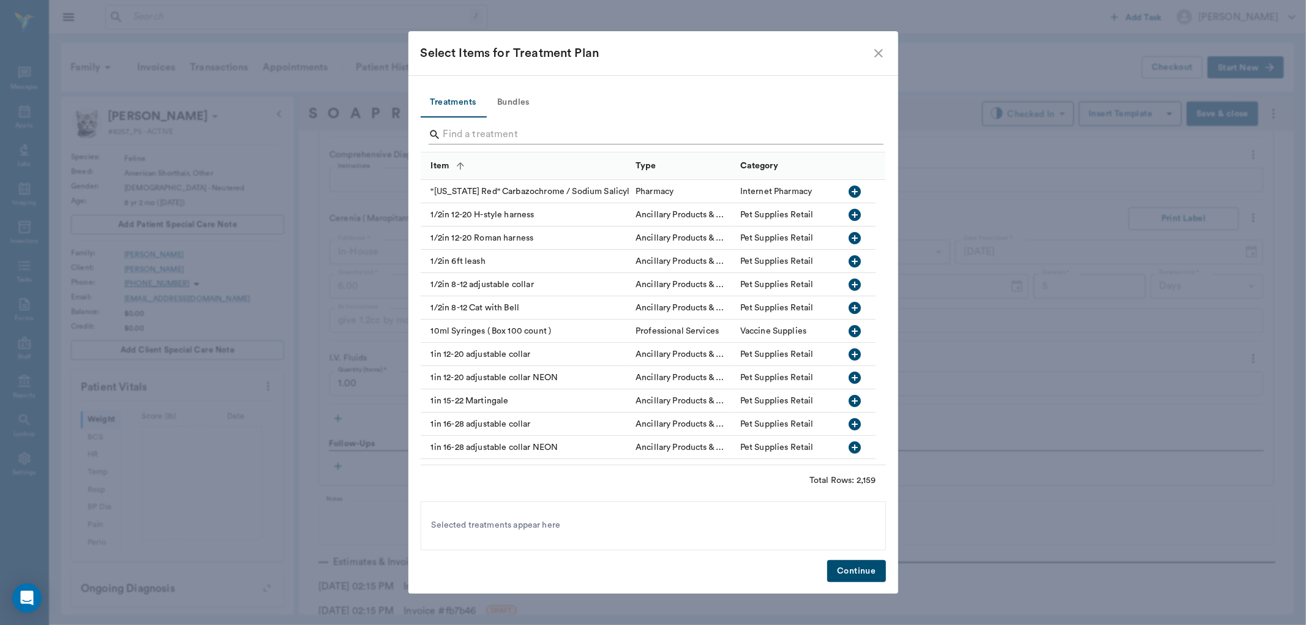
click at [481, 132] on input "Search" at bounding box center [654, 135] width 422 height 20
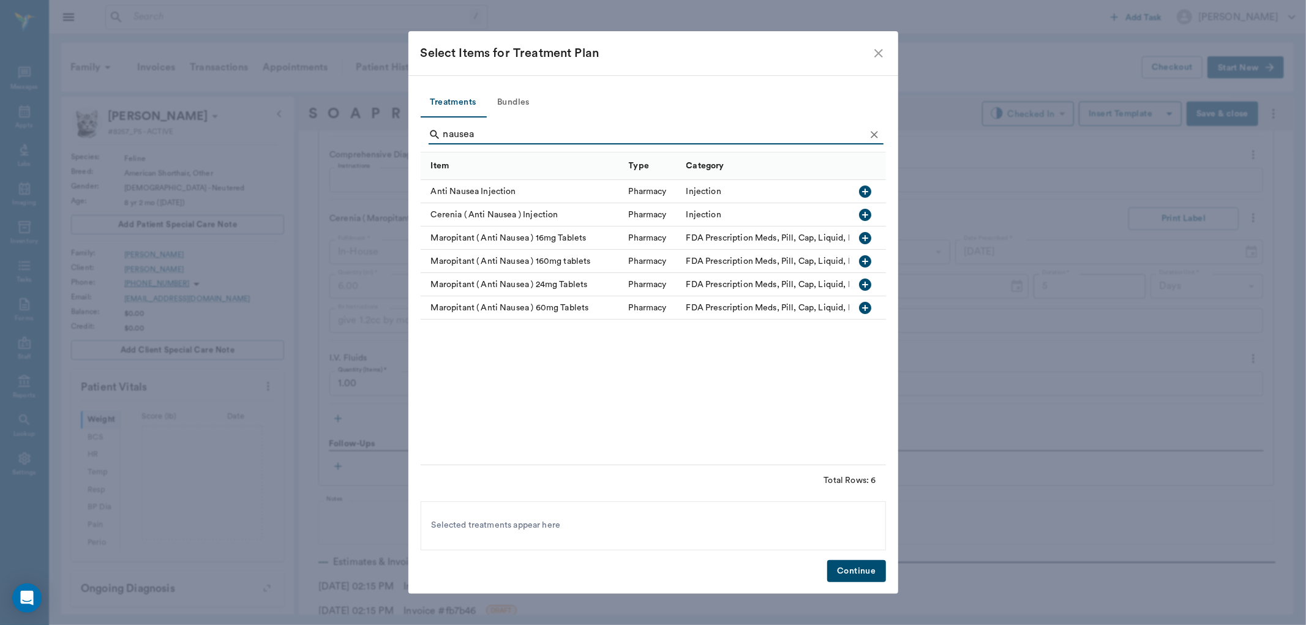
type input "nausea"
click at [862, 214] on icon "button" at bounding box center [865, 215] width 15 height 15
click at [859, 570] on button "Continue" at bounding box center [856, 571] width 58 height 23
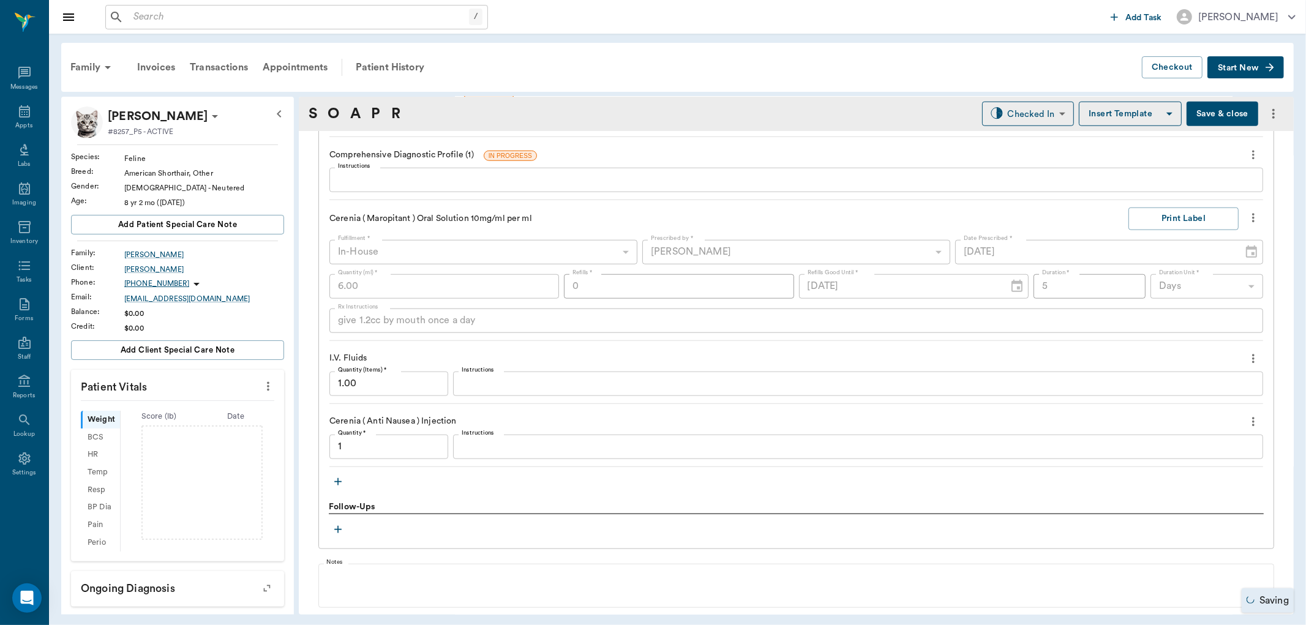
type input "1.00"
click at [336, 484] on icon "button" at bounding box center [338, 482] width 12 height 12
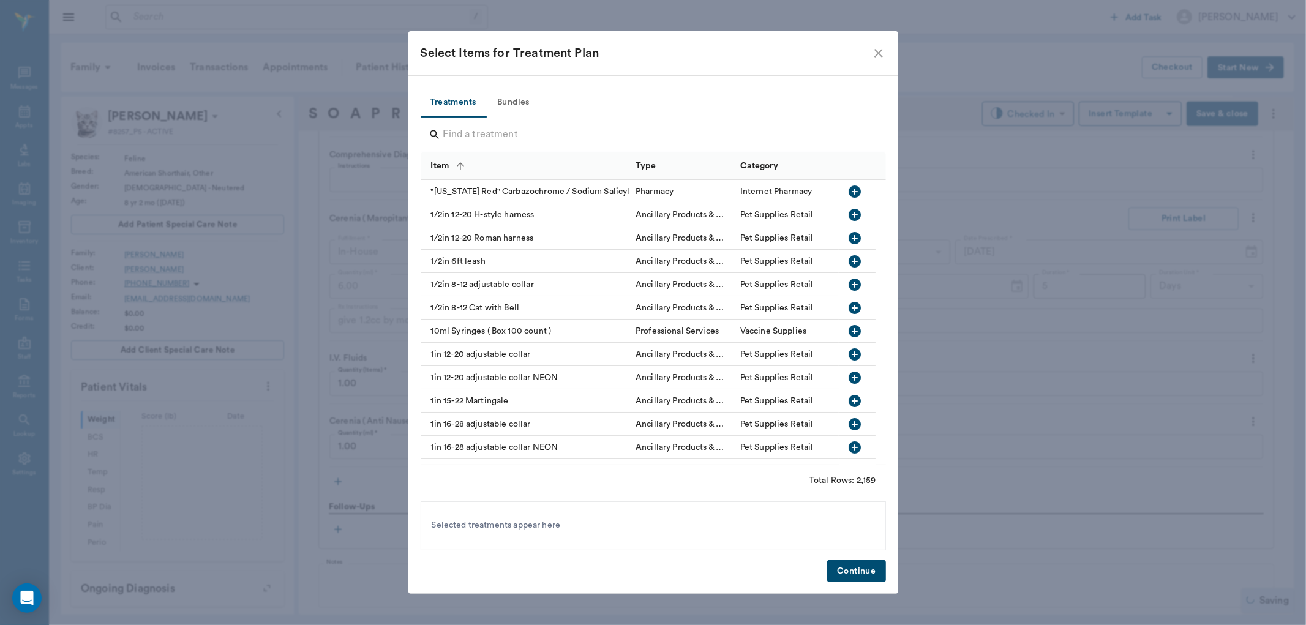
click at [470, 139] on input "Search" at bounding box center [654, 135] width 422 height 20
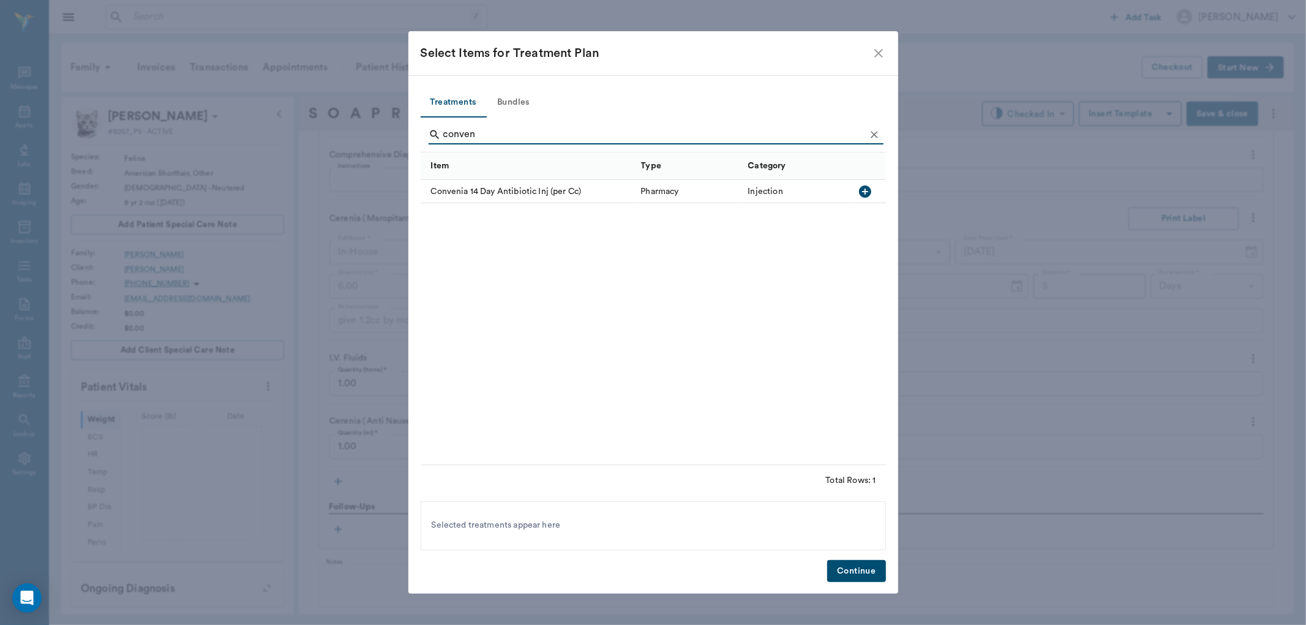
type input "conven"
click at [862, 189] on icon "button" at bounding box center [865, 192] width 12 height 12
click at [851, 571] on button "Continue" at bounding box center [856, 571] width 58 height 23
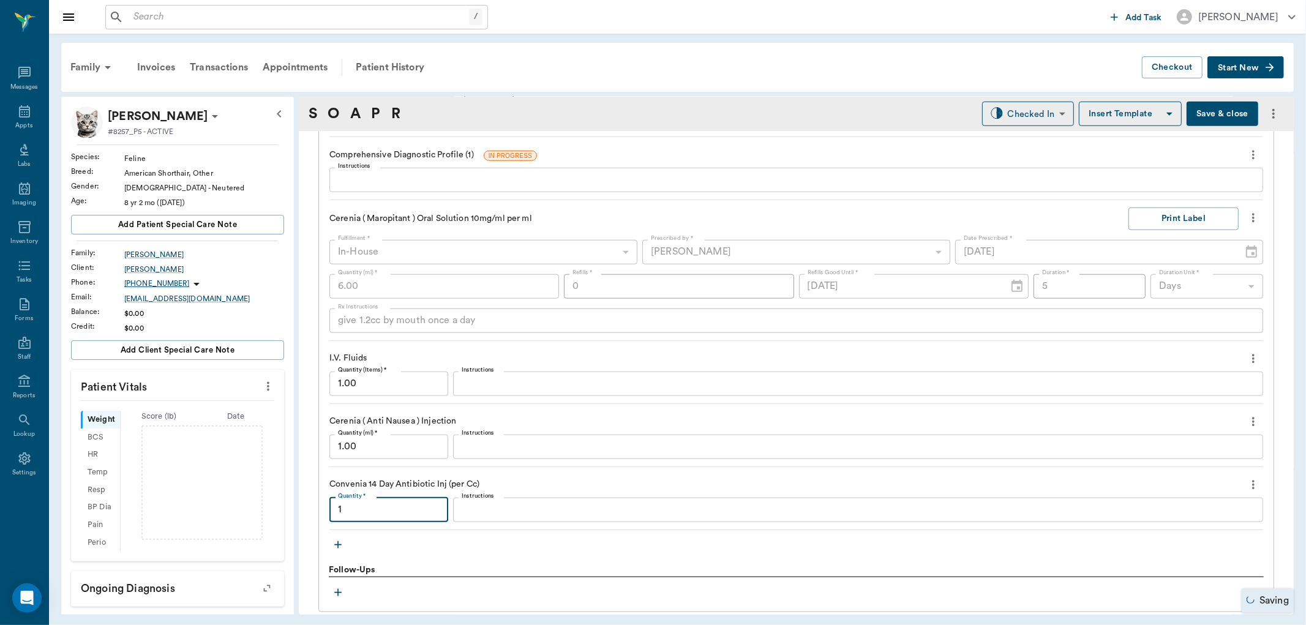
click at [369, 510] on input "1" at bounding box center [388, 510] width 119 height 24
type input "1"
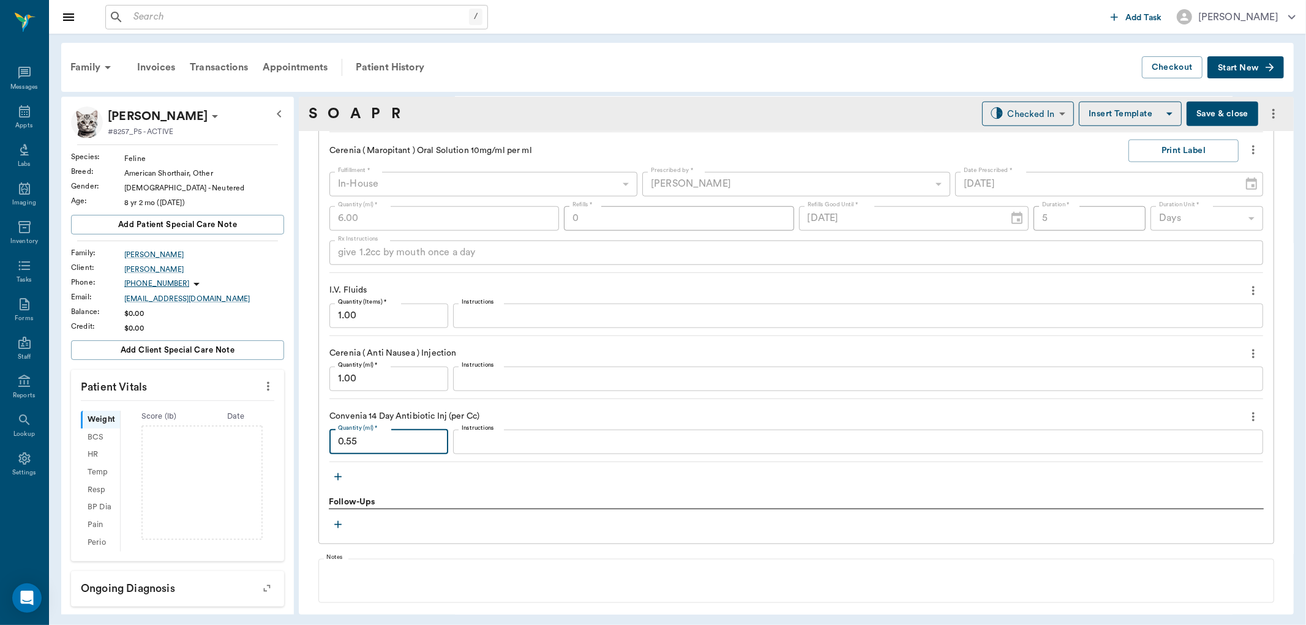
type input "0.55"
click at [1247, 295] on icon "more" at bounding box center [1253, 291] width 13 height 15
click at [1198, 325] on li "Delete" at bounding box center [1192, 334] width 122 height 23
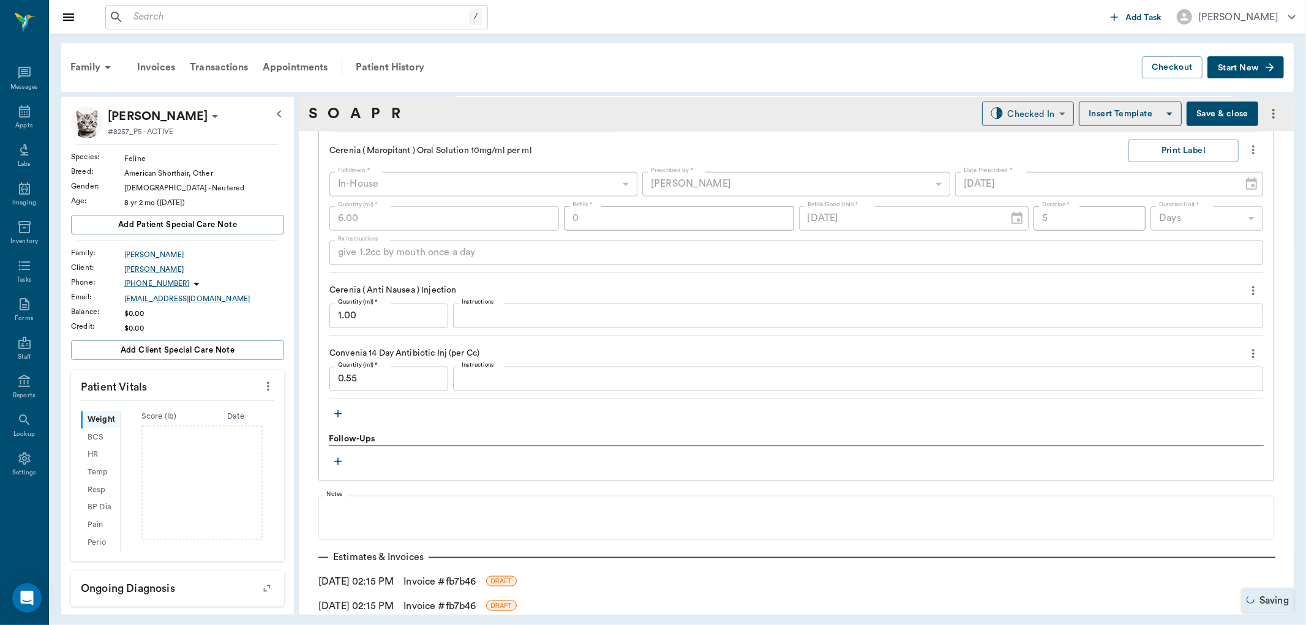
click at [344, 415] on icon "button" at bounding box center [338, 414] width 12 height 12
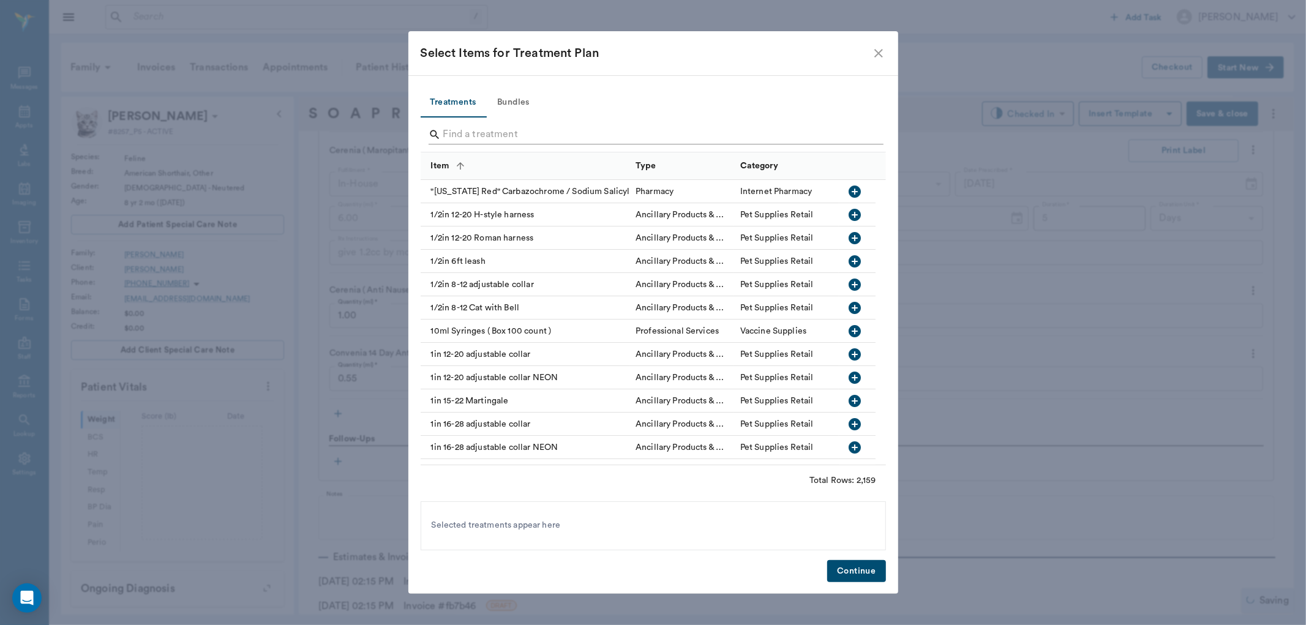
click at [478, 130] on input "Search" at bounding box center [654, 135] width 422 height 20
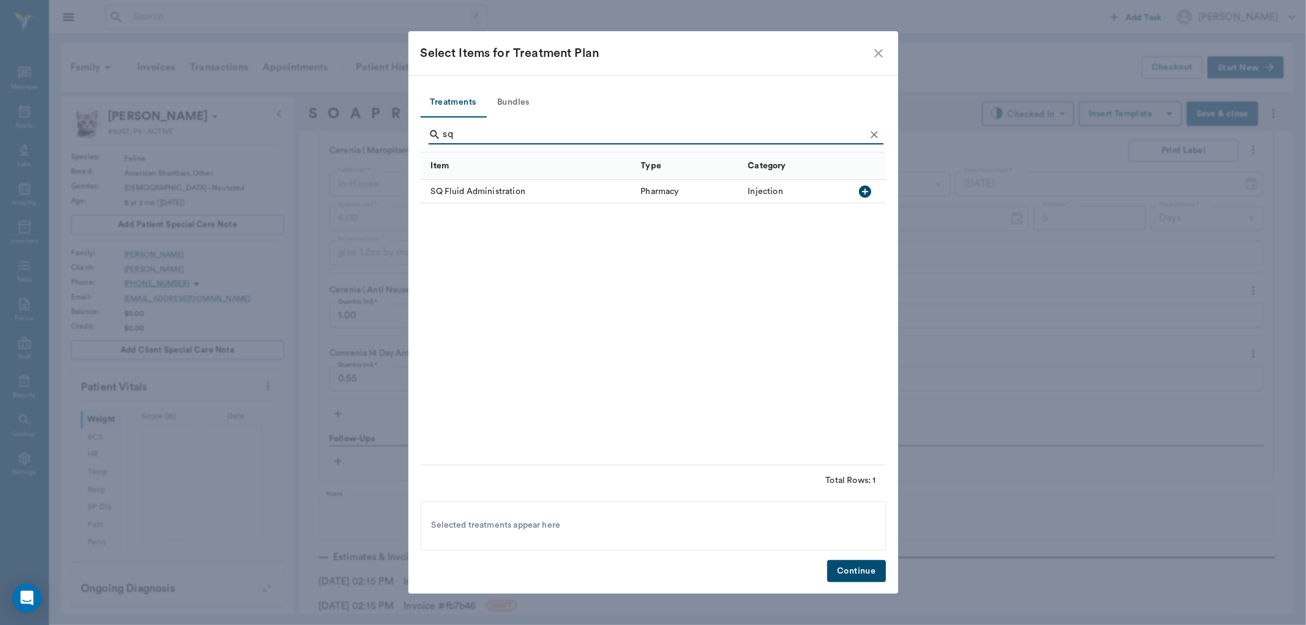
type input "sq"
click at [865, 186] on icon "button" at bounding box center [865, 192] width 12 height 12
click at [874, 570] on button "Continue" at bounding box center [856, 571] width 58 height 23
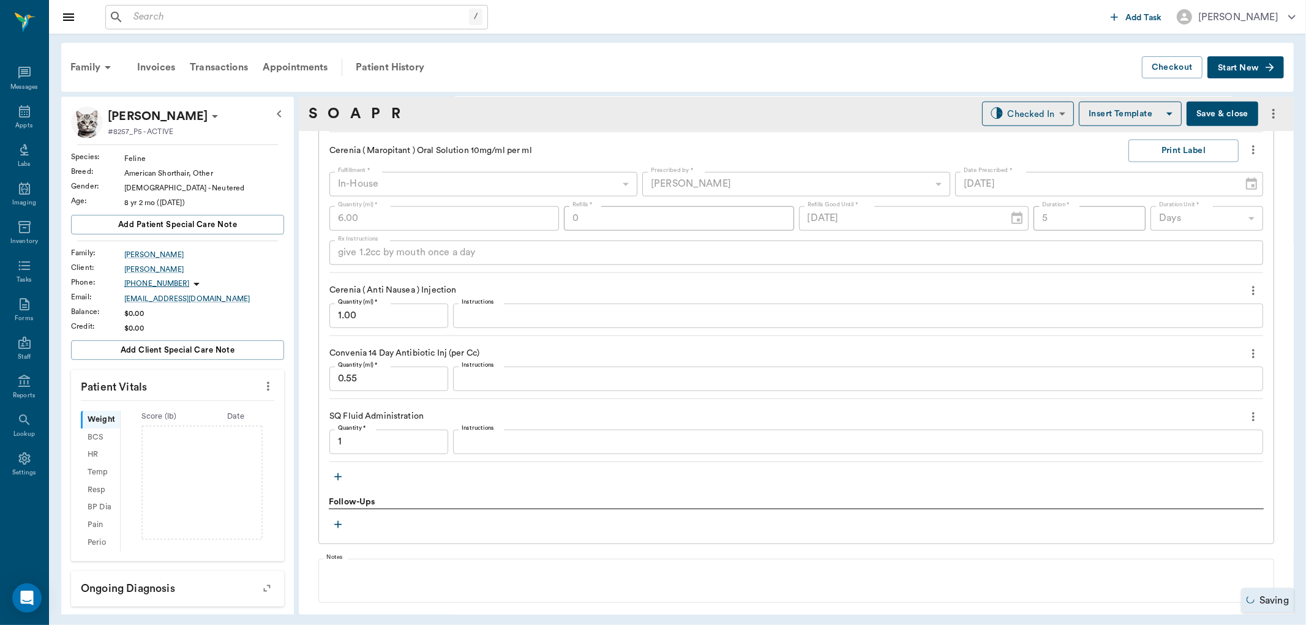
type input "1.00"
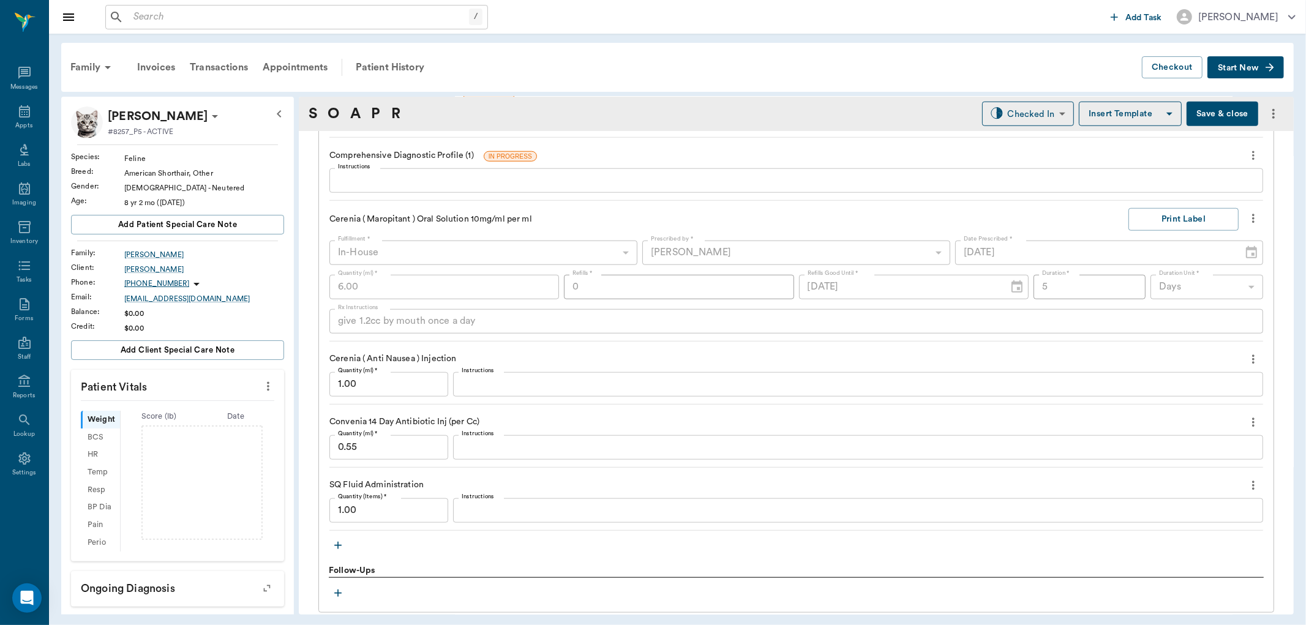
scroll to position [1031, 0]
click at [499, 387] on textarea "Instructions" at bounding box center [858, 384] width 793 height 14
click at [408, 385] on input "1.00" at bounding box center [388, 384] width 119 height 24
click at [475, 392] on div "x Instructions" at bounding box center [858, 384] width 810 height 24
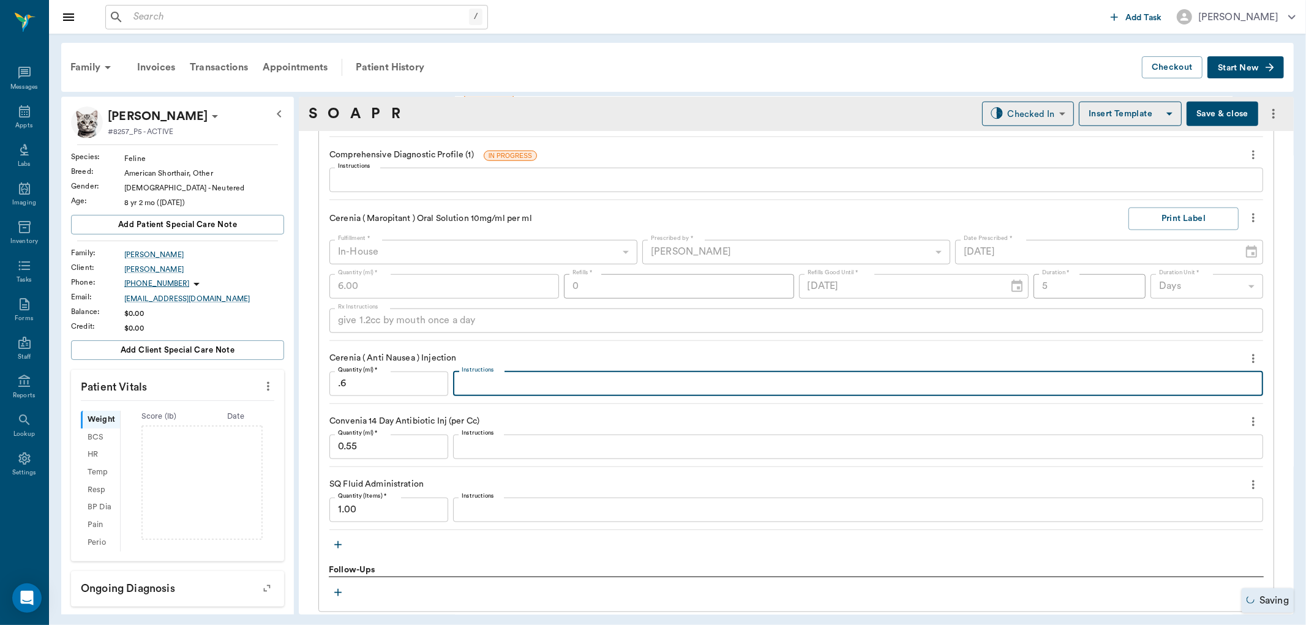
type input "0.60"
type textarea "b12 added"
click at [496, 413] on div "Convenia 14 Day Antibiotic Inj (per Cc)" at bounding box center [796, 422] width 934 height 21
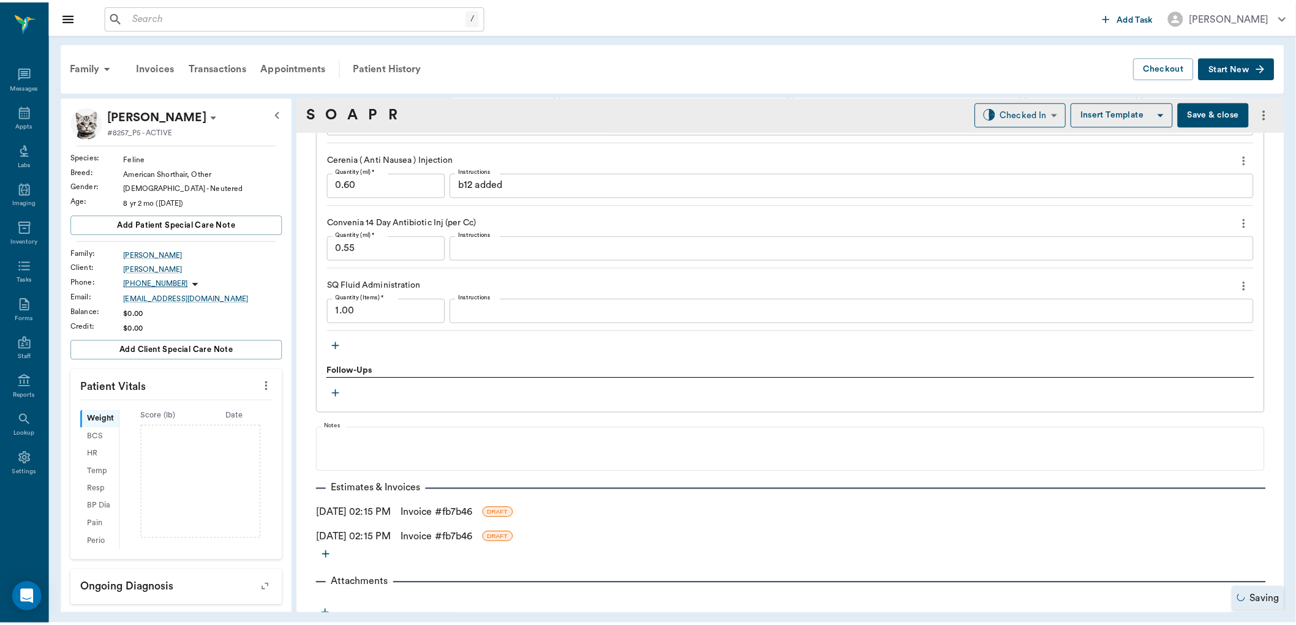
scroll to position [1235, 0]
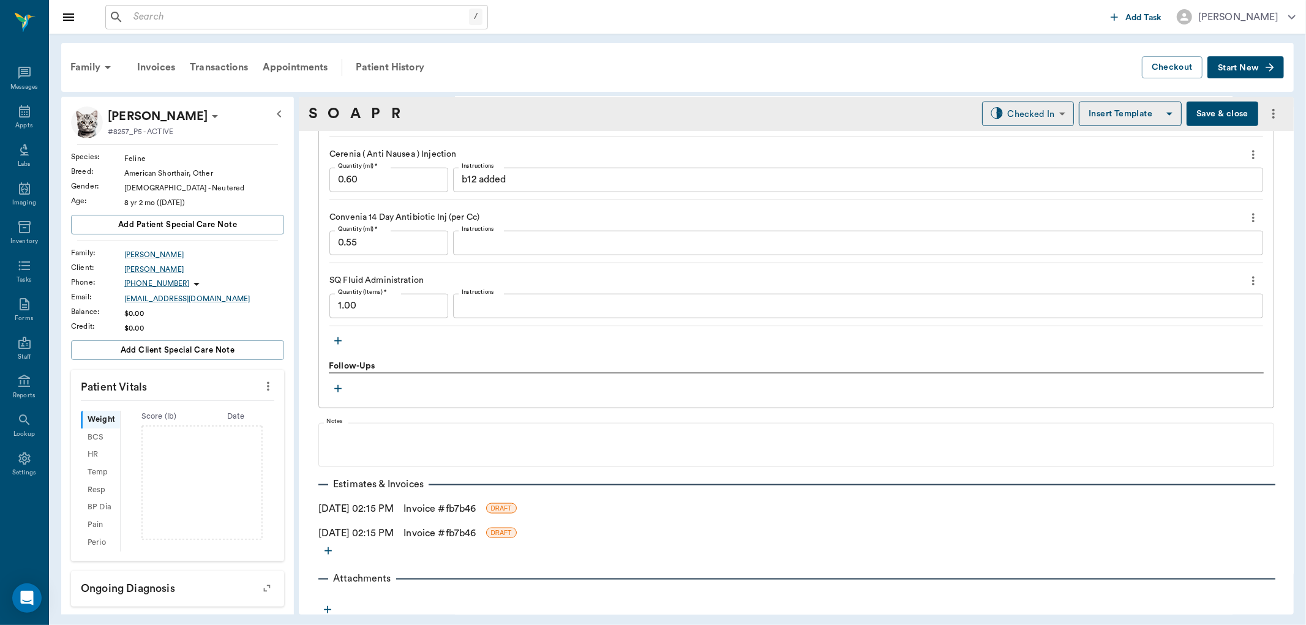
click at [443, 533] on link "Invoice # fb7b46" at bounding box center [440, 533] width 72 height 15
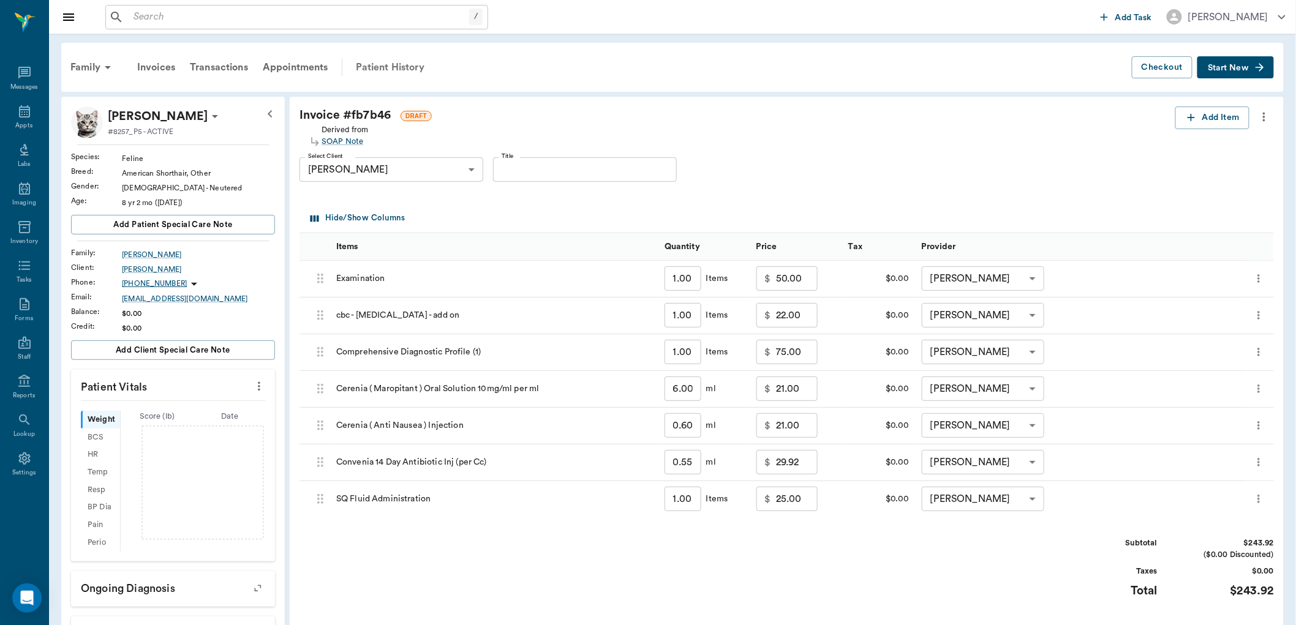
click at [381, 60] on div "Patient History" at bounding box center [389, 67] width 83 height 29
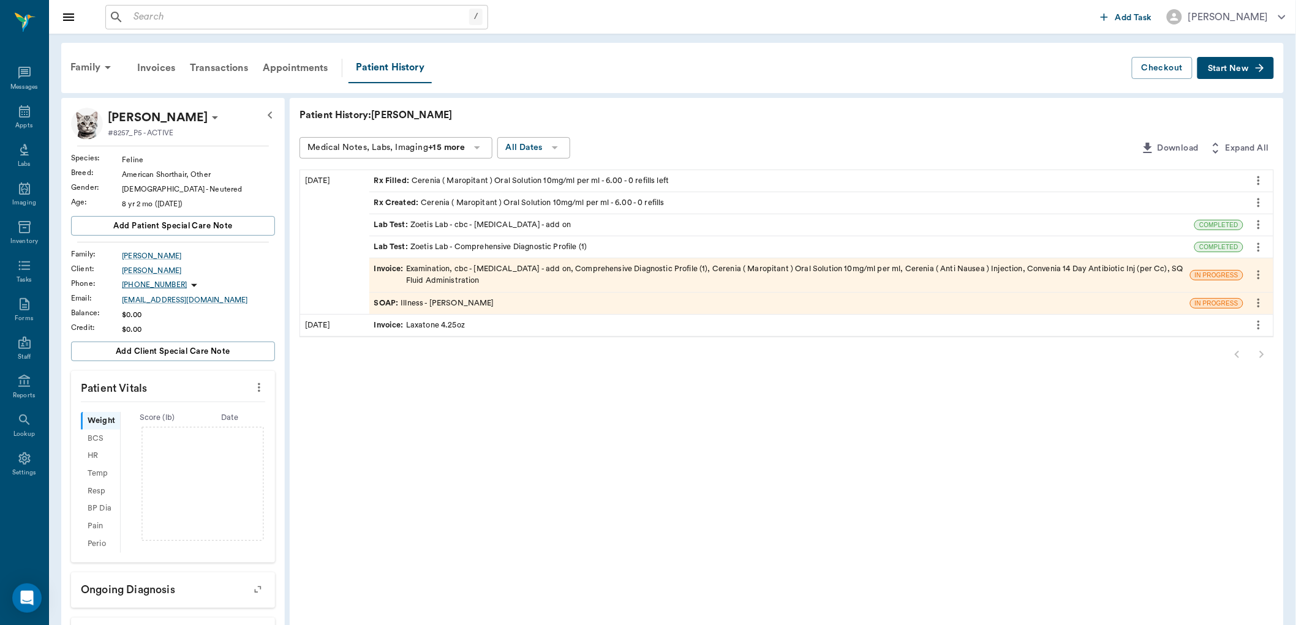
click at [434, 303] on div "SOAP : Illness - Dr. Bert Ellsworth" at bounding box center [434, 304] width 120 height 12
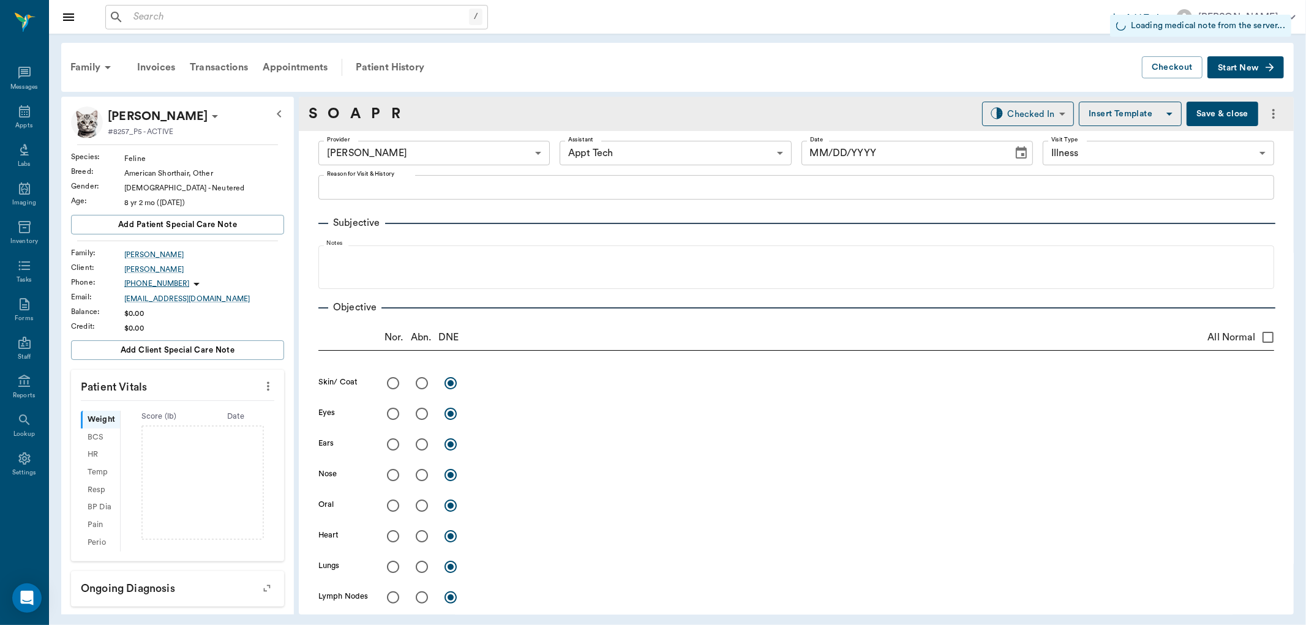
type input "63ec2f075fda476ae8351a4d"
type input "63ec2f075fda476ae8351a4c"
type input "65d2be4f46e3a538d89b8c15"
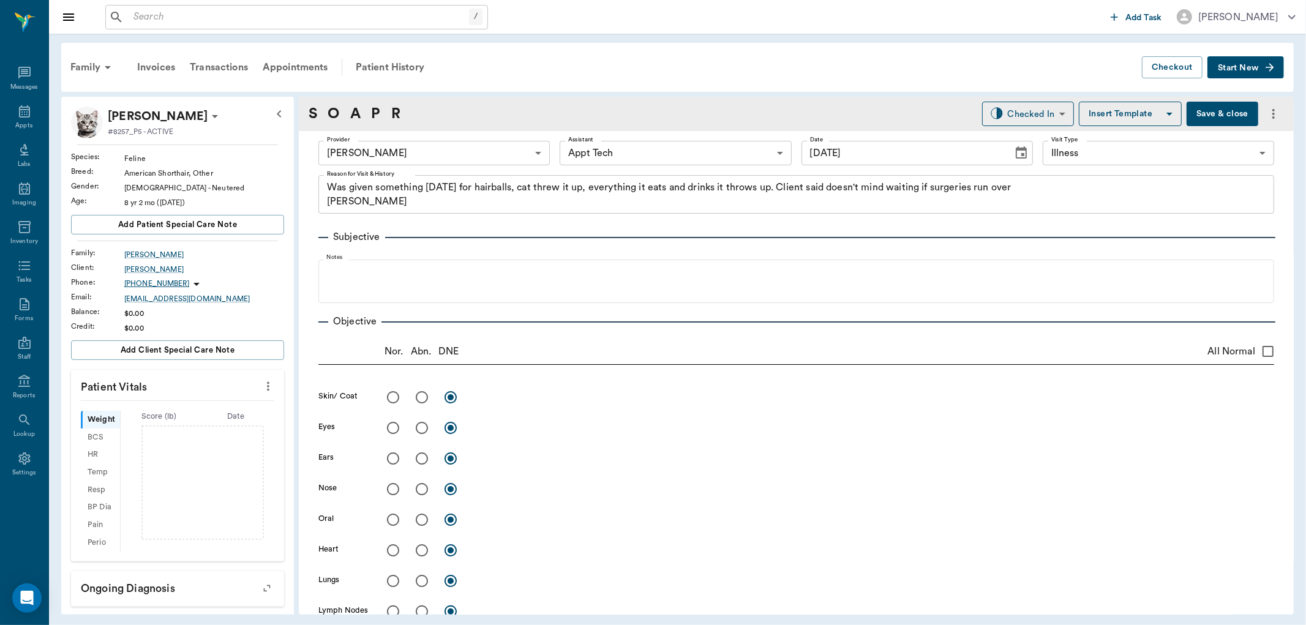
type input "[DATE]"
type textarea "Was given something yesterday for hairballs, cat threw it up, everything it eat…"
type input "1.00"
type input "6.00"
type input "0"
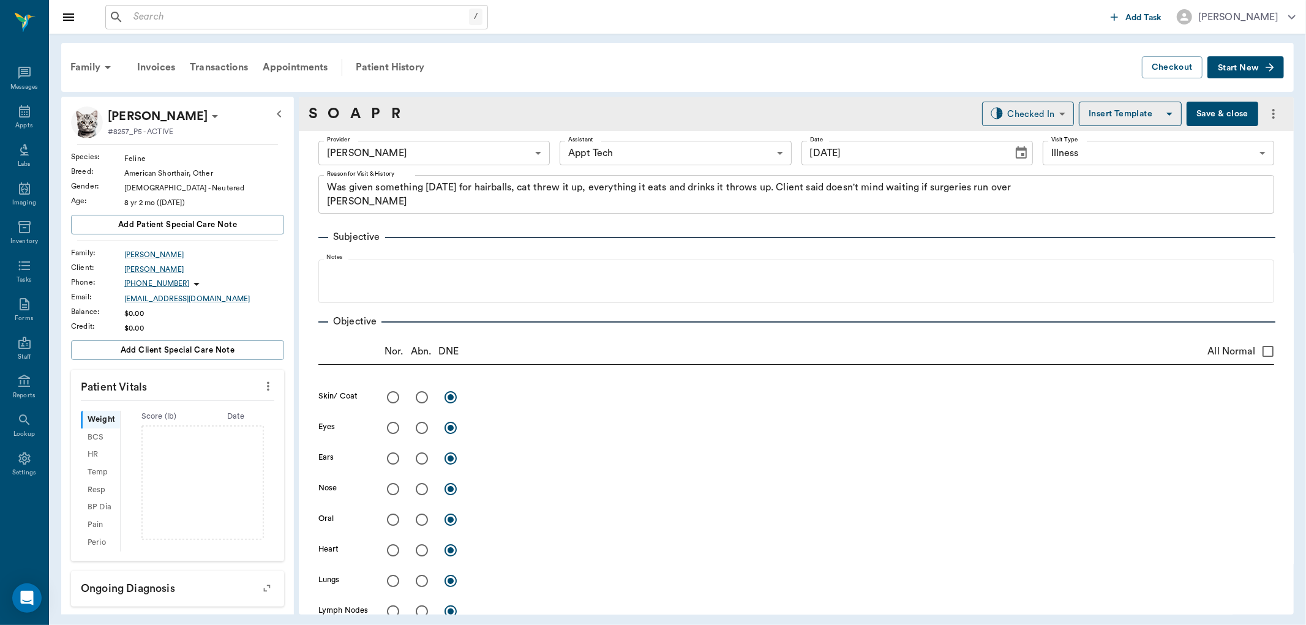
type input "5"
type textarea "give 1.2cc by mouth once a day"
type input "0.60"
type textarea "b12 added"
type input "0.55"
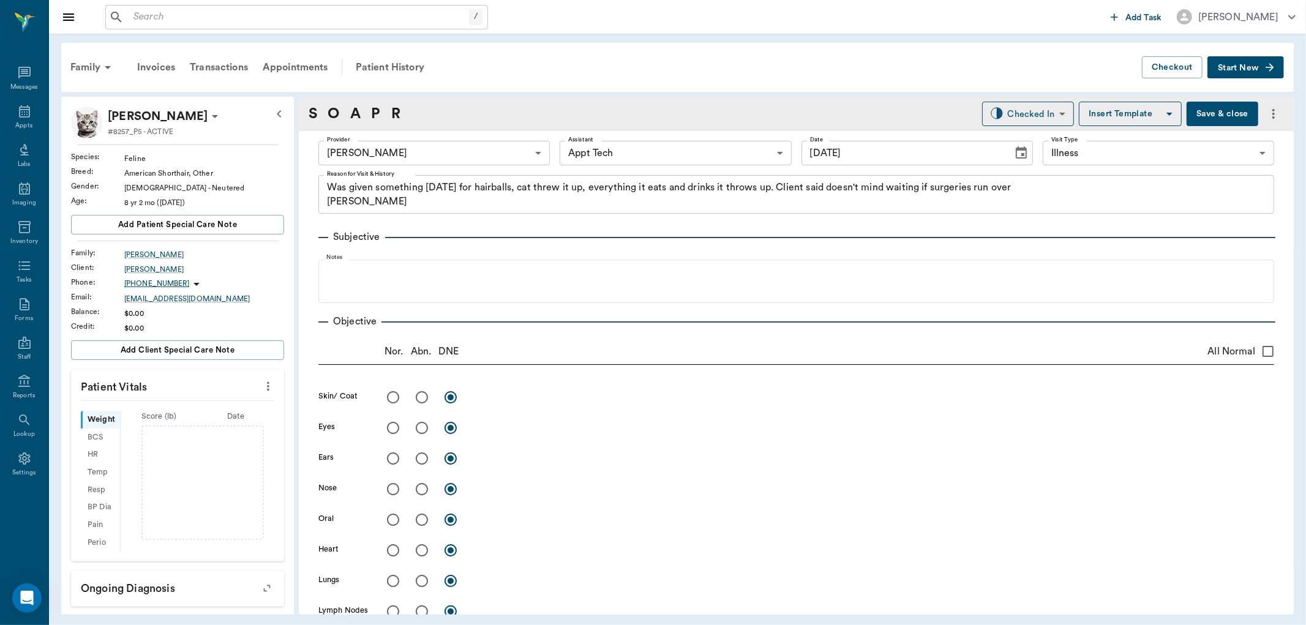
type input "1.00"
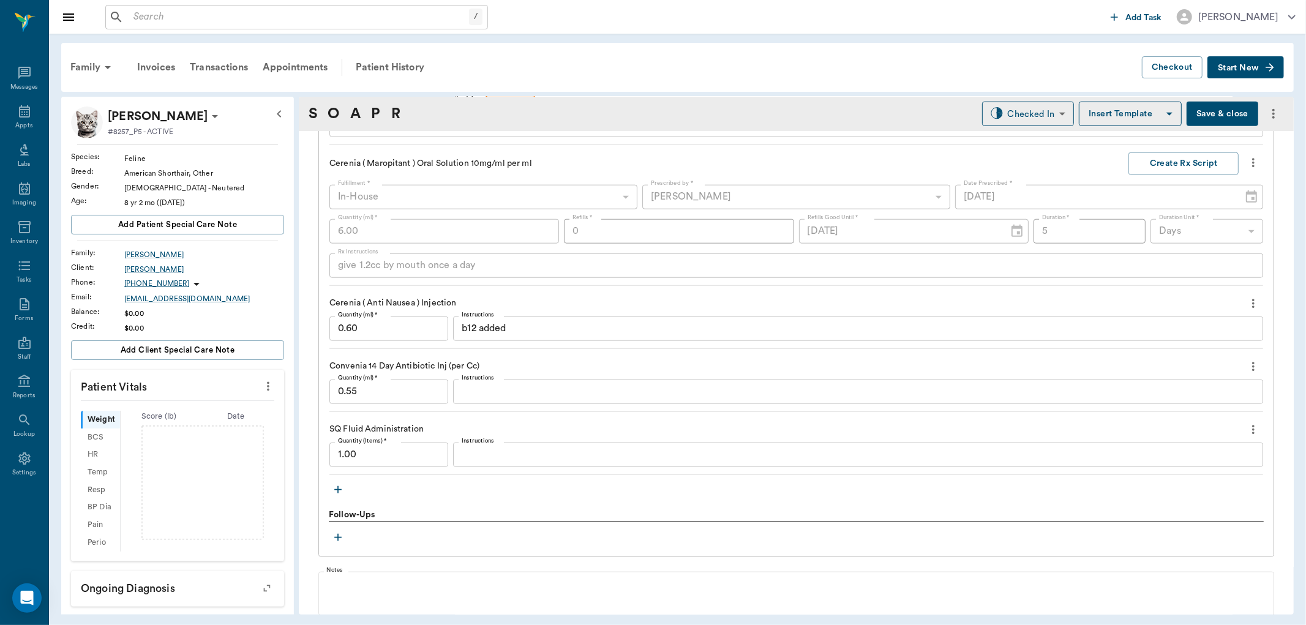
scroll to position [1088, 0]
click at [336, 486] on icon "button" at bounding box center [338, 487] width 12 height 12
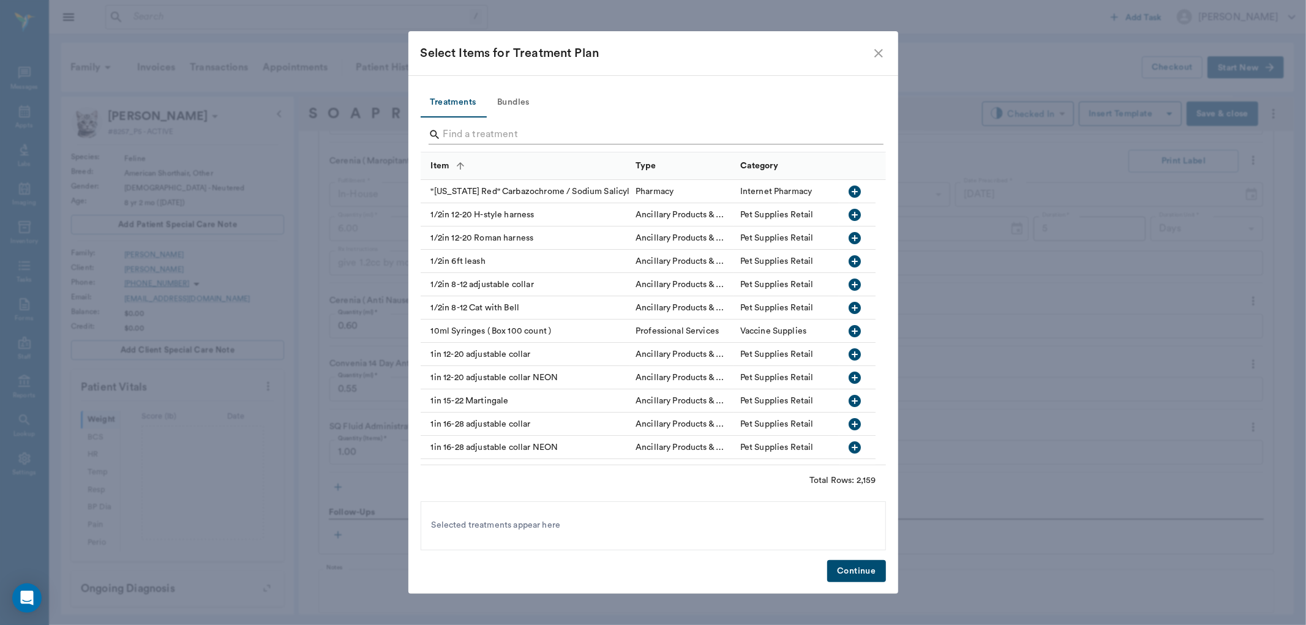
click at [480, 132] on input "Search" at bounding box center [654, 135] width 422 height 20
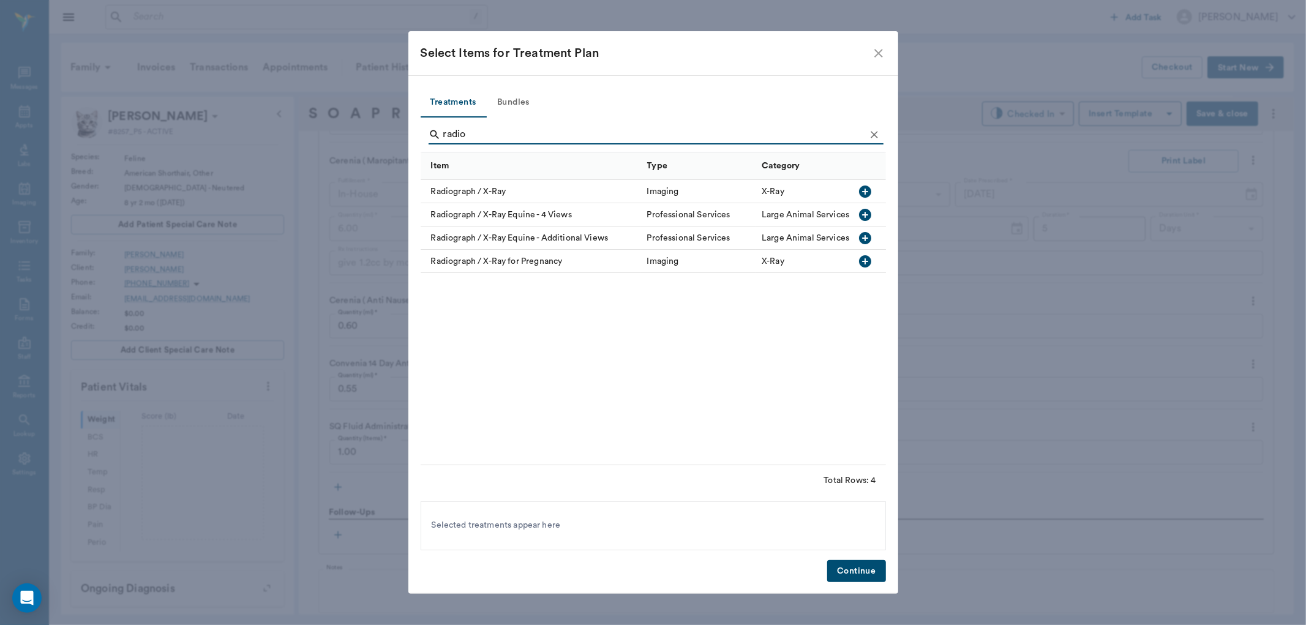
type input "radio"
click at [860, 192] on icon "button" at bounding box center [865, 192] width 12 height 12
click at [860, 576] on button "Continue" at bounding box center [856, 571] width 58 height 23
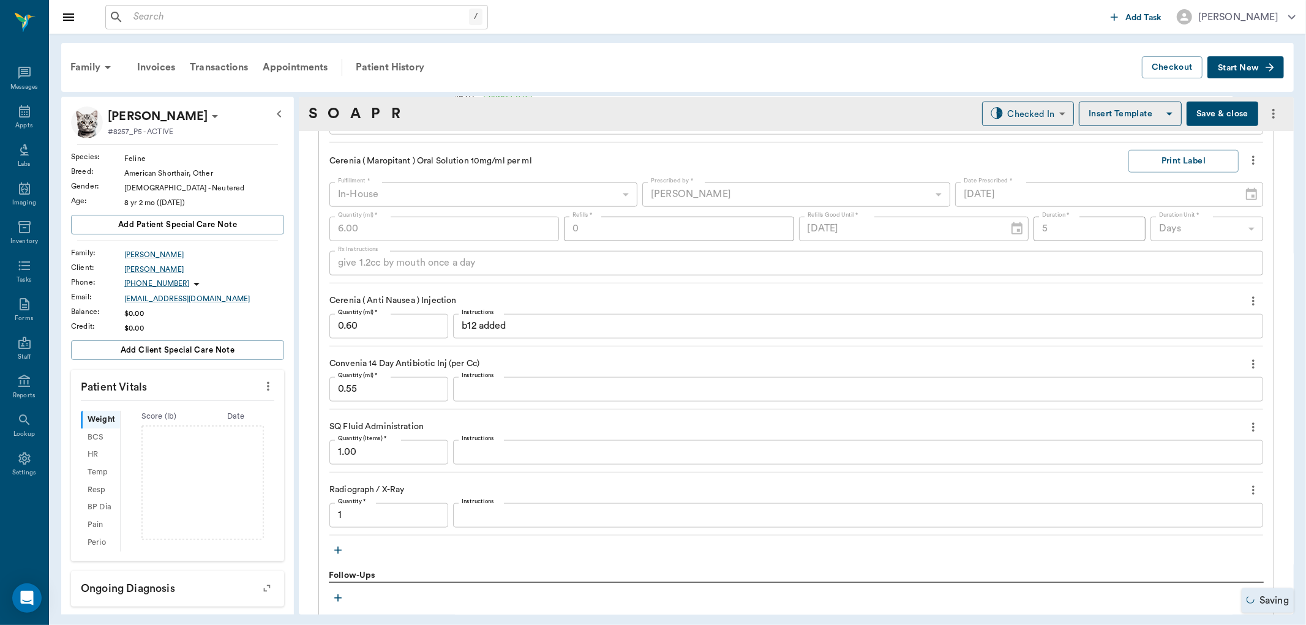
type input "1.00"
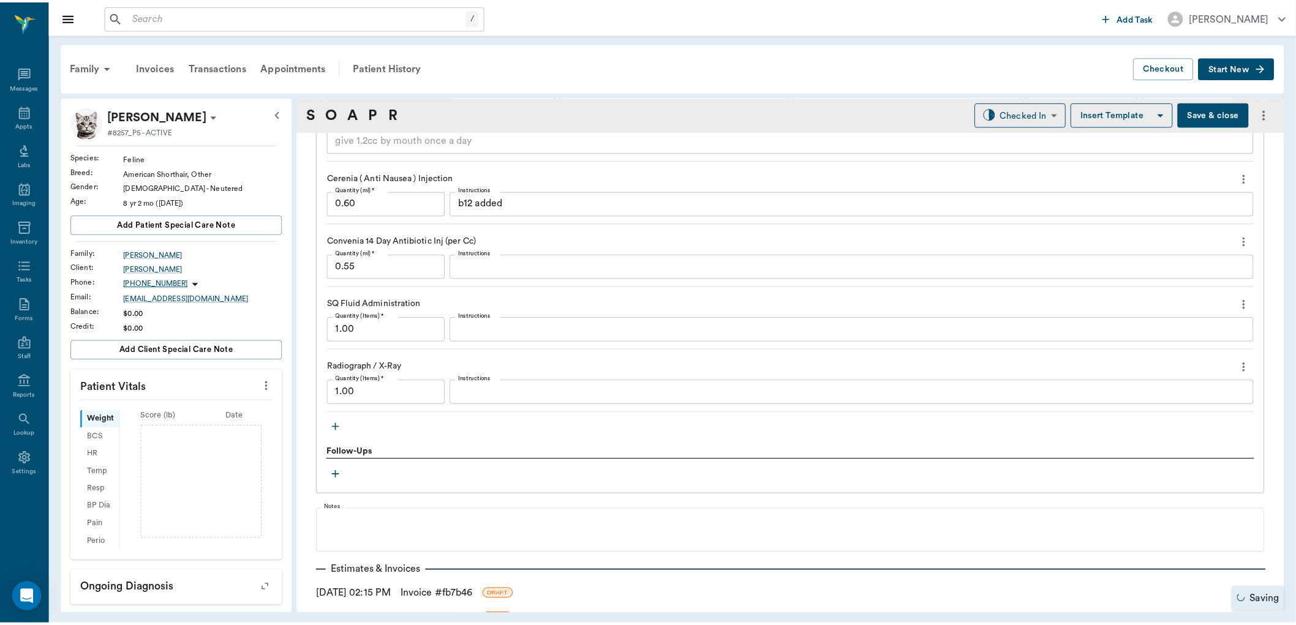
scroll to position [1303, 0]
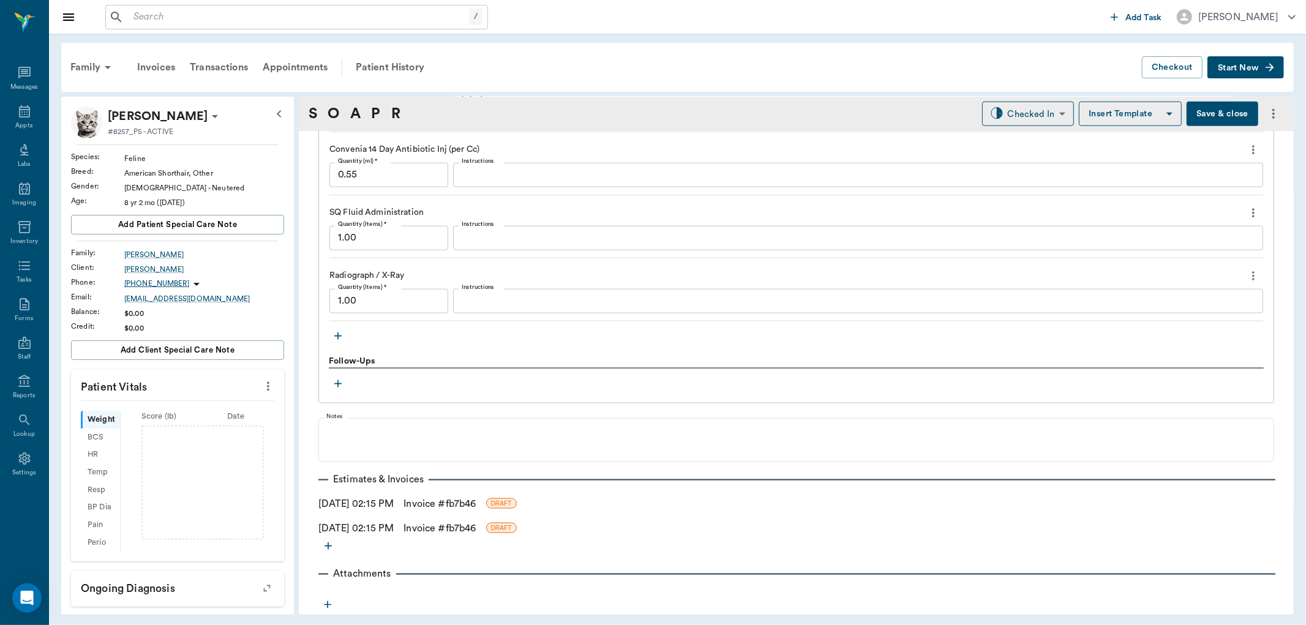
click at [439, 525] on link "Invoice # fb7b46" at bounding box center [440, 528] width 72 height 15
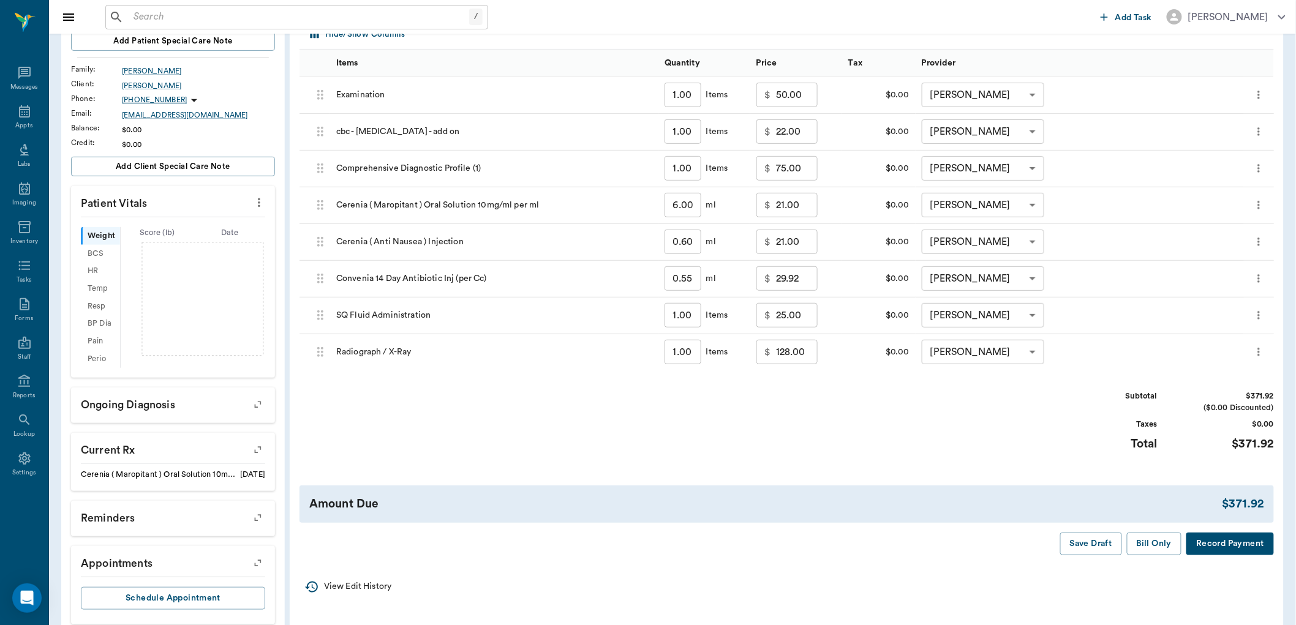
scroll to position [204, 0]
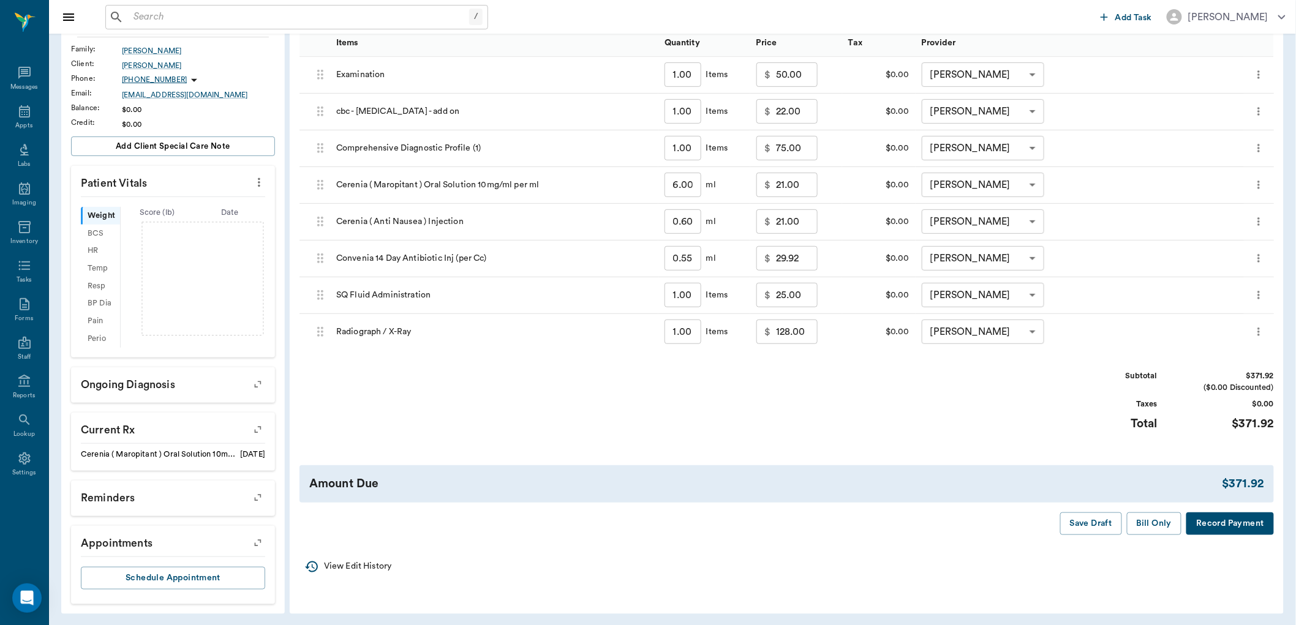
drag, startPoint x: 787, startPoint y: 333, endPoint x: 789, endPoint y: 323, distance: 10.6
click at [787, 332] on input "128.00" at bounding box center [797, 332] width 42 height 24
type input "80.00"
click at [920, 418] on div "Subtotal $323.92 ($0.00 Discounted) Taxes $0.00 Total $323.92" at bounding box center [786, 408] width 974 height 75
click at [1110, 518] on button "Save Draft" at bounding box center [1091, 524] width 62 height 23
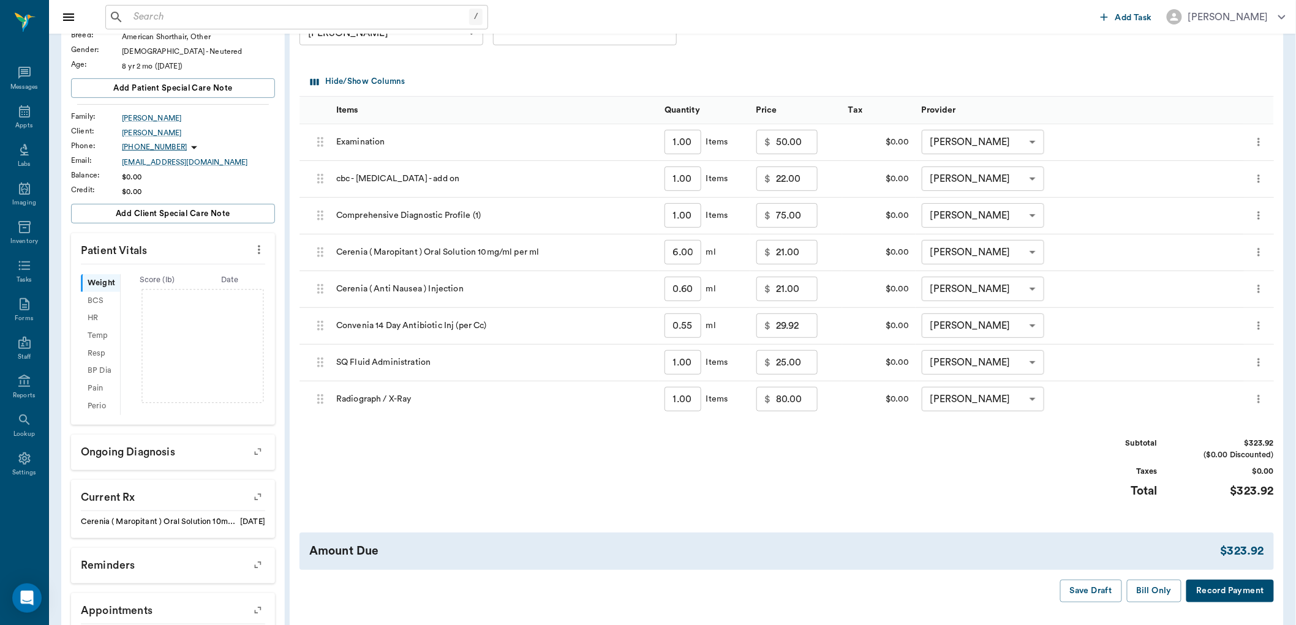
scroll to position [136, 0]
click at [772, 462] on div "Subtotal $323.92 ($0.00 Discounted) Taxes $0.00 Total $323.92" at bounding box center [786, 476] width 974 height 75
click at [805, 363] on input "25.00" at bounding box center [797, 363] width 42 height 24
type input "0.00"
click at [848, 455] on div "Subtotal $298.92 ($0.00 Discounted) Taxes $0.00 Total $298.92" at bounding box center [786, 476] width 974 height 75
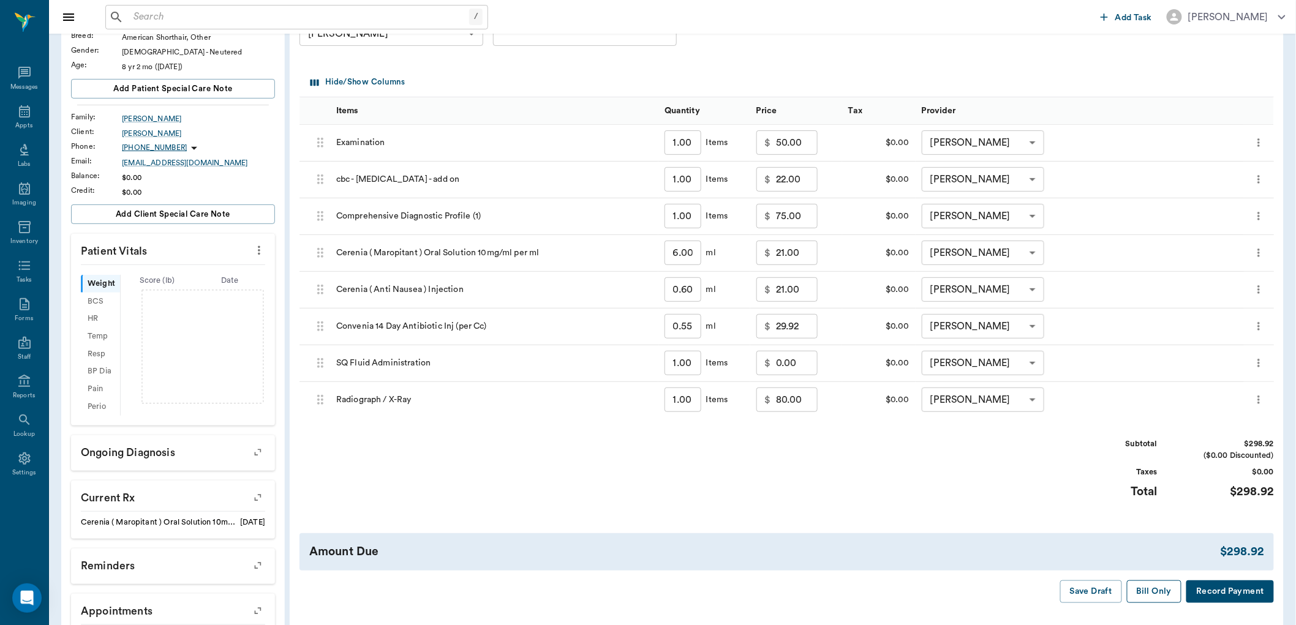
click at [1139, 597] on button "Bill Only" at bounding box center [1154, 592] width 55 height 23
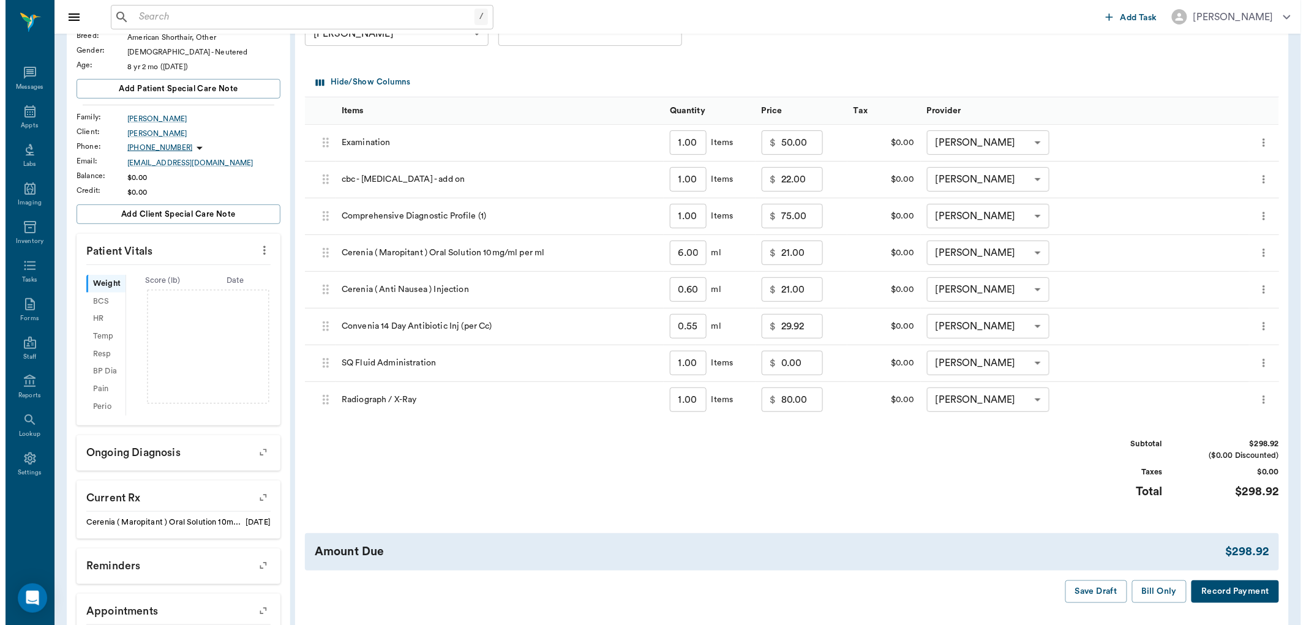
scroll to position [0, 0]
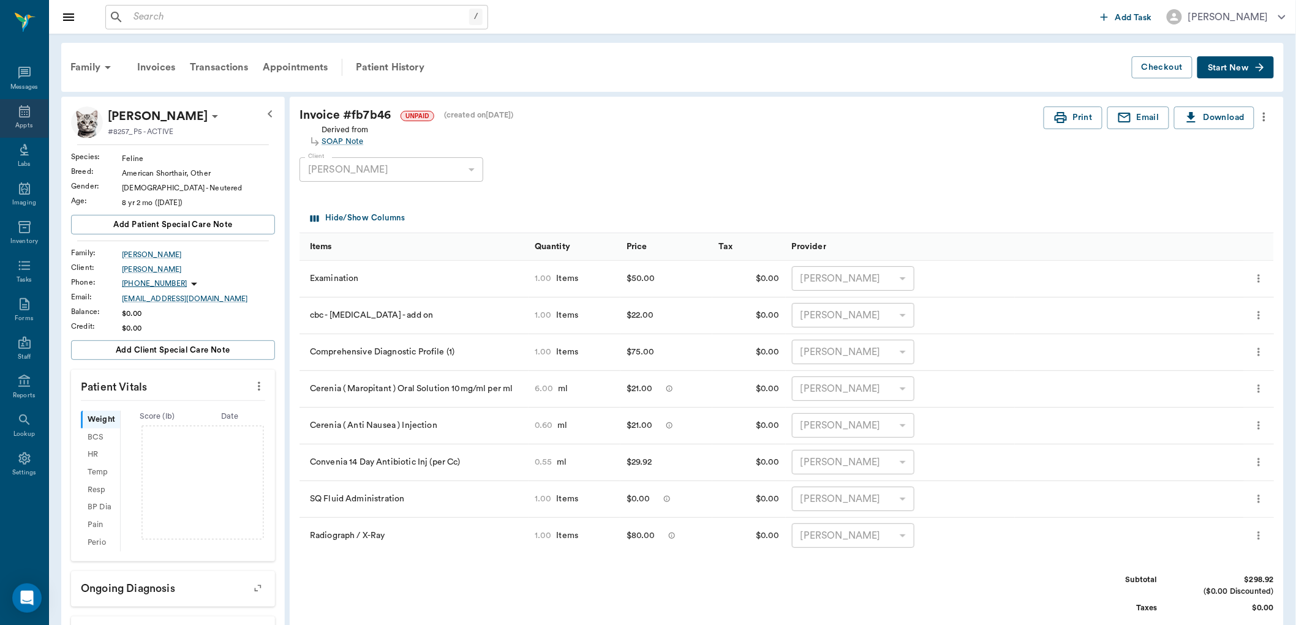
click at [23, 125] on div "Appts" at bounding box center [23, 125] width 17 height 9
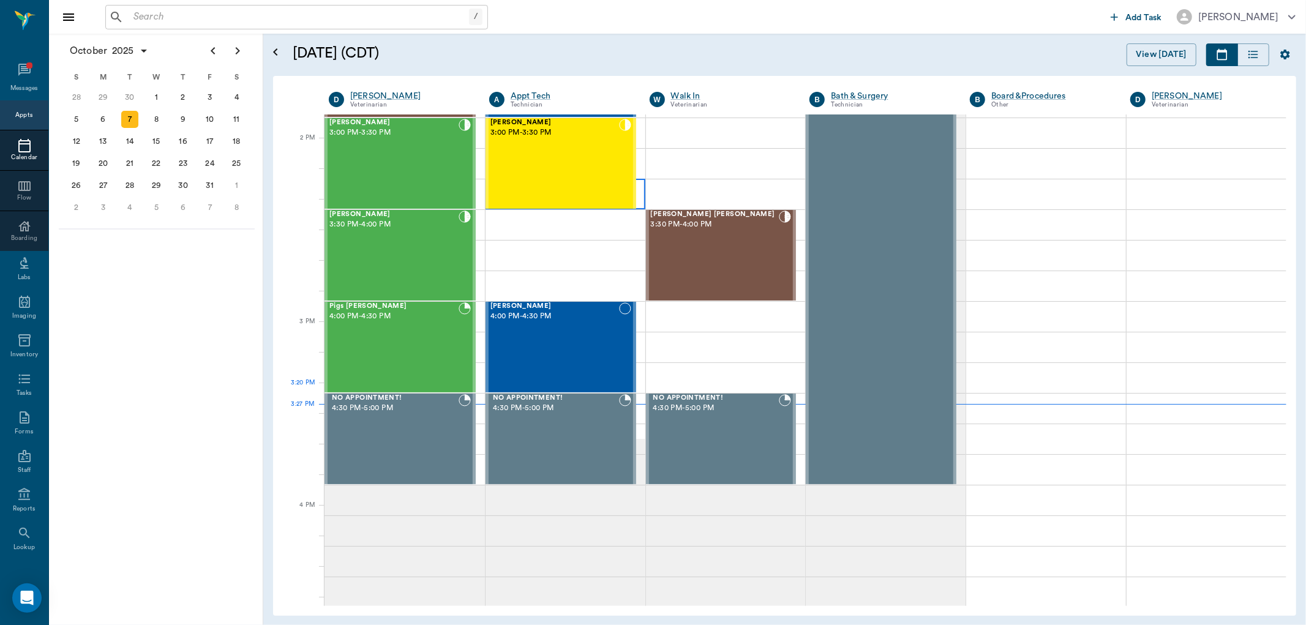
scroll to position [1084, 0]
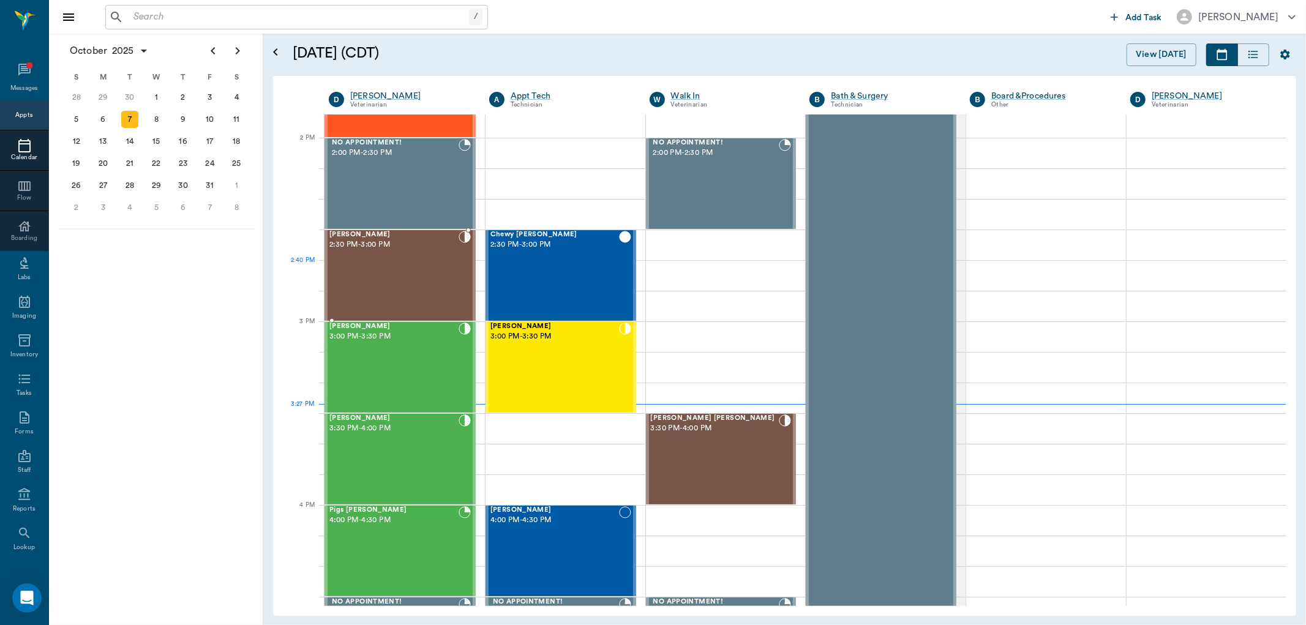
click at [421, 266] on div "Rusty Doss 2:30 PM - 3:00 PM" at bounding box center [393, 275] width 129 height 89
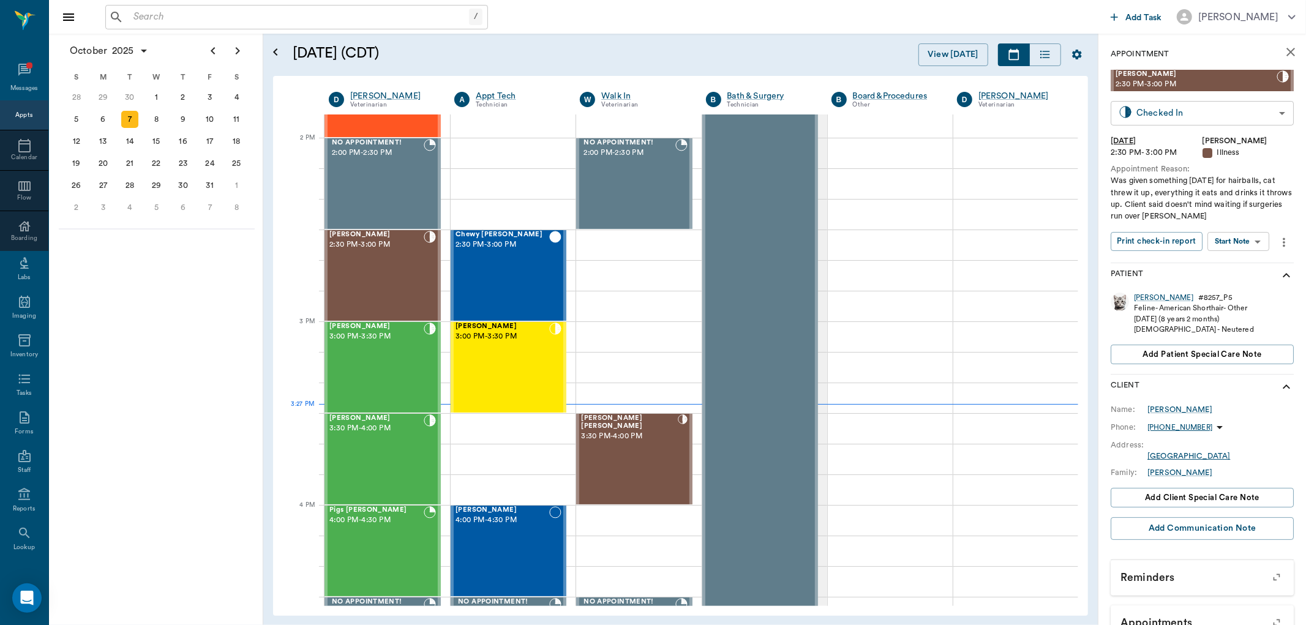
click at [1216, 102] on body "/ ​ Add Task Dr. Bert Ellsworth Nectar Messages Appts Calendar Flow Boarding La…" at bounding box center [653, 312] width 1306 height 625
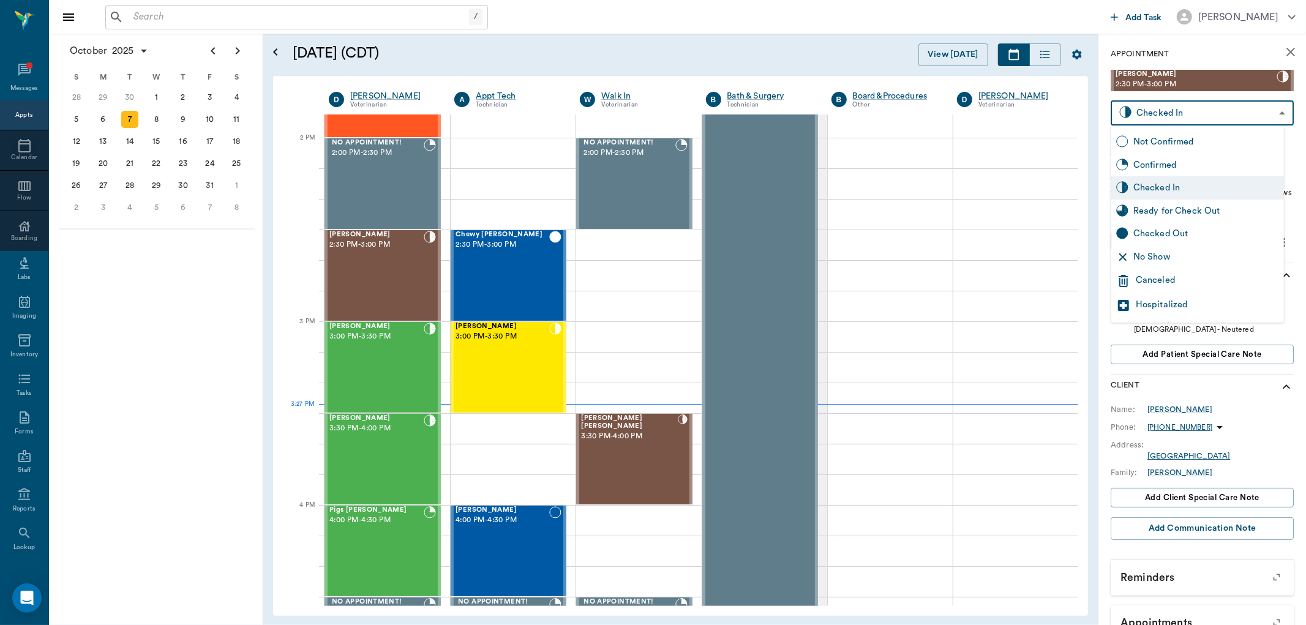
click at [1192, 205] on div "Ready for Check Out" at bounding box center [1207, 211] width 146 height 13
type input "READY_TO_CHECKOUT"
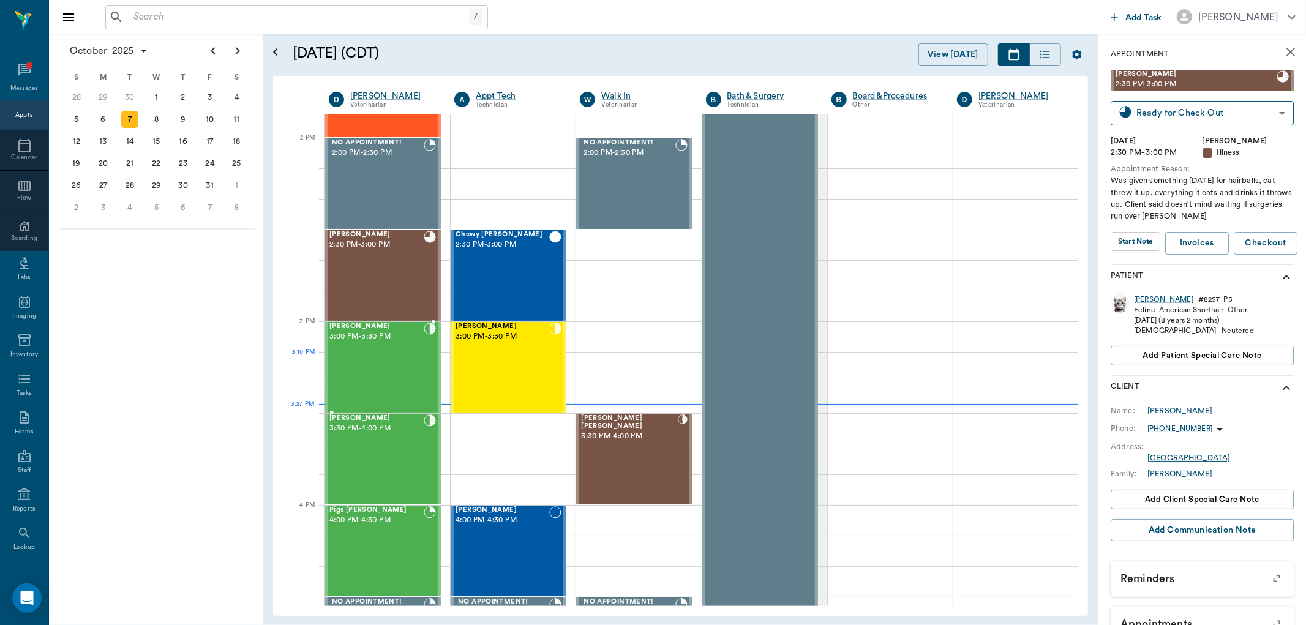
click at [399, 372] on div "Bob Stewart 3:00 PM - 3:30 PM" at bounding box center [376, 367] width 94 height 89
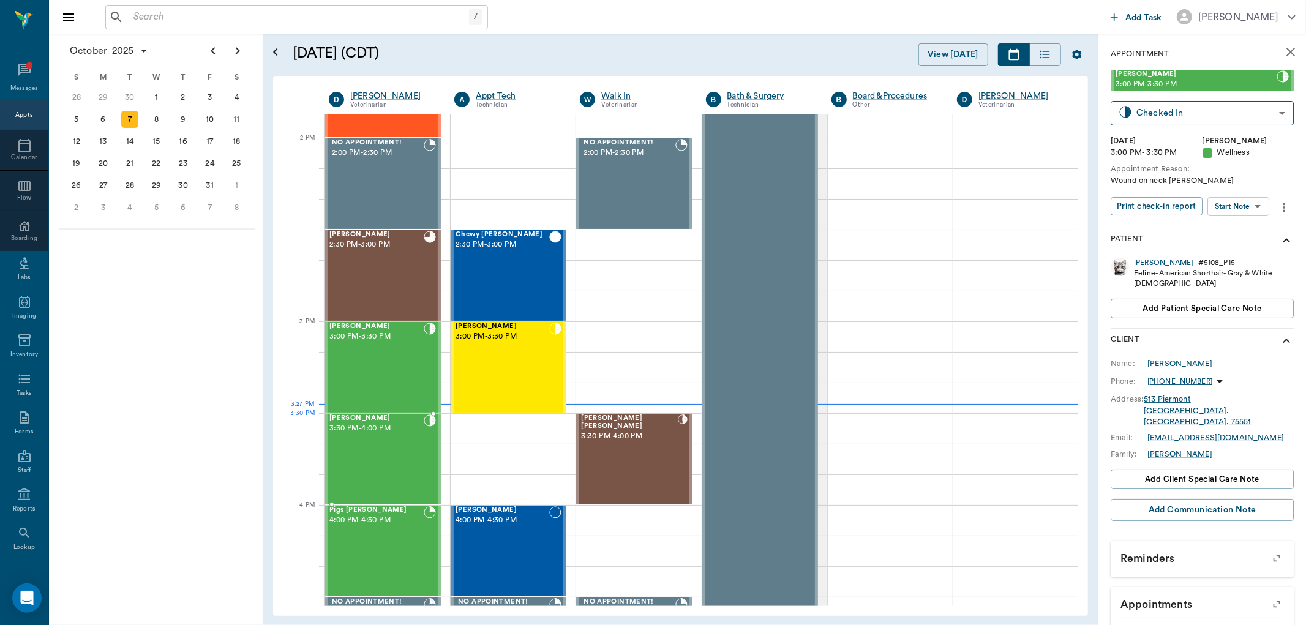
click at [375, 418] on span "[PERSON_NAME]" at bounding box center [376, 419] width 94 height 8
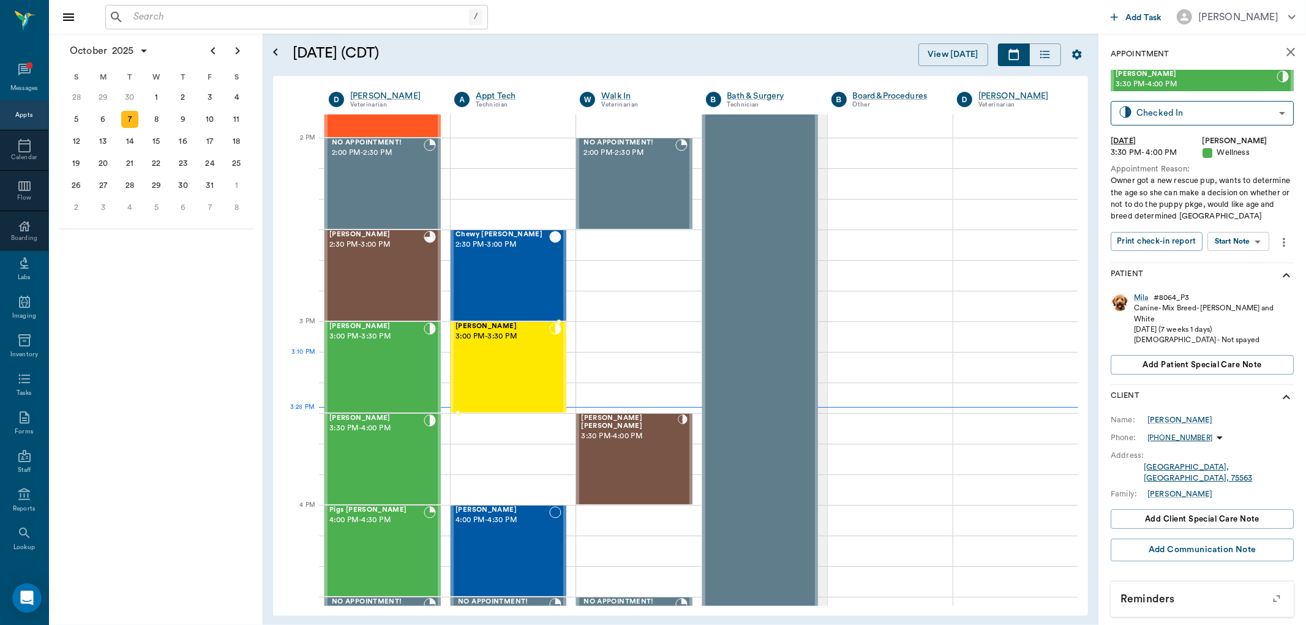
click at [525, 371] on div "Chewy Clark 3:00 PM - 3:30 PM" at bounding box center [503, 367] width 94 height 89
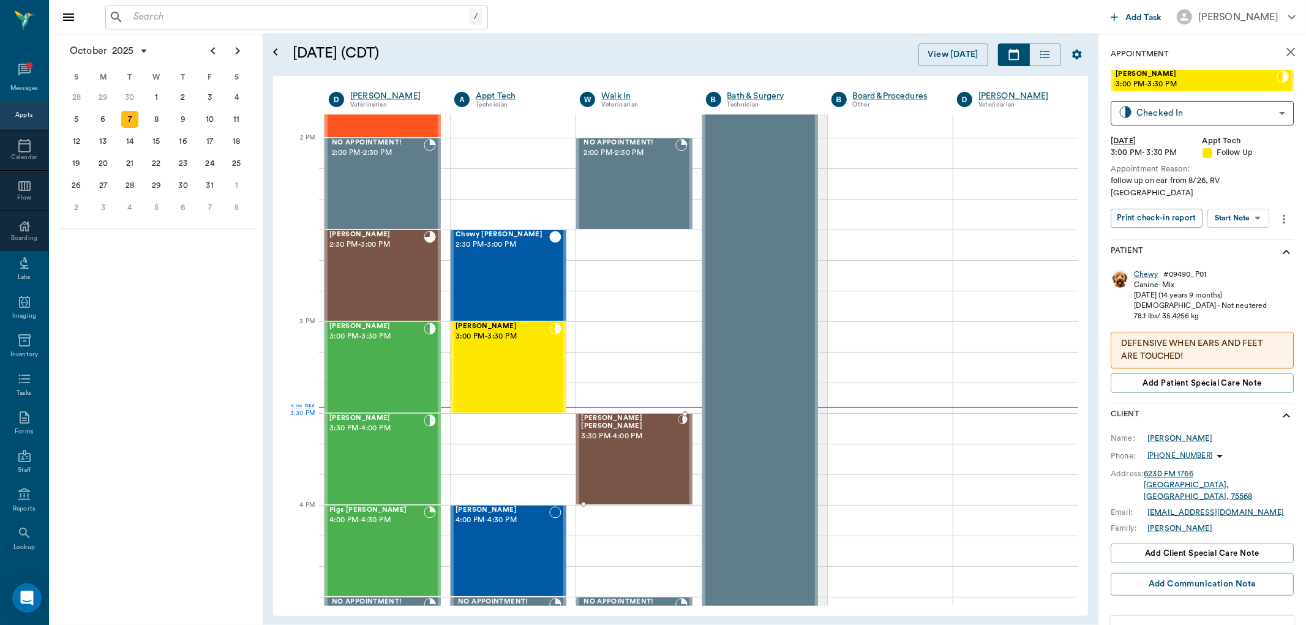
click at [641, 437] on div "Shivers Brown 3:30 PM - 4:00 PM" at bounding box center [629, 459] width 97 height 89
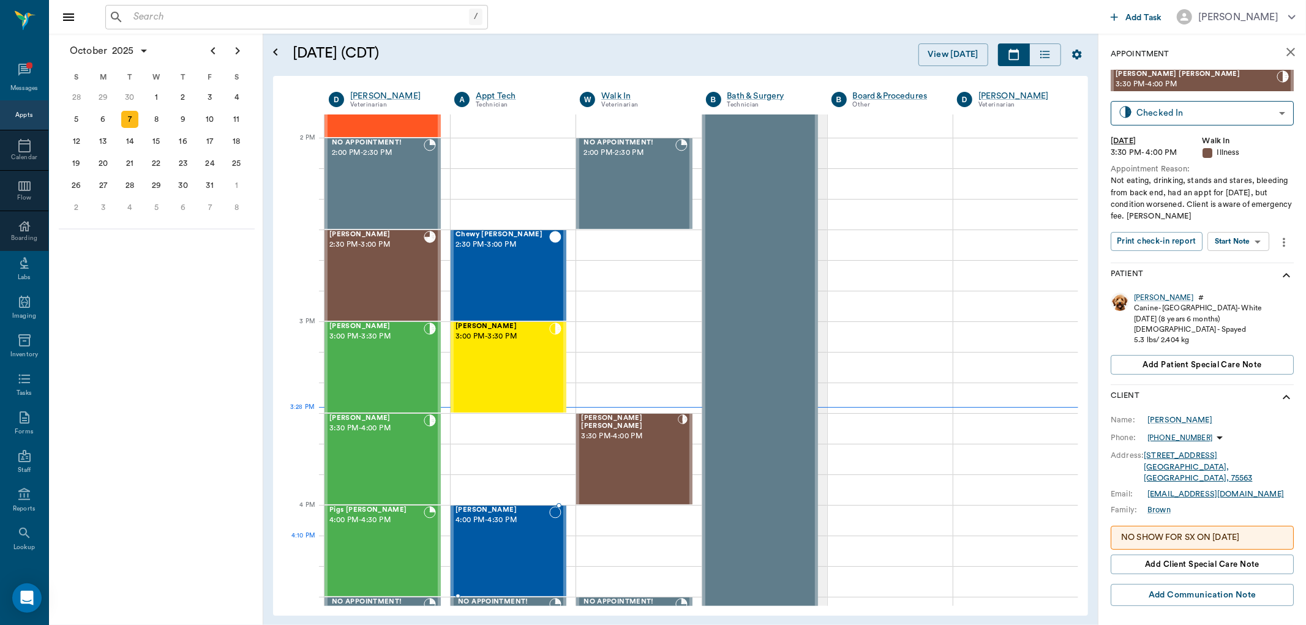
click at [512, 540] on div "Mia Ream 4:00 PM - 4:30 PM" at bounding box center [503, 550] width 94 height 89
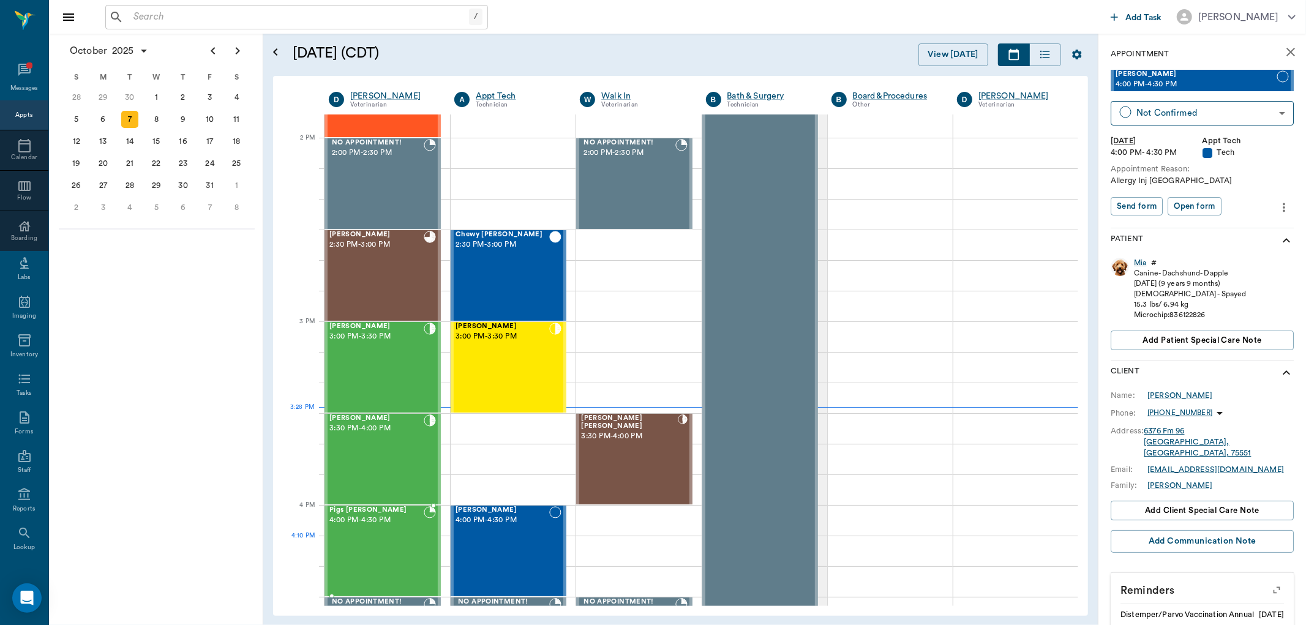
click at [406, 560] on div "Pigs Ingram 4:00 PM - 4:30 PM" at bounding box center [376, 550] width 94 height 89
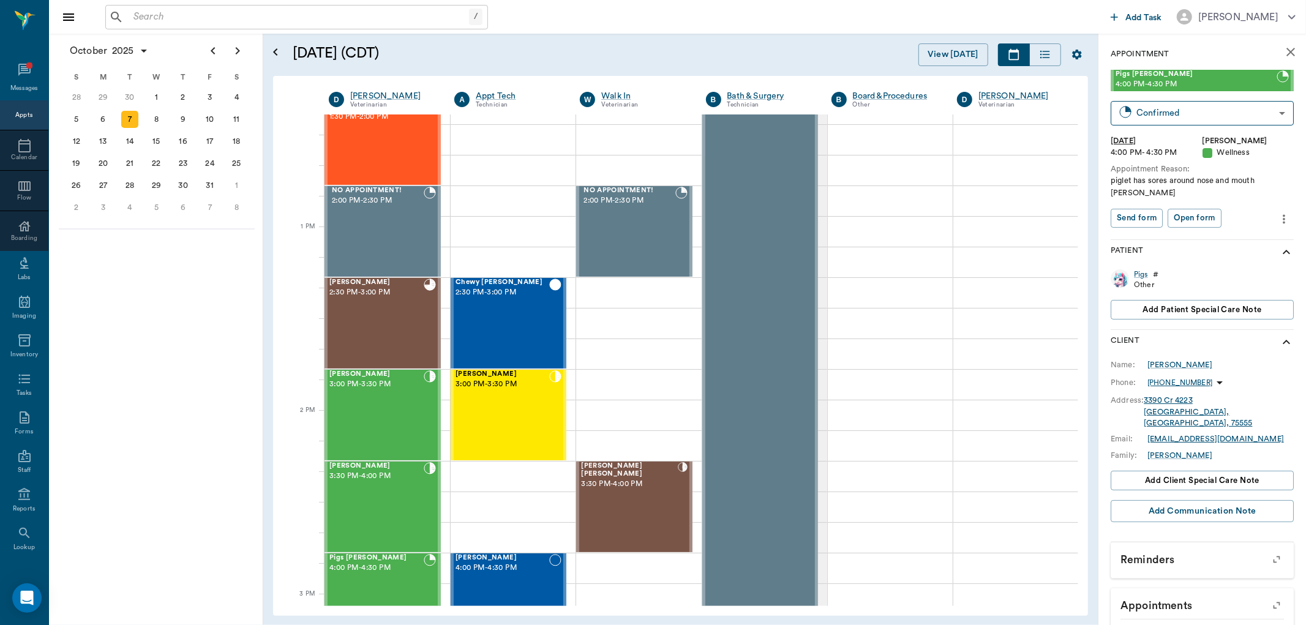
scroll to position [811, 0]
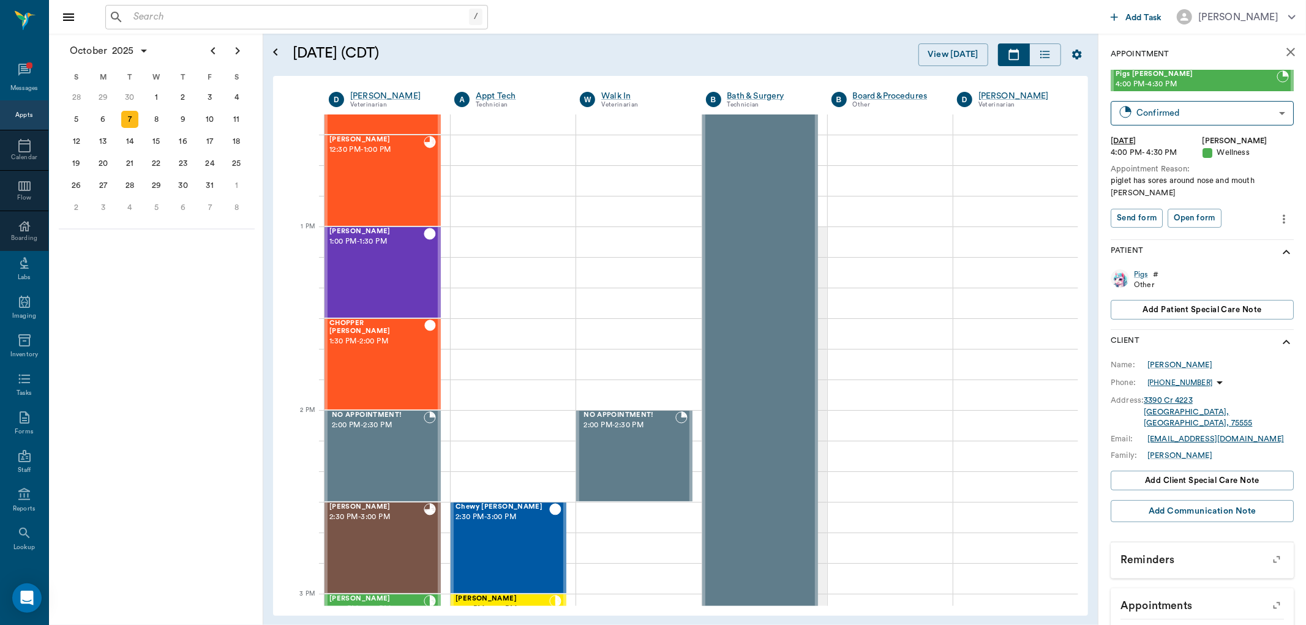
click at [232, 439] on div "October 2025 S M T W T F S 31 Sep 1 2 3 4 5 6 7 8 9 10 11 12 13 14 15 16 17 18 …" at bounding box center [156, 330] width 214 height 592
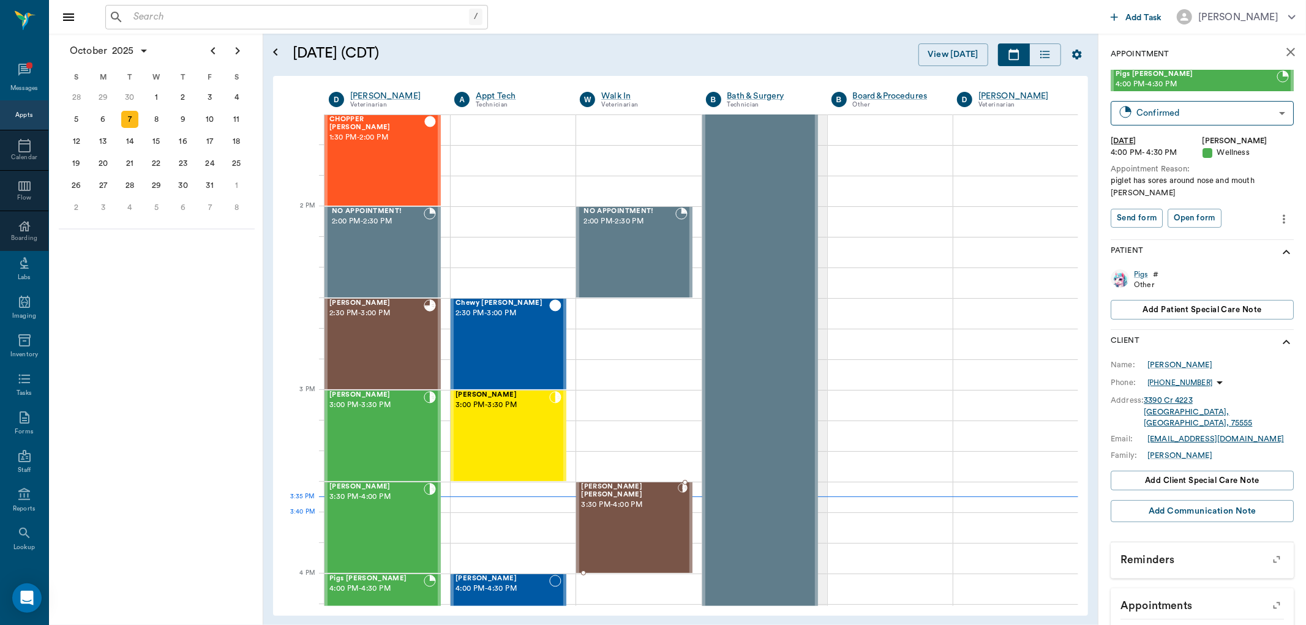
click at [646, 521] on div "Shivers Brown 3:30 PM - 4:00 PM" at bounding box center [629, 527] width 97 height 89
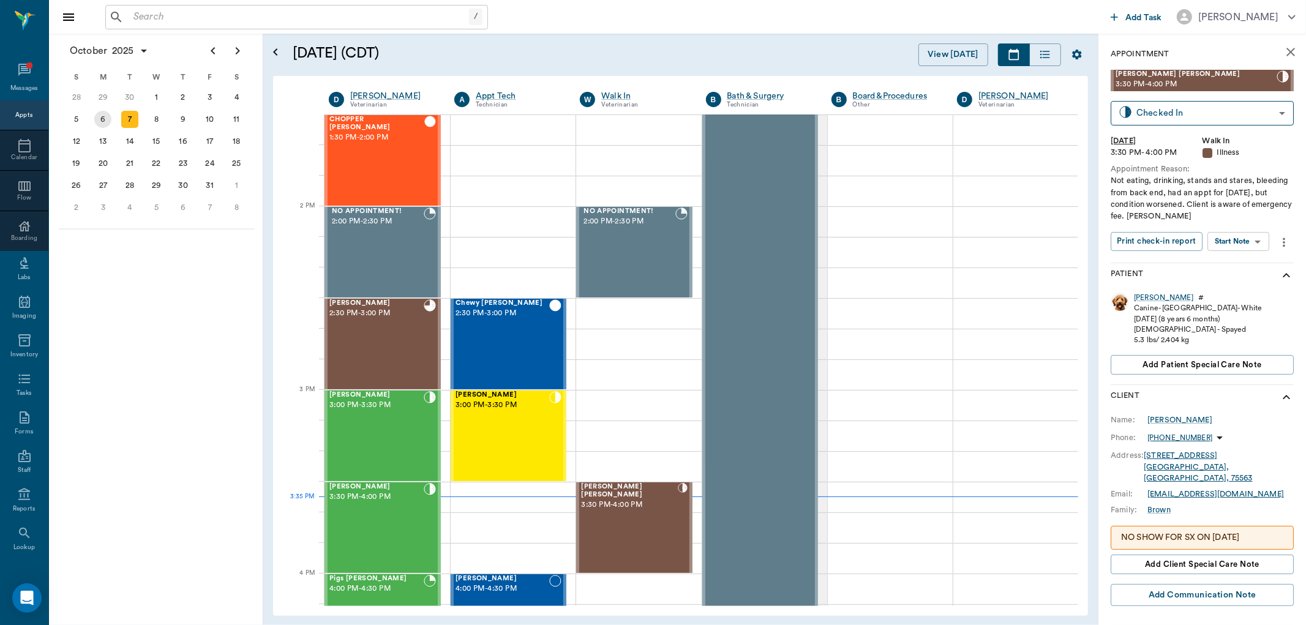
click at [99, 119] on div "6" at bounding box center [102, 119] width 17 height 17
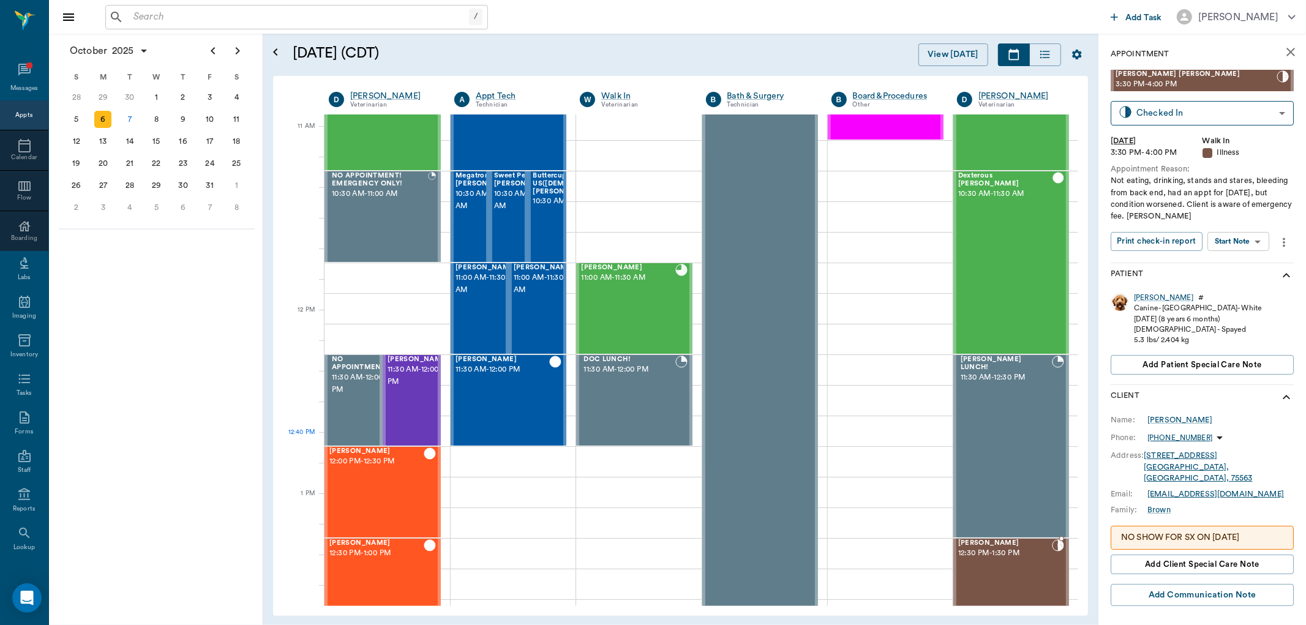
scroll to position [544, 0]
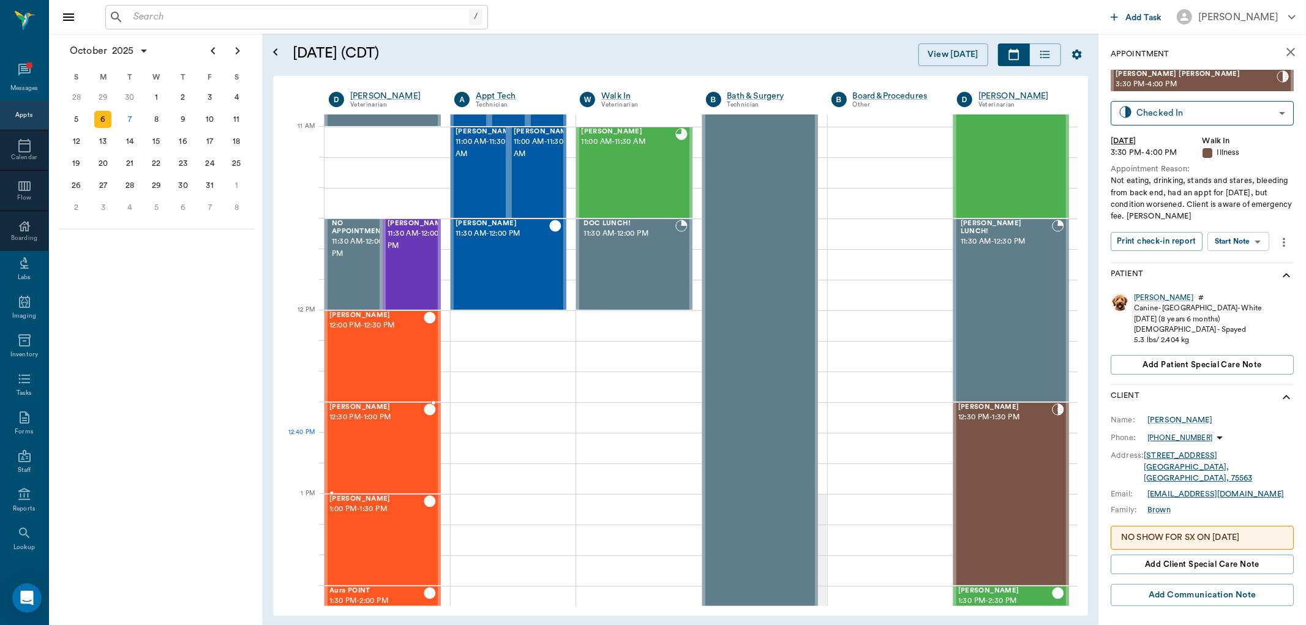
click at [393, 453] on div "Stella Stroud 12:30 PM - 1:00 PM" at bounding box center [376, 448] width 94 height 89
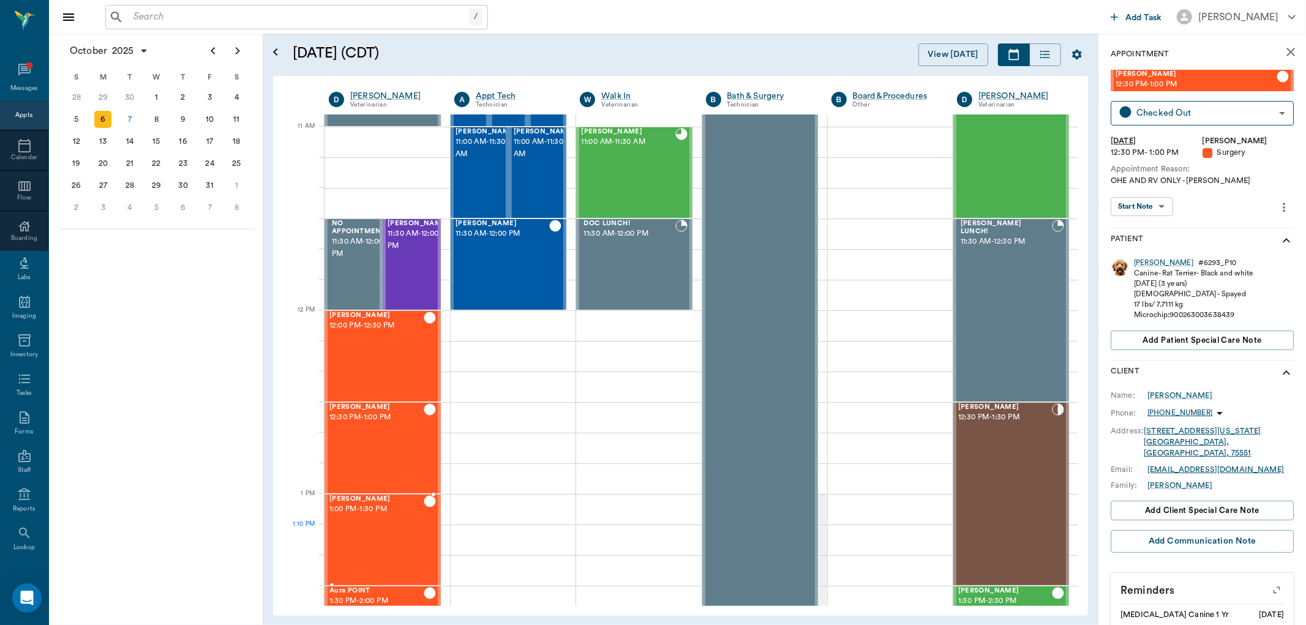
click at [393, 535] on div "Bear WILLIAMS 1:00 PM - 1:30 PM" at bounding box center [376, 539] width 94 height 89
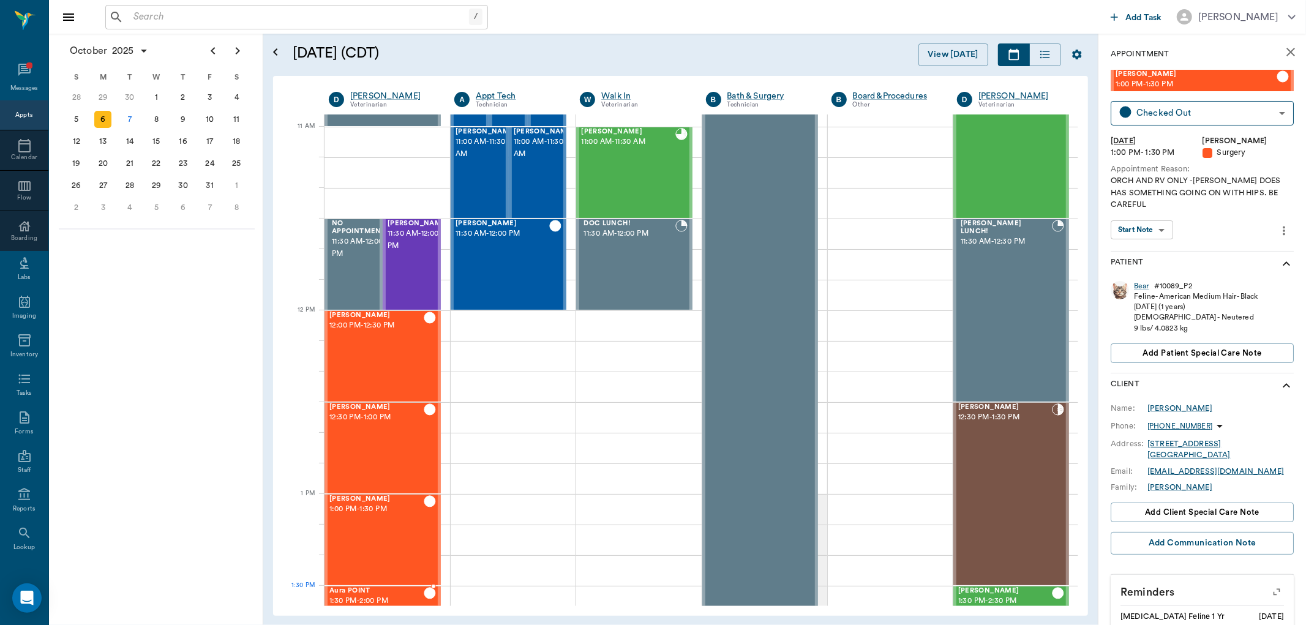
click at [392, 596] on span "1:30 PM - 2:00 PM" at bounding box center [376, 601] width 94 height 12
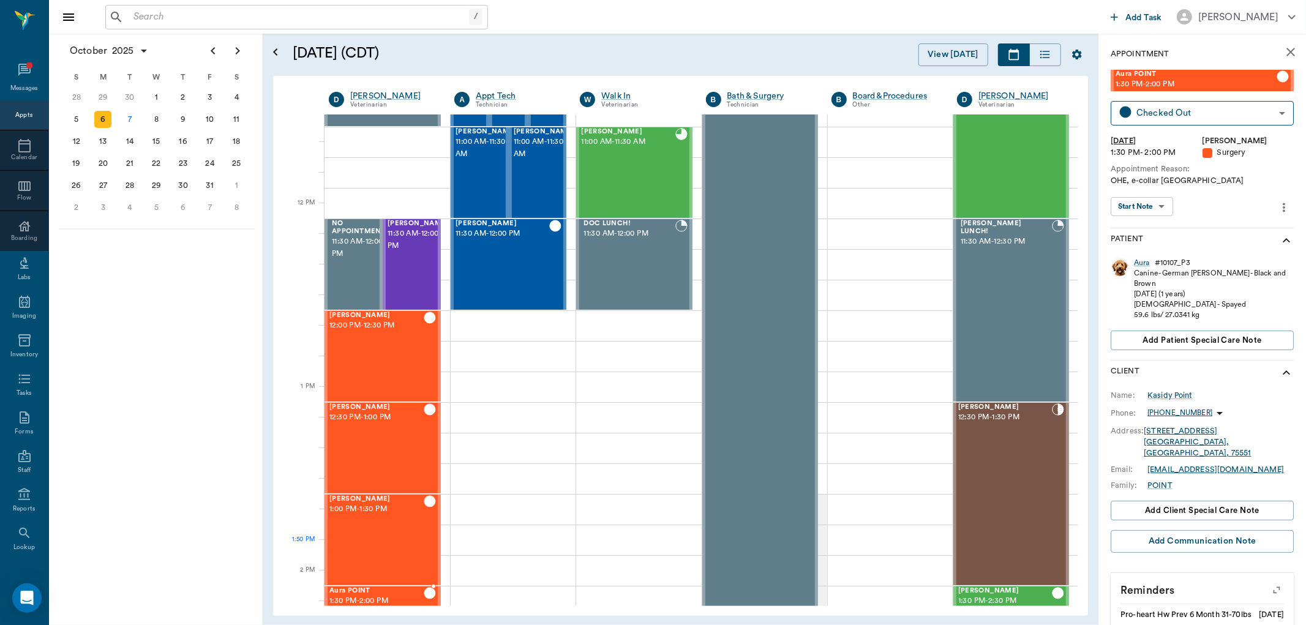
scroll to position [680, 0]
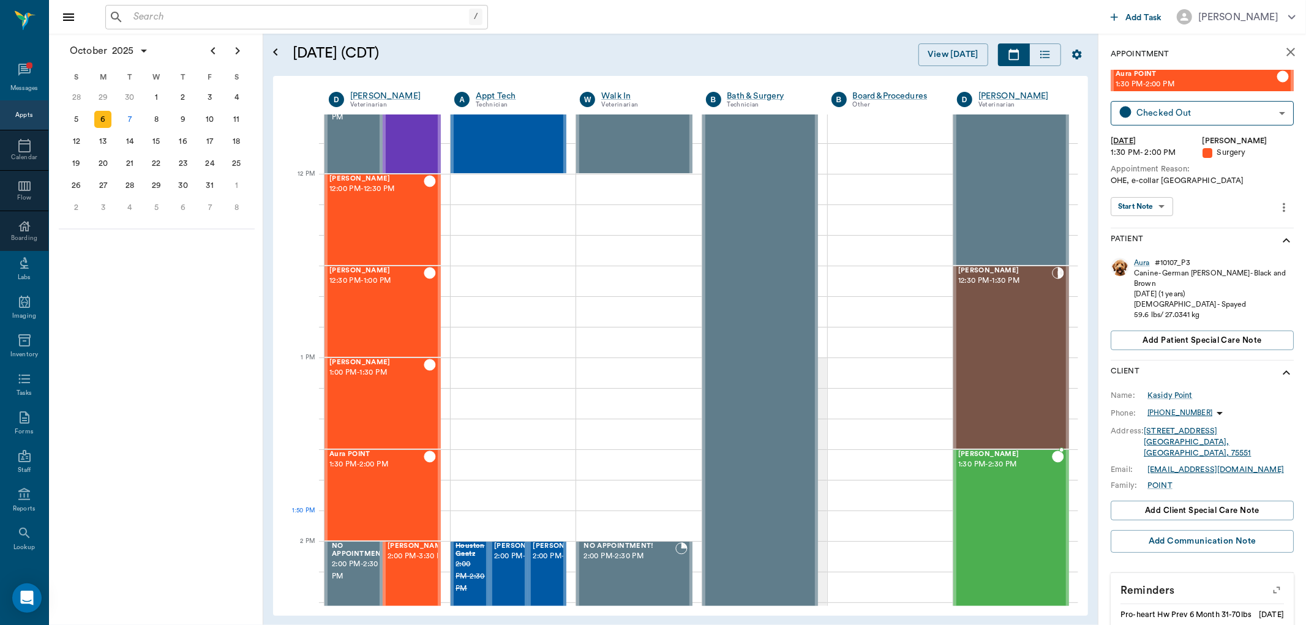
click at [988, 521] on div "Luna Hobson 1:30 PM - 2:30 PM" at bounding box center [1005, 541] width 94 height 181
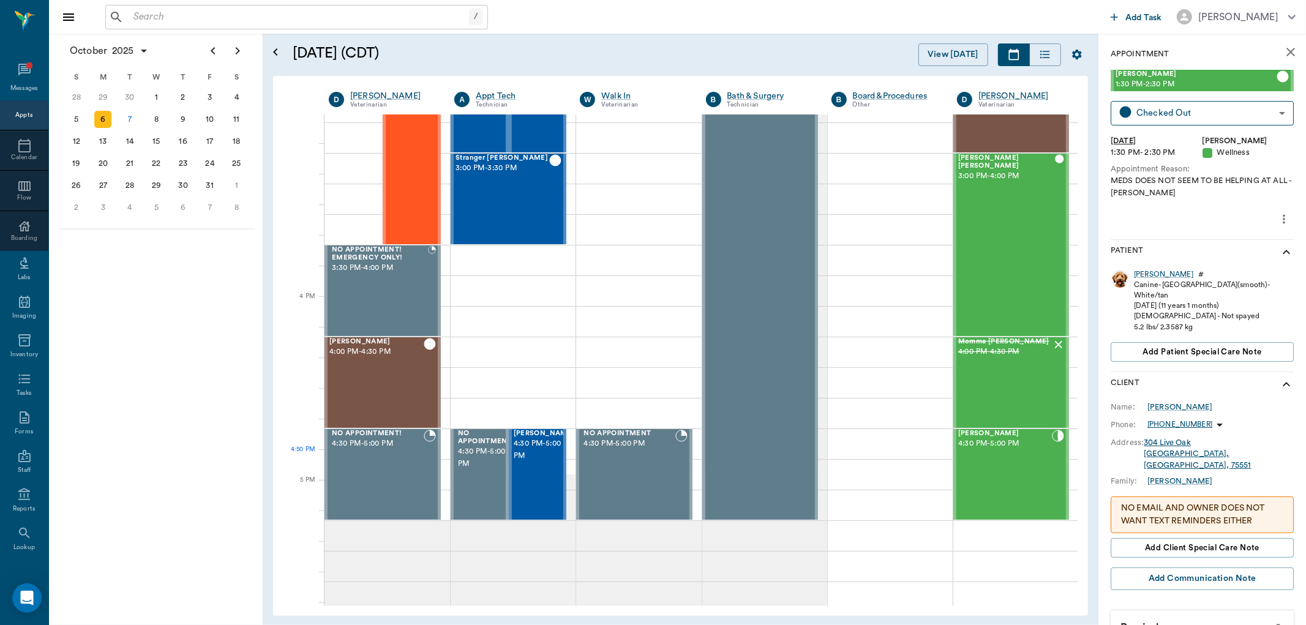
scroll to position [1293, 0]
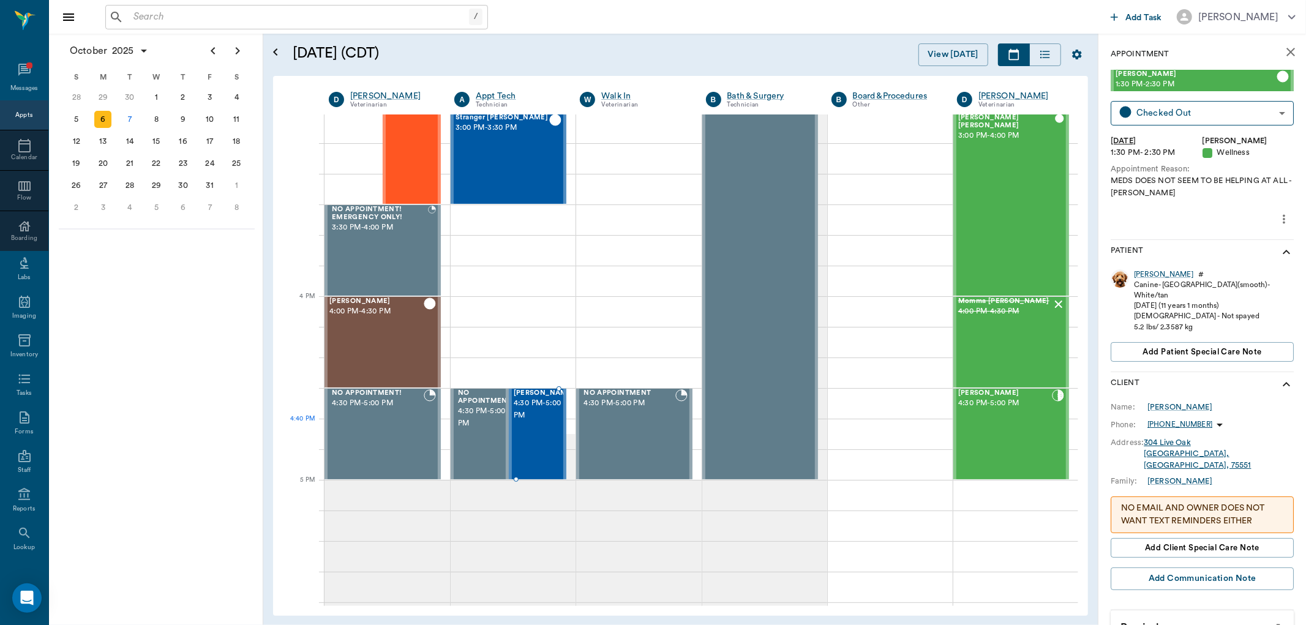
click at [529, 447] on div "Missy Tyson 4:30 PM - 5:00 PM" at bounding box center [544, 434] width 61 height 89
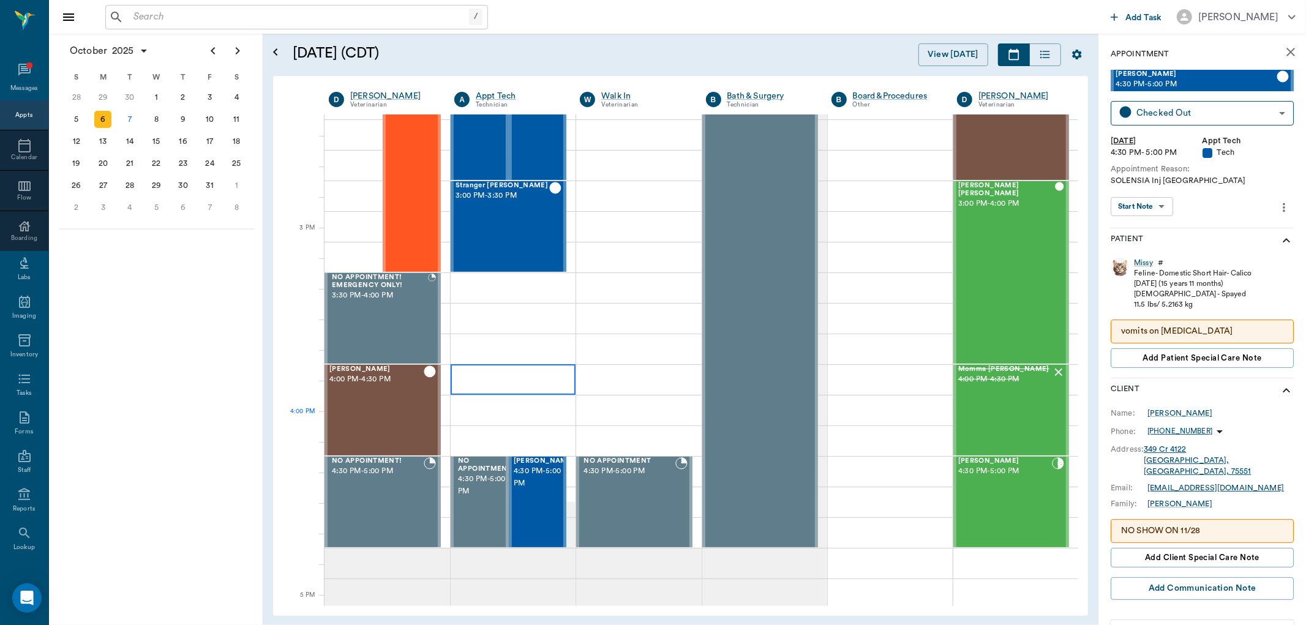
scroll to position [1156, 0]
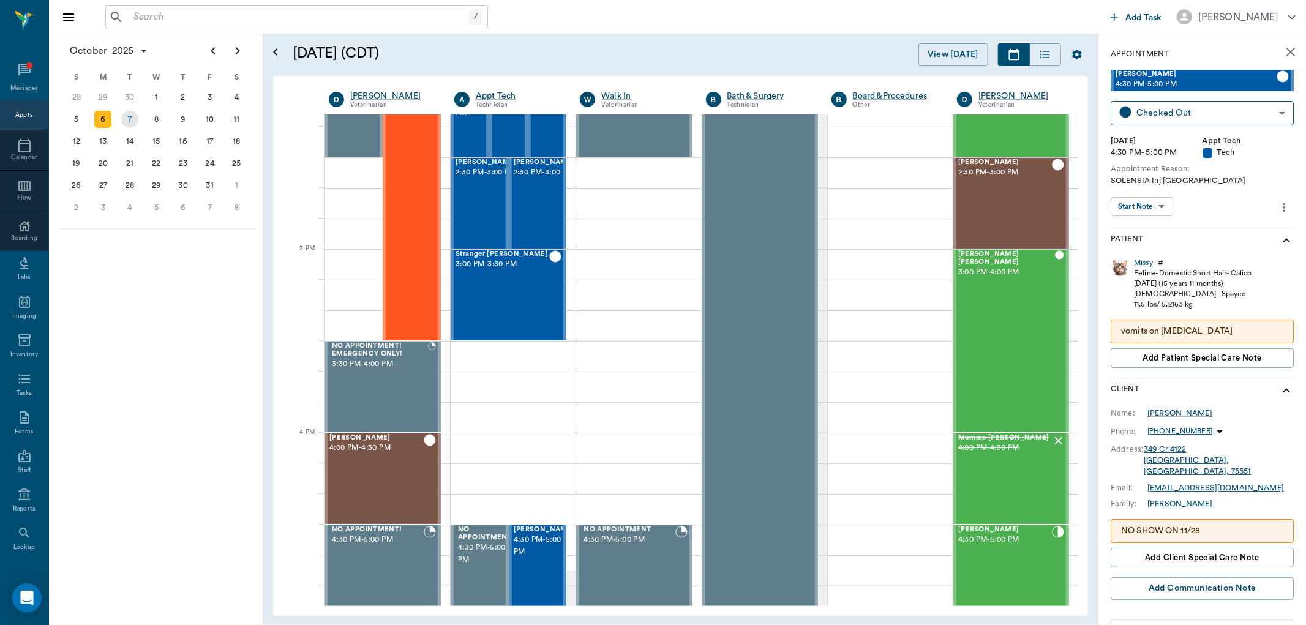
click at [132, 116] on div "7" at bounding box center [129, 119] width 17 height 17
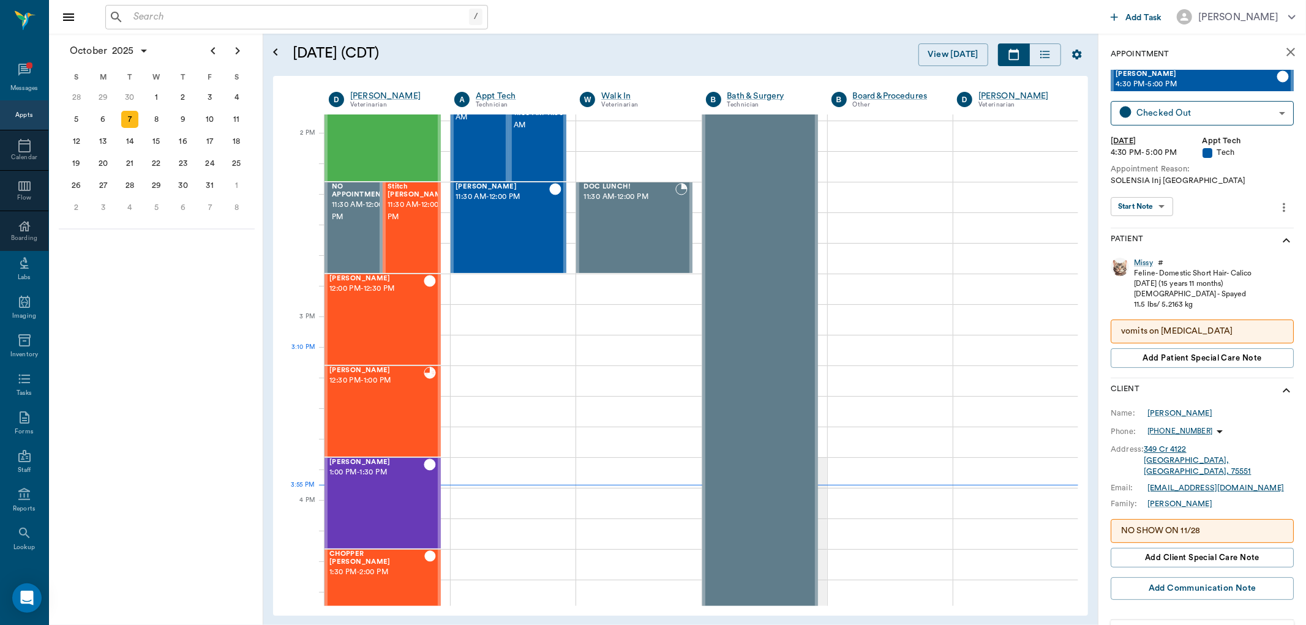
scroll to position [1088, 0]
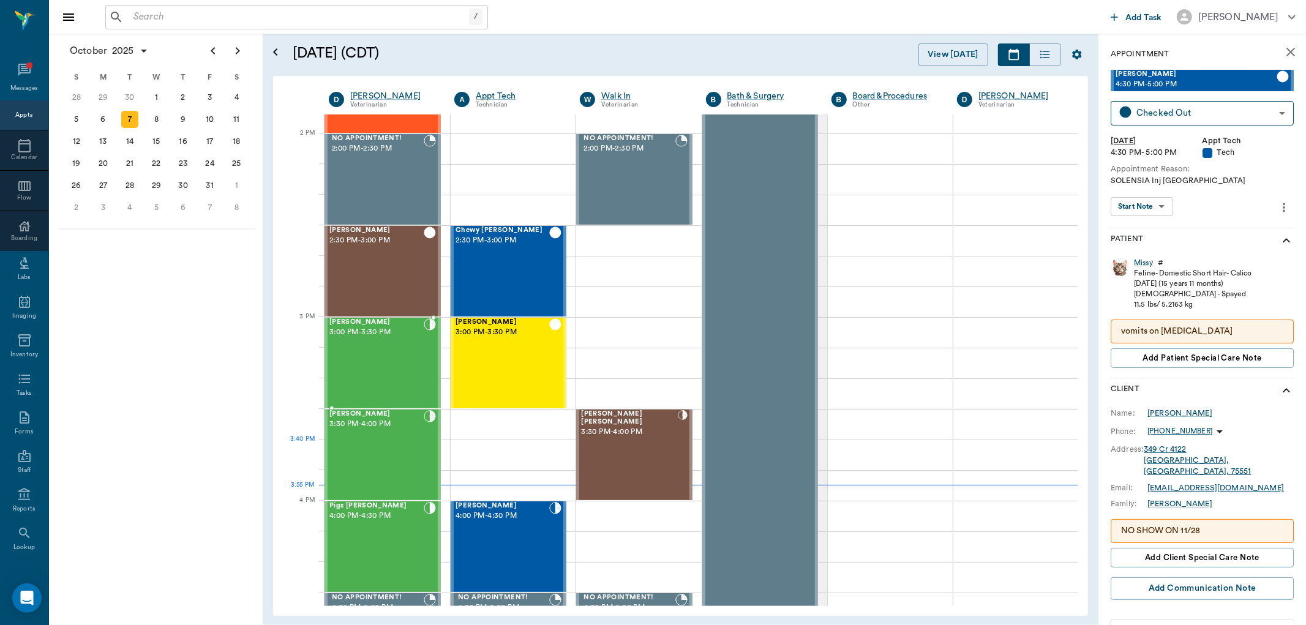
click at [366, 443] on div "Mila Ashmore 3:30 PM - 4:00 PM" at bounding box center [376, 454] width 94 height 89
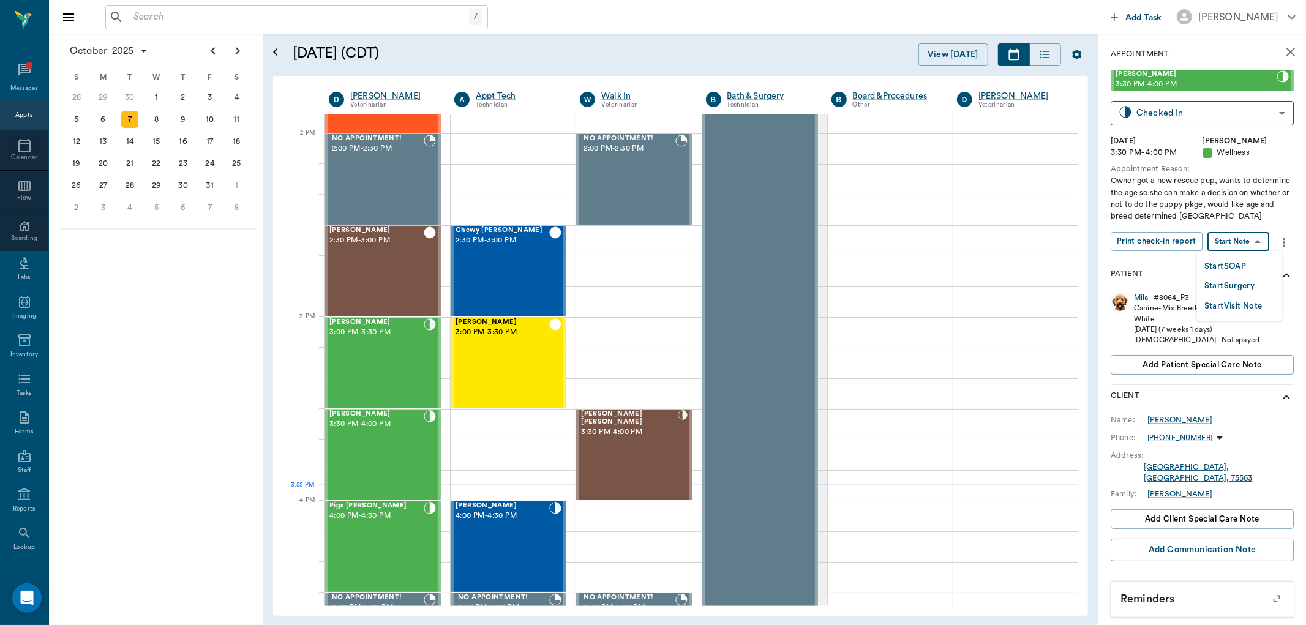
click at [1225, 246] on body "/ ​ Add Task Dr. Bert Ellsworth Nectar Messages Appts Calendar Flow Boarding La…" at bounding box center [653, 312] width 1306 height 625
click at [1221, 260] on button "Start SOAP" at bounding box center [1226, 267] width 42 height 14
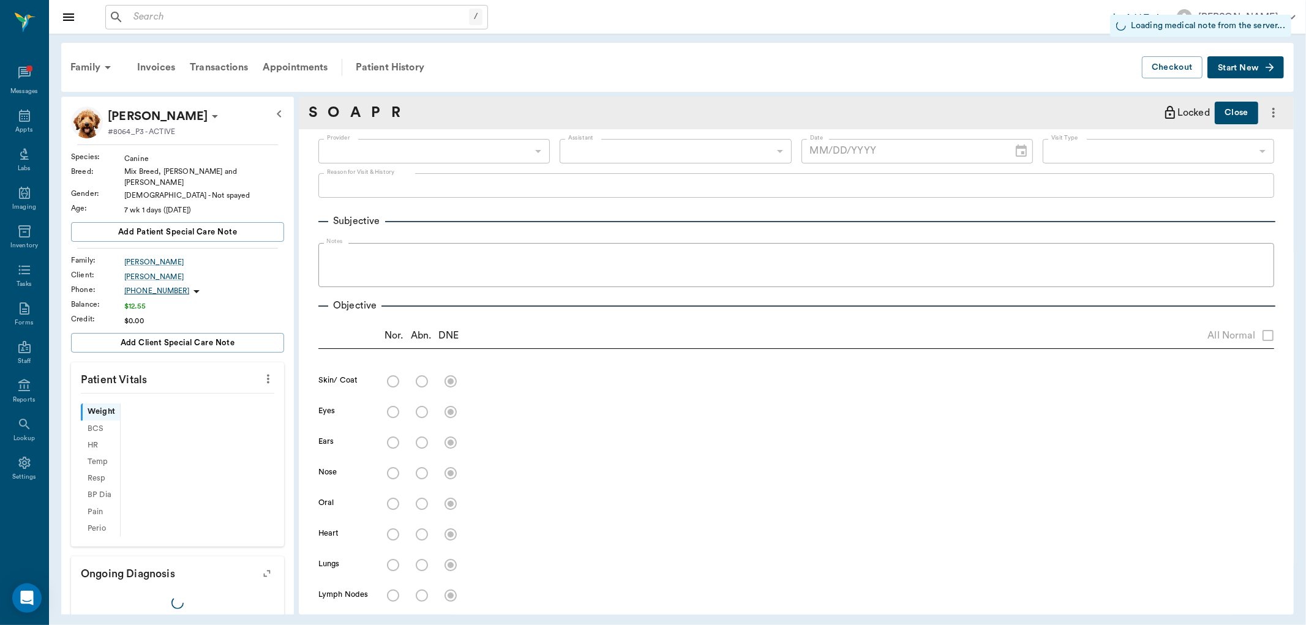
click at [267, 375] on icon "more" at bounding box center [268, 379] width 2 height 9
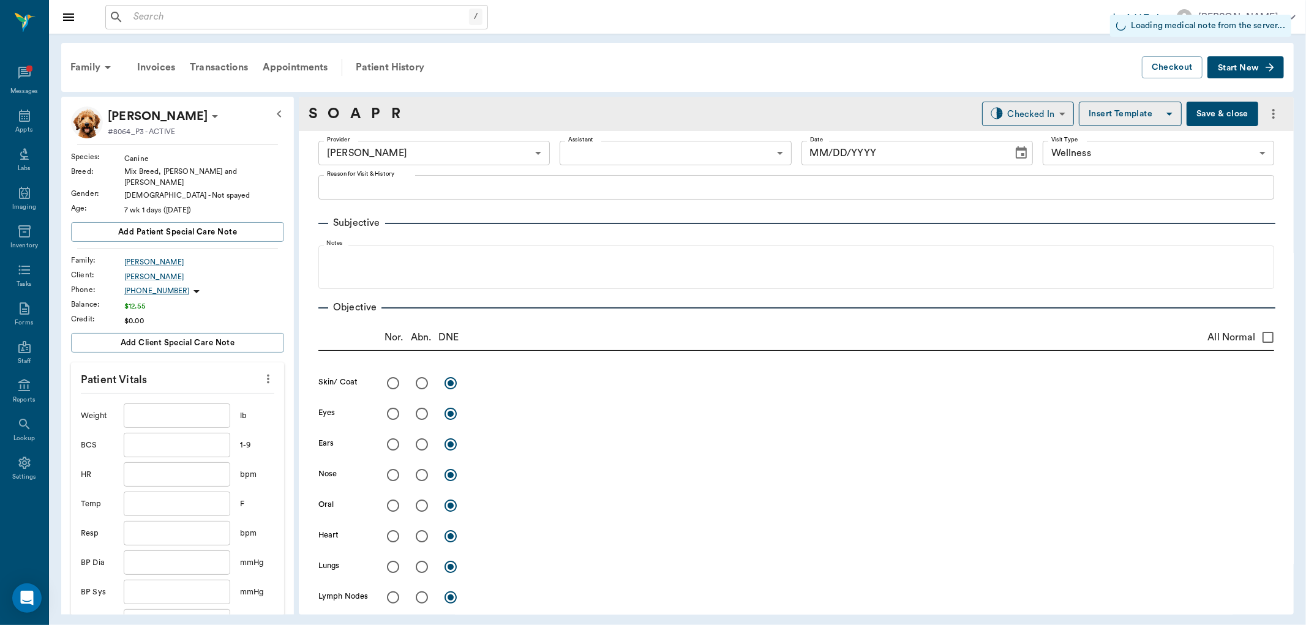
type input "63ec2f075fda476ae8351a4d"
type input "65d2be4f46e3a538d89b8c14"
click at [166, 410] on div at bounding box center [653, 312] width 1306 height 625
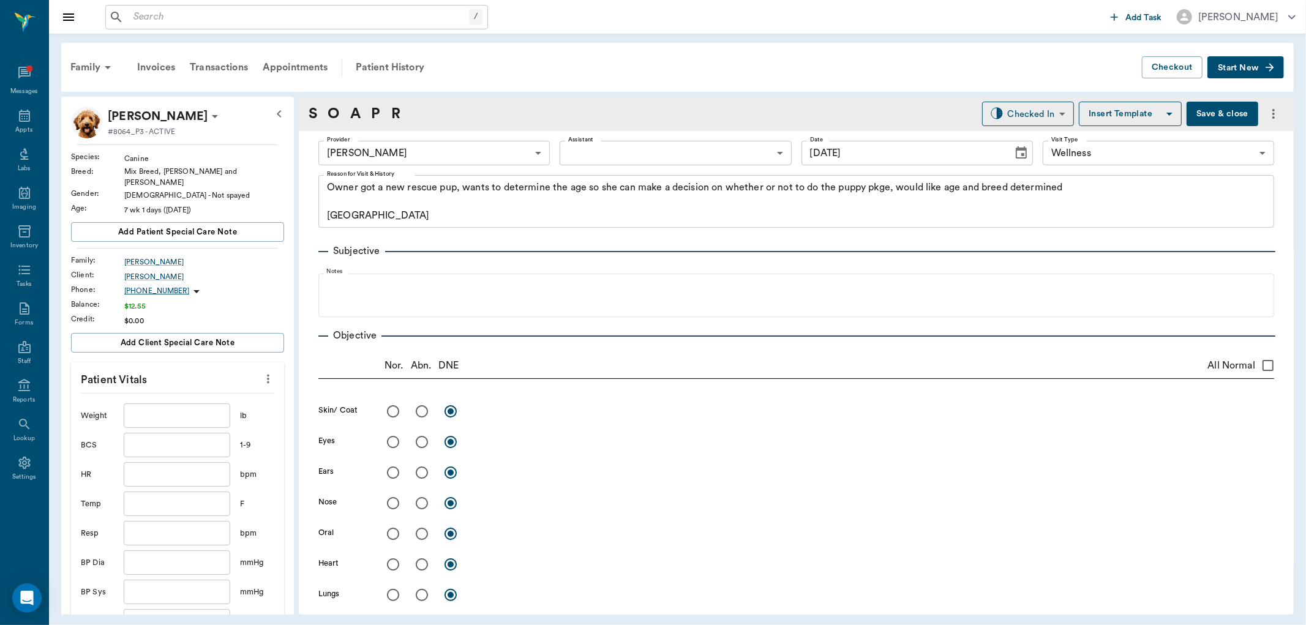
type input "[DATE]"
type textarea "Owner got a new rescue pup, wants to determine the age so she can make a decisi…"
click at [166, 409] on input "text" at bounding box center [177, 416] width 107 height 24
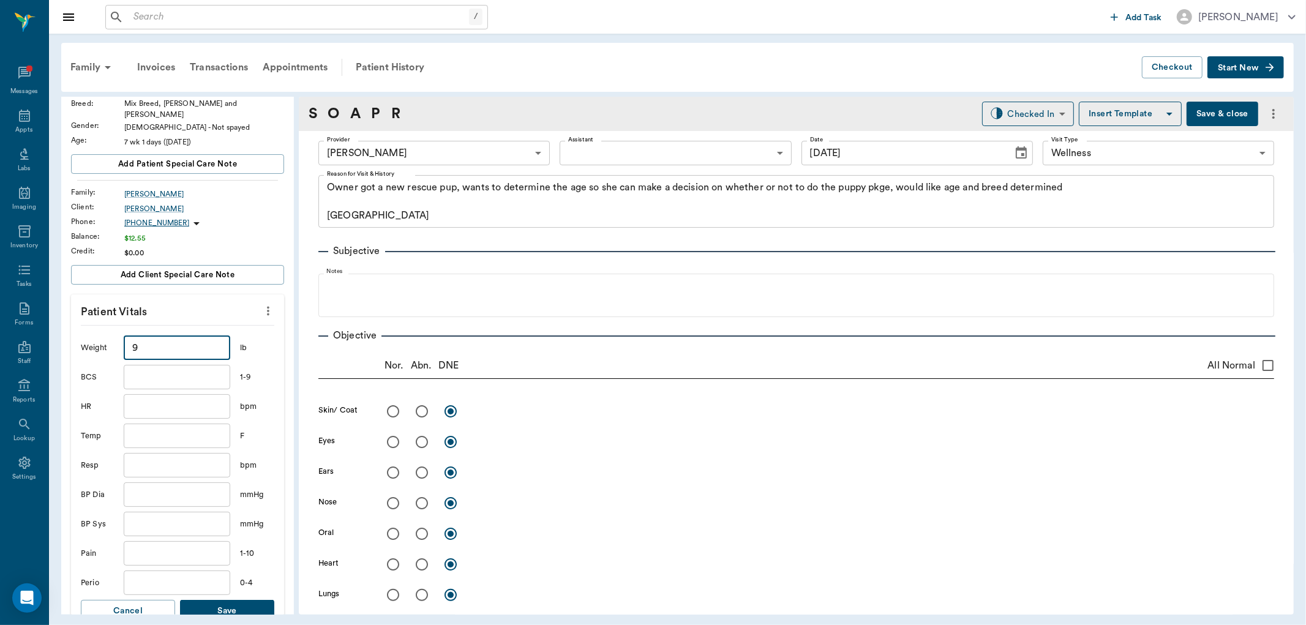
type input "9"
click at [154, 433] on input "text" at bounding box center [177, 436] width 107 height 24
type input "100.6"
click at [225, 601] on button "Save" at bounding box center [227, 611] width 94 height 23
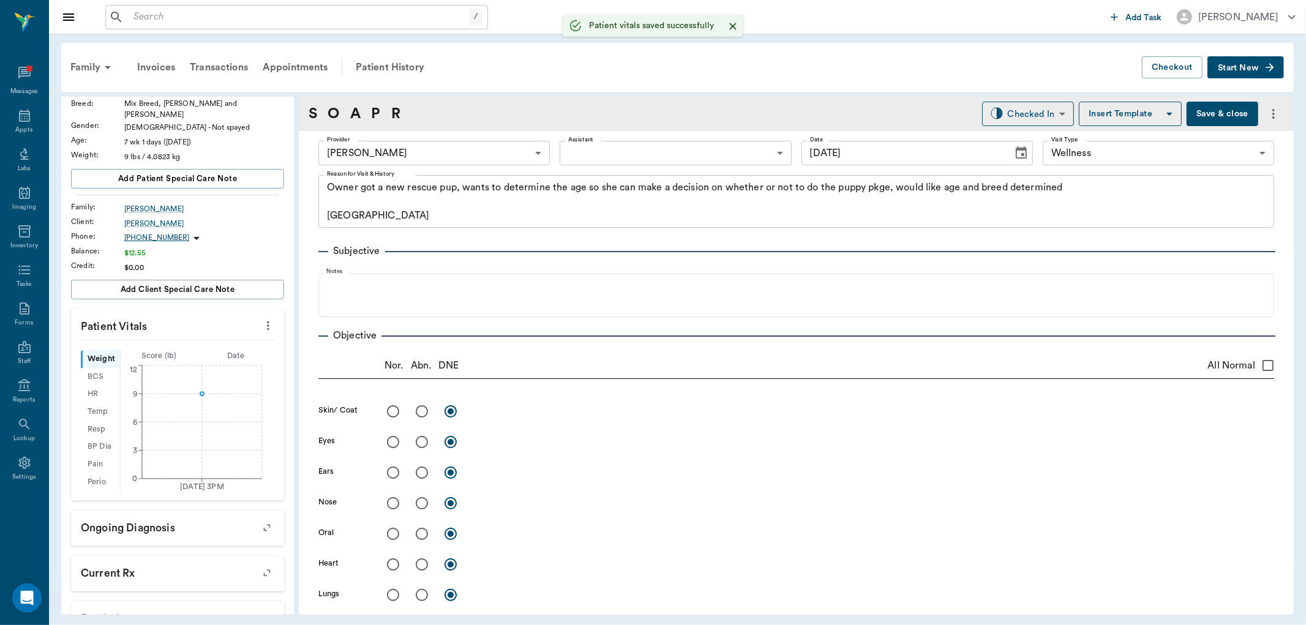
click at [1256, 360] on input "All Normal" at bounding box center [1269, 366] width 26 height 26
checkbox input "true"
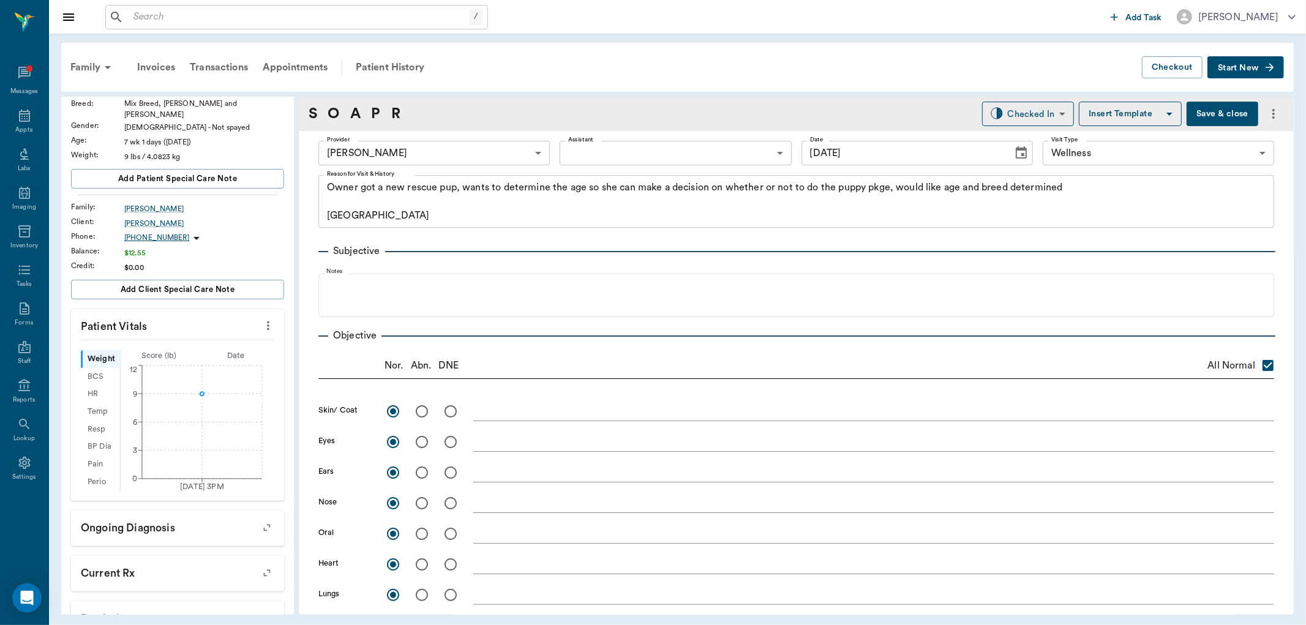
radio input "true"
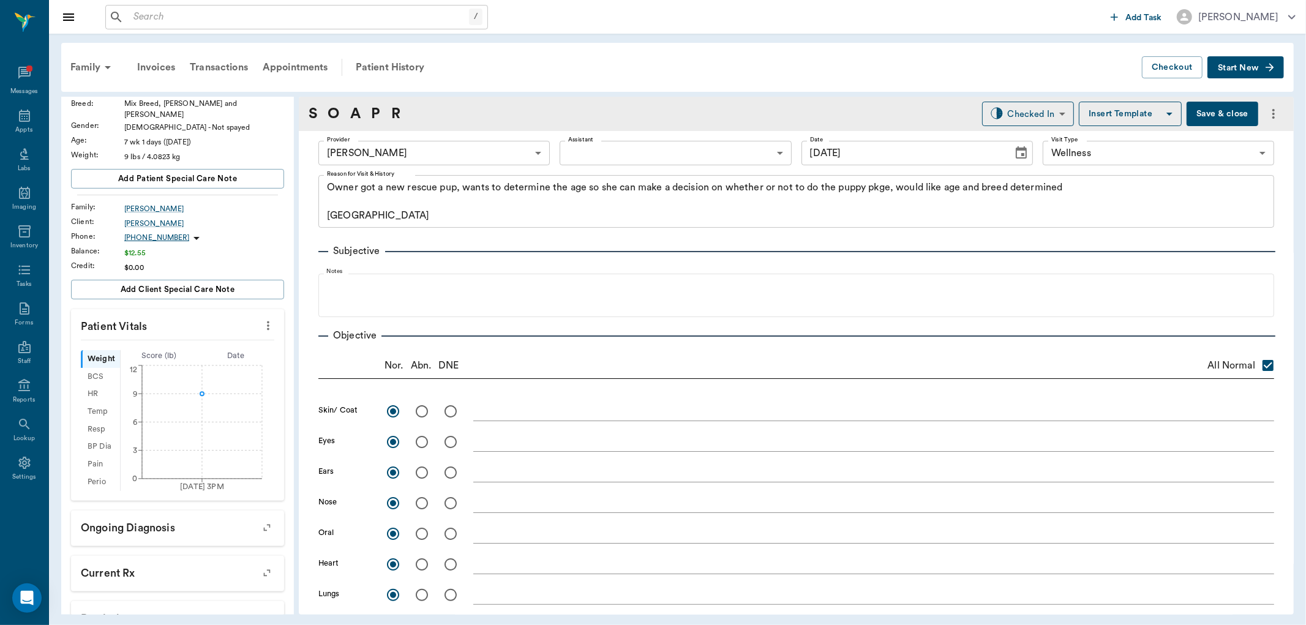
radio input "true"
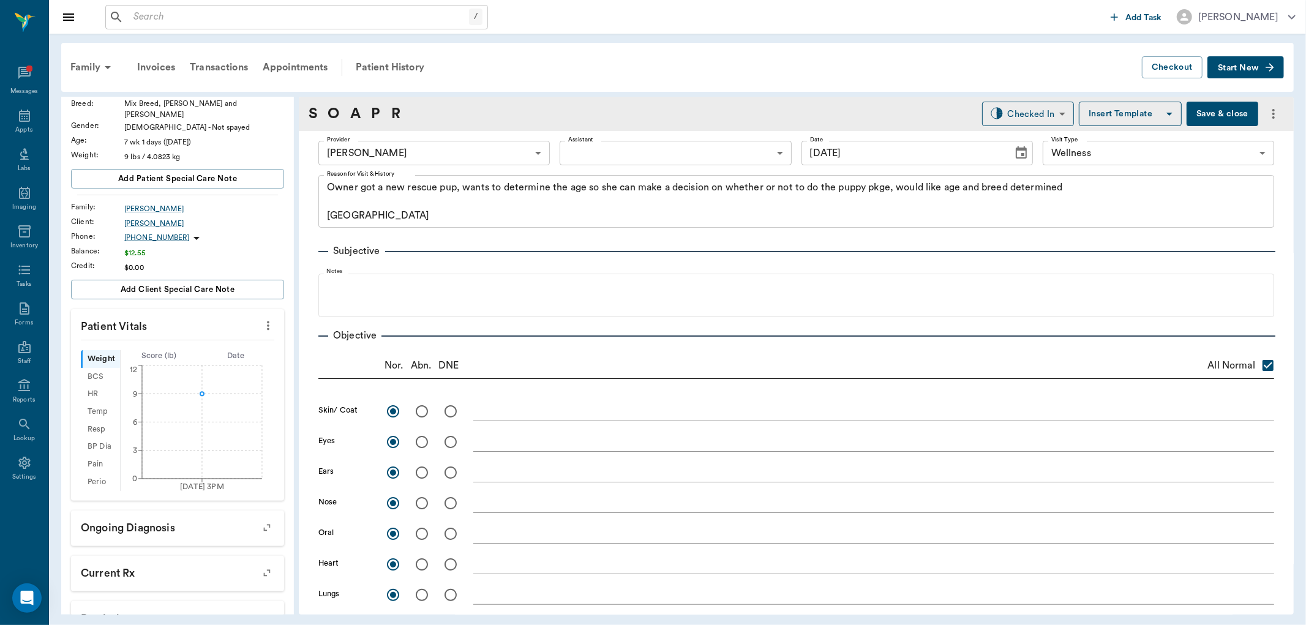
radio input "true"
click at [619, 148] on body "/ ​ Add Task Dr. Bert Ellsworth Nectar Messages Appts Labs Imaging Inventory Ta…" at bounding box center [653, 312] width 1306 height 625
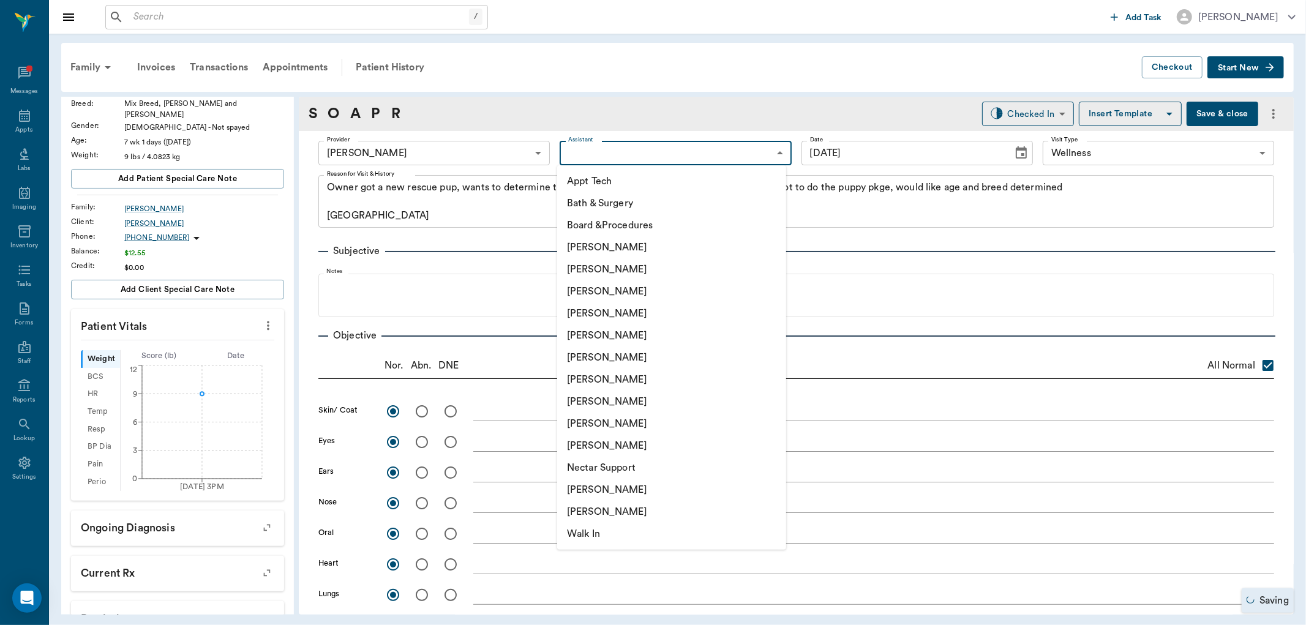
click at [579, 397] on li "[PERSON_NAME]" at bounding box center [671, 402] width 229 height 22
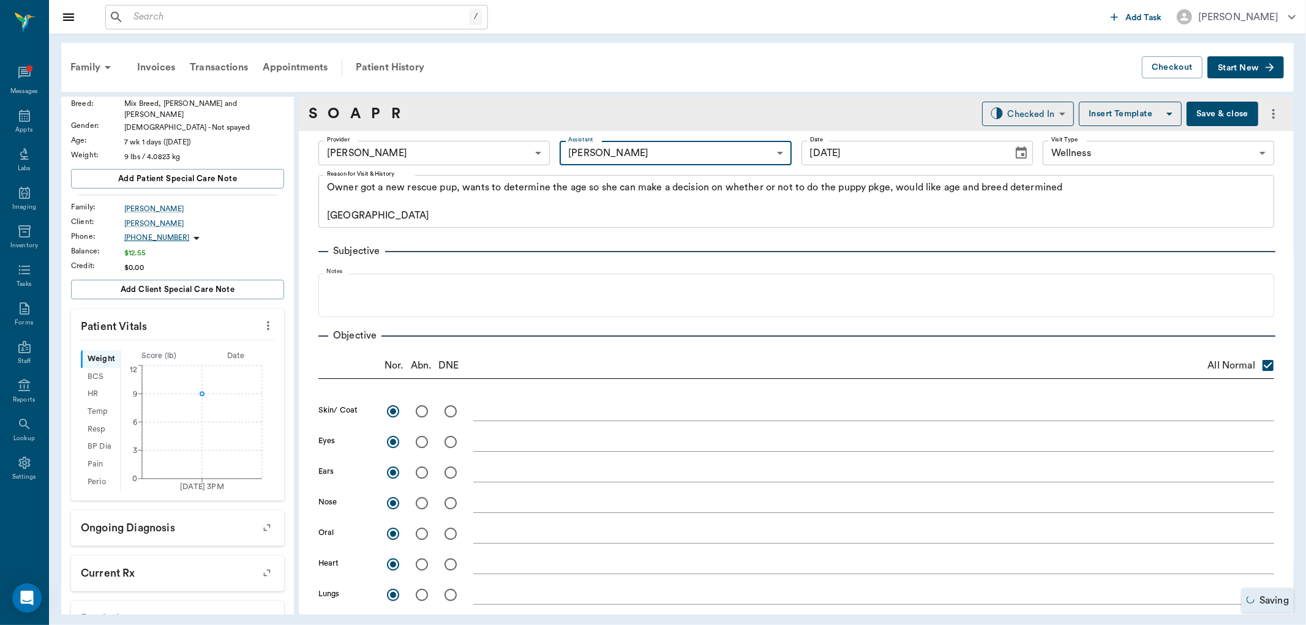
type input "63ec2e7e52e12b0ba117b124"
click at [374, 108] on div at bounding box center [653, 312] width 1306 height 625
click at [377, 108] on link "P" at bounding box center [375, 114] width 9 height 22
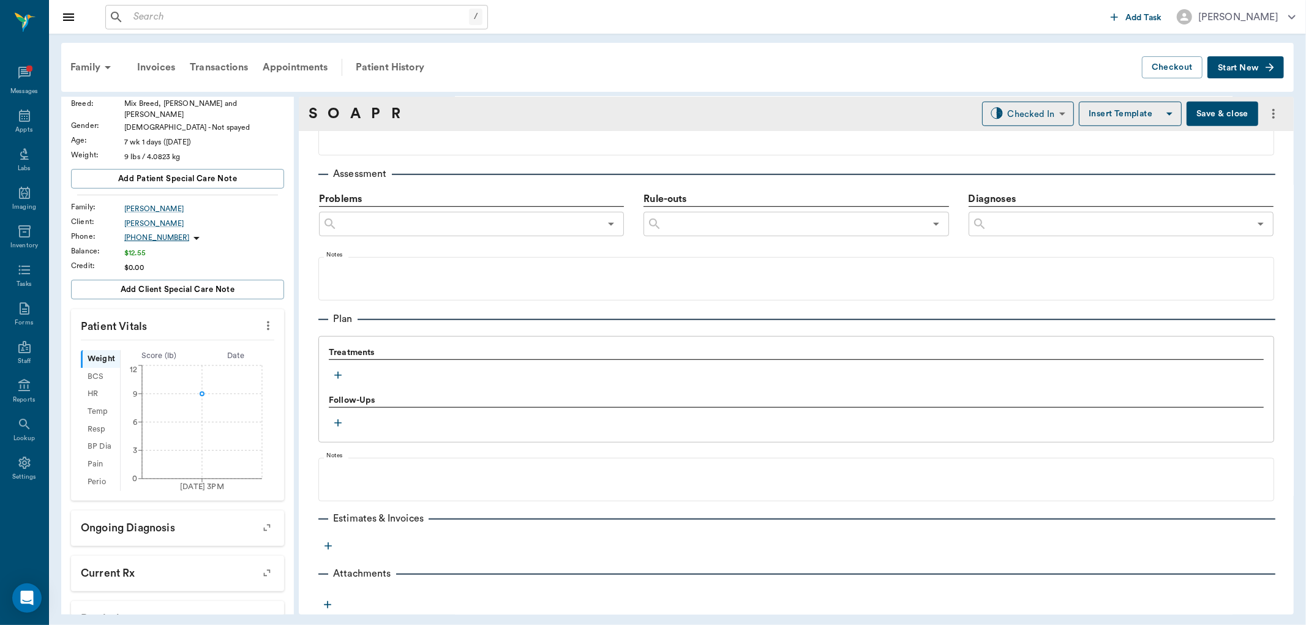
click at [331, 369] on button "button" at bounding box center [338, 375] width 18 height 18
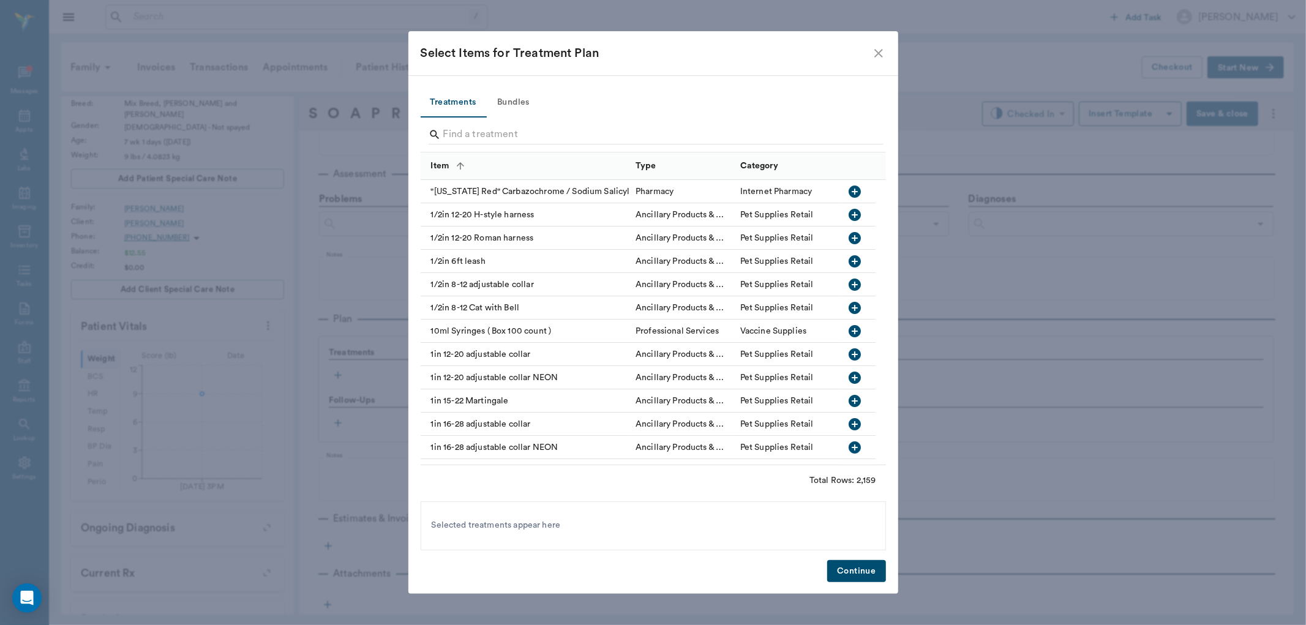
click at [513, 100] on button "Bundles" at bounding box center [513, 102] width 55 height 29
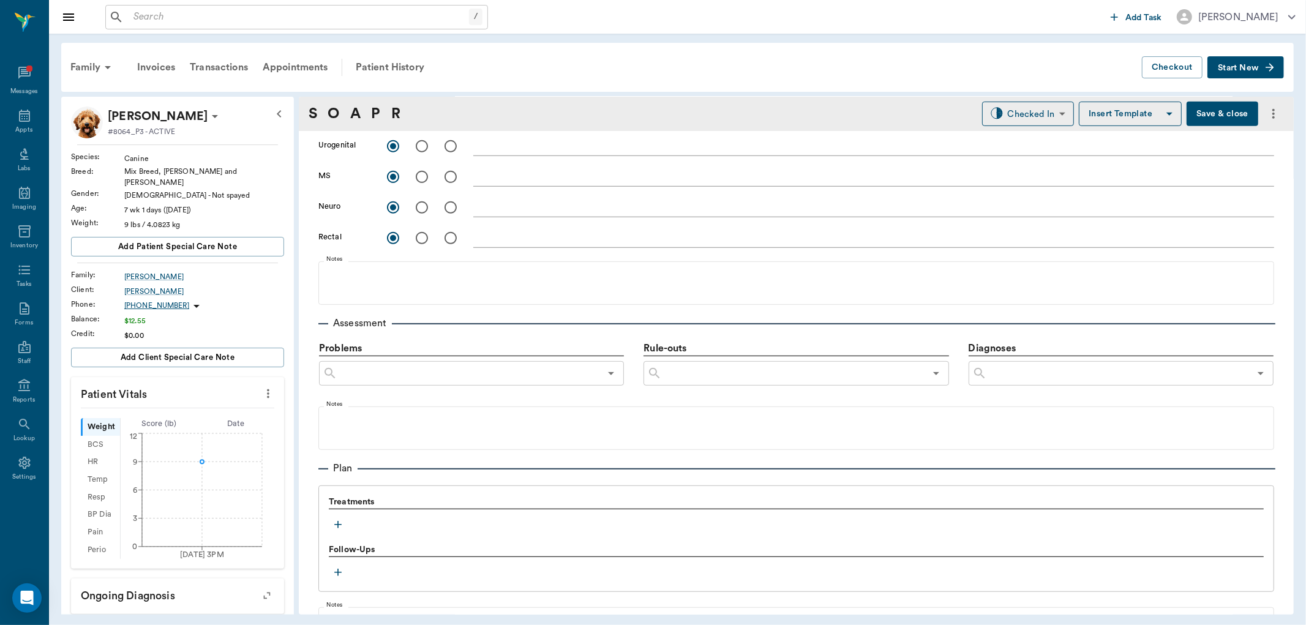
scroll to position [612, 0]
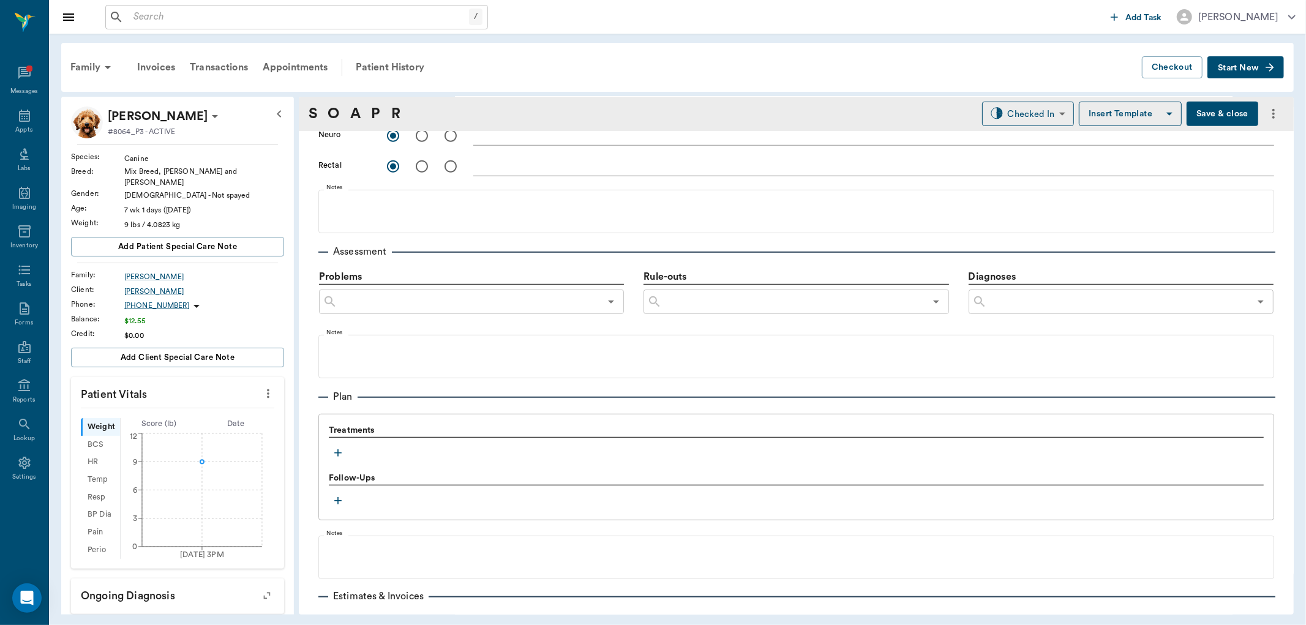
click at [337, 451] on icon "button" at bounding box center [338, 453] width 12 height 12
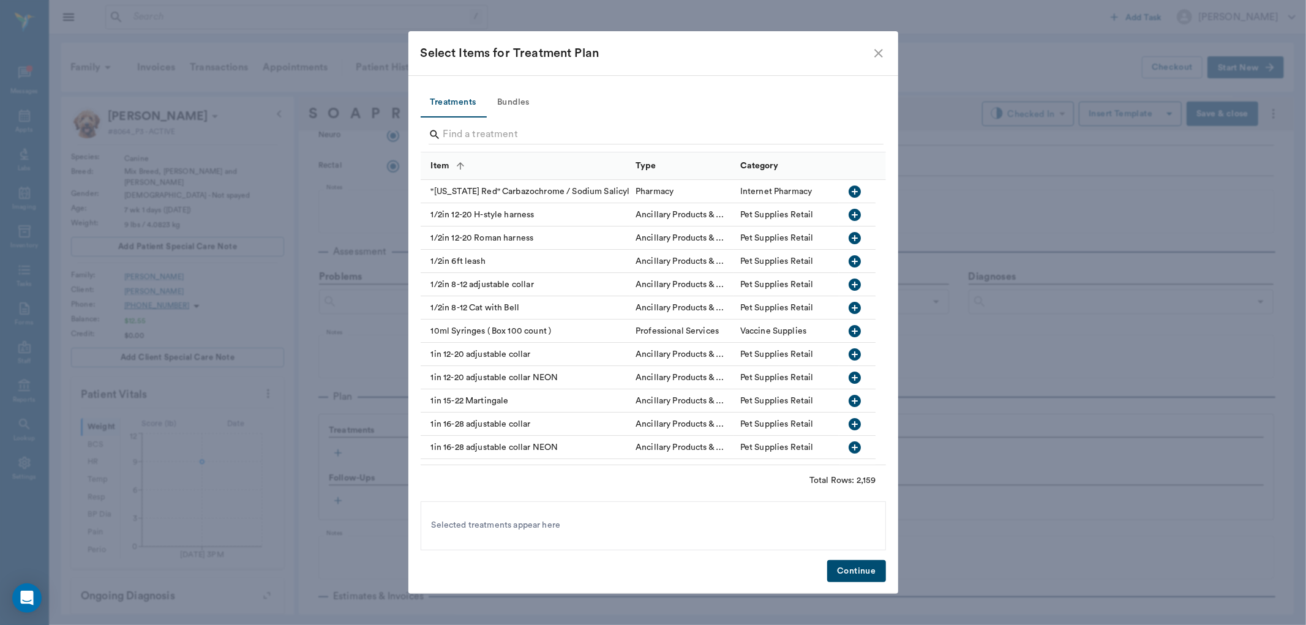
click at [521, 102] on button "Bundles" at bounding box center [513, 102] width 55 height 29
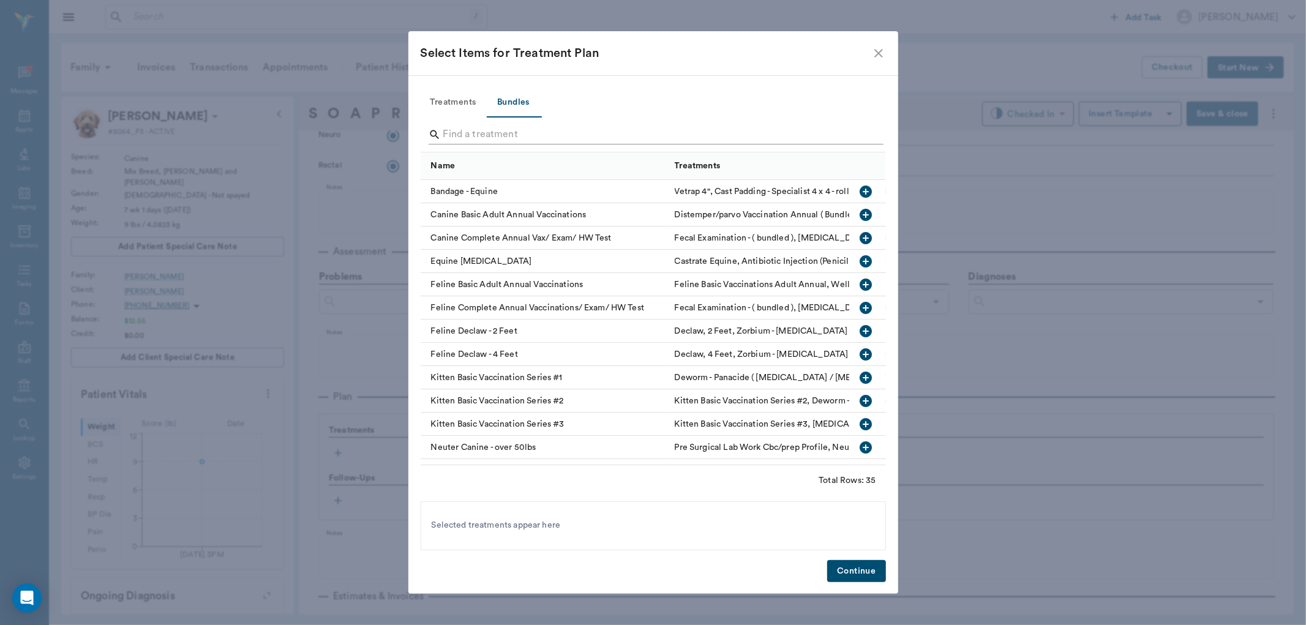
click at [476, 136] on input "Search" at bounding box center [654, 135] width 422 height 20
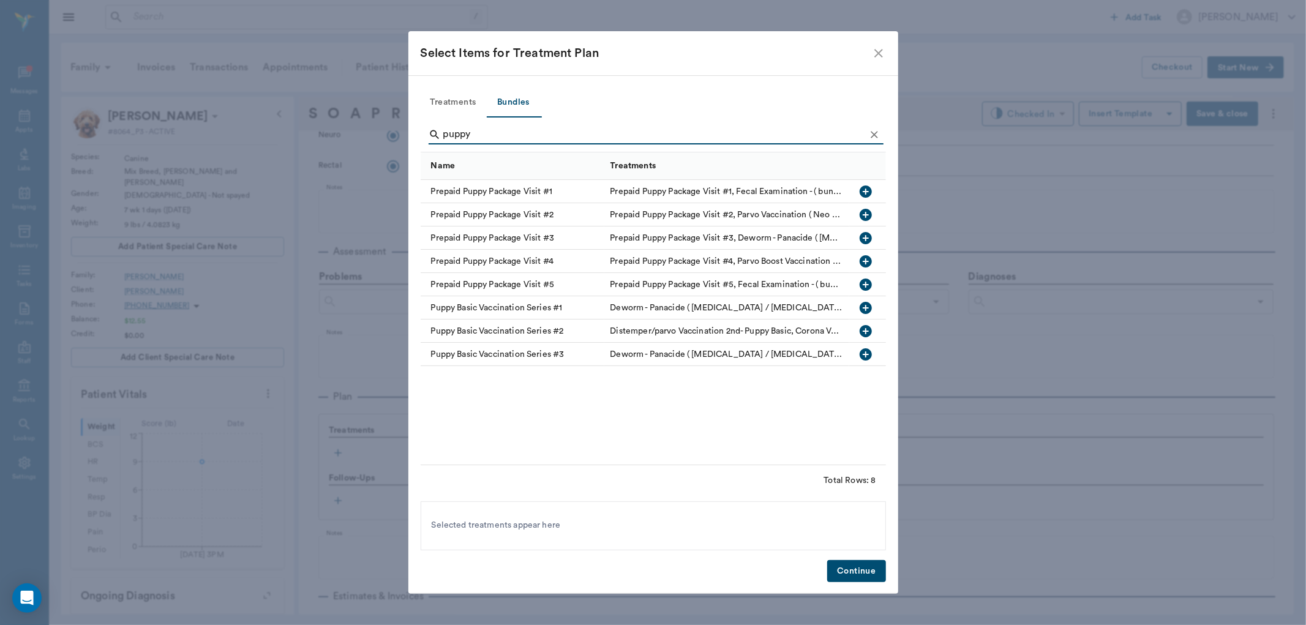
type input "puppy"
click at [860, 187] on icon "button" at bounding box center [866, 191] width 15 height 15
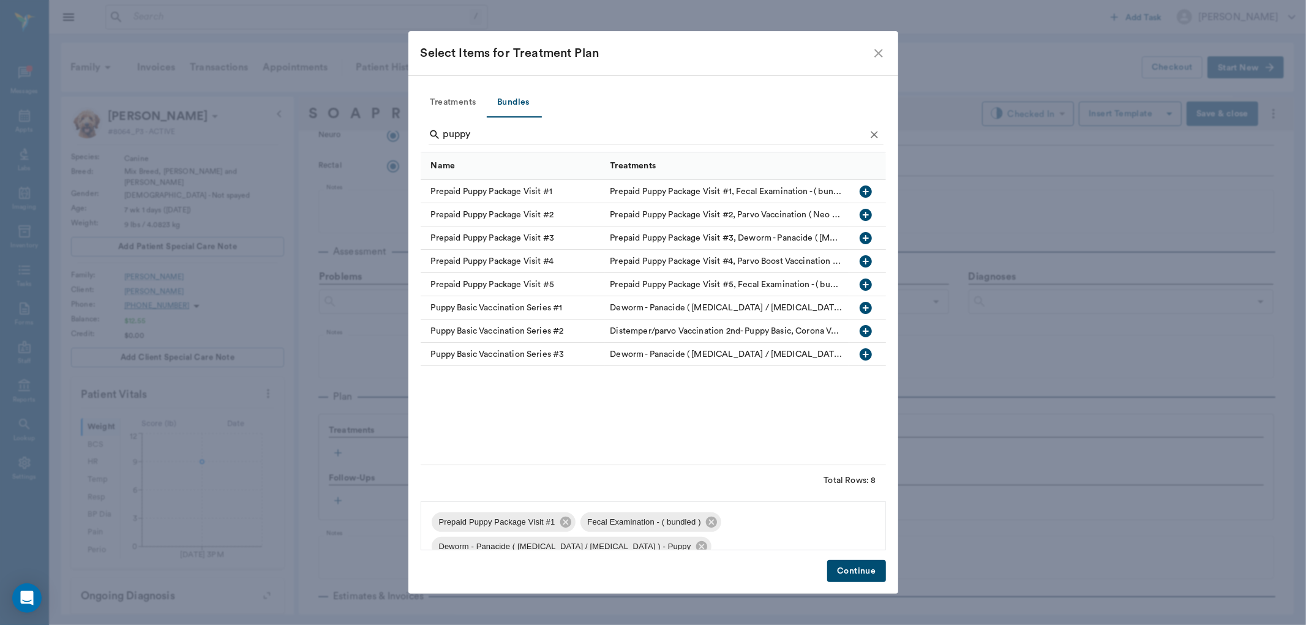
click at [862, 564] on button "Continue" at bounding box center [856, 571] width 58 height 23
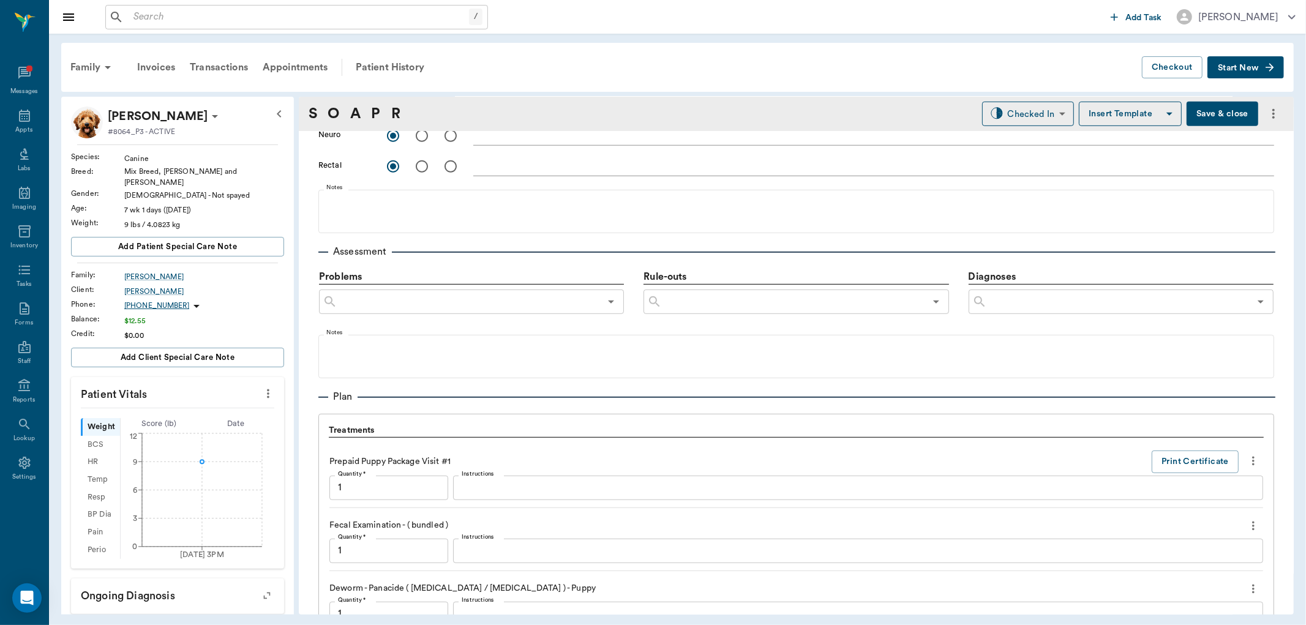
scroll to position [1014, 0]
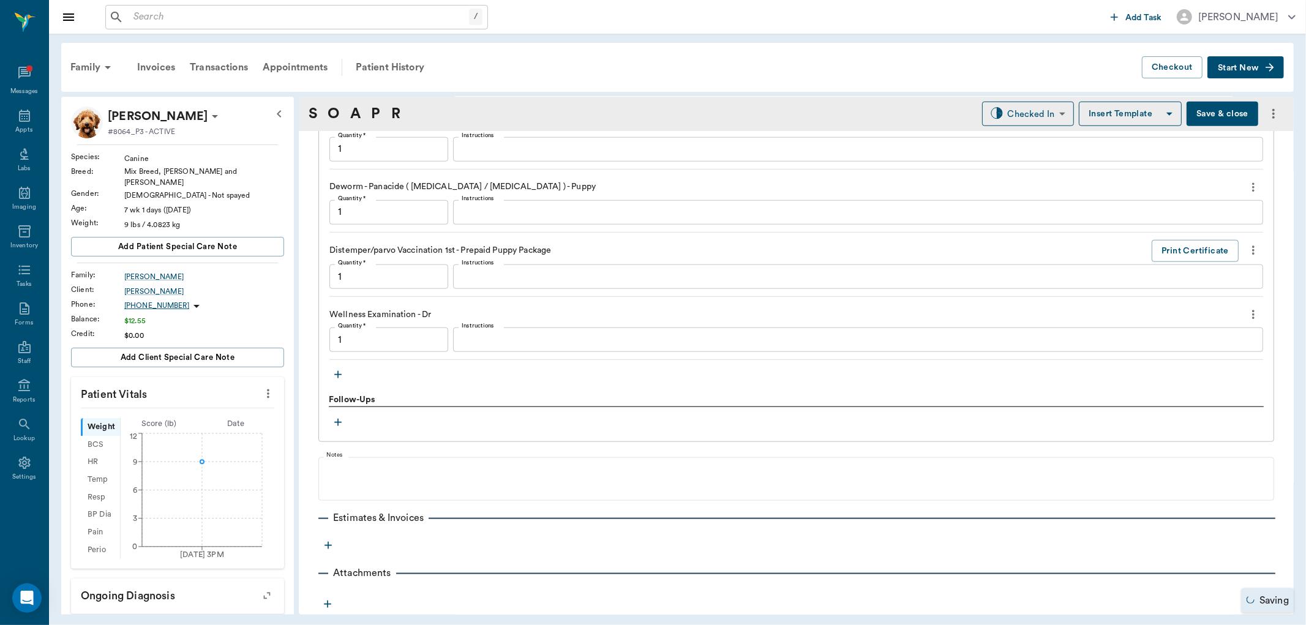
type input "1.00"
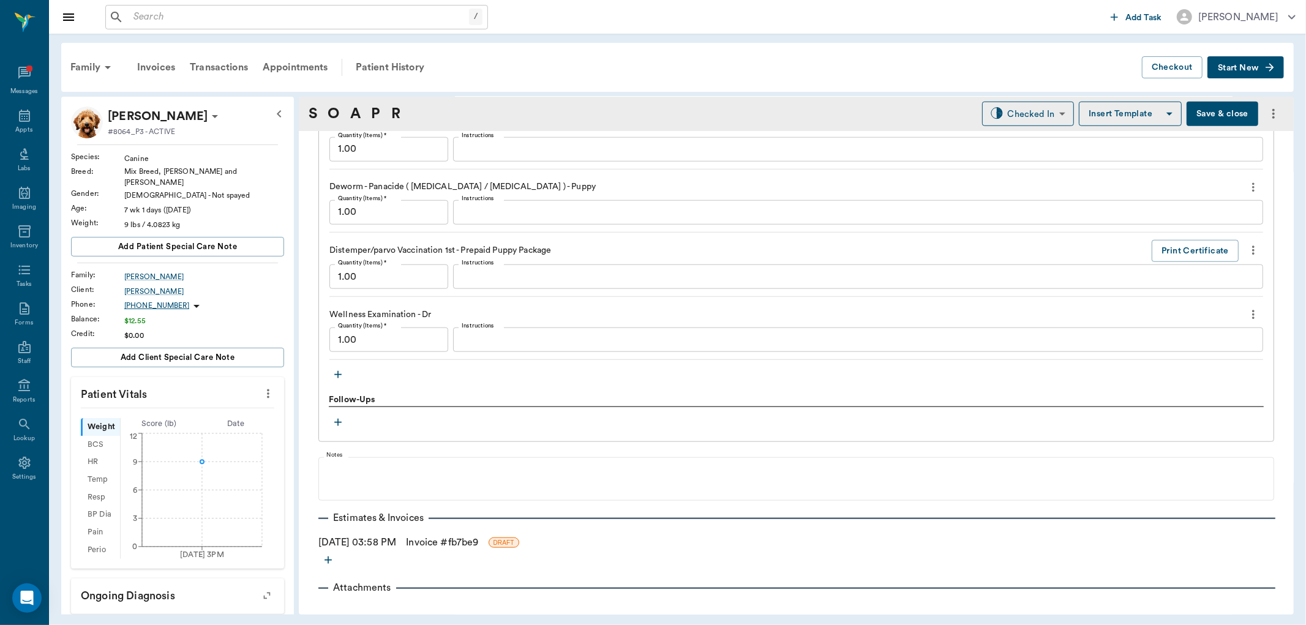
click at [481, 210] on textarea "Instructions" at bounding box center [858, 212] width 793 height 14
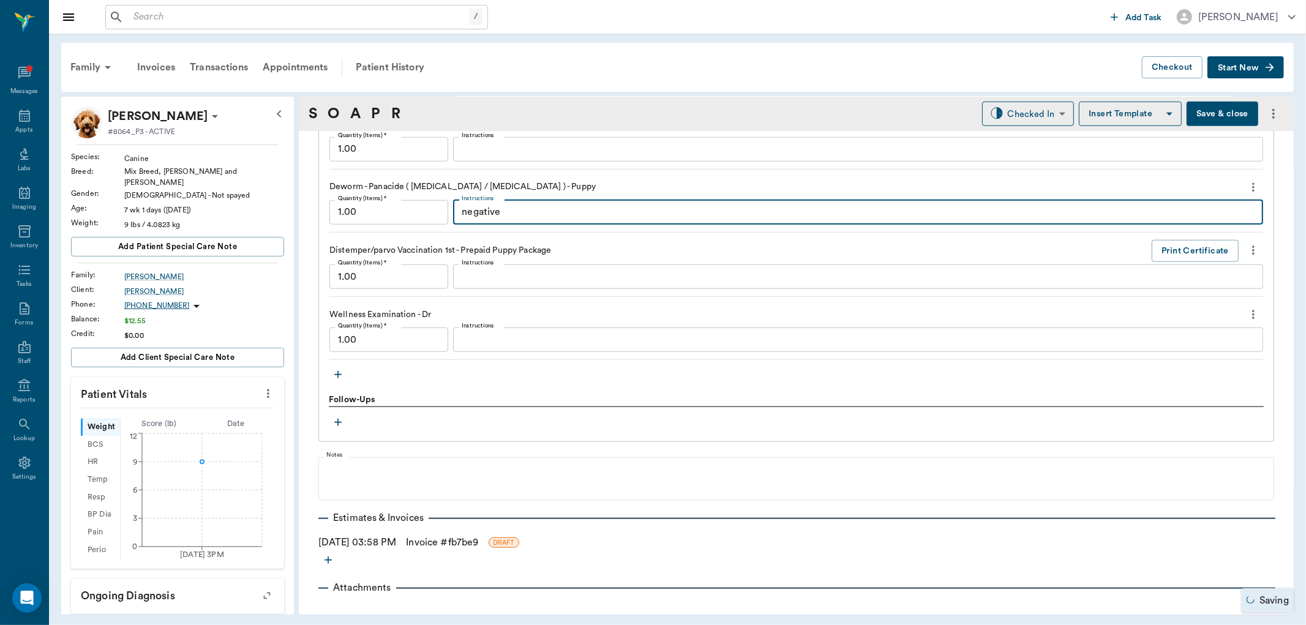
type textarea "negative"
click at [337, 376] on icon "button" at bounding box center [338, 375] width 12 height 12
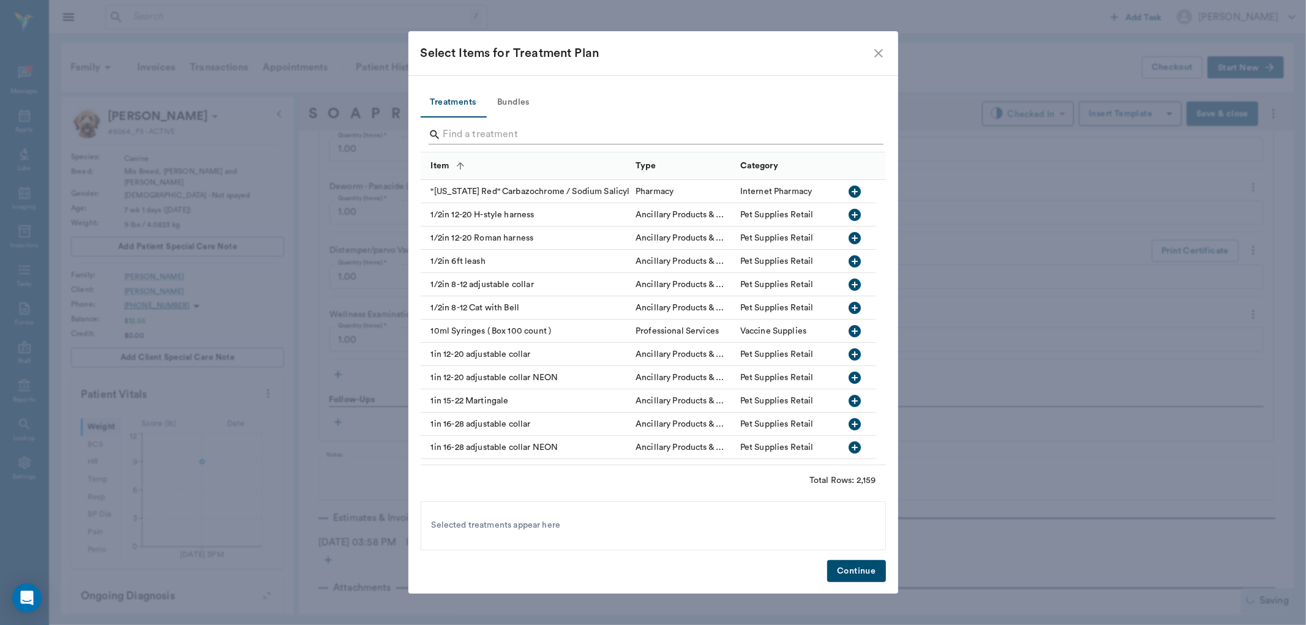
click at [456, 140] on input "Search" at bounding box center [654, 135] width 422 height 20
click at [465, 132] on input "Search" at bounding box center [654, 135] width 422 height 20
click at [480, 135] on input "Search" at bounding box center [654, 135] width 422 height 20
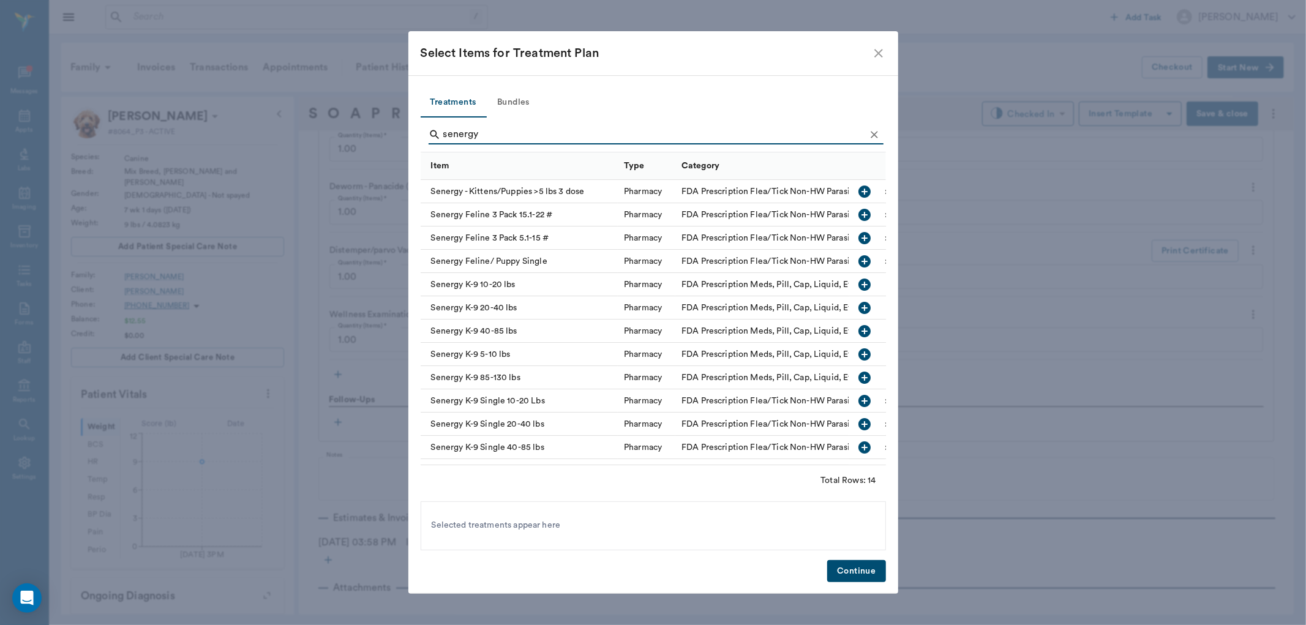
type input "senergy"
click at [859, 258] on icon "button" at bounding box center [865, 261] width 12 height 12
click at [866, 579] on button "Continue" at bounding box center [856, 571] width 58 height 23
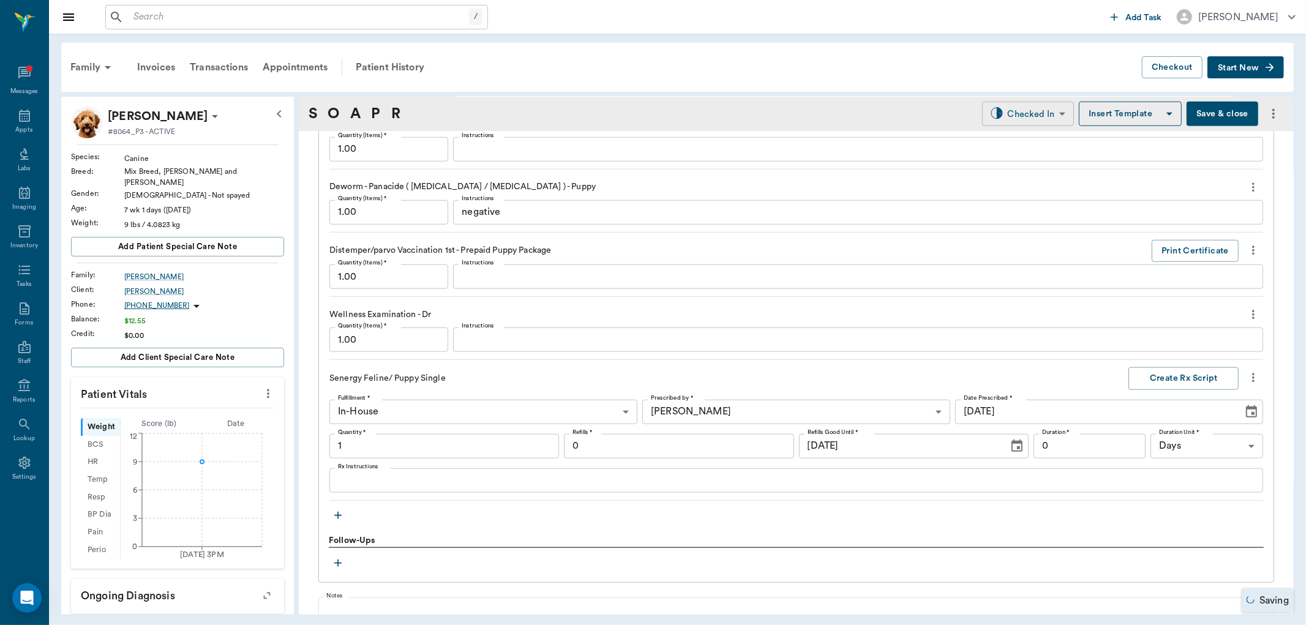
click at [1031, 113] on body "/ ​ Add Task [PERSON_NAME] Nectar Messages Appts Labs Imaging Inventory Tasks F…" at bounding box center [653, 312] width 1306 height 625
type input "1.00"
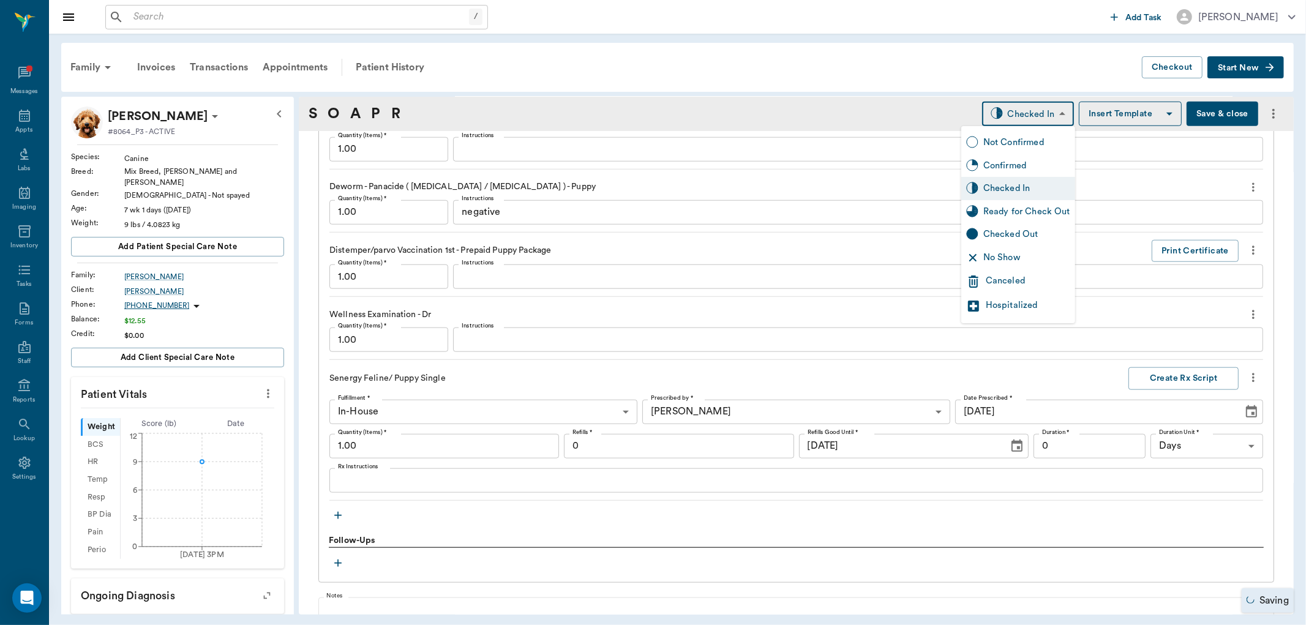
click at [1007, 200] on div "Ready for Check Out" at bounding box center [1019, 211] width 114 height 23
type input "READY_TO_CHECKOUT"
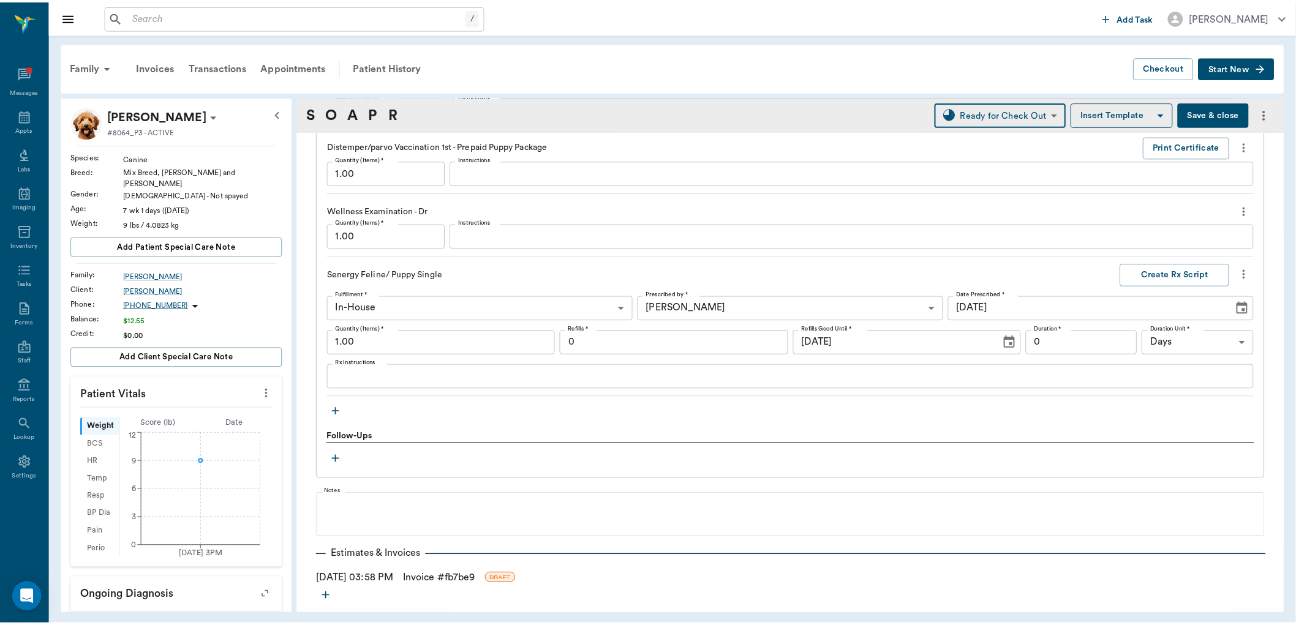
scroll to position [1170, 0]
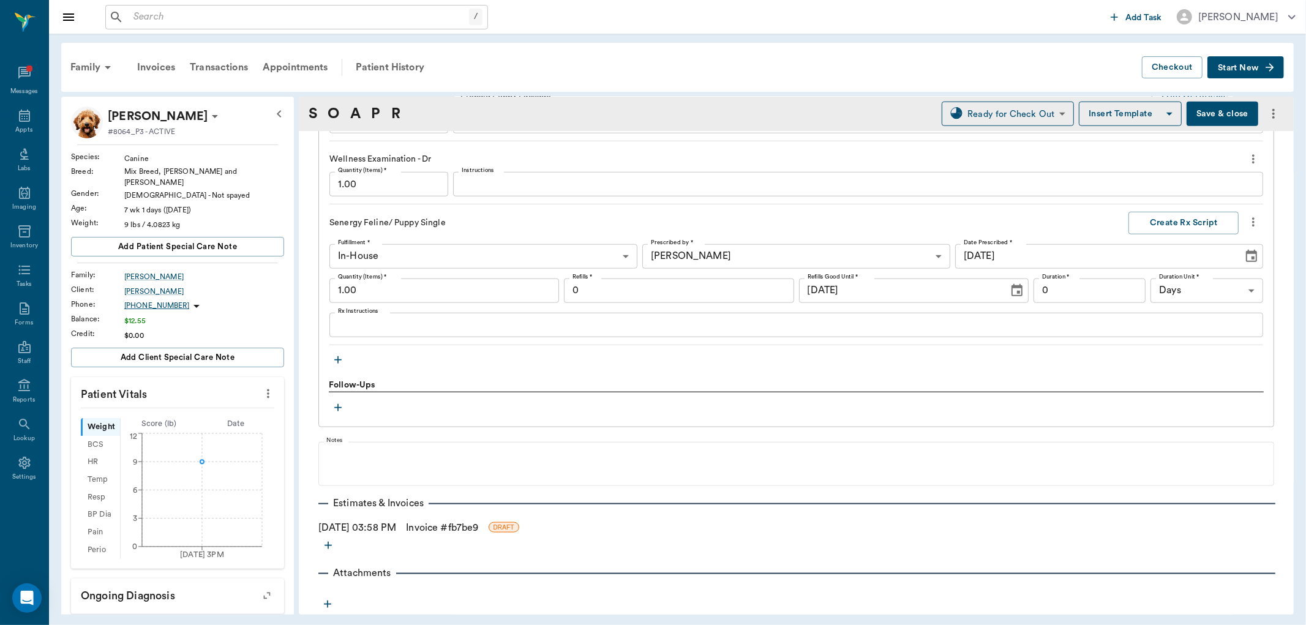
click at [435, 522] on link "Invoice # fb7be9" at bounding box center [442, 528] width 72 height 15
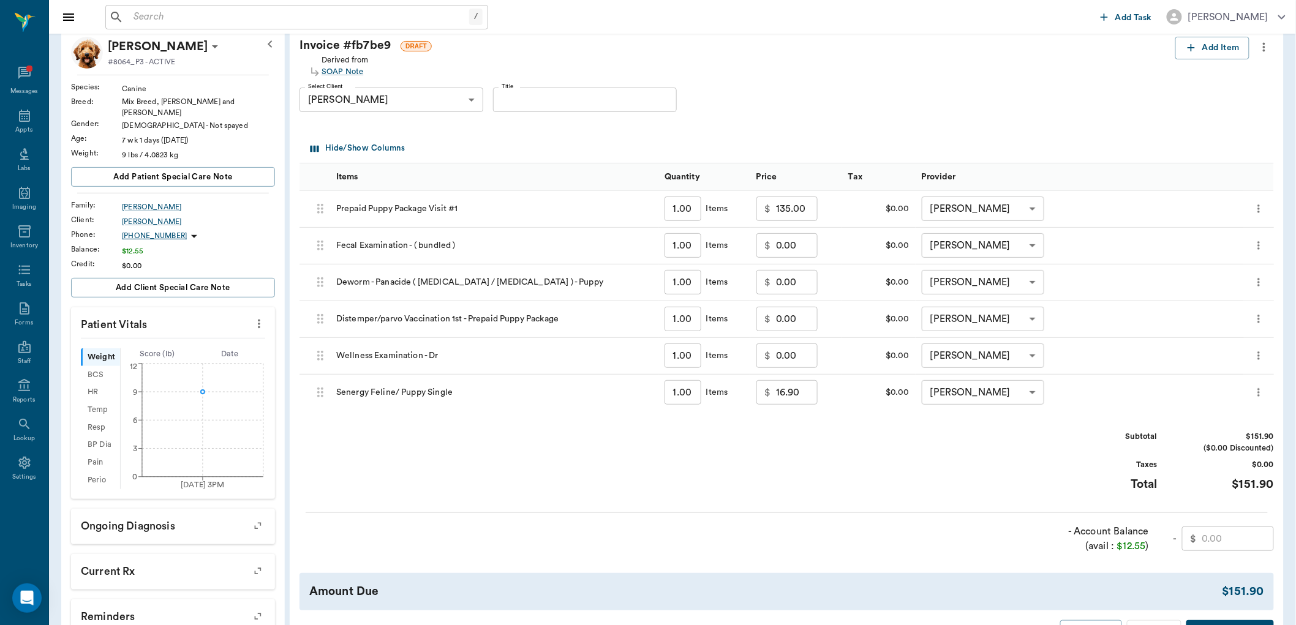
scroll to position [136, 0]
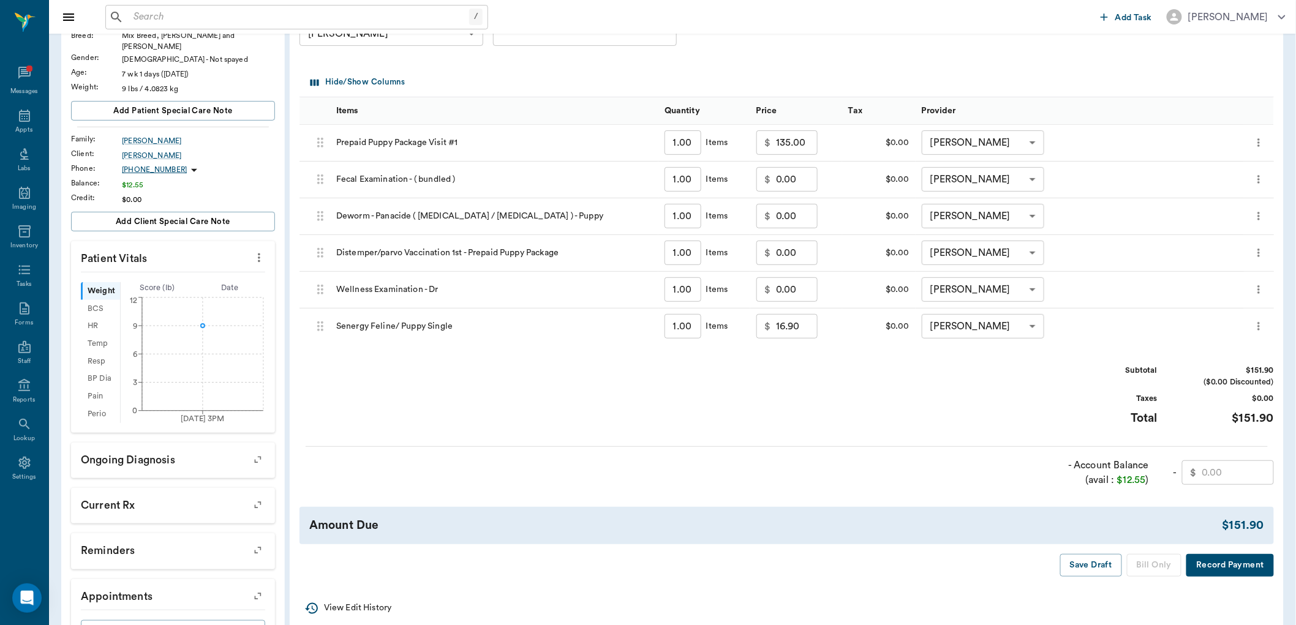
click at [1196, 470] on p "$" at bounding box center [1194, 472] width 6 height 15
click at [1216, 473] on input "text" at bounding box center [1238, 473] width 72 height 24
type input "1"
type input "12.55"
click at [1149, 562] on button "Bill Only" at bounding box center [1154, 565] width 55 height 23
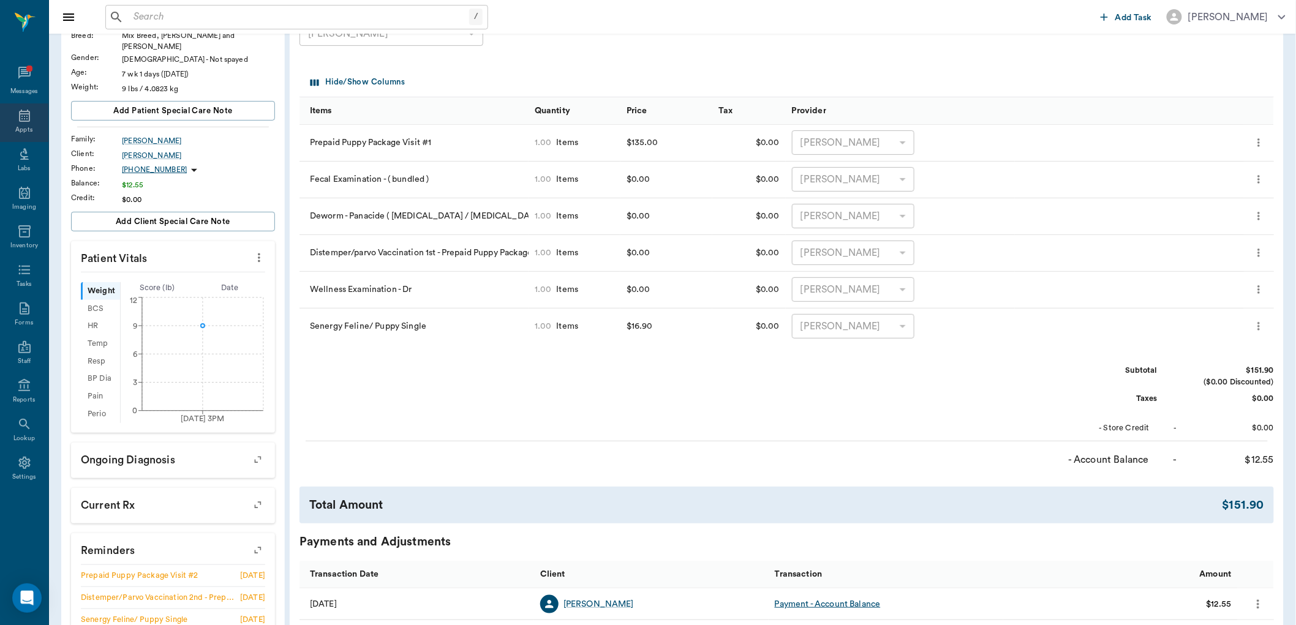
click at [23, 123] on icon at bounding box center [24, 115] width 15 height 15
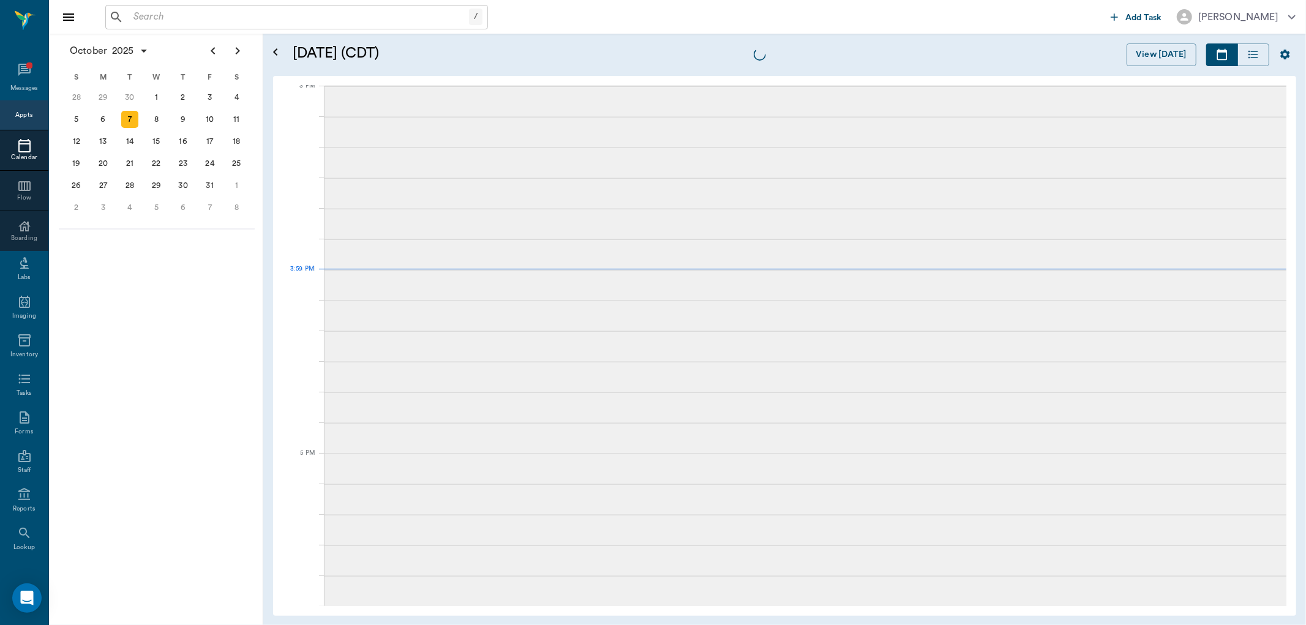
scroll to position [1287, 0]
